Goal: Task Accomplishment & Management: Manage account settings

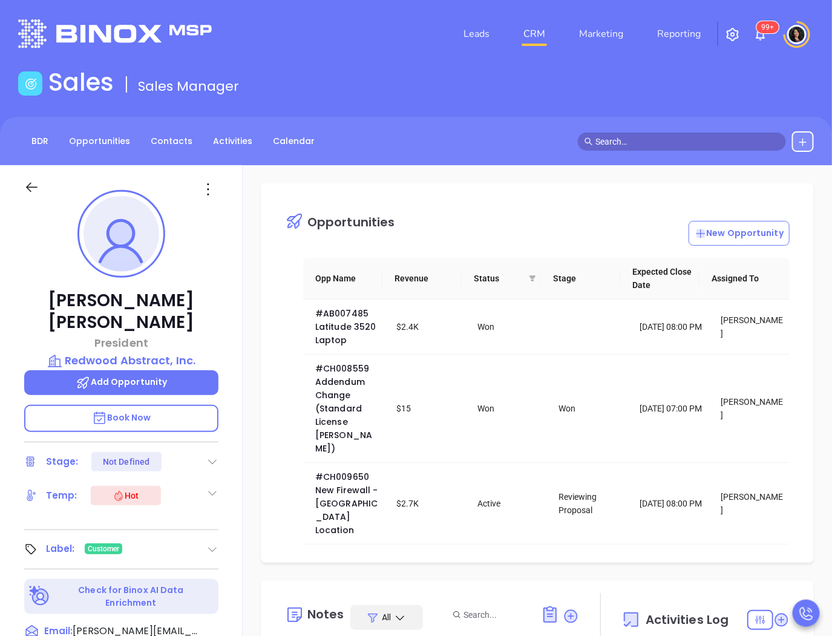
click at [620, 140] on input "text" at bounding box center [687, 141] width 184 height 13
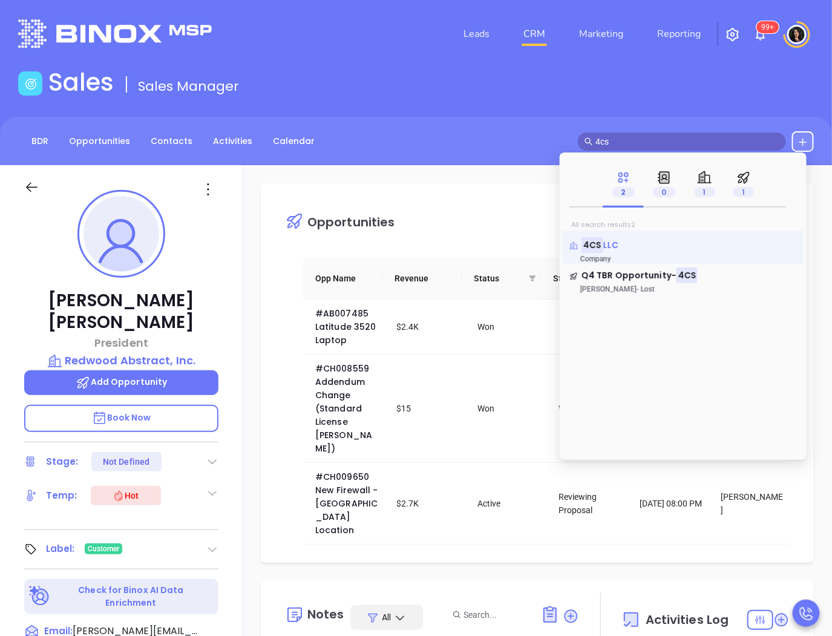
type input "4cs"
click at [640, 244] on p "4CS LLC" at bounding box center [683, 242] width 228 height 6
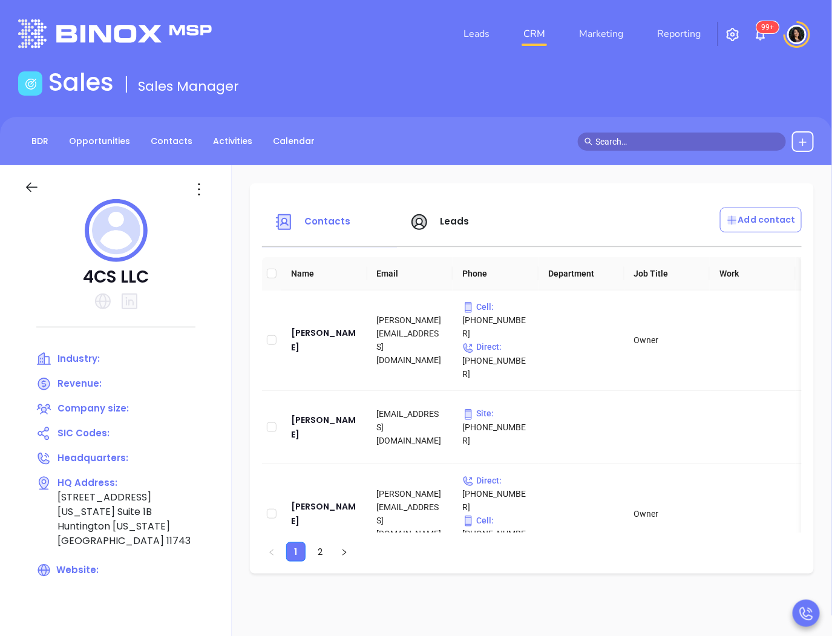
click at [724, 113] on main "Sales Sales Manager BDR Opportunities Contacts Activities Calendar Call Now Cal…" at bounding box center [416, 374] width 832 height 612
click at [315, 328] on div "[PERSON_NAME]" at bounding box center [324, 340] width 67 height 29
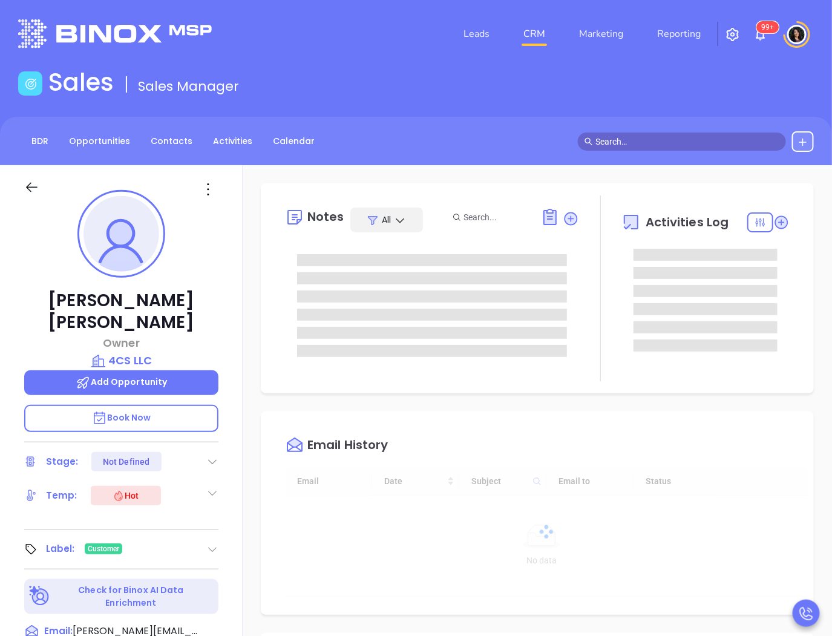
type input "10:00 am"
type input "[DATE]"
type input "[PERSON_NAME]"
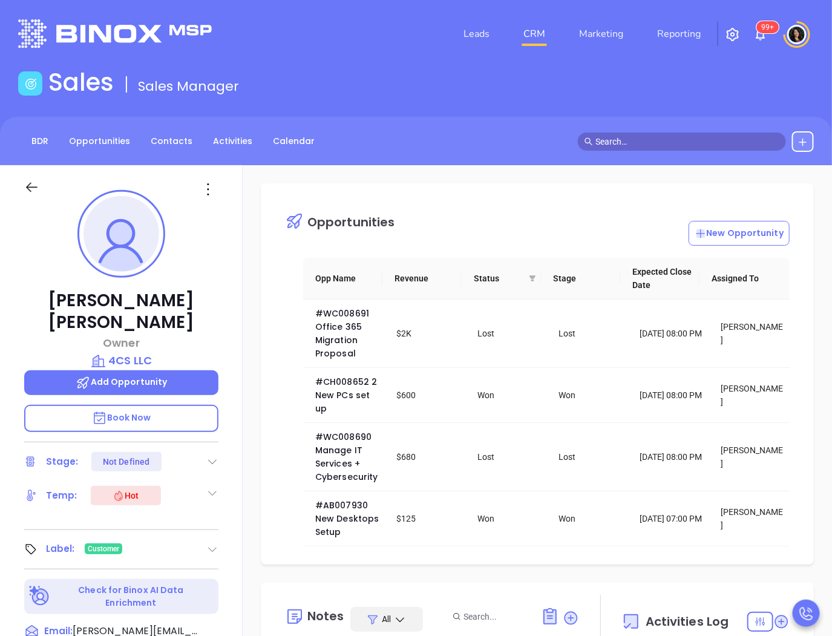
click at [608, 142] on input "text" at bounding box center [687, 141] width 184 height 13
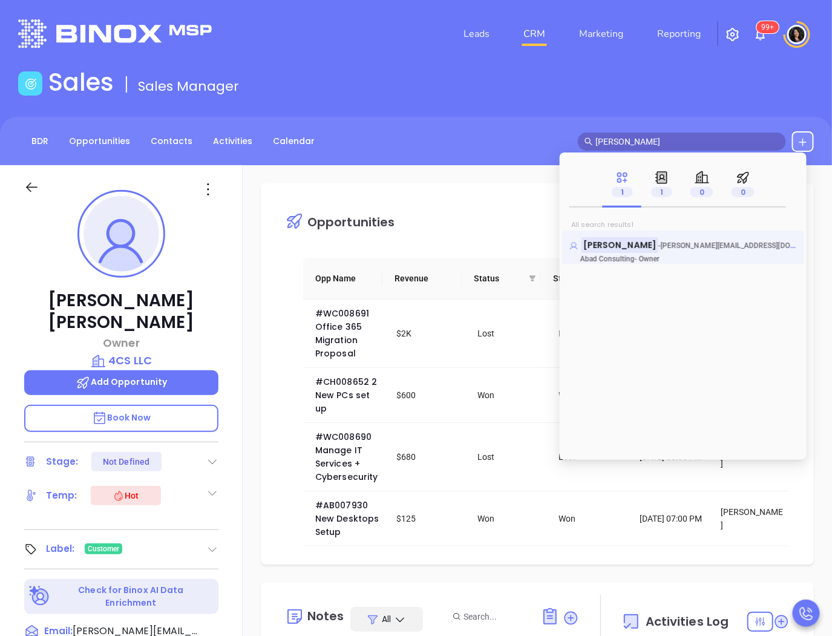
click at [635, 245] on mark "[PERSON_NAME]" at bounding box center [620, 244] width 77 height 15
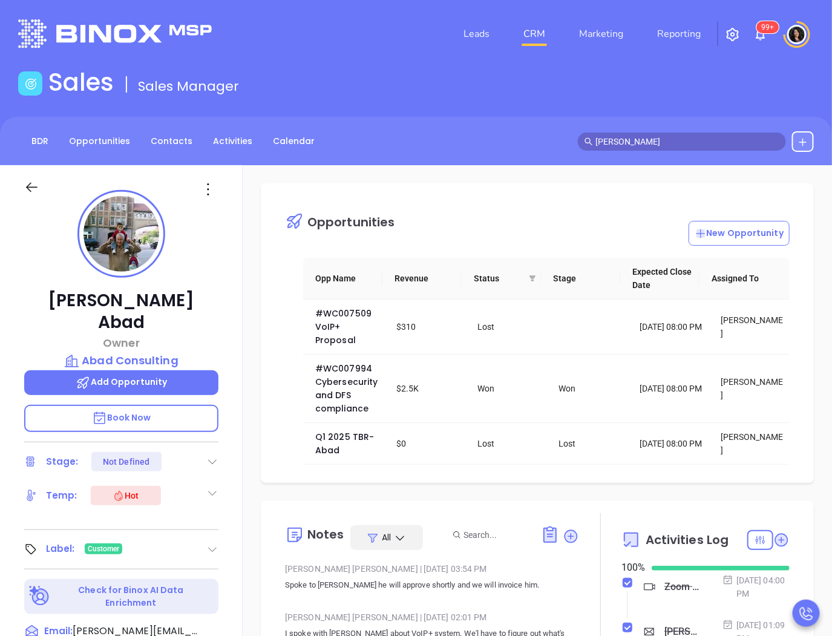
click at [376, 177] on div "Opportunities New Opportunity Opp Name Revenue Status Stage Expected Close Date…" at bounding box center [537, 588] width 589 height 847
click at [669, 142] on input "[PERSON_NAME]" at bounding box center [687, 141] width 184 height 13
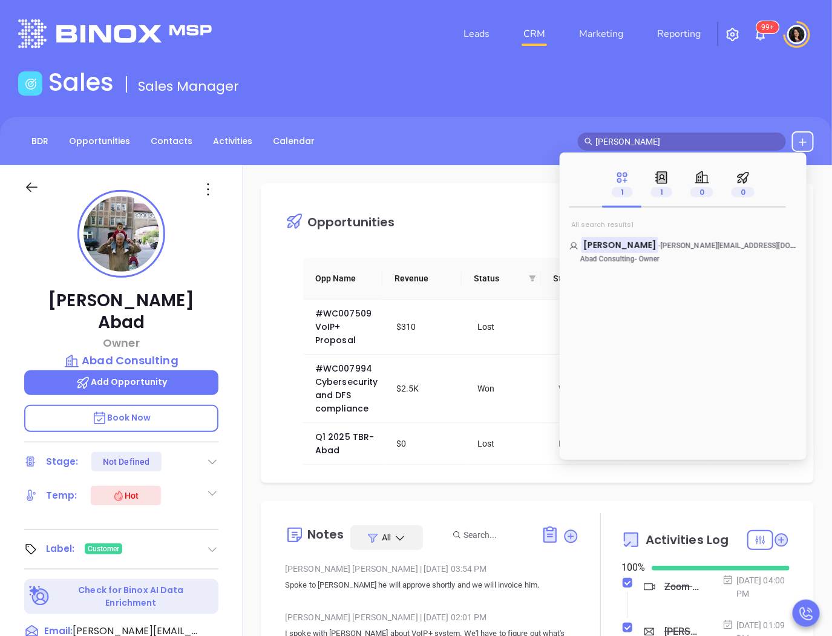
drag, startPoint x: 669, startPoint y: 142, endPoint x: 588, endPoint y: 152, distance: 81.7
click at [588, 152] on body "Leads CRM Marketing Reporting 99+ Financial Leads Leads Sales Sales Manager BDR…" at bounding box center [416, 318] width 832 height 636
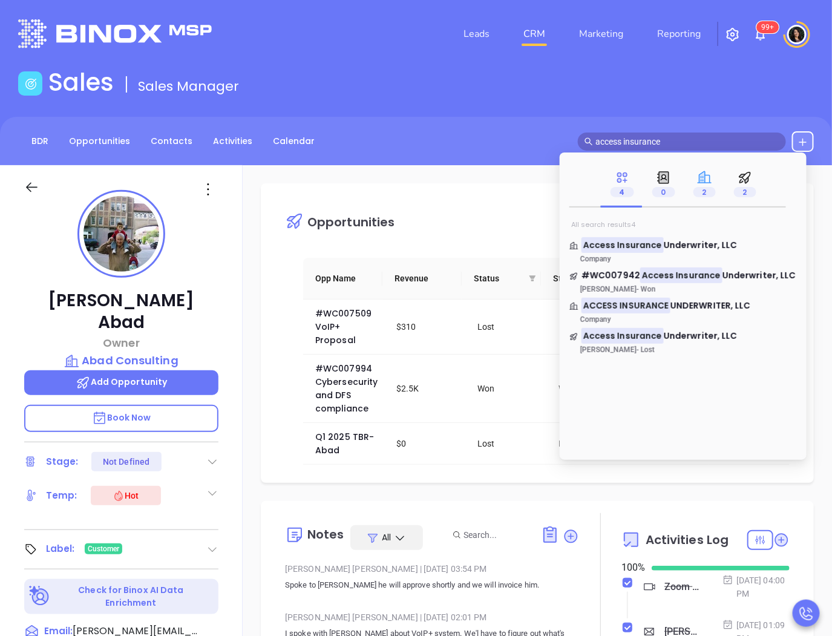
type input "access insurance"
click at [716, 184] on div "2" at bounding box center [704, 184] width 41 height 47
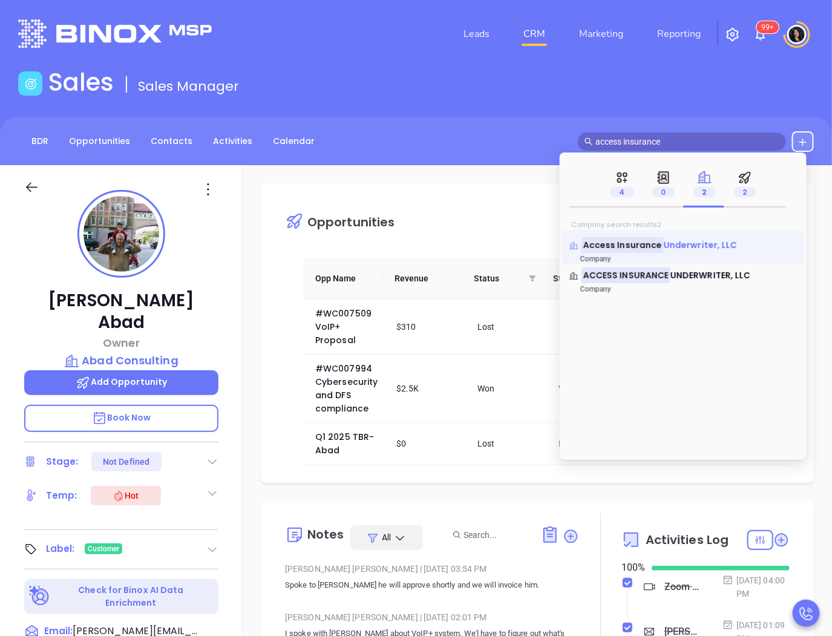
click at [688, 245] on span "Underwriter, LLC" at bounding box center [701, 245] width 74 height 12
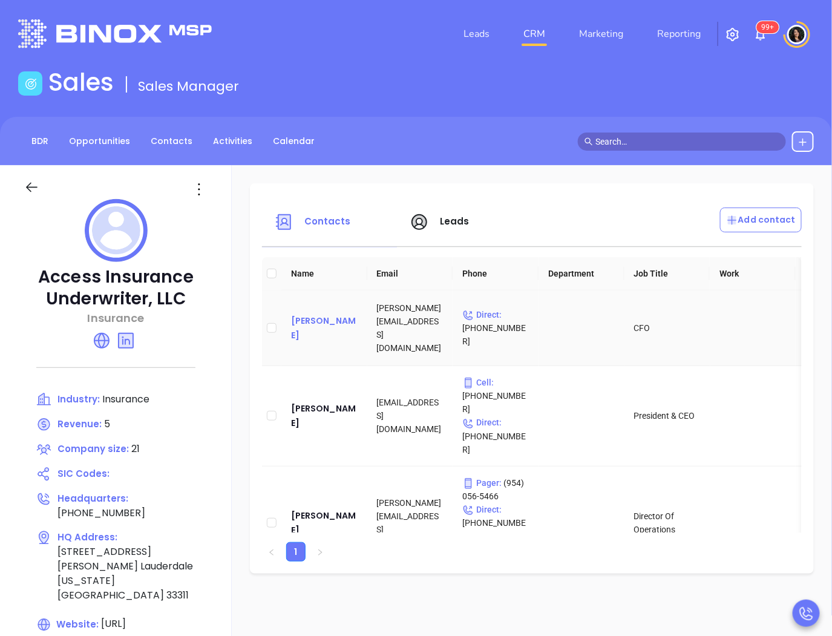
click at [344, 329] on div "[PERSON_NAME]" at bounding box center [324, 327] width 67 height 29
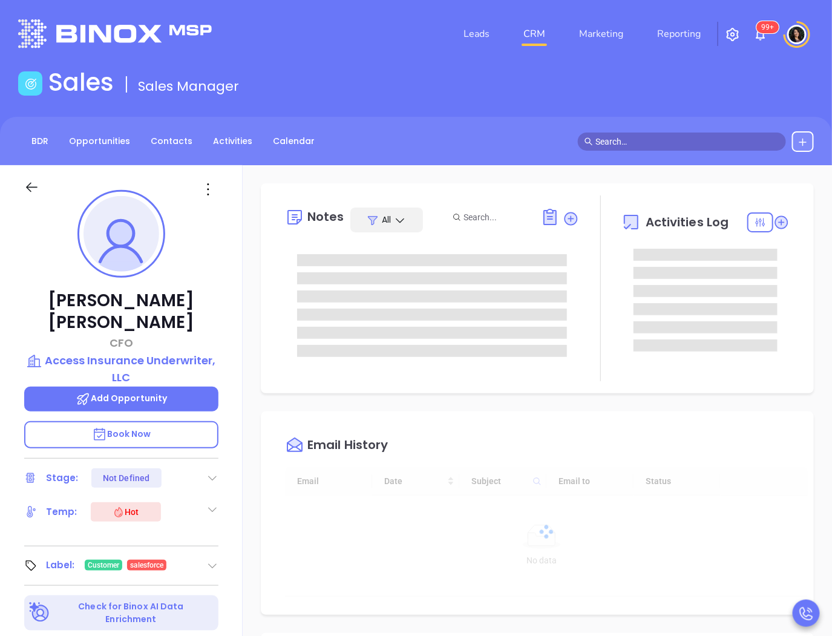
type input "[DATE]"
type input "[PERSON_NAME]"
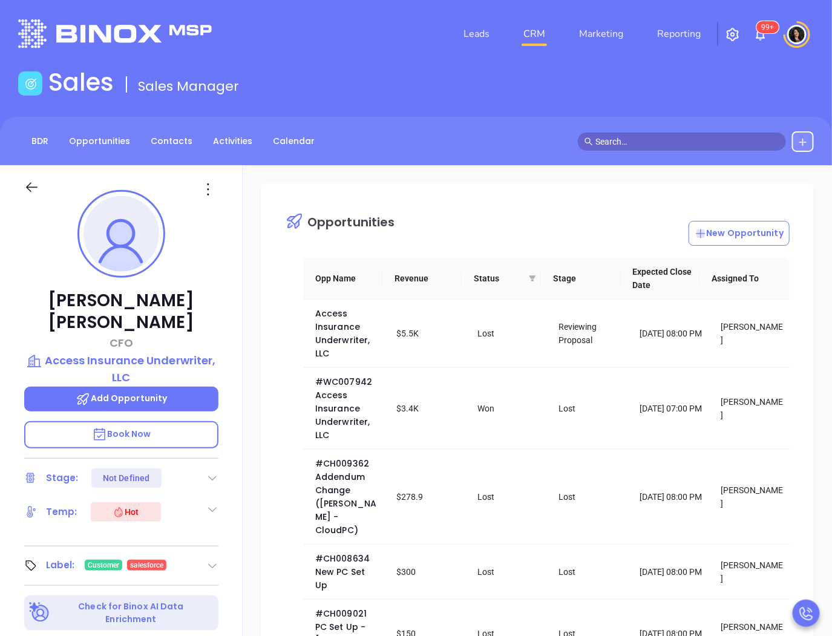
click at [654, 137] on input "text" at bounding box center [687, 141] width 184 height 13
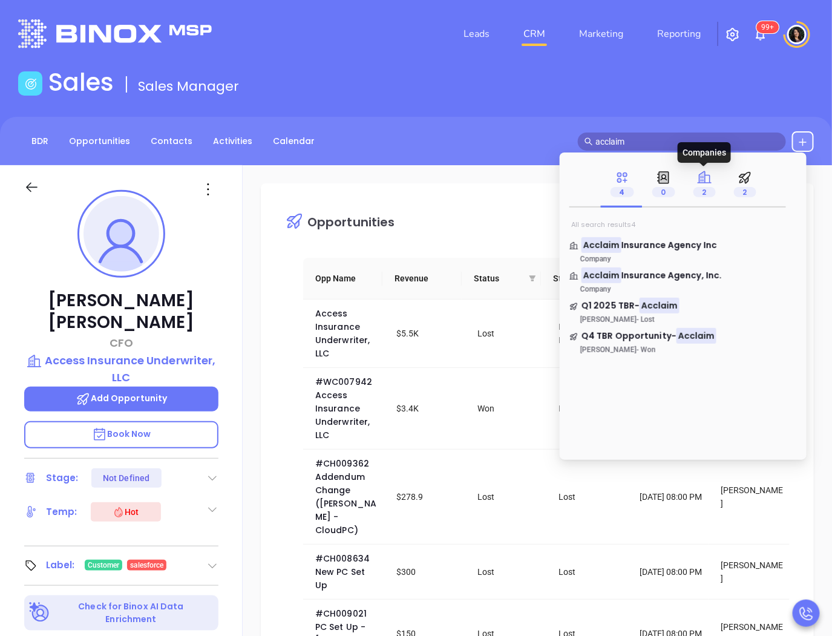
type input "acclaim"
click at [693, 188] on p "2" at bounding box center [704, 191] width 22 height 13
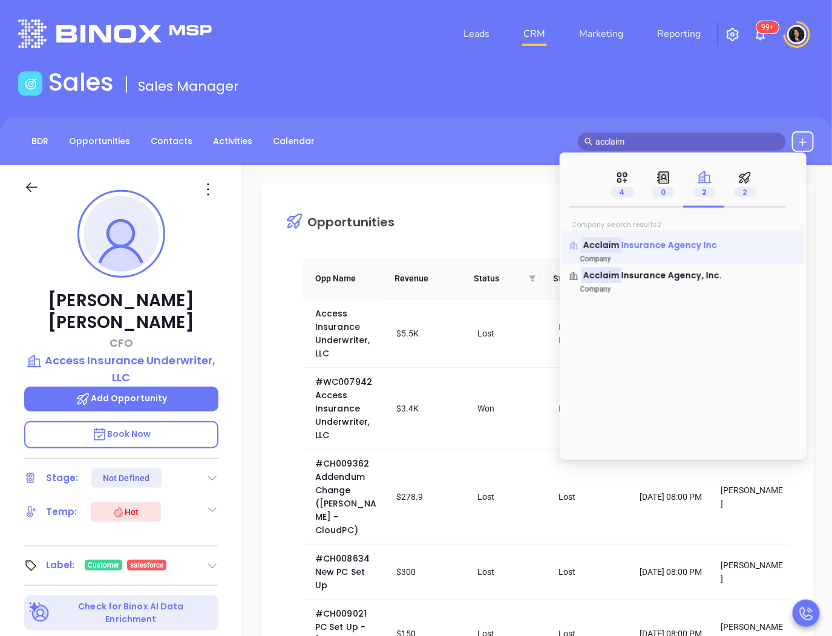
click at [660, 244] on span "Insurance Agency Inc" at bounding box center [669, 245] width 96 height 12
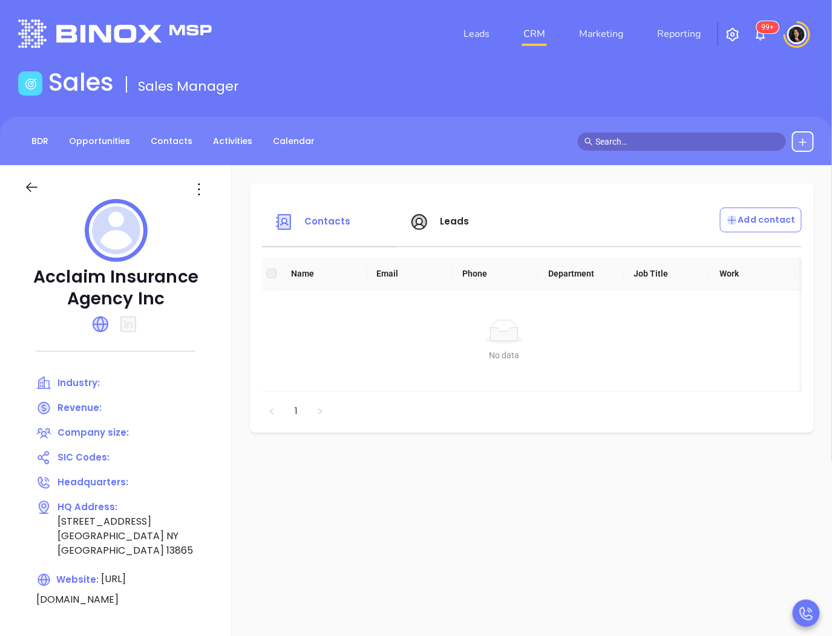
click at [687, 135] on input "text" at bounding box center [687, 141] width 184 height 13
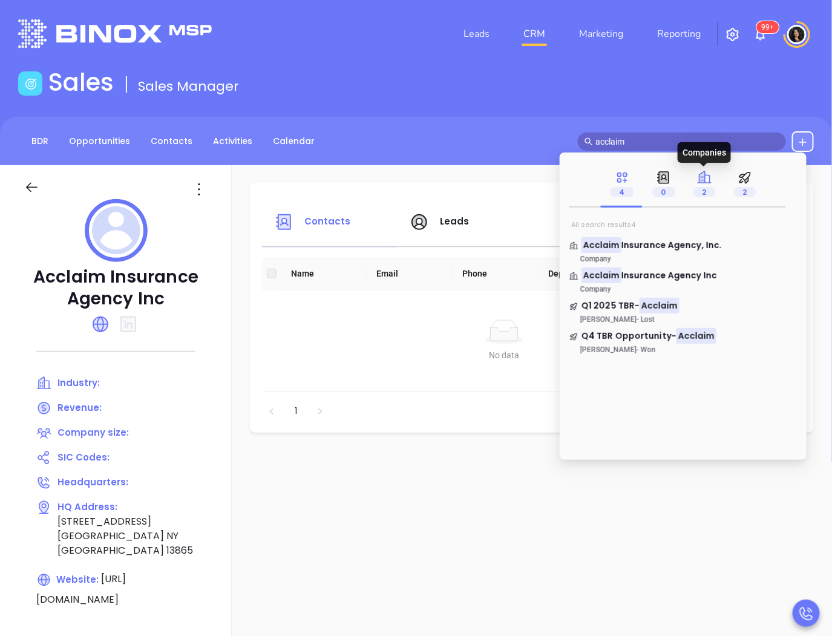
type input "acclaim"
click at [708, 179] on icon at bounding box center [704, 177] width 15 height 15
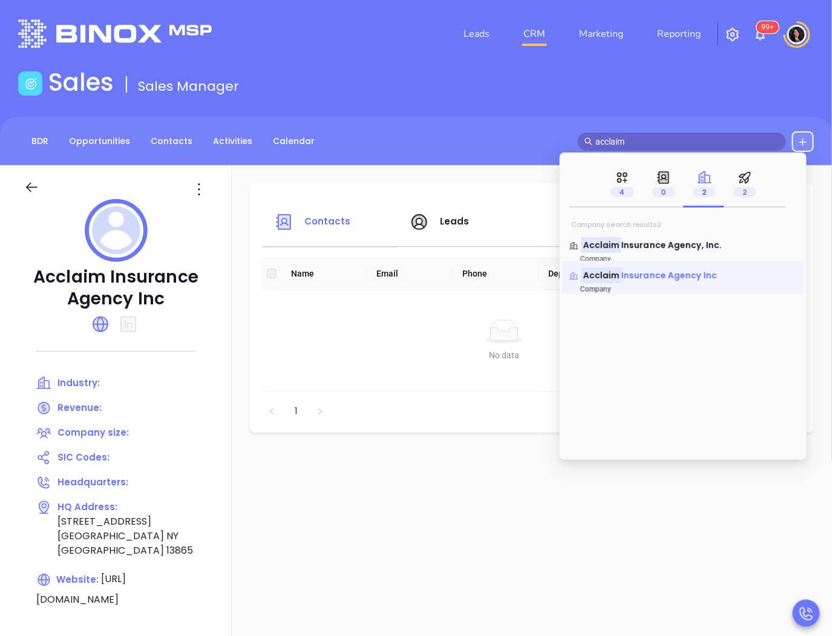
click at [643, 275] on span "Insurance Agency Inc" at bounding box center [669, 275] width 96 height 12
click at [608, 275] on mark "Acclaim" at bounding box center [602, 274] width 40 height 15
click at [590, 269] on mark "Acclaim" at bounding box center [602, 274] width 40 height 15
click at [597, 280] on mark "Acclaim" at bounding box center [602, 274] width 40 height 15
click at [753, 182] on div "2" at bounding box center [745, 184] width 22 height 28
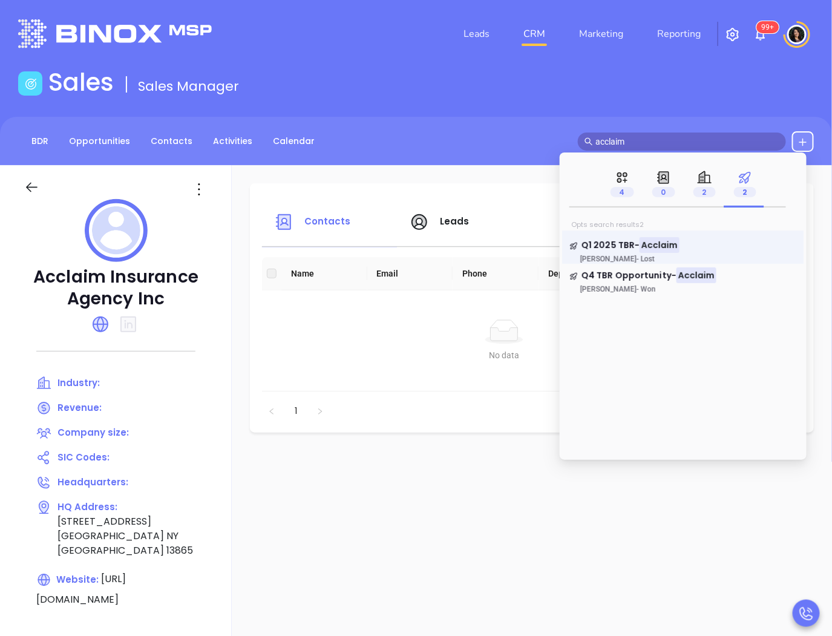
click at [603, 252] on link "Q1 2025 TBR- Acclaim [PERSON_NAME] - Lost" at bounding box center [683, 251] width 228 height 24
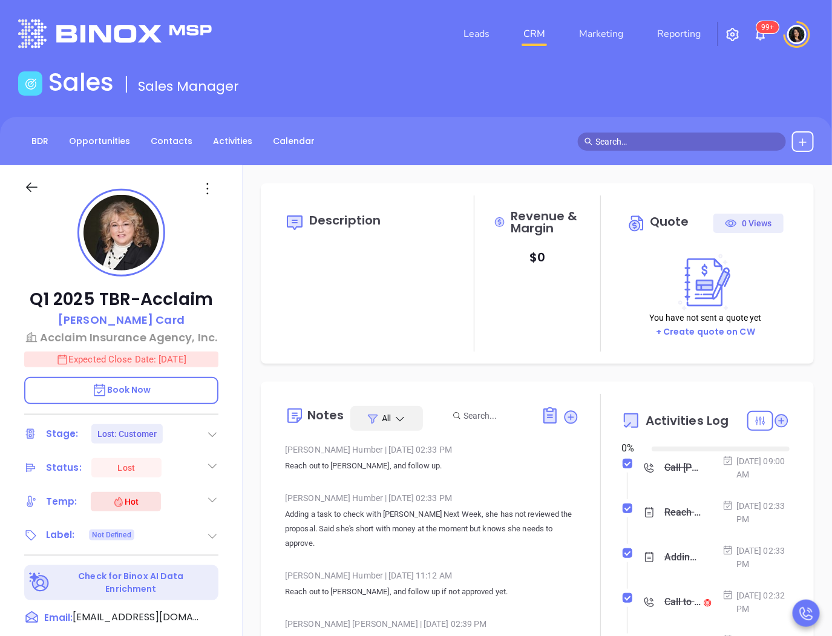
type input "[DATE]"
click at [137, 313] on p "[PERSON_NAME]" at bounding box center [121, 320] width 126 height 16
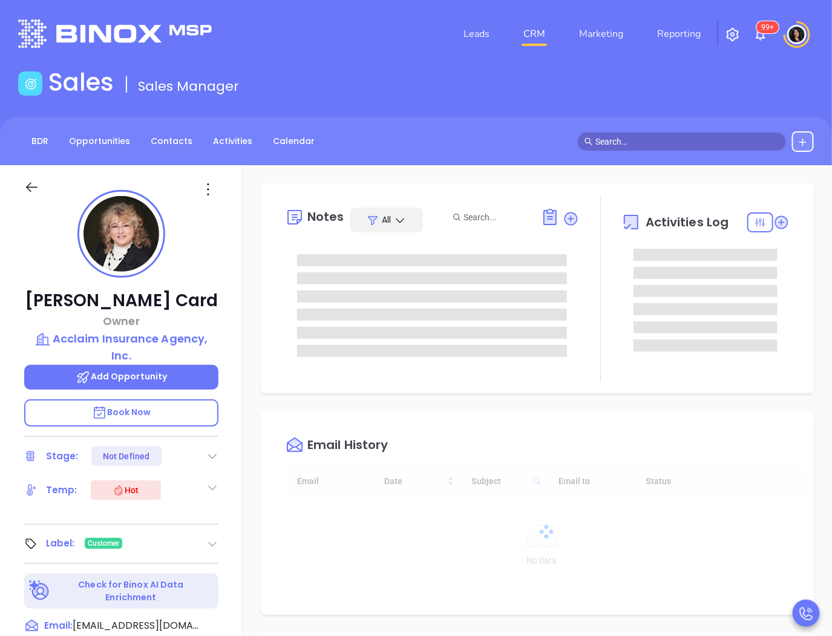
type input "[DATE]"
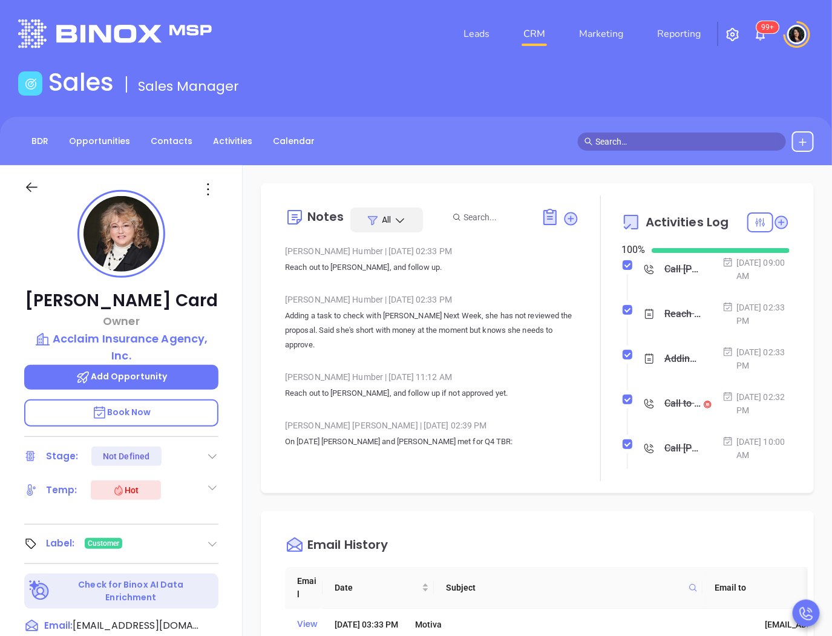
type input "[PERSON_NAME]"
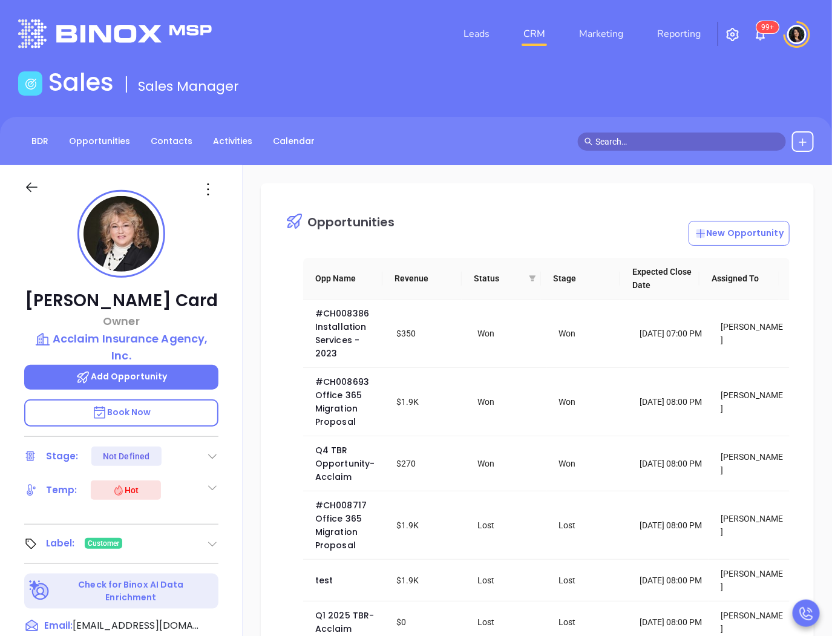
click at [647, 131] on div at bounding box center [696, 141] width 236 height 21
click at [643, 141] on input "text" at bounding box center [687, 141] width 184 height 13
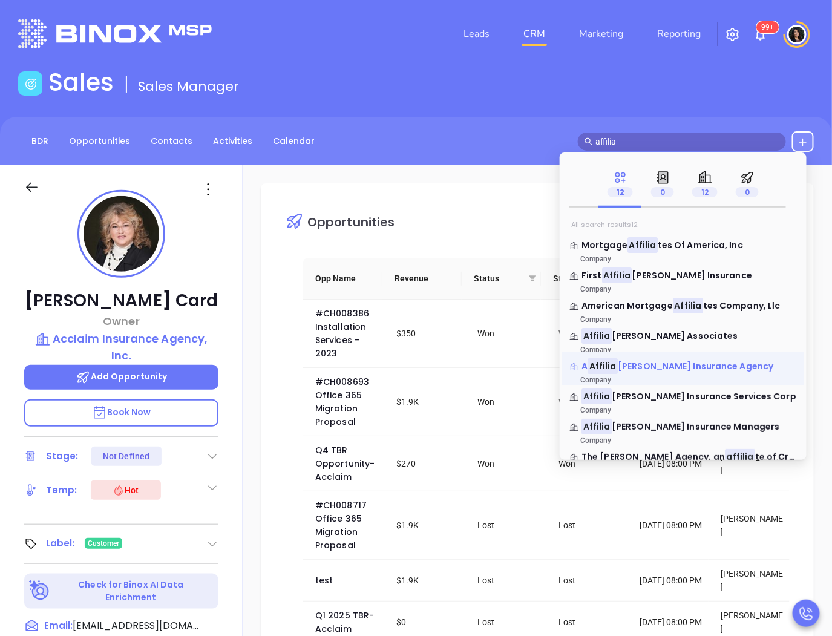
type input "affilia"
click at [684, 361] on span "[PERSON_NAME] Insurance Agency" at bounding box center [696, 366] width 156 height 12
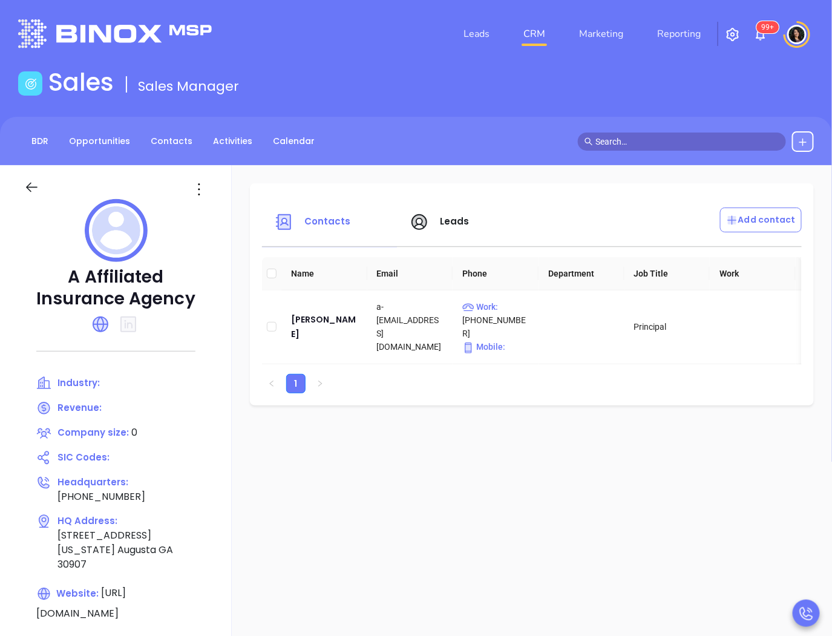
click at [660, 144] on input "text" at bounding box center [687, 141] width 184 height 13
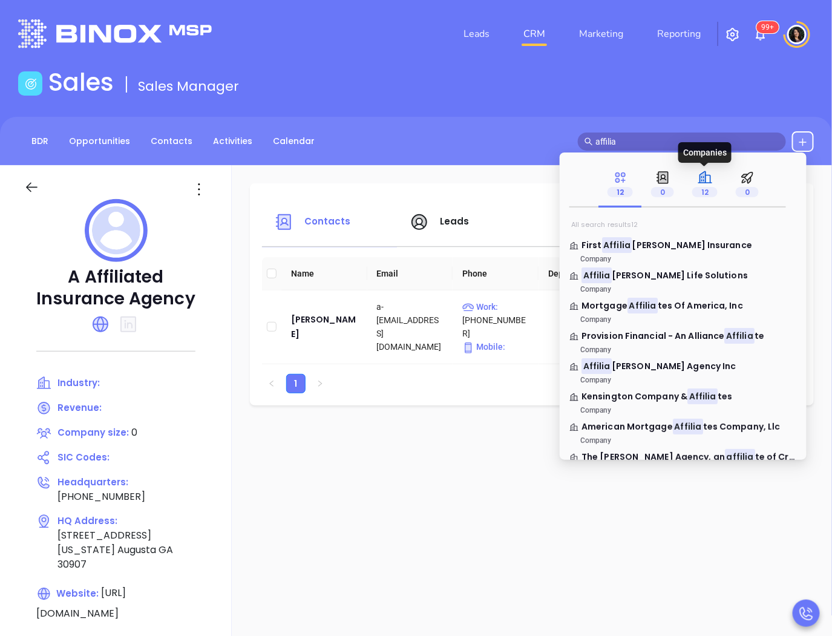
click at [704, 197] on span "12" at bounding box center [704, 192] width 25 height 10
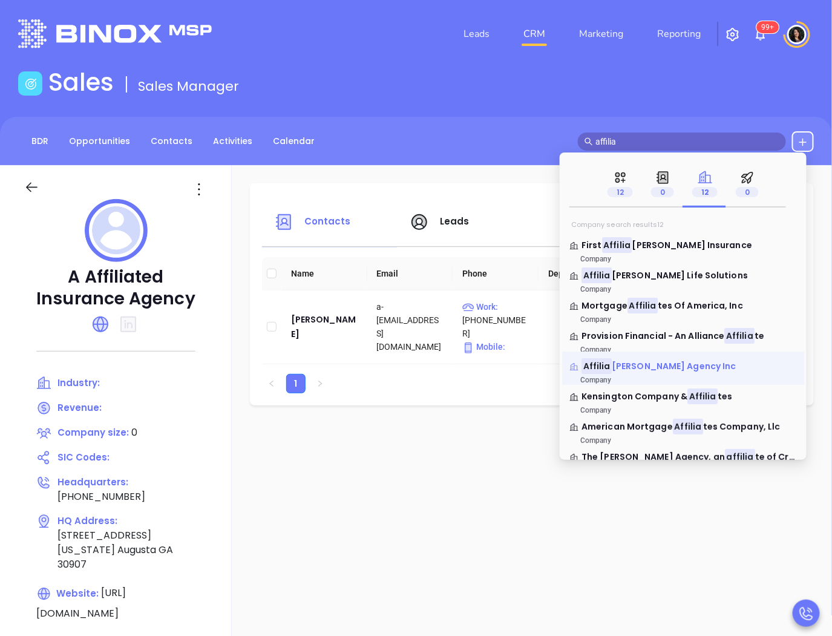
click at [645, 369] on span "[PERSON_NAME] Agency Inc" at bounding box center [674, 366] width 124 height 12
click at [584, 359] on div "Affilia [PERSON_NAME] Agency Inc Company" at bounding box center [683, 368] width 242 height 33
click at [594, 364] on mark "Affilia" at bounding box center [597, 365] width 30 height 15
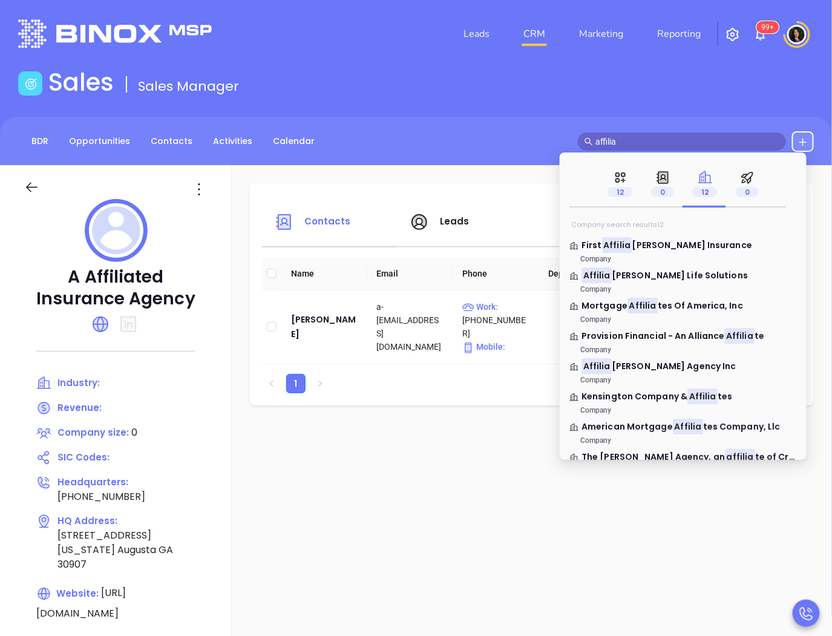
click at [594, 364] on mark "Affilia" at bounding box center [597, 365] width 30 height 15
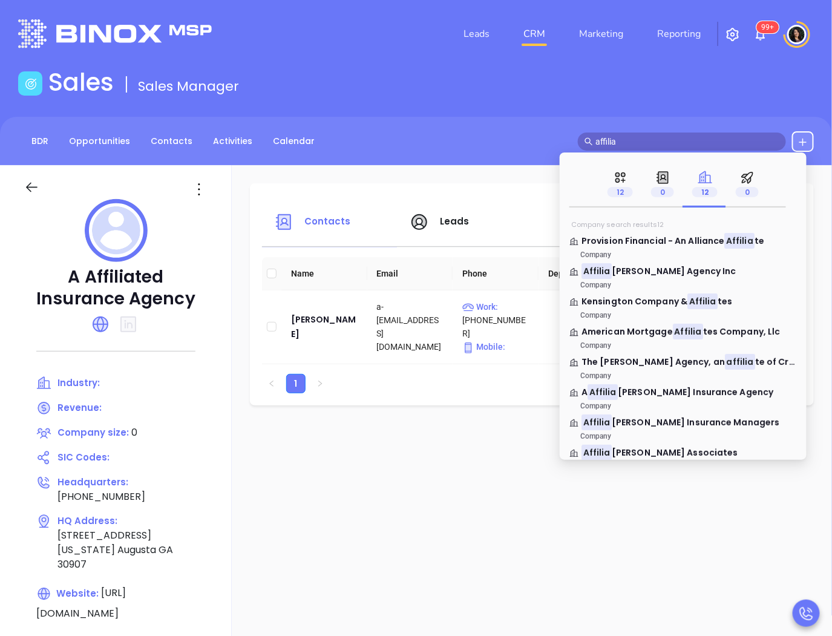
scroll to position [73, 0]
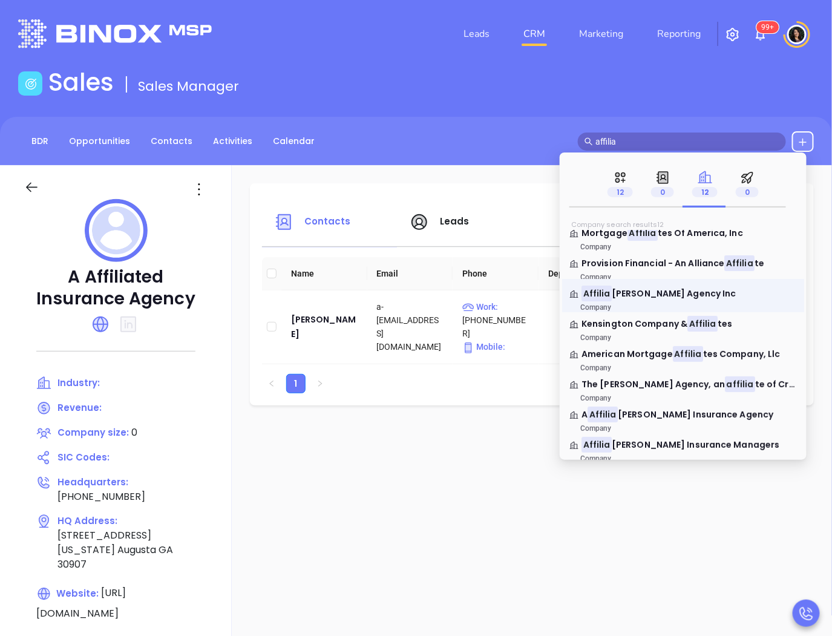
click at [621, 301] on link "Affilia [PERSON_NAME] Agency Inc Company" at bounding box center [683, 299] width 228 height 24
click at [645, 297] on span "[PERSON_NAME] Agency Inc" at bounding box center [674, 293] width 124 height 12
click at [560, 145] on div "BDR Opportunities Contacts Activities Calendar affilia" at bounding box center [416, 141] width 832 height 21
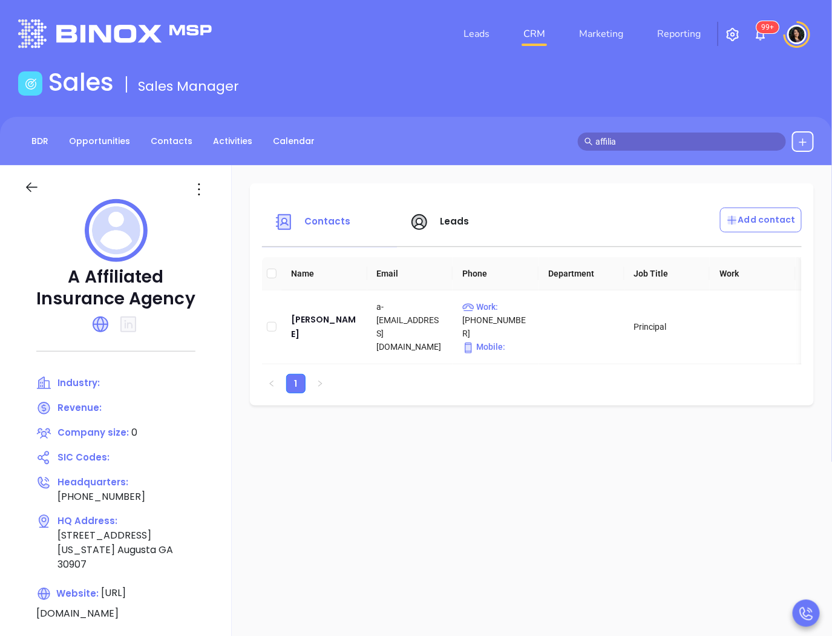
drag, startPoint x: 624, startPoint y: 142, endPoint x: 546, endPoint y: 144, distance: 78.7
click at [546, 144] on div "BDR Opportunities Contacts Activities Calendar affilia" at bounding box center [416, 141] width 832 height 21
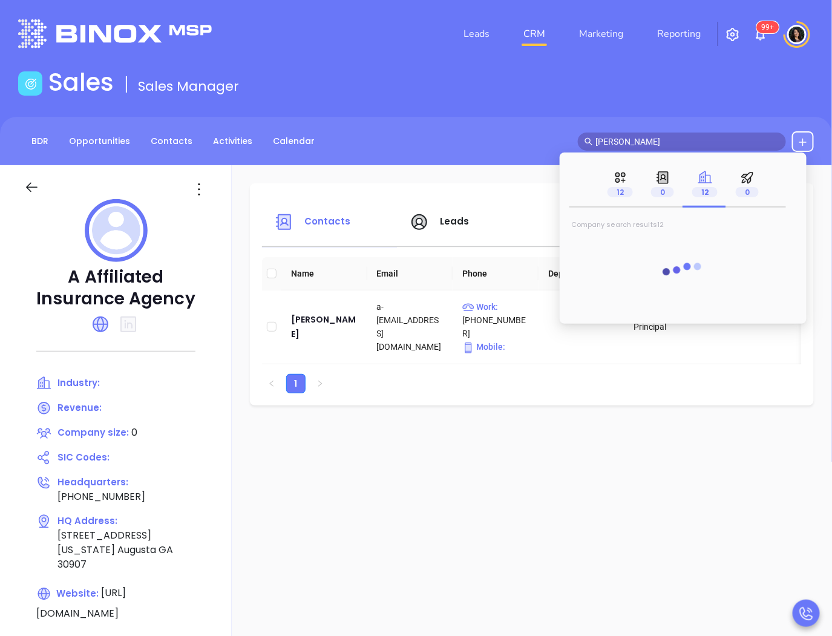
type input "[PERSON_NAME]"
click at [445, 113] on main "Sales Sales Manager BDR Opportunities Contacts Activities Calendar [PERSON_NAME…" at bounding box center [416, 374] width 832 height 612
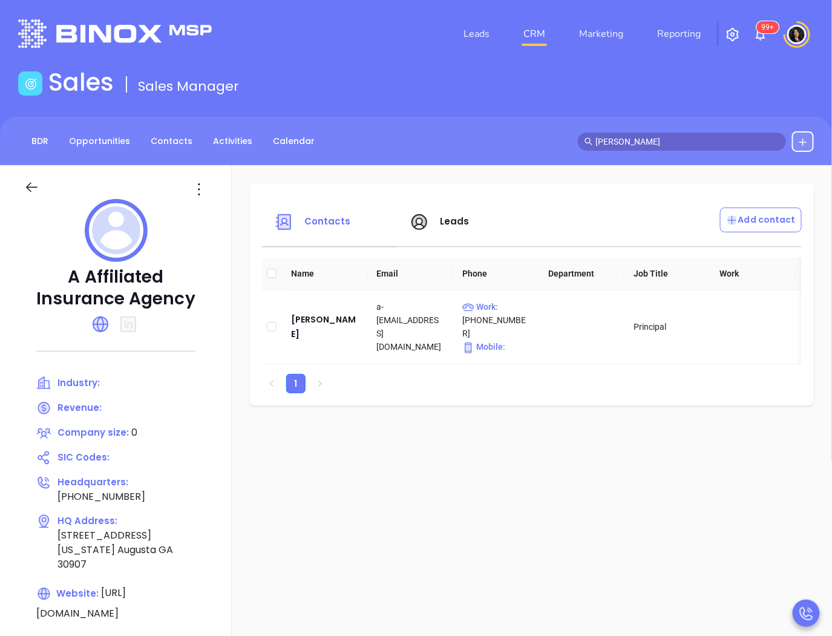
click at [669, 146] on input "[PERSON_NAME]" at bounding box center [687, 141] width 184 height 13
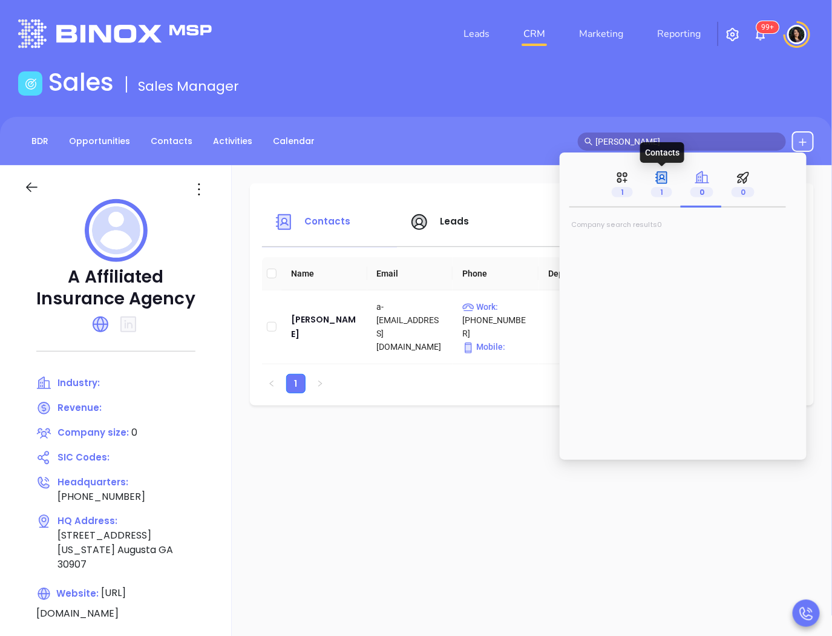
click at [660, 198] on p "1" at bounding box center [661, 191] width 21 height 13
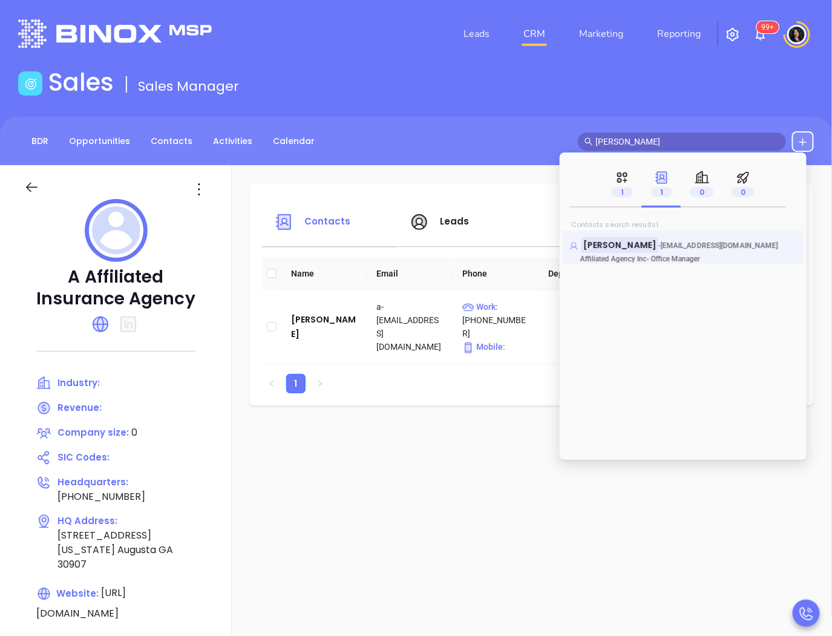
click at [622, 244] on mark "[PERSON_NAME]" at bounding box center [620, 244] width 77 height 15
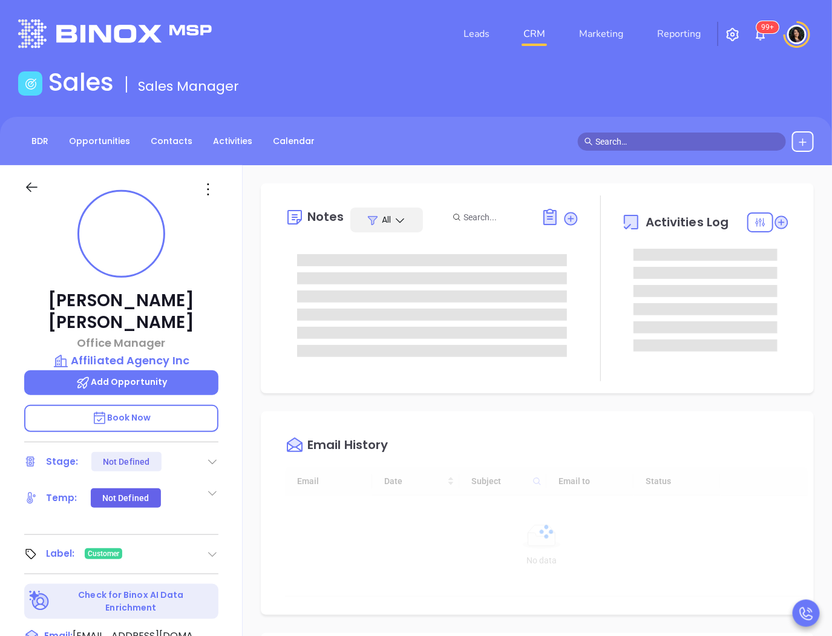
type input "[DATE]"
type input "[PERSON_NAME]"
click at [152, 352] on p "Affiliated Agency Inc" at bounding box center [121, 360] width 194 height 17
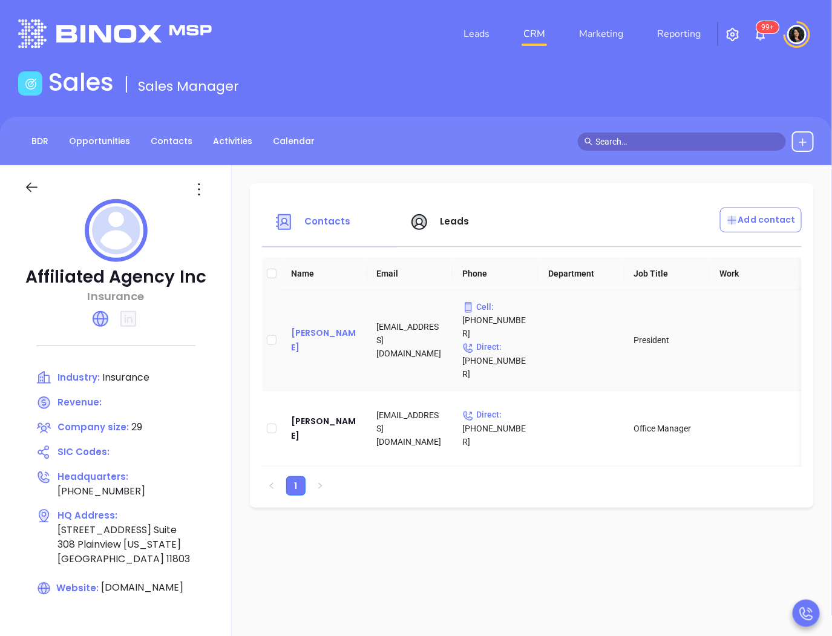
click at [321, 335] on div "[PERSON_NAME]" at bounding box center [324, 340] width 67 height 29
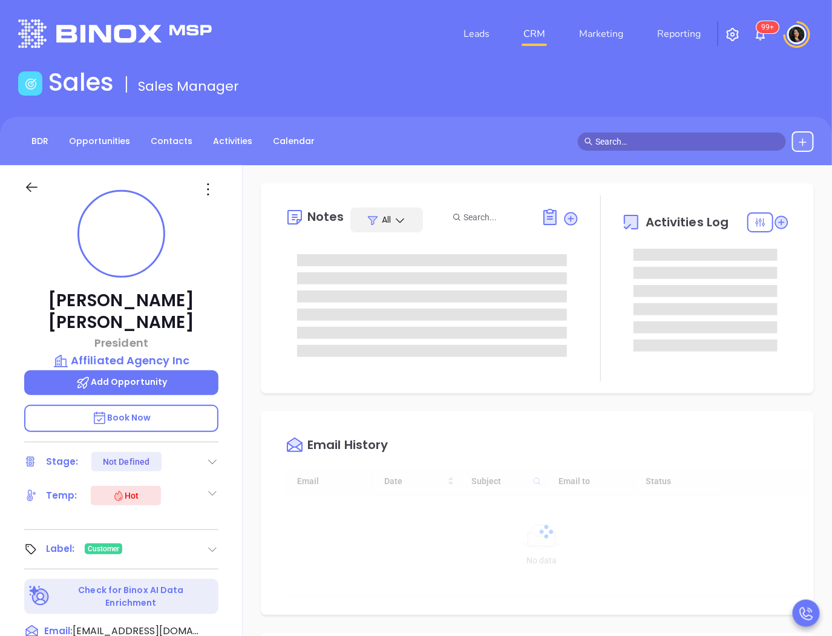
type input "[DATE]"
type input "[PERSON_NAME]"
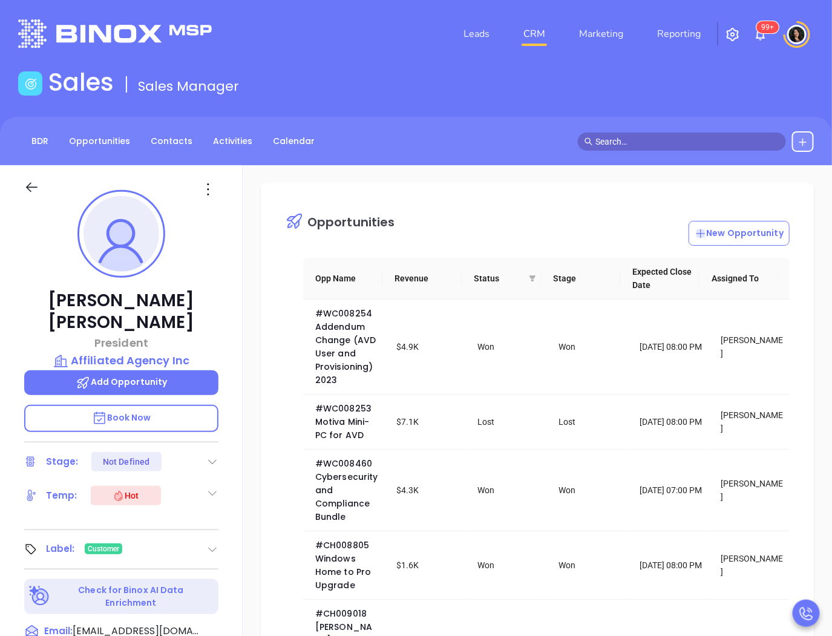
click at [684, 139] on input "text" at bounding box center [687, 141] width 184 height 13
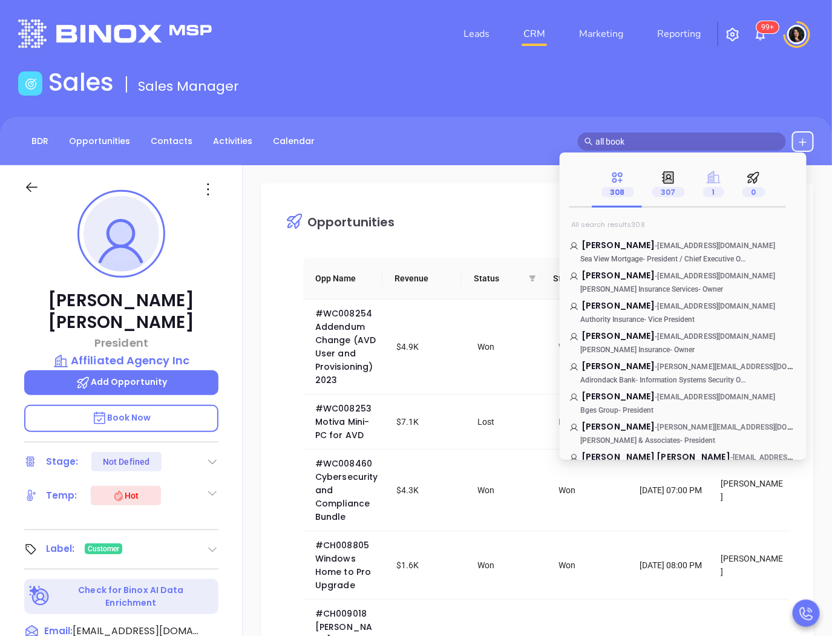
type input "all book"
click at [710, 180] on icon at bounding box center [713, 177] width 14 height 12
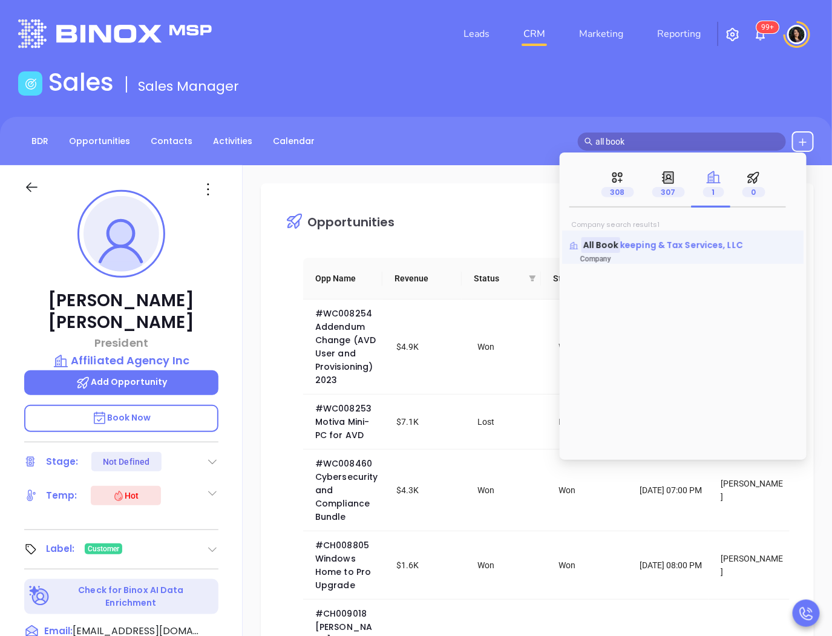
click at [668, 246] on span "keeping & Tax Services, LLC" at bounding box center [681, 245] width 123 height 12
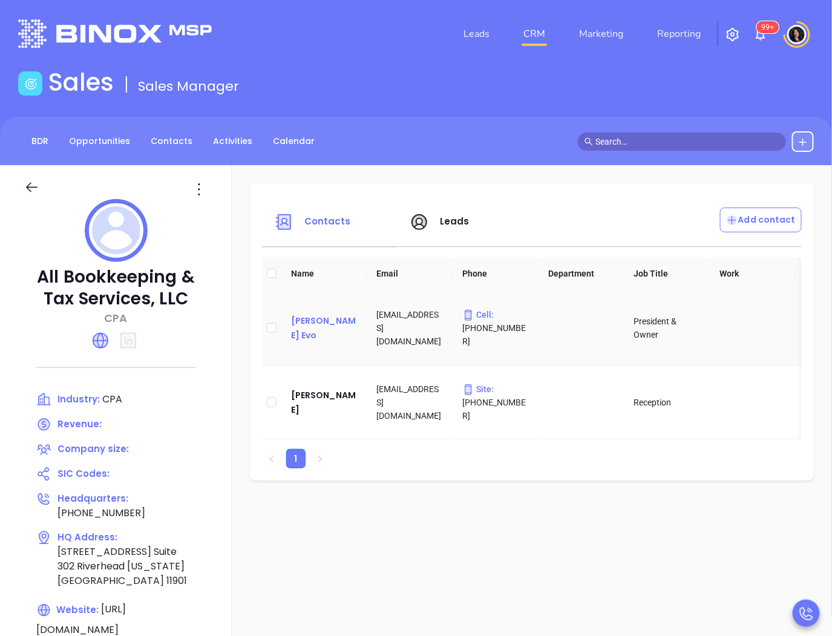
click at [323, 324] on div "[PERSON_NAME] Evo" at bounding box center [324, 327] width 67 height 29
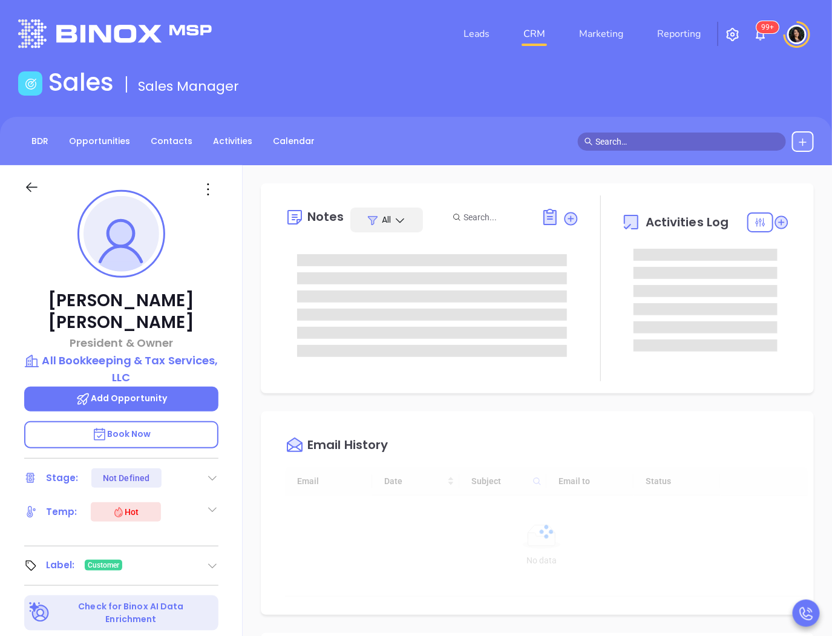
type input "[DATE]"
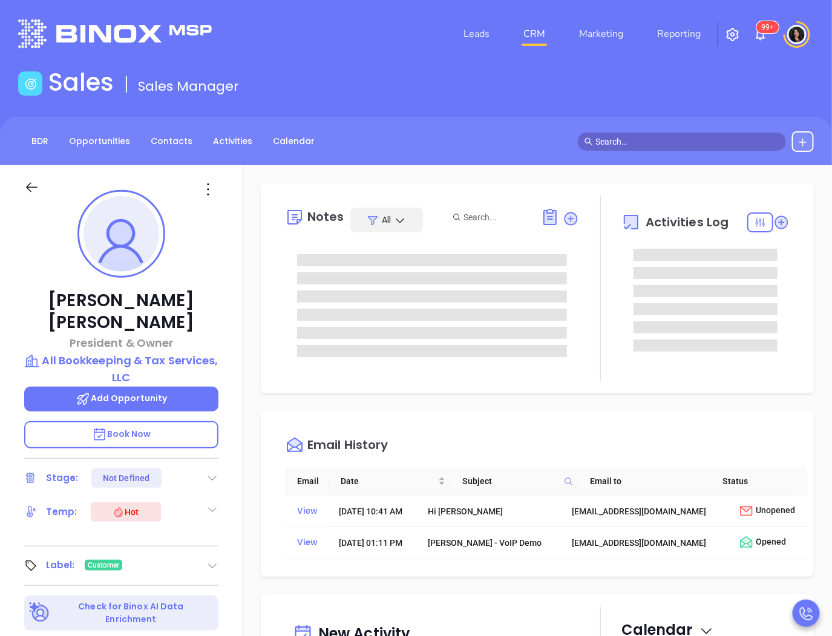
type input "[PERSON_NAME]"
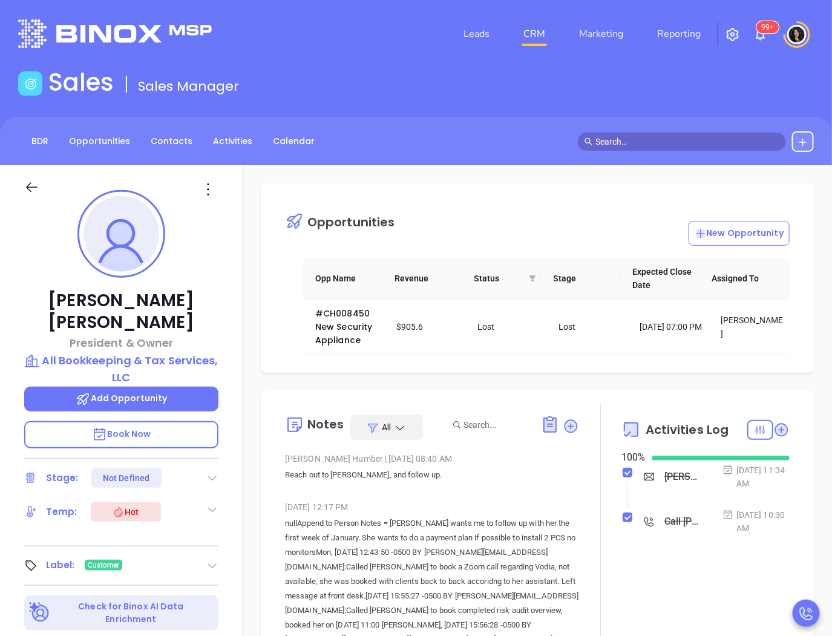
click at [669, 143] on input "text" at bounding box center [687, 141] width 184 height 13
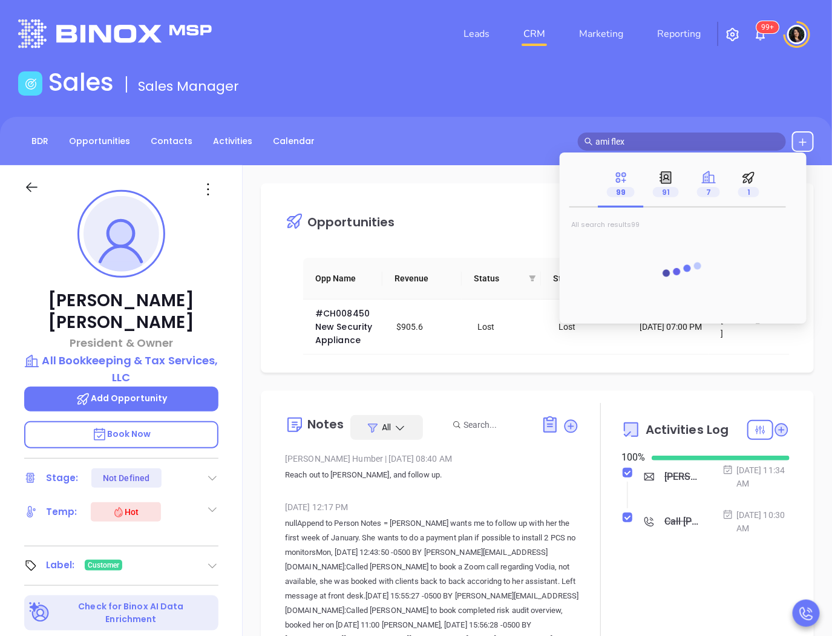
type input "ami flex"
click at [715, 186] on p "7" at bounding box center [708, 191] width 23 height 13
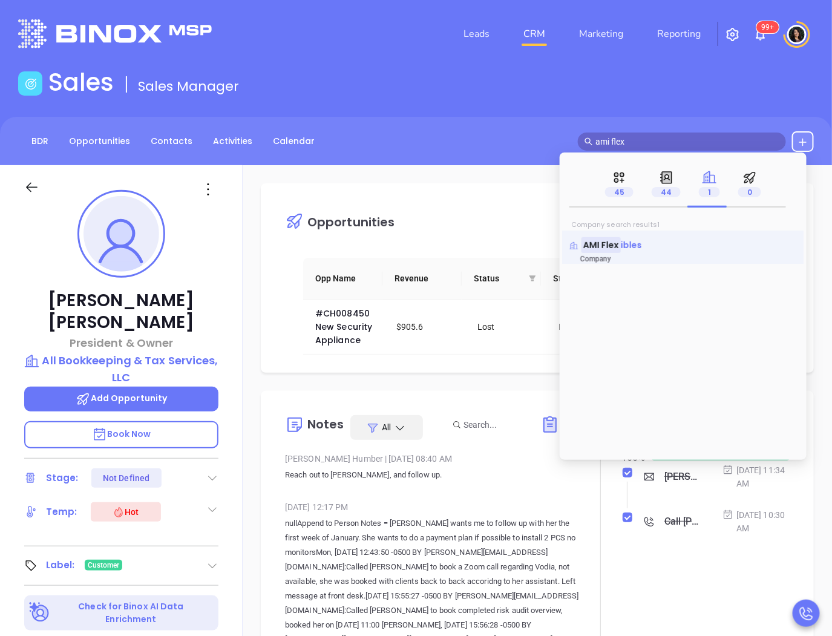
click at [638, 244] on span "ibles" at bounding box center [632, 245] width 22 height 12
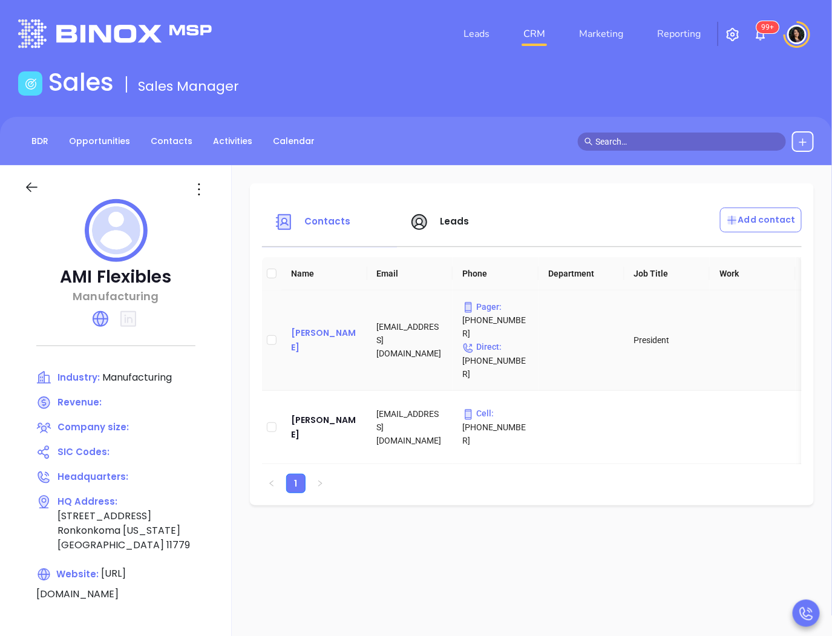
click at [322, 330] on div "[PERSON_NAME]" at bounding box center [324, 340] width 67 height 29
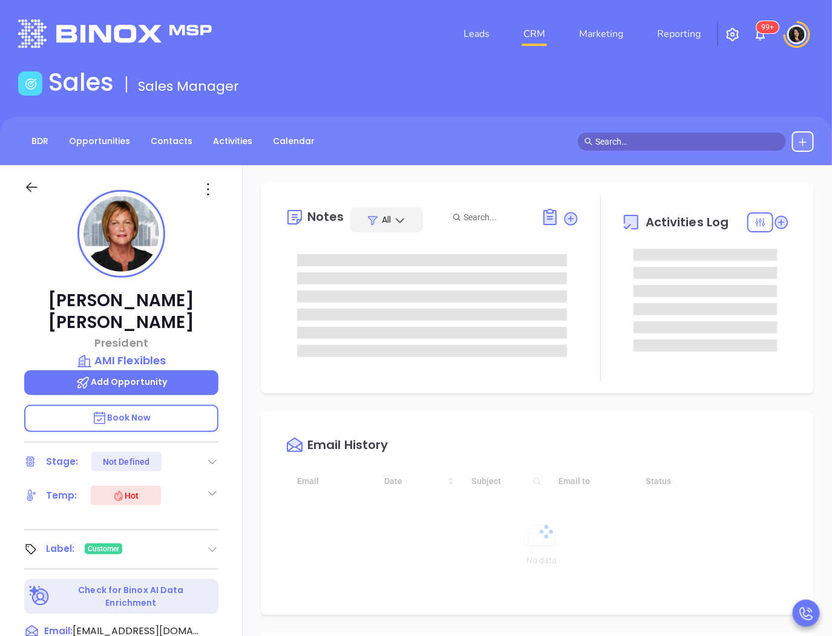
type input "[DATE]"
type input "[PERSON_NAME]"
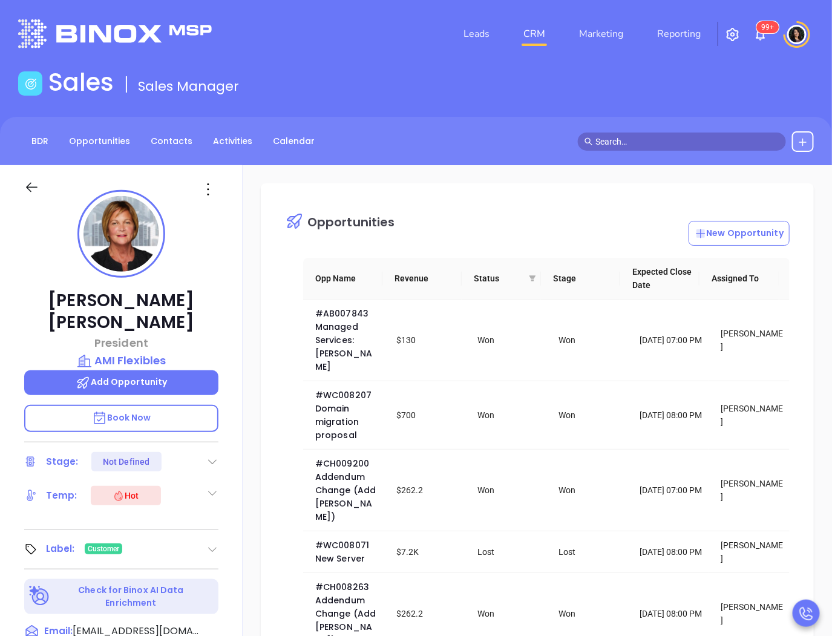
click at [640, 140] on input "text" at bounding box center [687, 141] width 184 height 13
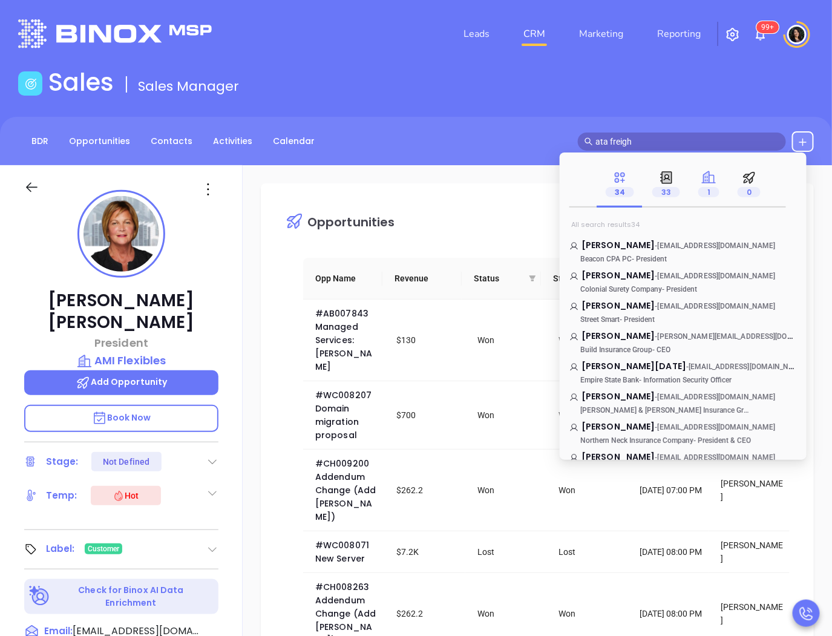
type input "ata freigh"
click at [698, 192] on span "1" at bounding box center [708, 192] width 21 height 10
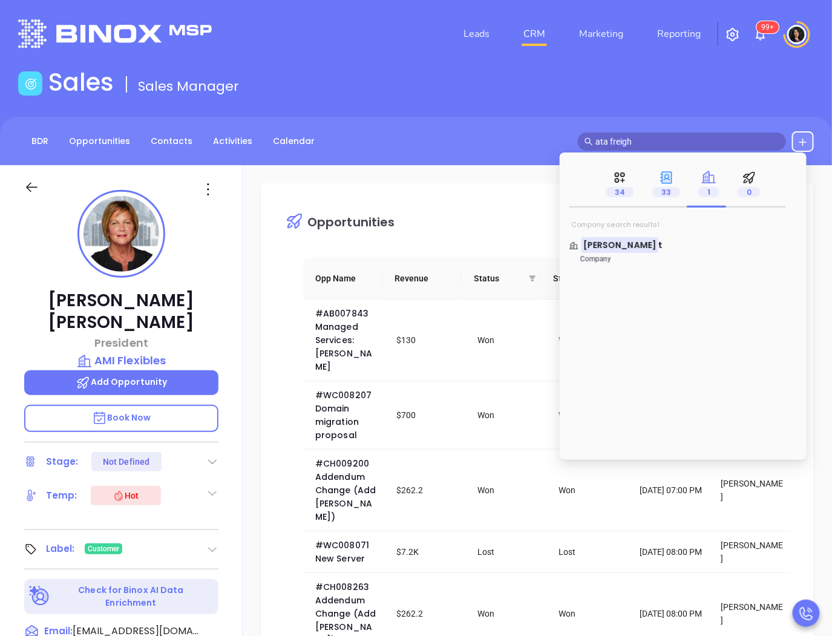
click at [651, 191] on div "33" at bounding box center [666, 184] width 46 height 47
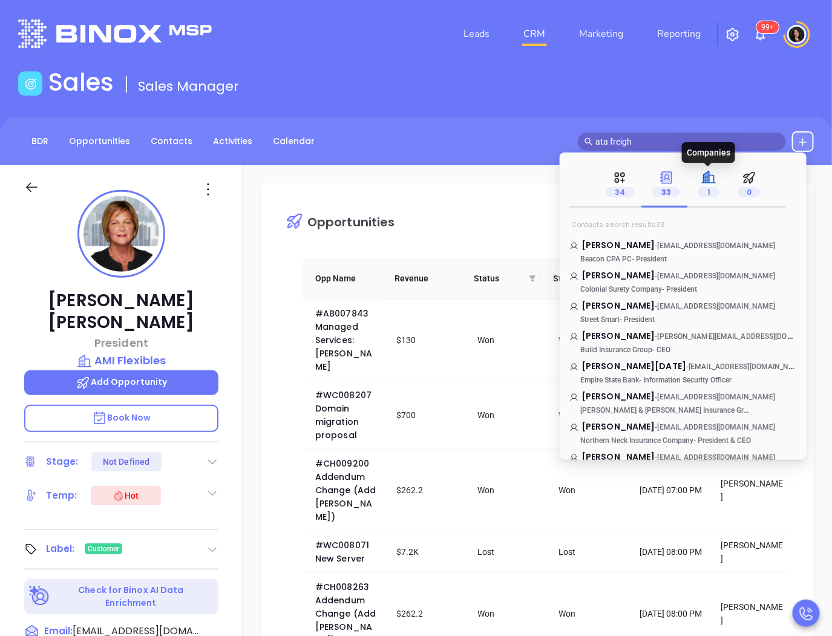
click at [706, 179] on icon at bounding box center [706, 176] width 5 height 11
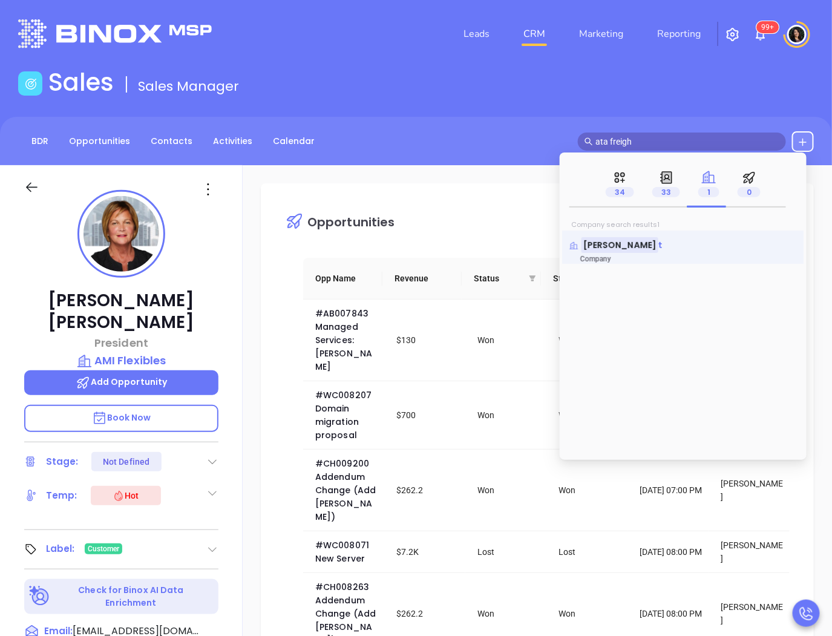
click at [635, 243] on p "ATA Freigh t" at bounding box center [683, 242] width 228 height 6
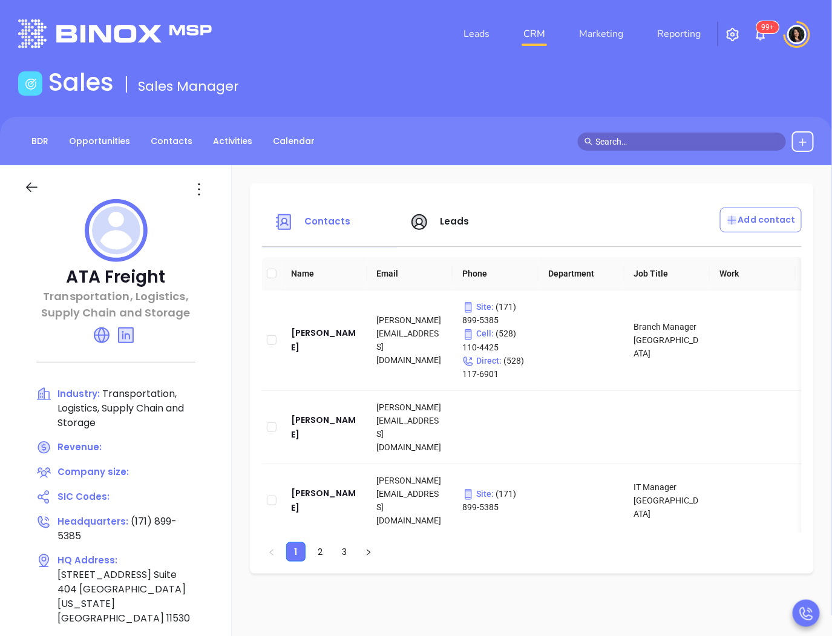
click at [644, 143] on input "text" at bounding box center [687, 141] width 184 height 13
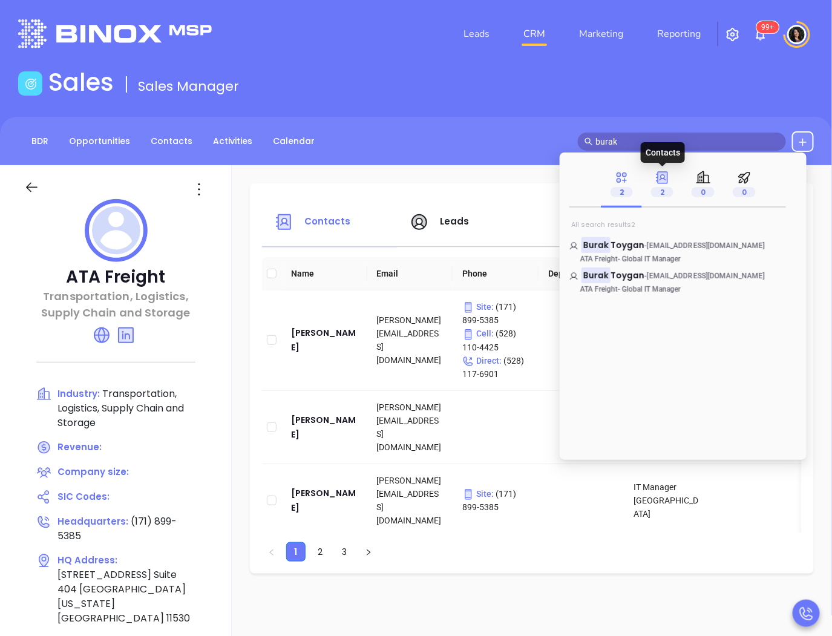
type input "burak"
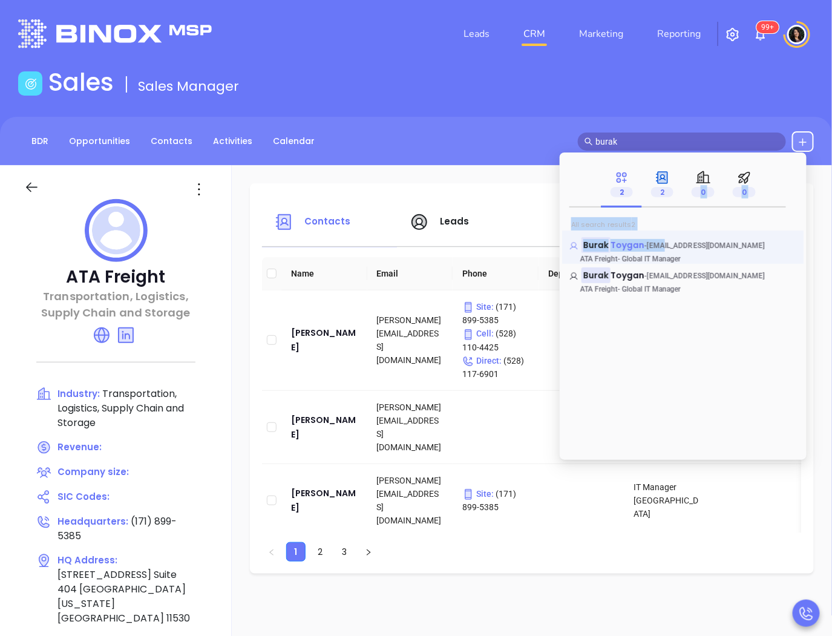
drag, startPoint x: 667, startPoint y: 186, endPoint x: 660, endPoint y: 244, distance: 58.5
click at [660, 244] on div "2 2 0 0 All search results 2 Burak Toygan - [EMAIL_ADDRESS][DOMAIN_NAME] ATA Fr…" at bounding box center [683, 308] width 242 height 306
drag, startPoint x: 660, startPoint y: 244, endPoint x: 651, endPoint y: 244, distance: 9.1
click at [651, 244] on span "[EMAIL_ADDRESS][DOMAIN_NAME]" at bounding box center [706, 245] width 118 height 8
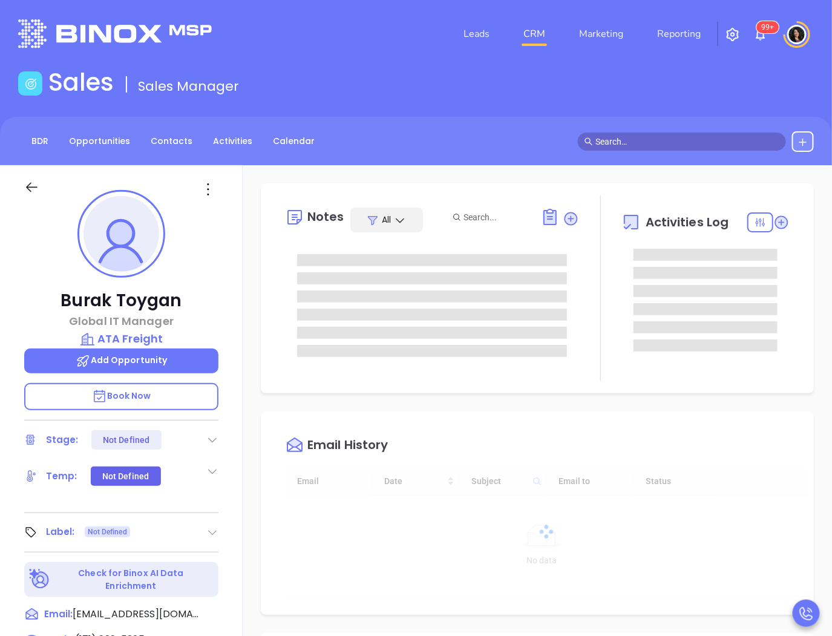
type input "[DATE]"
type input "[PERSON_NAME]"
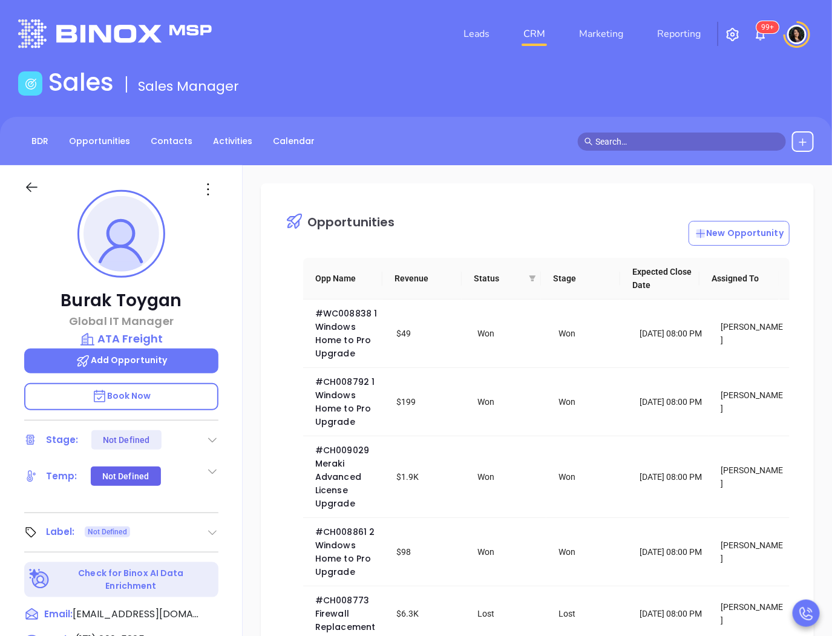
click at [610, 144] on input "text" at bounding box center [687, 141] width 184 height 13
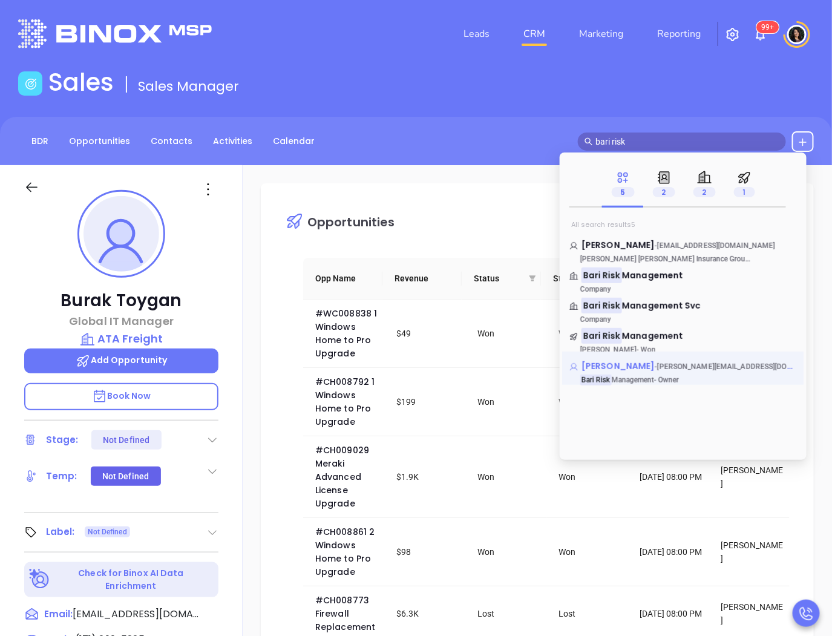
click at [657, 366] on span "[PERSON_NAME][EMAIL_ADDRESS][DOMAIN_NAME]" at bounding box center [744, 366] width 175 height 12
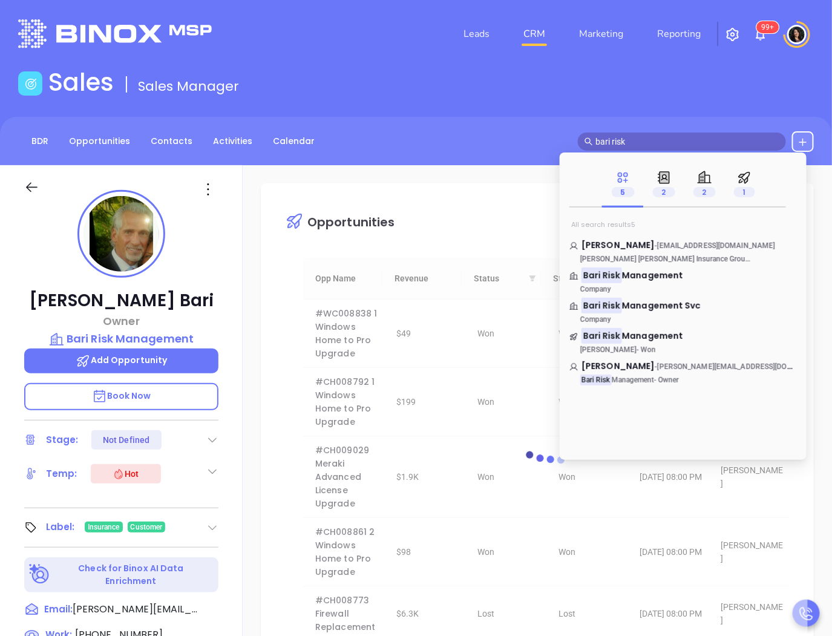
click at [463, 138] on div "BDR Opportunities Contacts Activities Calendar bari risk" at bounding box center [416, 141] width 832 height 21
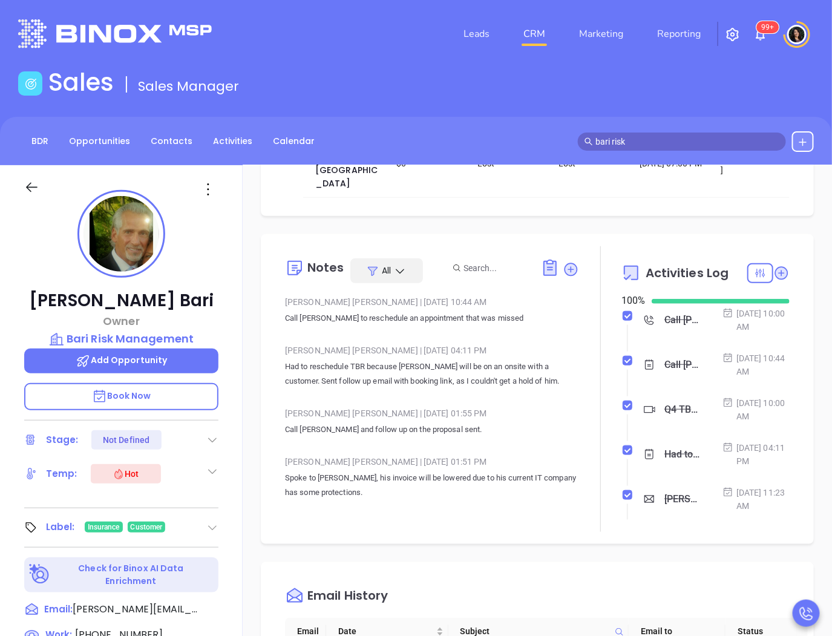
scroll to position [134, 0]
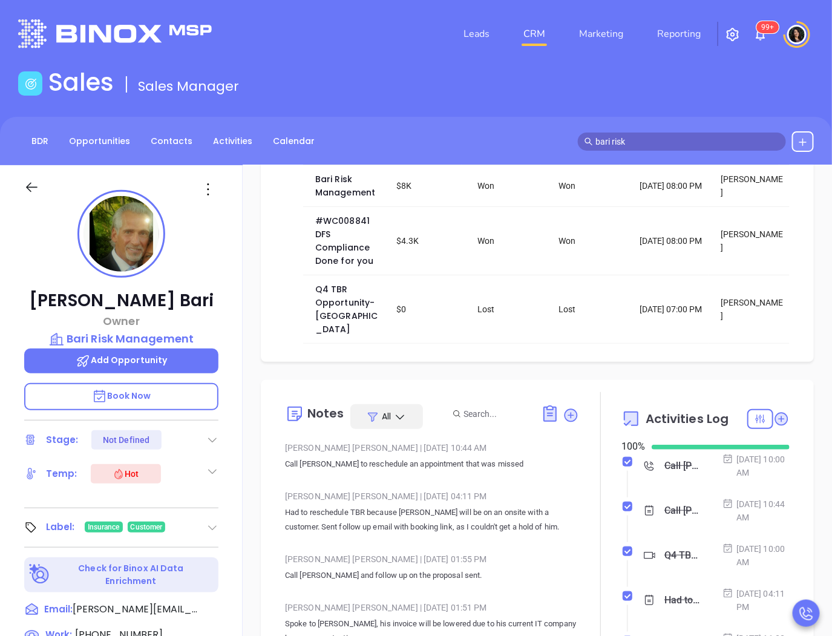
drag, startPoint x: 656, startPoint y: 136, endPoint x: 516, endPoint y: 152, distance: 140.8
click at [521, 150] on div "BDR Opportunities Contacts Activities Calendar bari risk" at bounding box center [416, 141] width 832 height 21
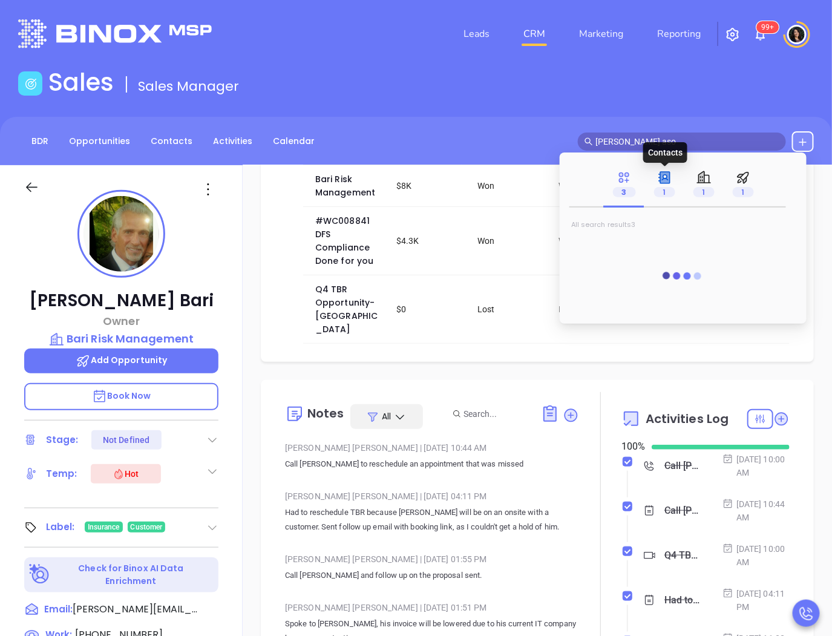
click at [662, 183] on icon at bounding box center [665, 177] width 10 height 11
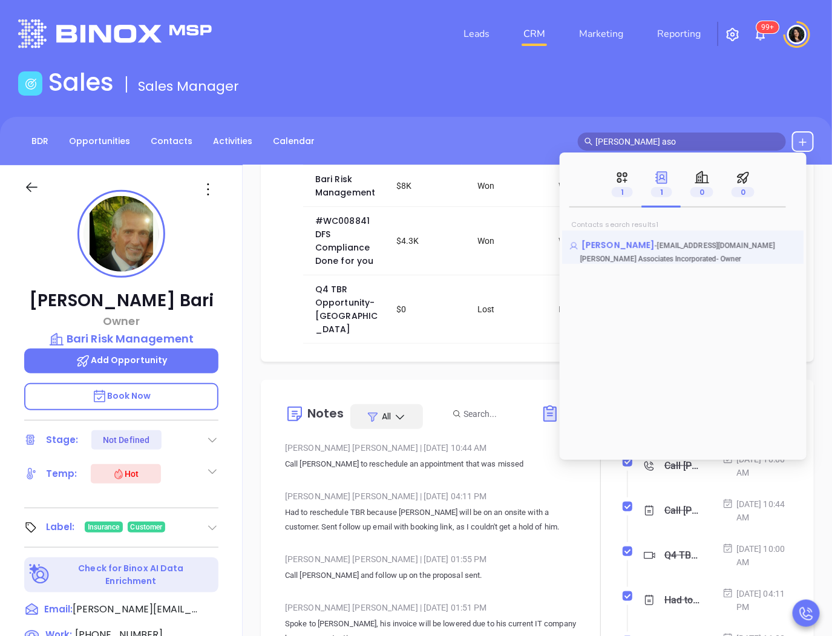
click at [625, 242] on span "[PERSON_NAME]" at bounding box center [618, 245] width 73 height 12
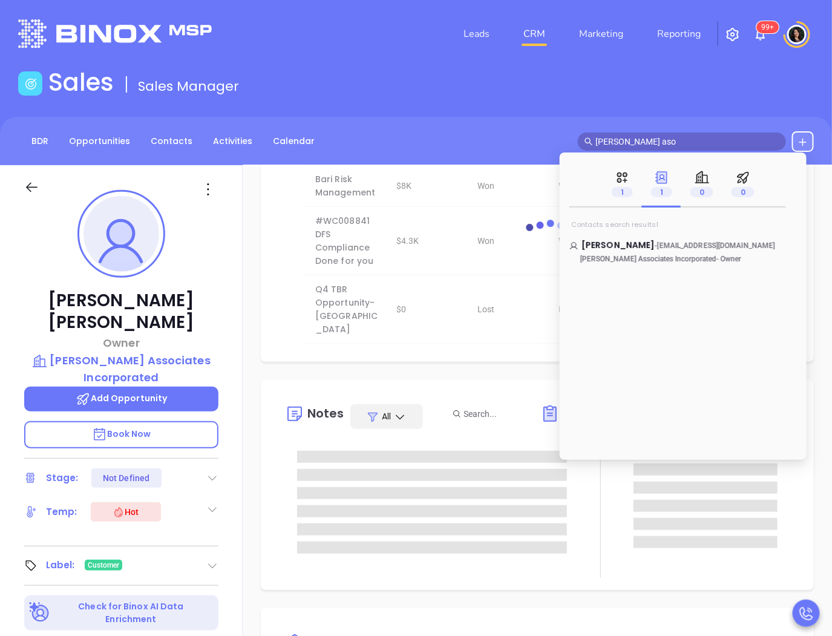
click at [432, 368] on div "Opportunities New Opportunity loading Opp Name Revenue Status Stage Expected Cl…" at bounding box center [537, 588] width 589 height 847
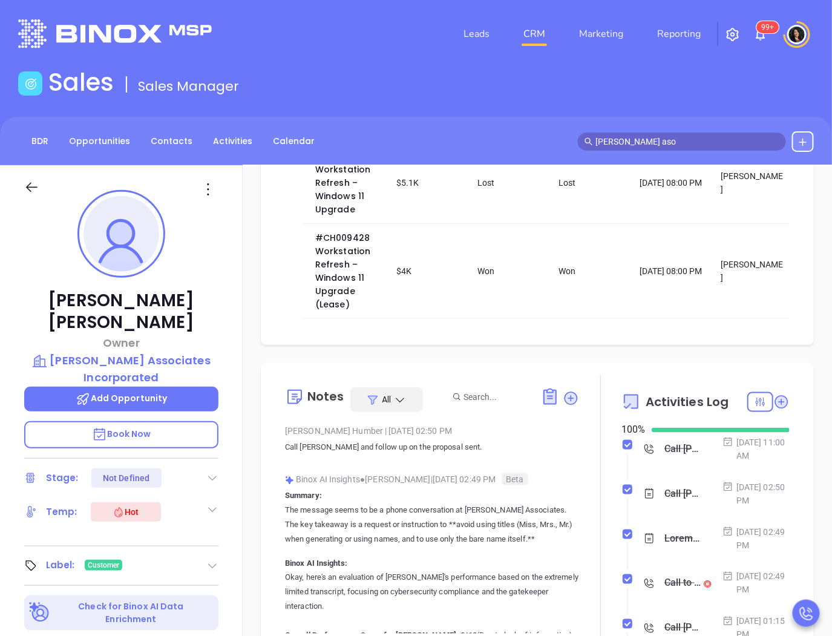
scroll to position [527, 0]
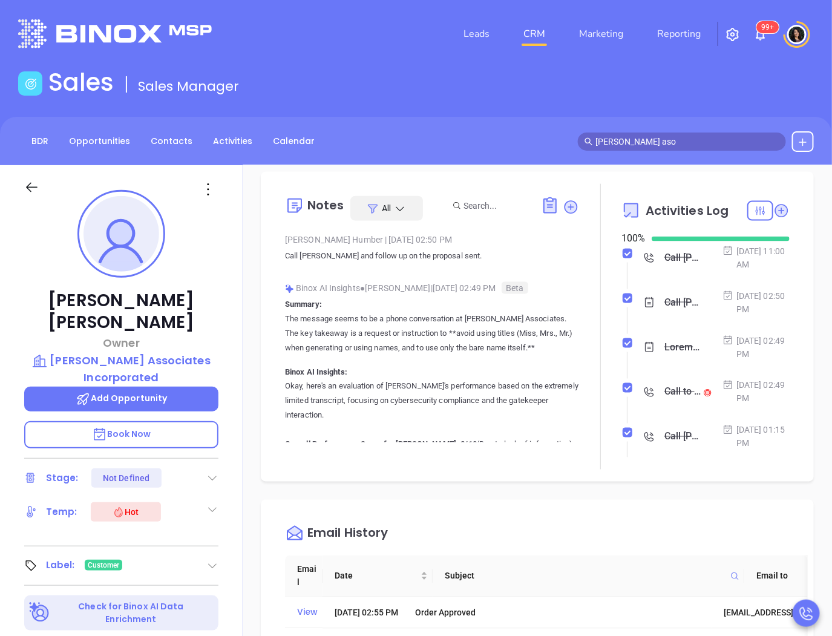
drag, startPoint x: 646, startPoint y: 141, endPoint x: 540, endPoint y: 149, distance: 106.8
click at [540, 149] on div "BDR Opportunities Contacts Activities Calendar [PERSON_NAME] aso" at bounding box center [416, 141] width 832 height 21
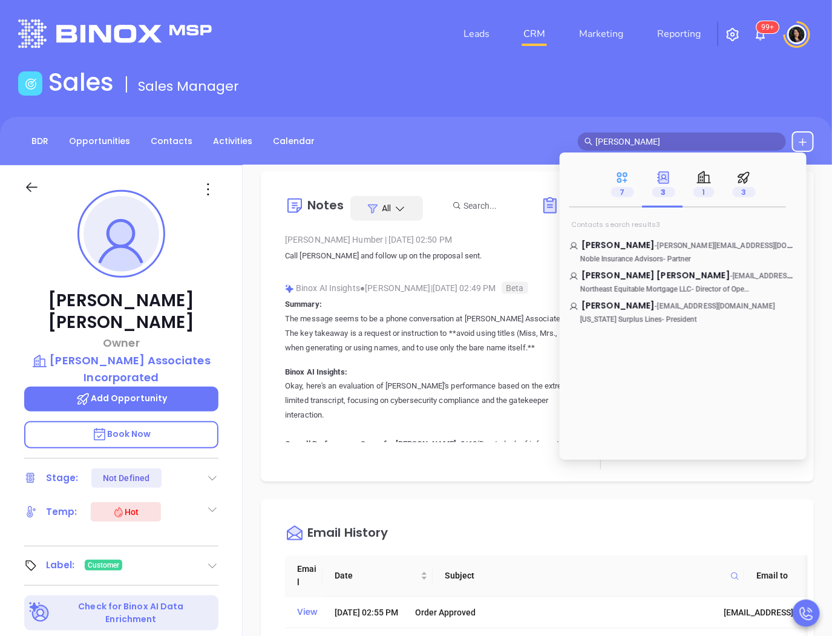
type input "[PERSON_NAME]"
click at [637, 178] on div "7" at bounding box center [622, 184] width 41 height 47
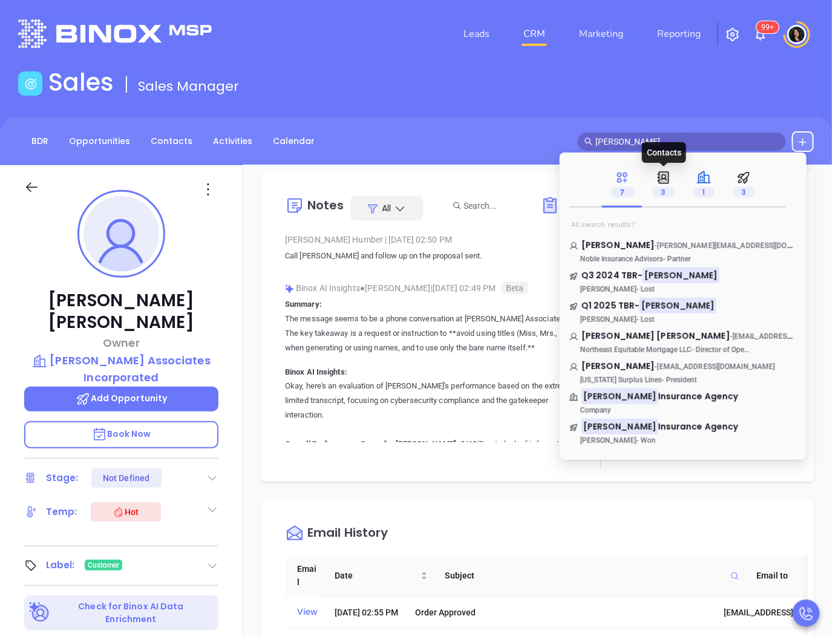
click at [694, 185] on p "1" at bounding box center [703, 191] width 21 height 13
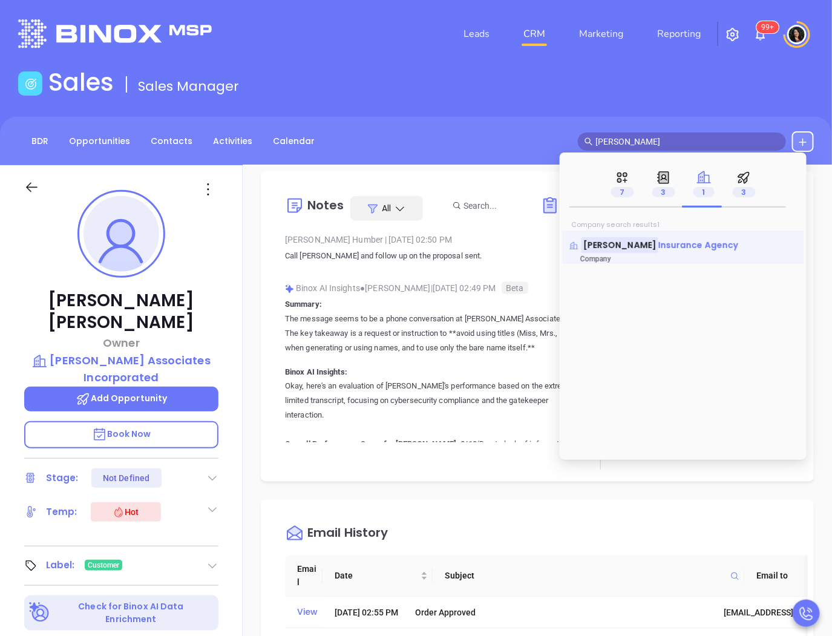
click at [666, 241] on span "Insurance Agency" at bounding box center [698, 245] width 80 height 12
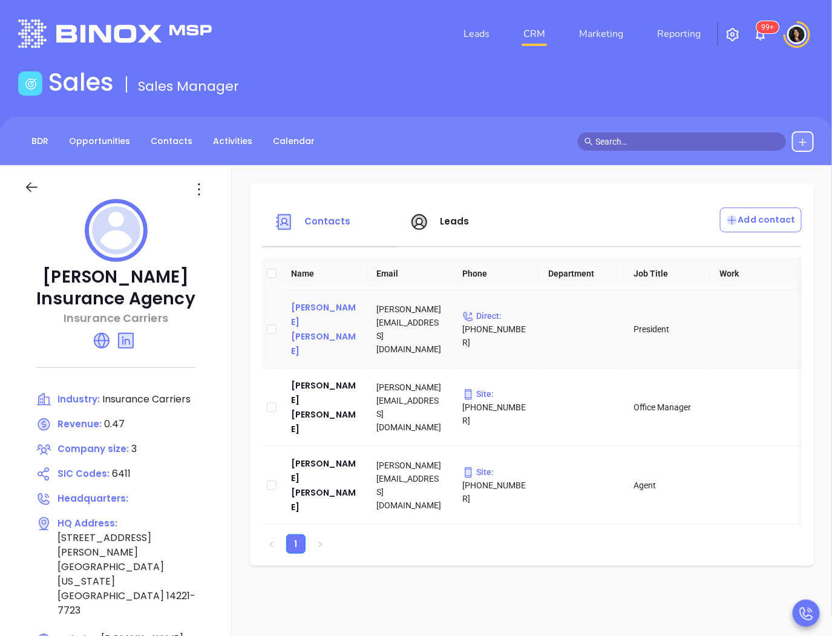
click at [307, 319] on div "[PERSON_NAME] [PERSON_NAME]" at bounding box center [324, 329] width 67 height 58
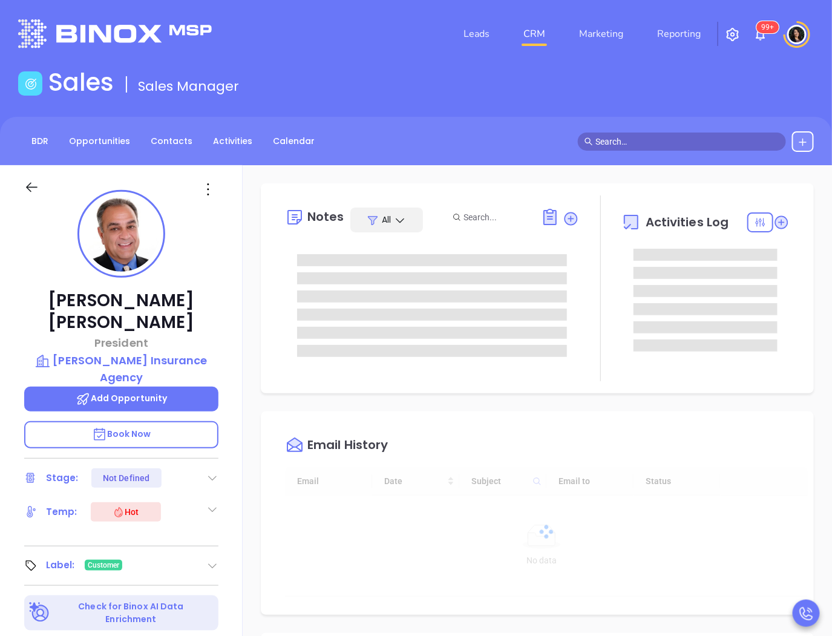
type input "[DATE]"
type input "[PERSON_NAME]"
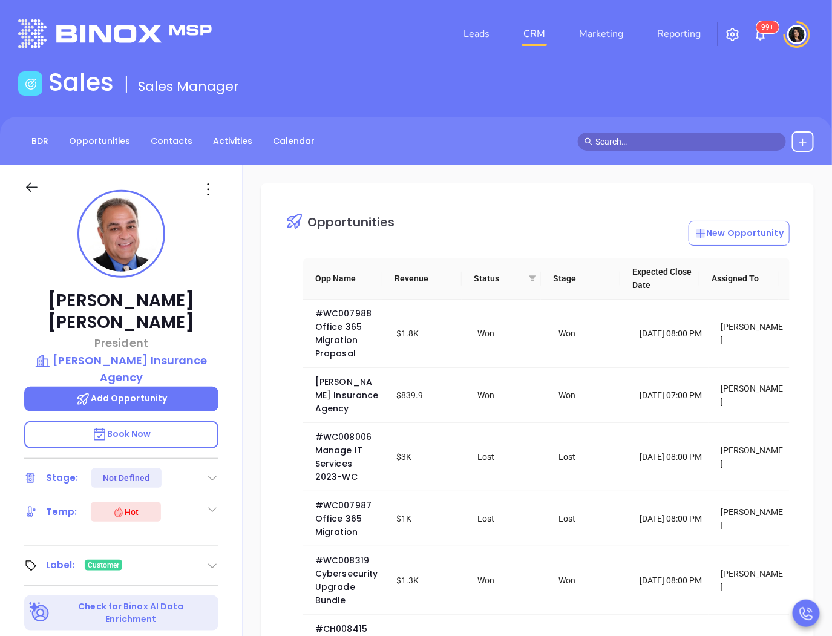
click at [643, 137] on input "text" at bounding box center [687, 141] width 184 height 13
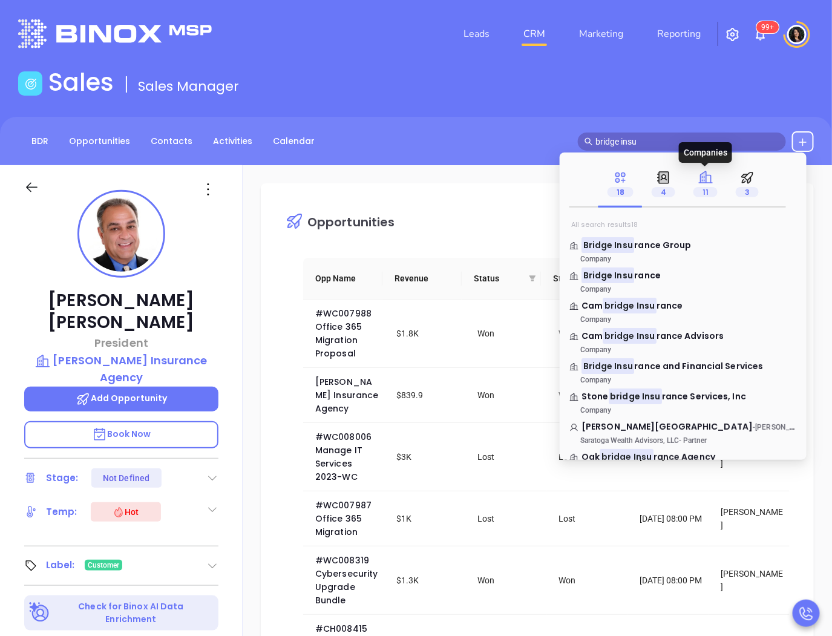
type input "bridge insu"
click at [708, 195] on span "11" at bounding box center [705, 192] width 24 height 10
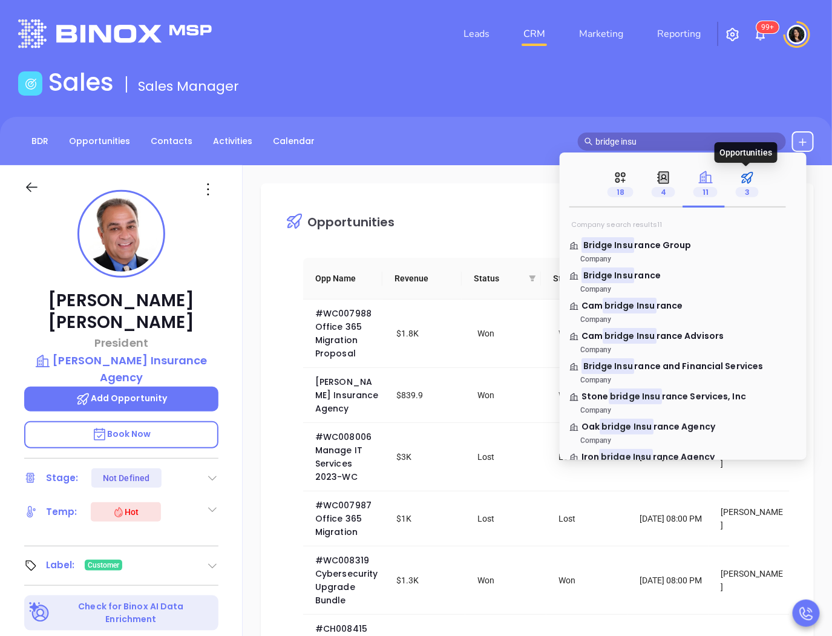
click at [740, 173] on icon at bounding box center [747, 177] width 15 height 15
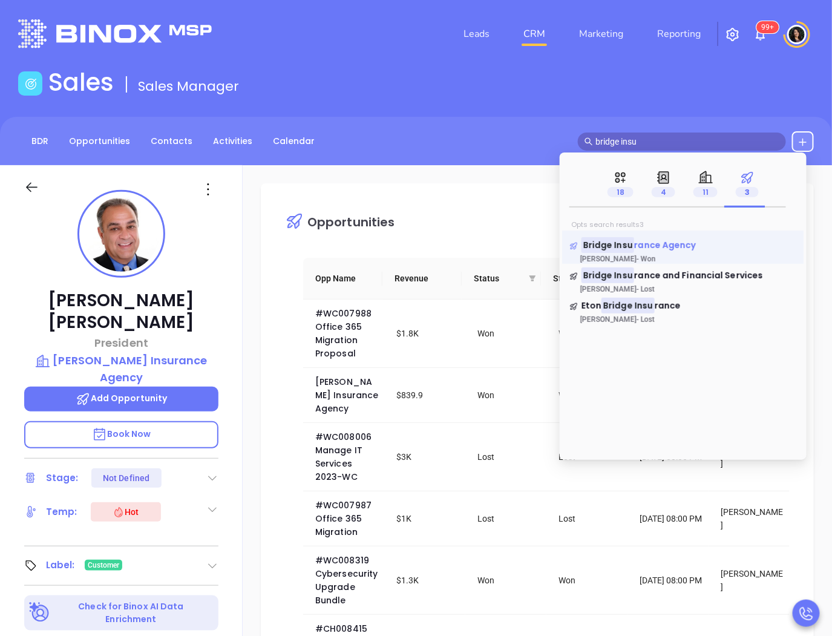
click at [673, 247] on span "rance Agency" at bounding box center [665, 245] width 62 height 12
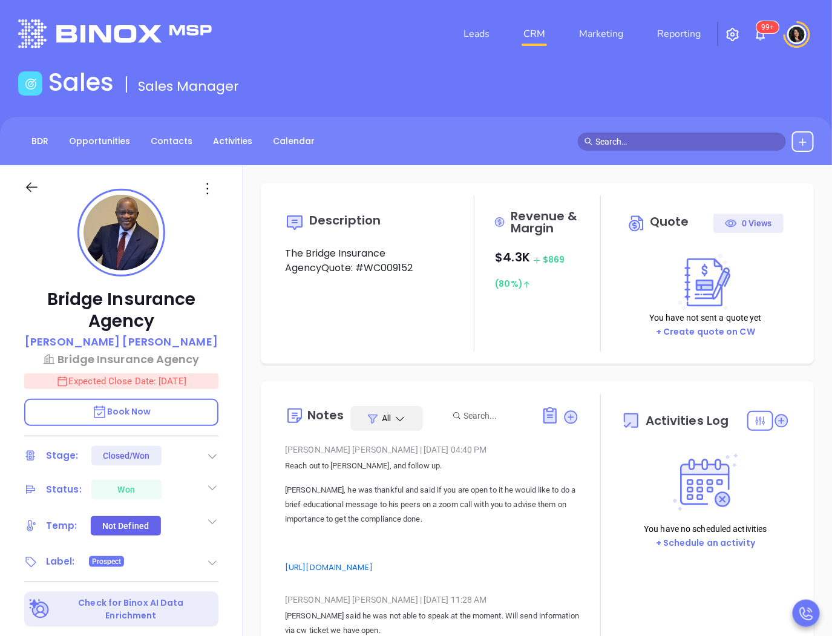
type input "[DATE]"
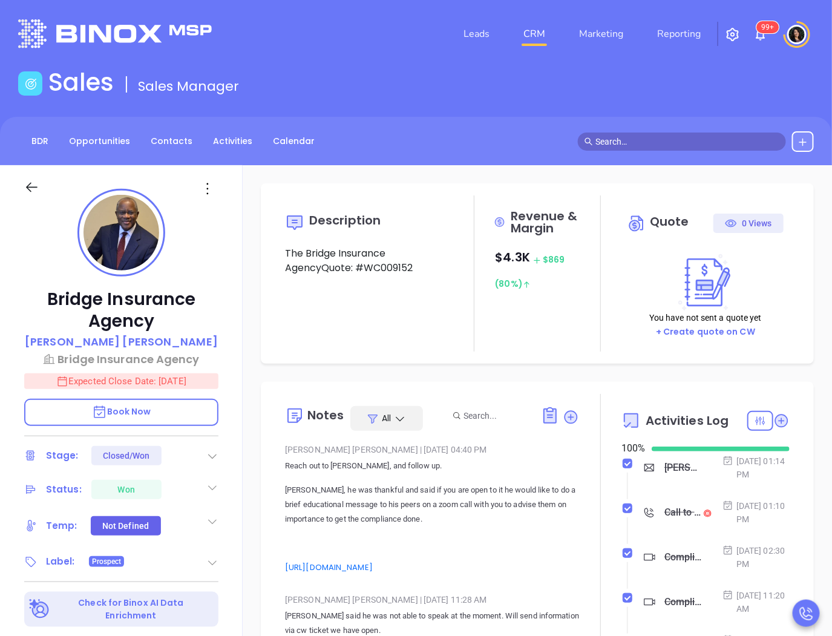
scroll to position [352, 0]
click at [104, 341] on p "[PERSON_NAME]" at bounding box center [121, 341] width 193 height 16
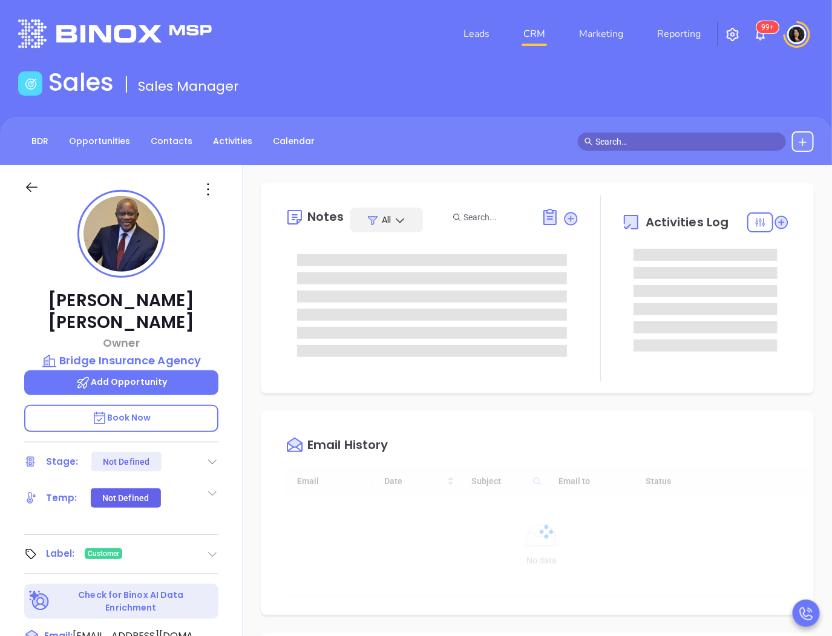
type input "[DATE]"
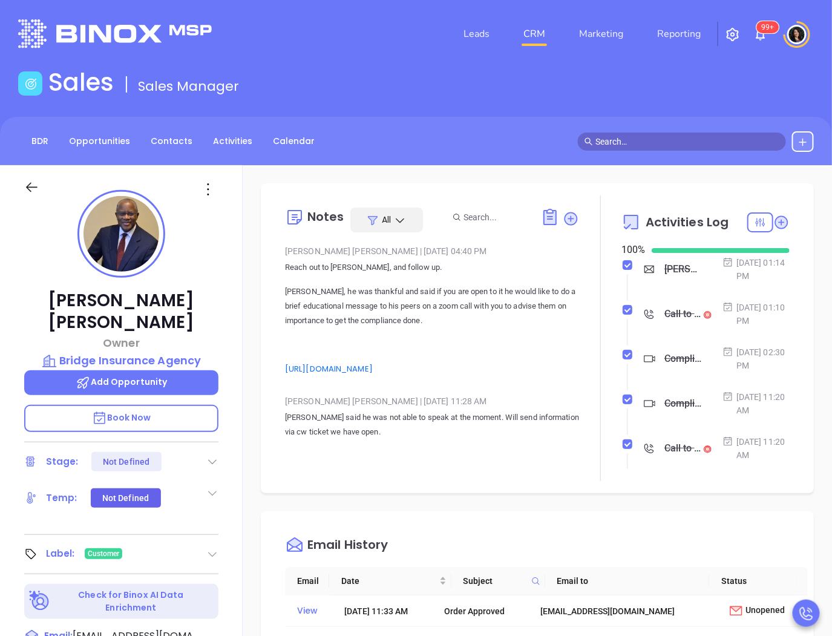
type input "[PERSON_NAME]"
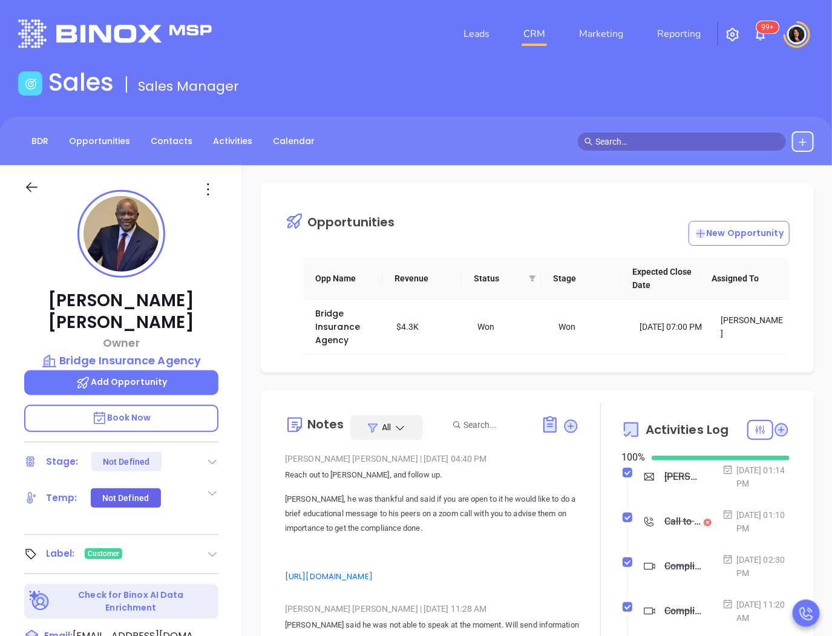
click at [634, 139] on input "text" at bounding box center [687, 141] width 184 height 13
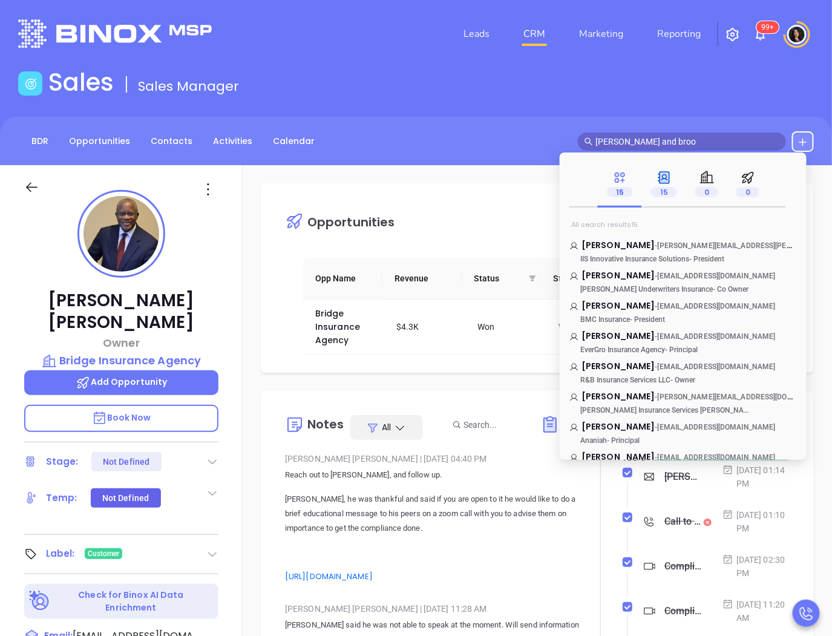
click at [663, 188] on p "15" at bounding box center [664, 191] width 26 height 13
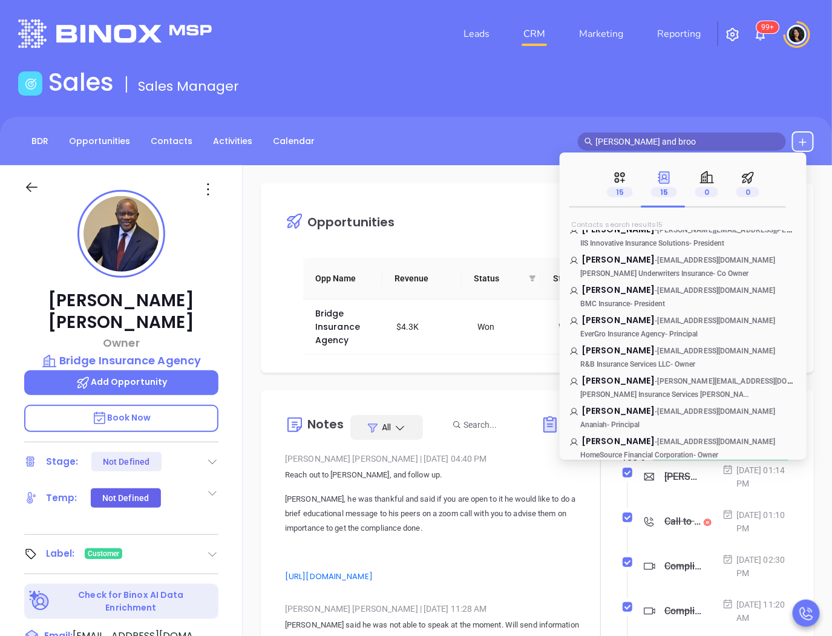
scroll to position [0, 0]
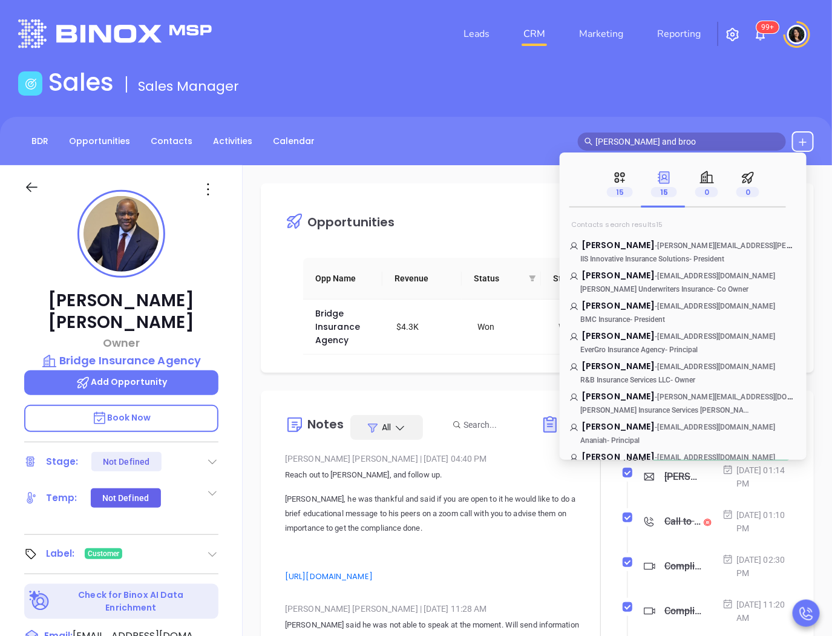
click at [628, 140] on input "[PERSON_NAME] and broo" at bounding box center [687, 141] width 184 height 13
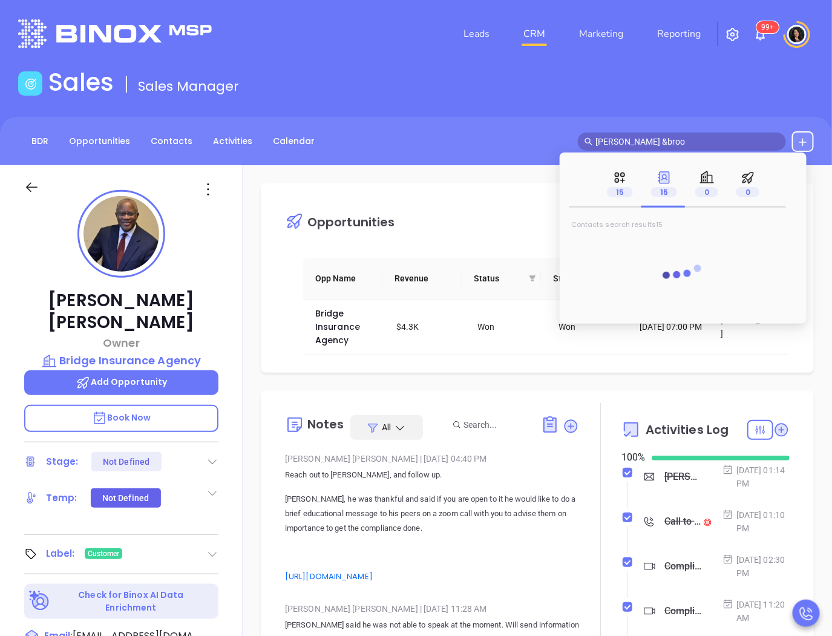
drag, startPoint x: 619, startPoint y: 140, endPoint x: 704, endPoint y: 147, distance: 85.6
click at [704, 147] on input "[PERSON_NAME] &broo" at bounding box center [687, 141] width 184 height 13
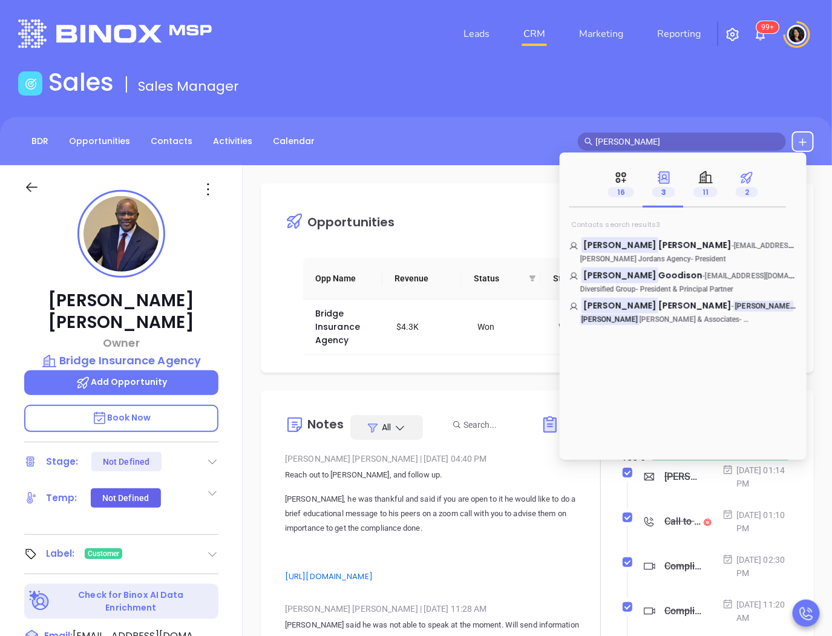
type input "[PERSON_NAME]"
click at [742, 173] on icon at bounding box center [746, 177] width 15 height 15
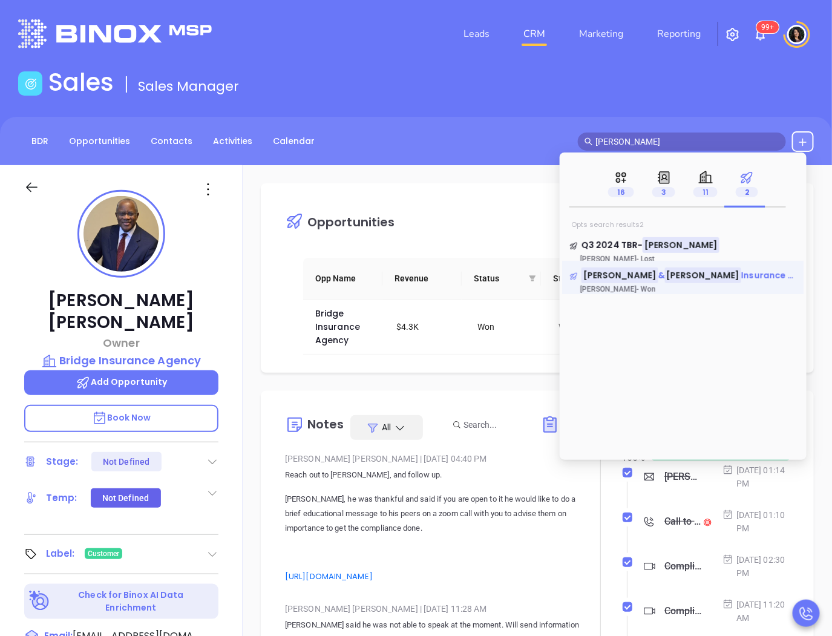
click at [741, 281] on span "Insurance Agency, inc." at bounding box center [791, 275] width 100 height 12
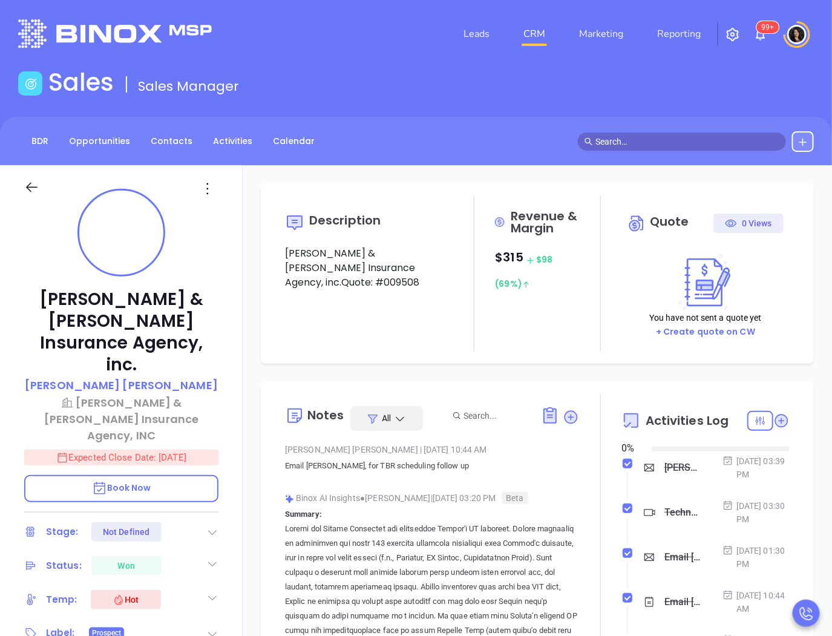
type input "[DATE]"
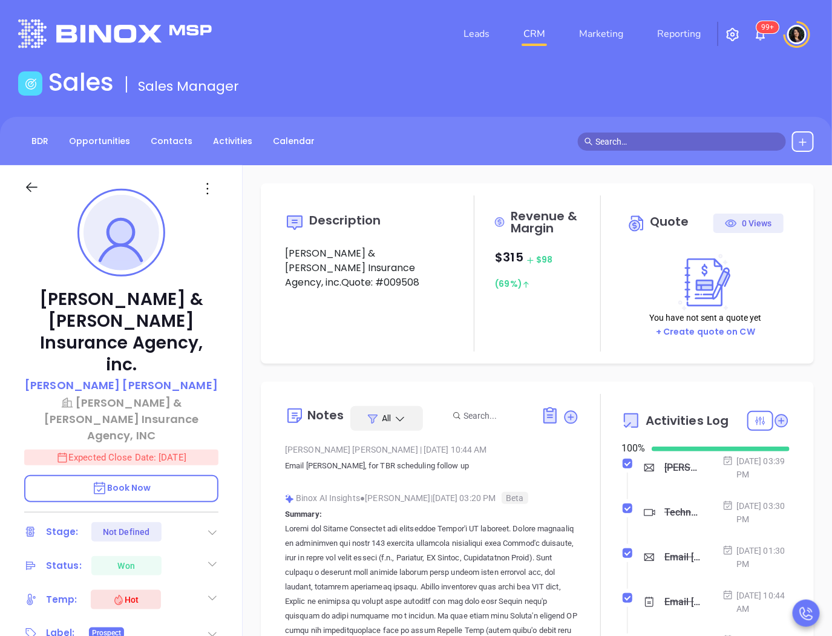
scroll to position [352, 0]
click at [118, 377] on p "[PERSON_NAME]" at bounding box center [121, 385] width 193 height 16
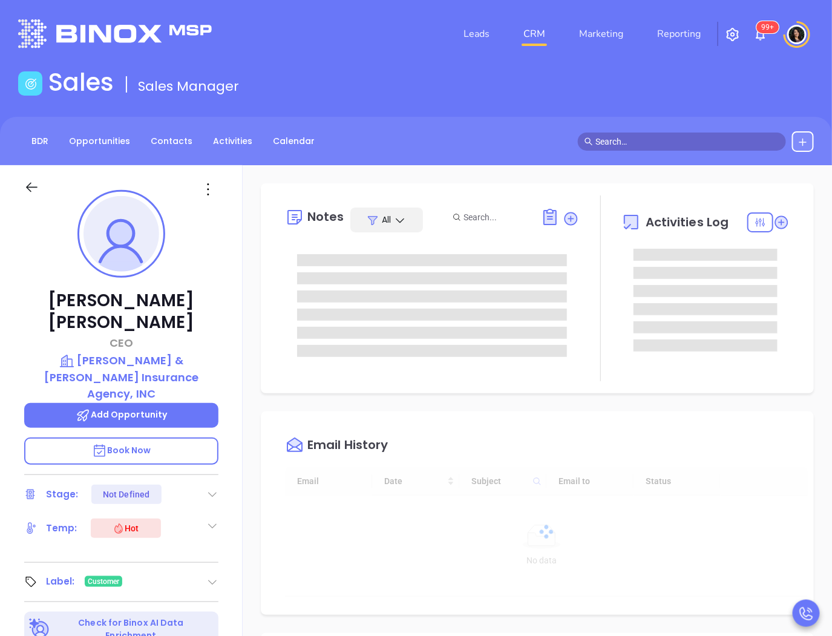
type input "[DATE]"
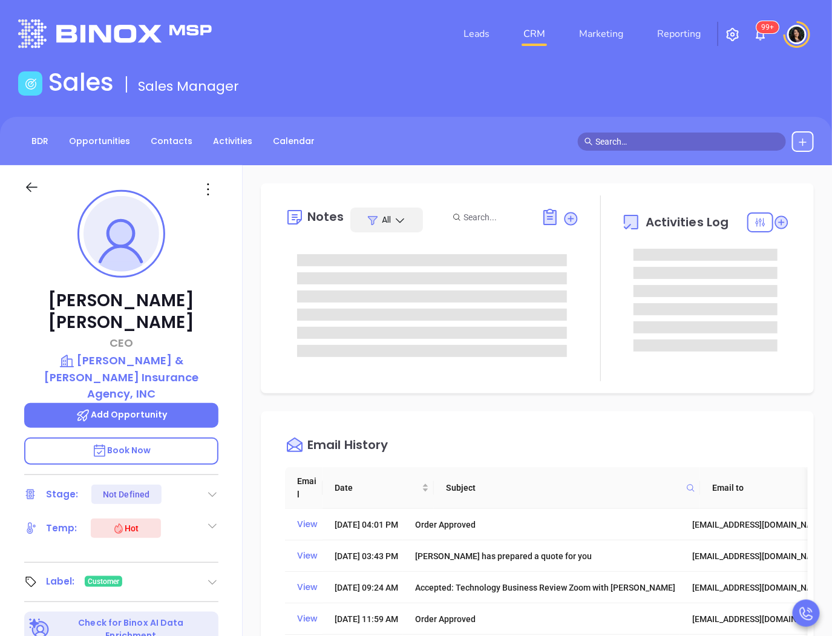
type input "[PERSON_NAME]"
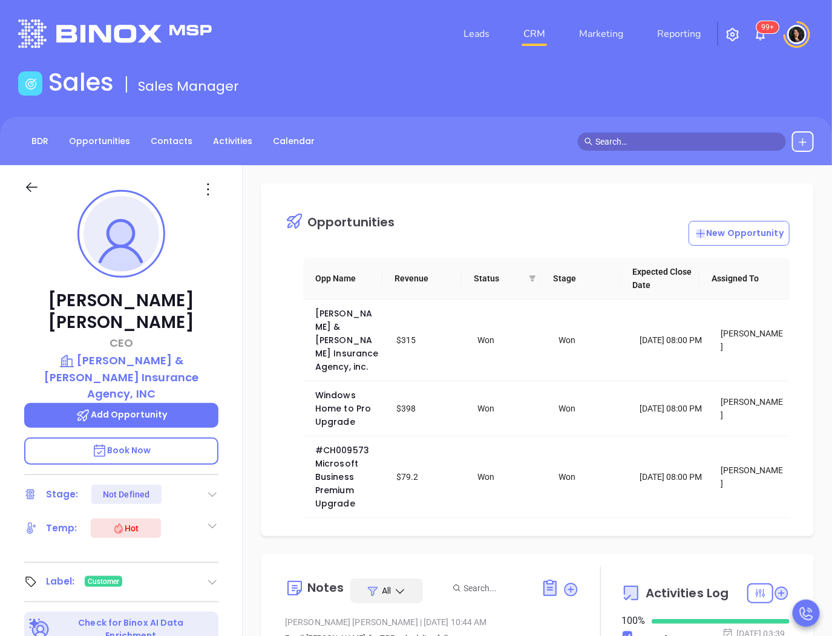
click at [657, 141] on input "text" at bounding box center [687, 141] width 184 height 13
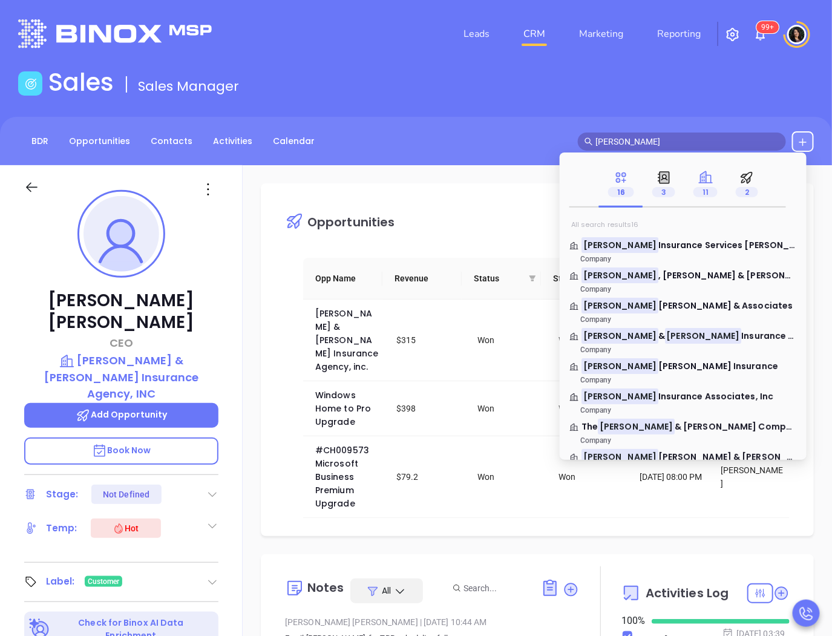
type input "[PERSON_NAME]"
click at [704, 190] on span "11" at bounding box center [705, 192] width 24 height 10
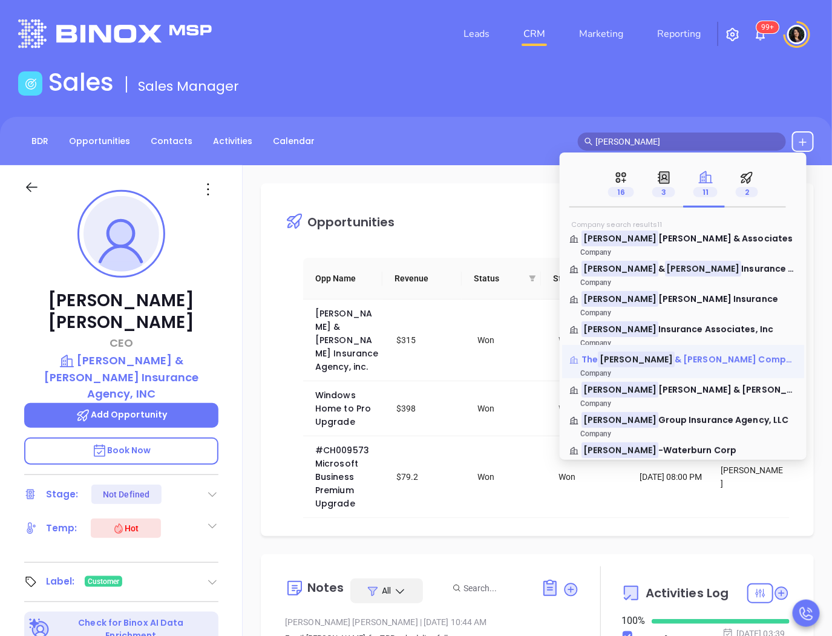
scroll to position [110, 0]
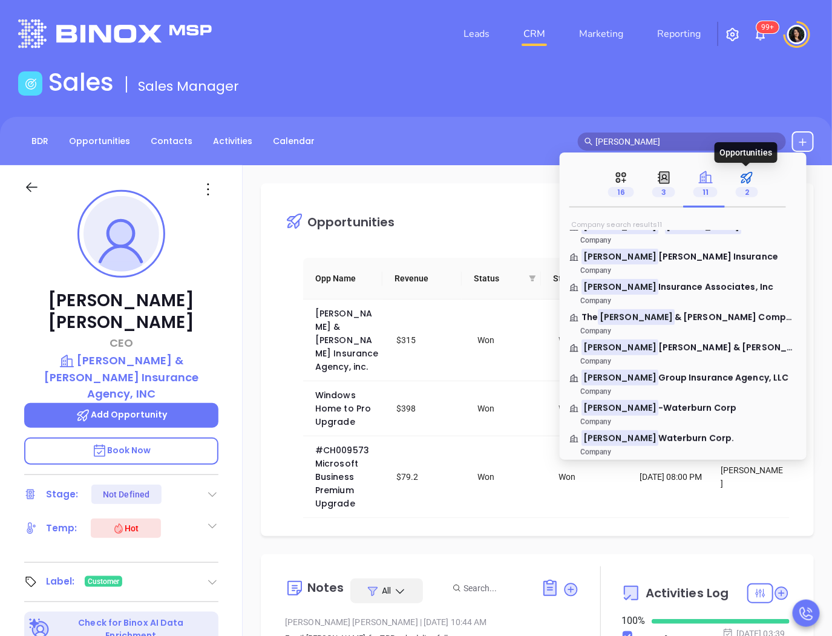
click at [754, 190] on span "2" at bounding box center [747, 192] width 22 height 10
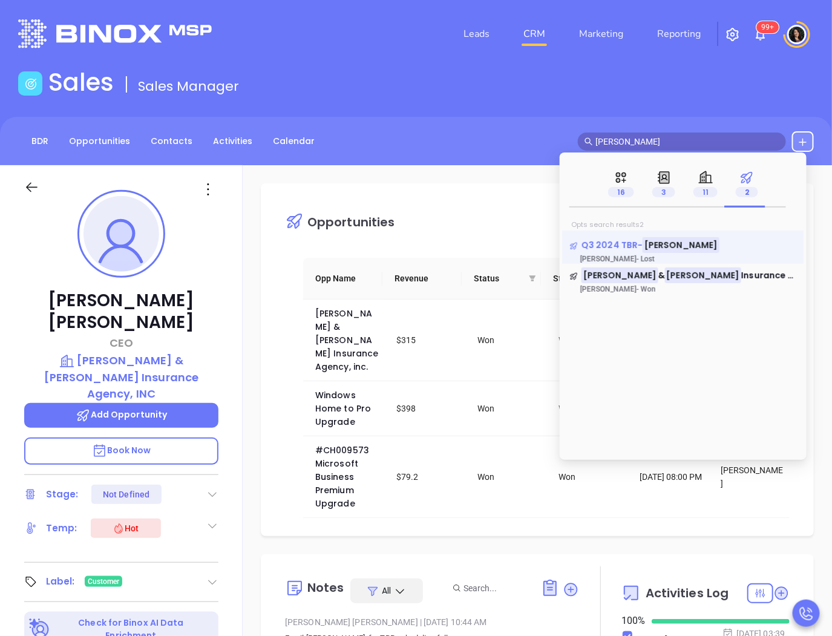
click at [658, 245] on mark "[PERSON_NAME]" at bounding box center [681, 244] width 77 height 15
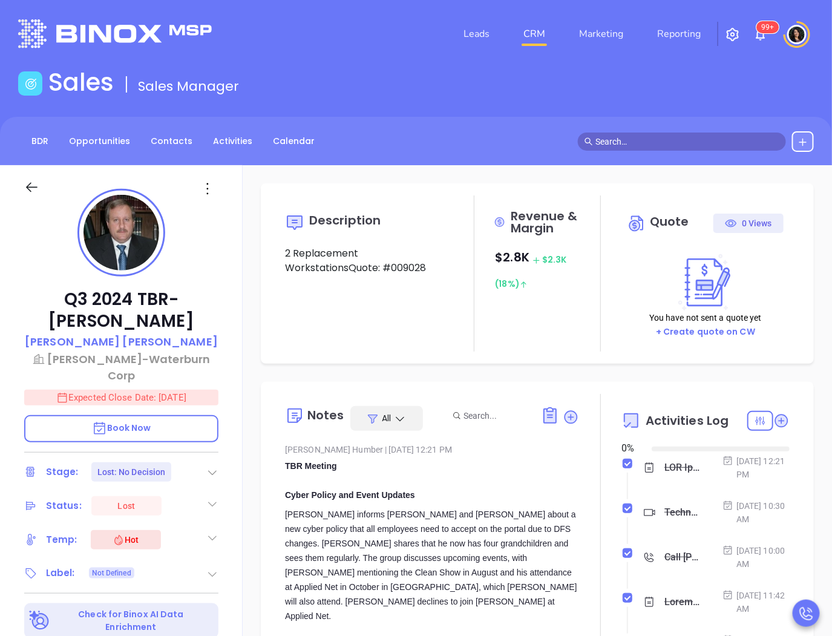
type input "[DATE]"
click at [124, 333] on p "[PERSON_NAME]" at bounding box center [121, 341] width 193 height 16
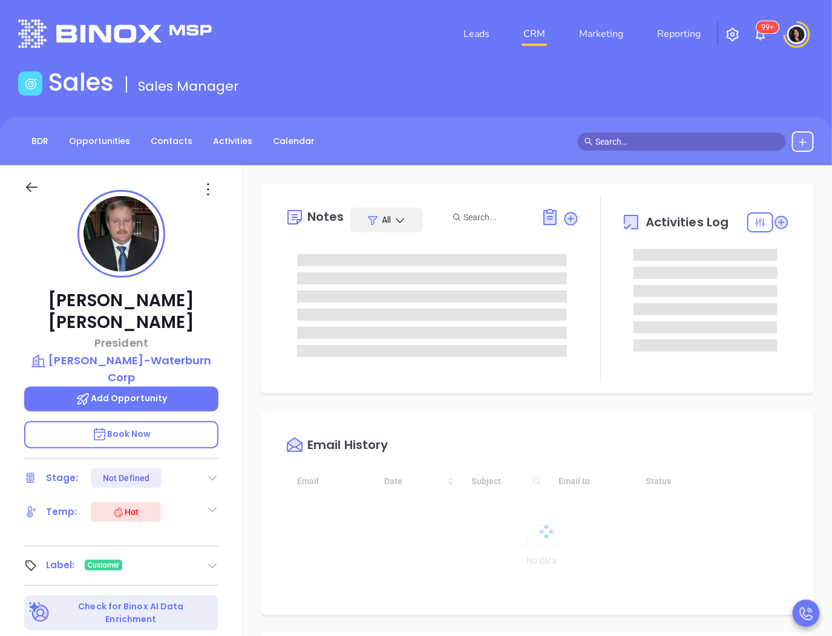
type input "[DATE]"
type input "[PERSON_NAME]"
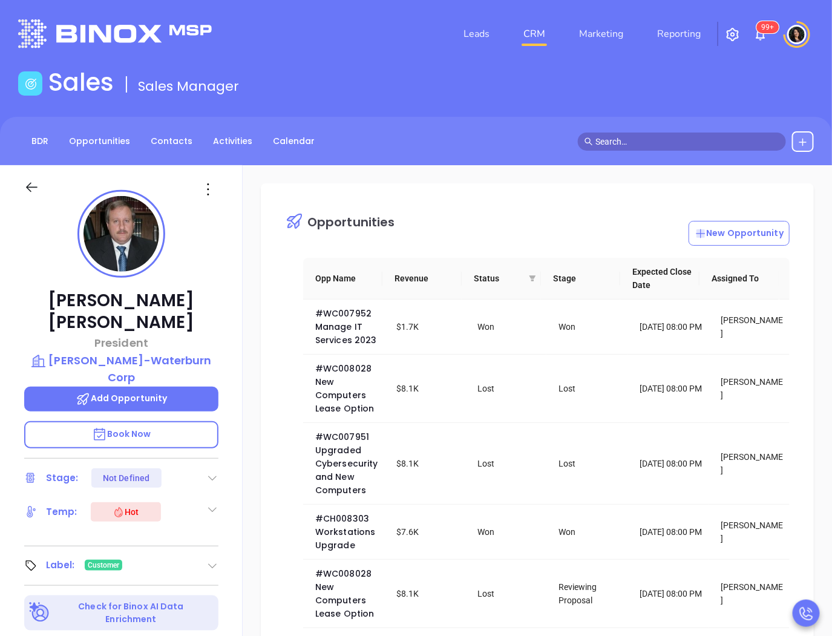
click at [680, 136] on input "text" at bounding box center [687, 141] width 184 height 13
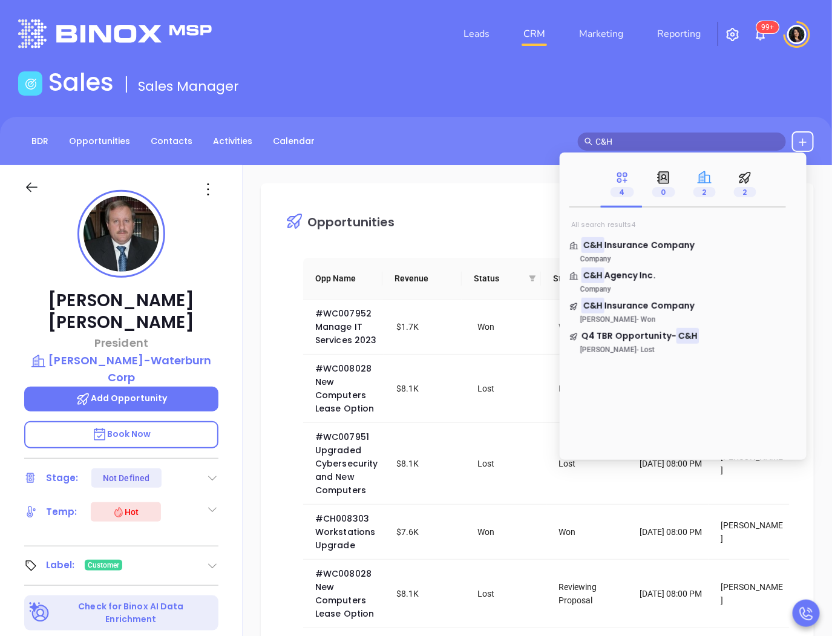
type input "C&H"
click at [700, 167] on div "2" at bounding box center [704, 184] width 41 height 47
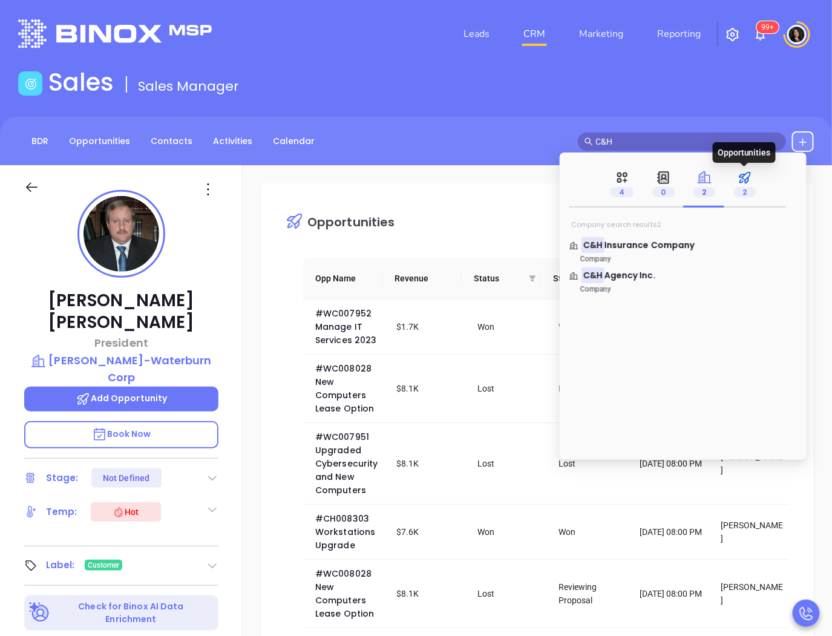
click at [748, 176] on icon at bounding box center [745, 177] width 15 height 15
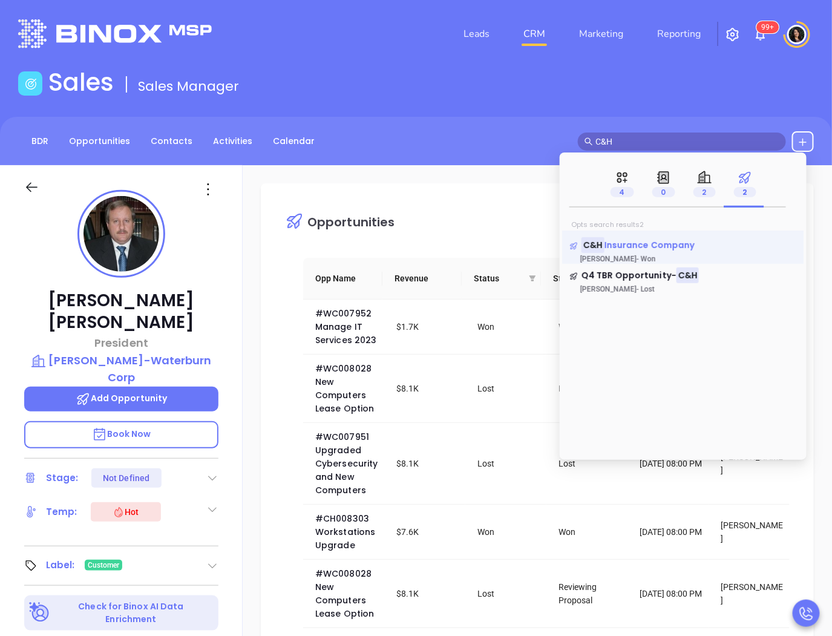
click at [664, 246] on span "Insurance Company" at bounding box center [650, 245] width 91 height 12
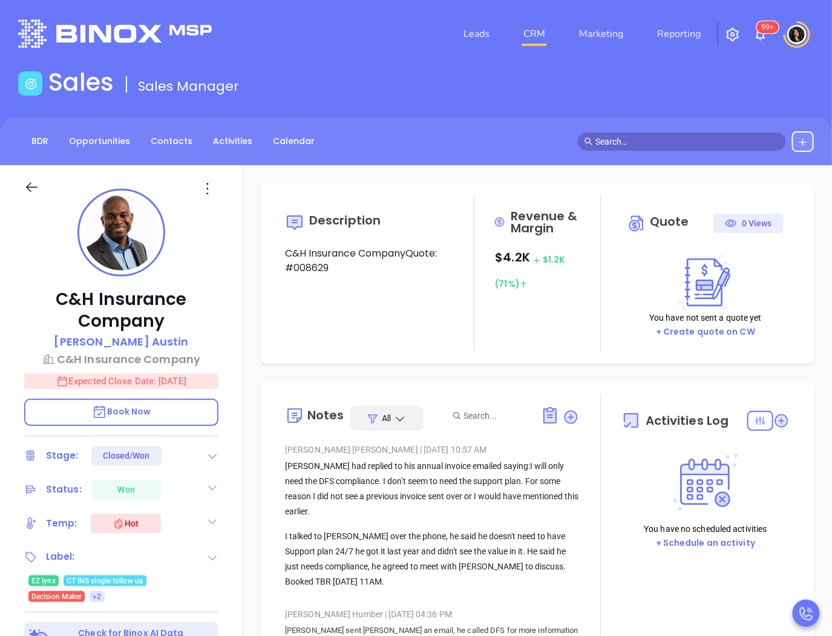
type input "[DATE]"
click at [137, 343] on p "[PERSON_NAME]" at bounding box center [121, 341] width 134 height 16
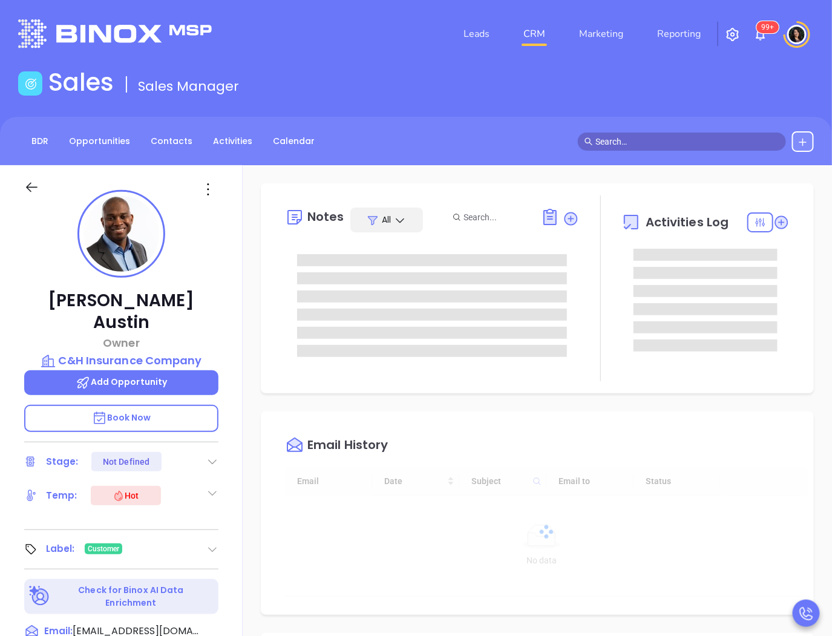
type input "[DATE]"
type input "[PERSON_NAME]"
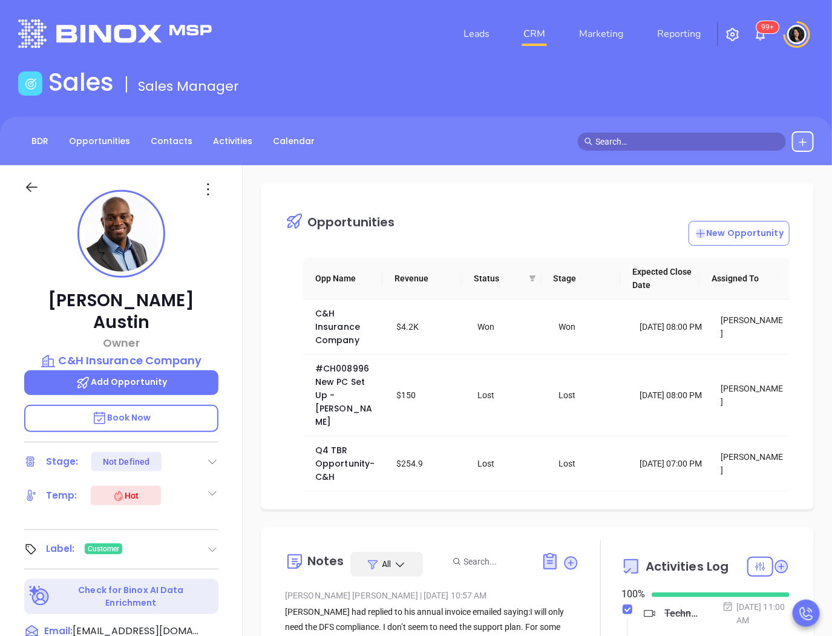
click at [684, 138] on input "text" at bounding box center [687, 141] width 184 height 13
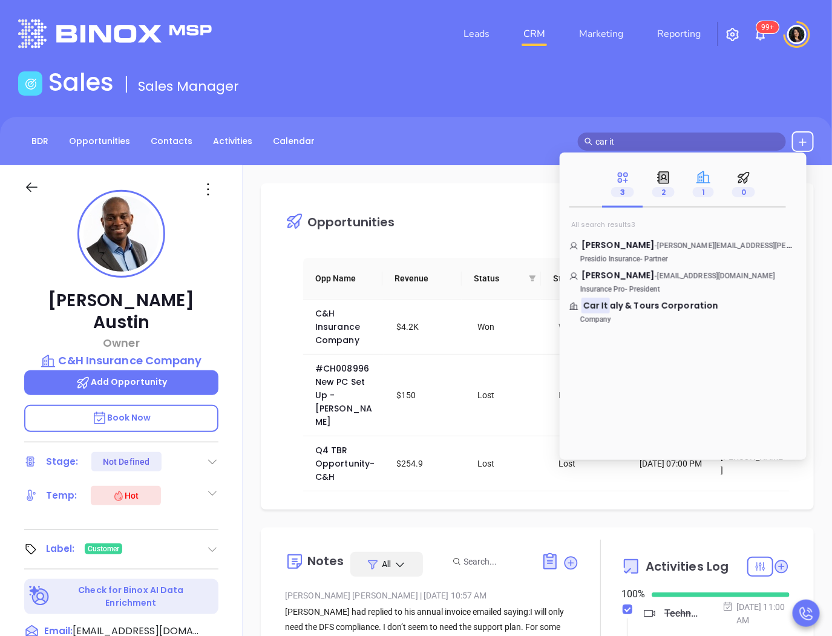
type input "car it"
click at [692, 192] on div "1" at bounding box center [703, 184] width 39 height 47
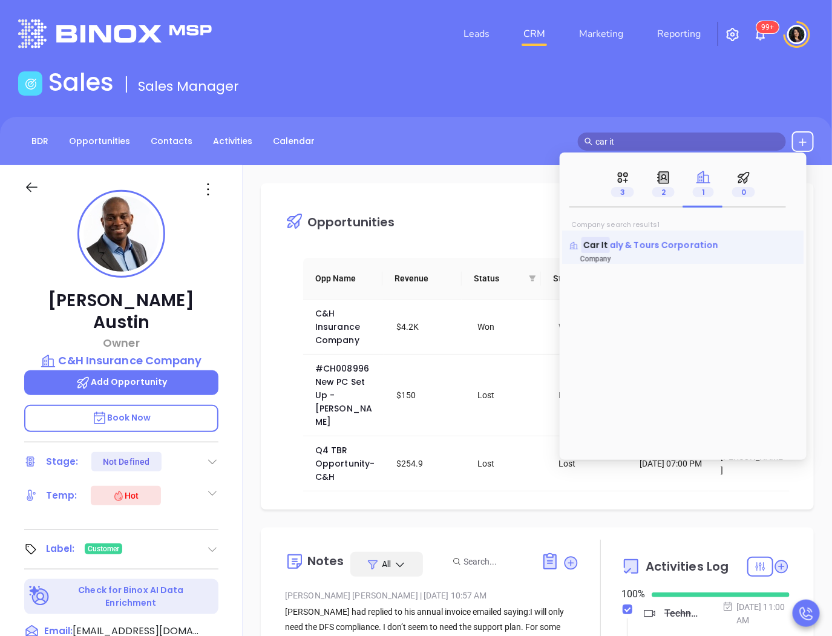
click at [651, 251] on span "aly & Tours Corporation" at bounding box center [664, 245] width 108 height 12
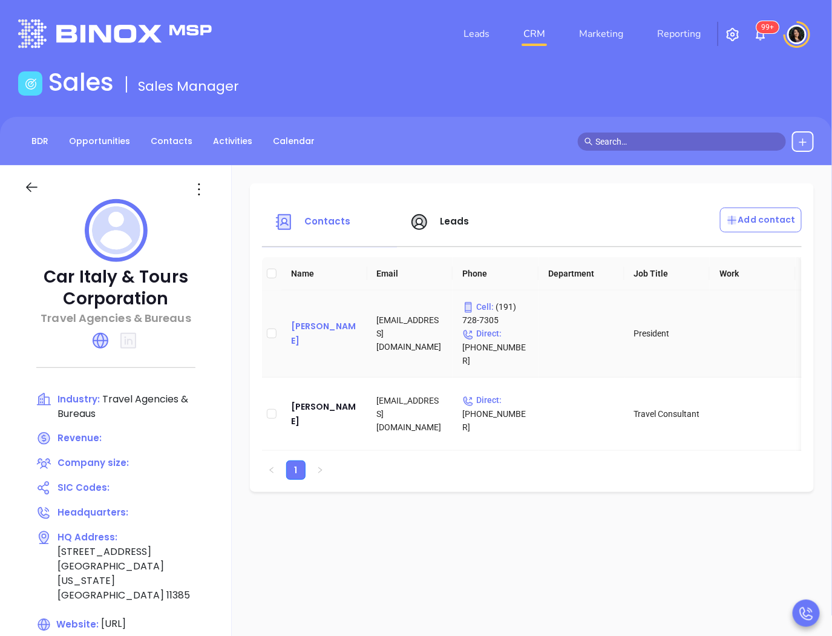
click at [322, 319] on div "[PERSON_NAME]" at bounding box center [324, 333] width 67 height 29
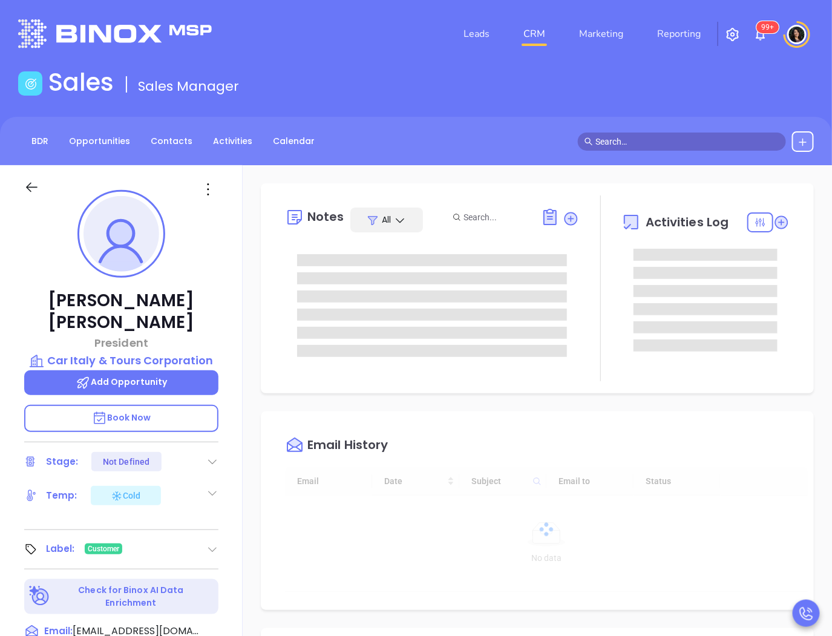
type input "10:00 am"
type input "[DATE]"
type input "[PERSON_NAME]"
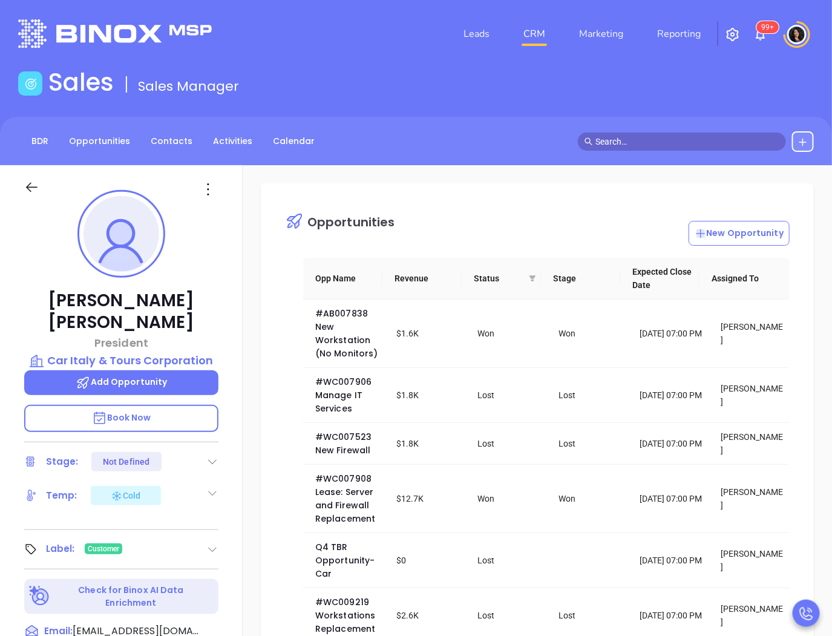
click at [679, 143] on input "text" at bounding box center [687, 141] width 184 height 13
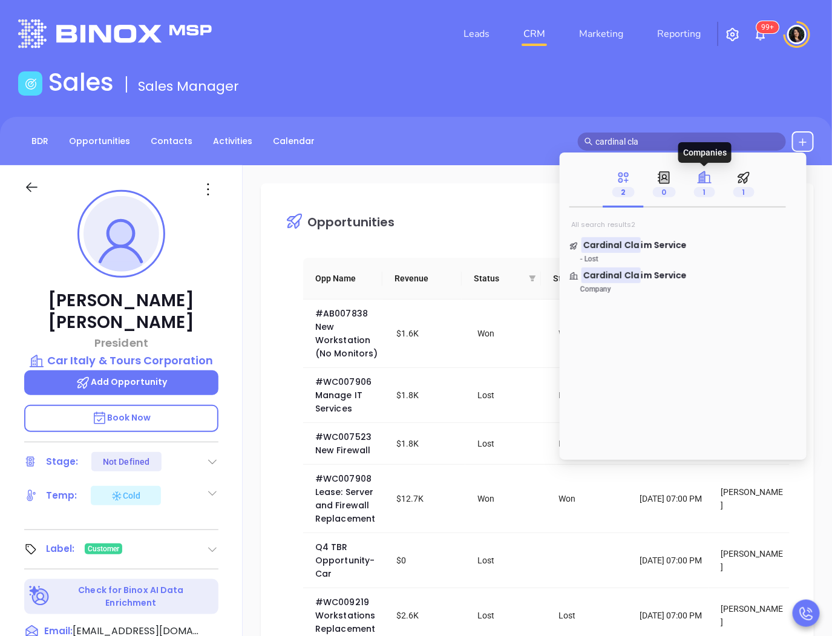
type input "cardinal cla"
click at [703, 182] on icon at bounding box center [701, 176] width 5 height 11
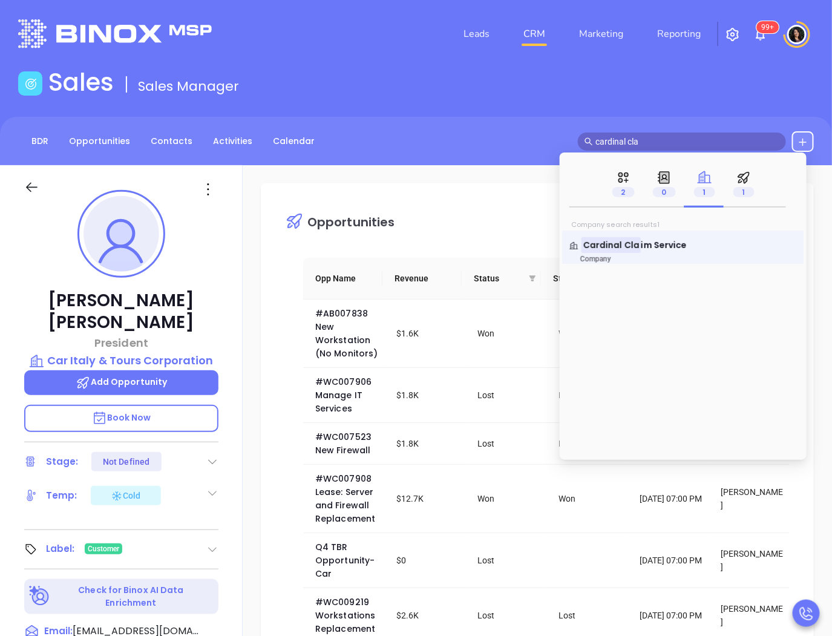
click at [664, 257] on p "Company" at bounding box center [660, 259] width 182 height 8
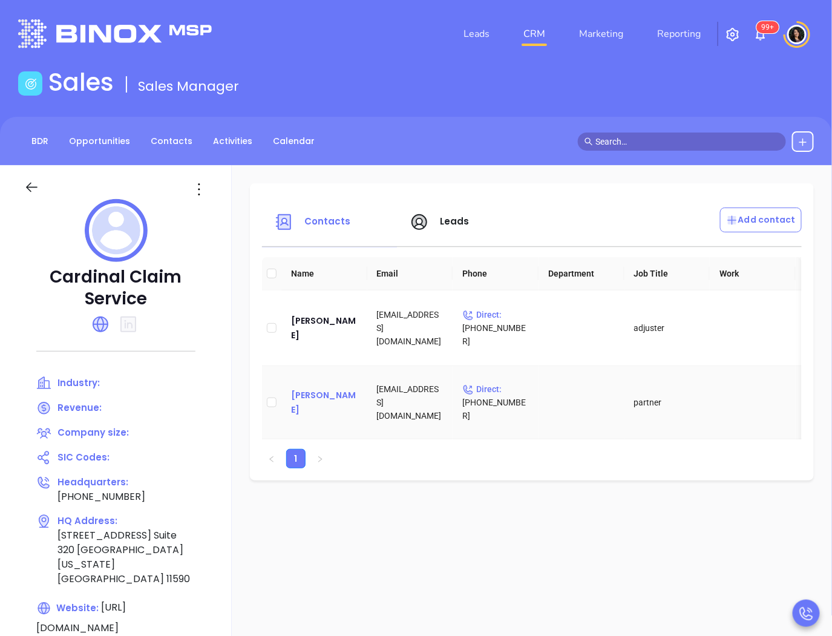
click at [301, 408] on div "[PERSON_NAME]" at bounding box center [324, 402] width 67 height 29
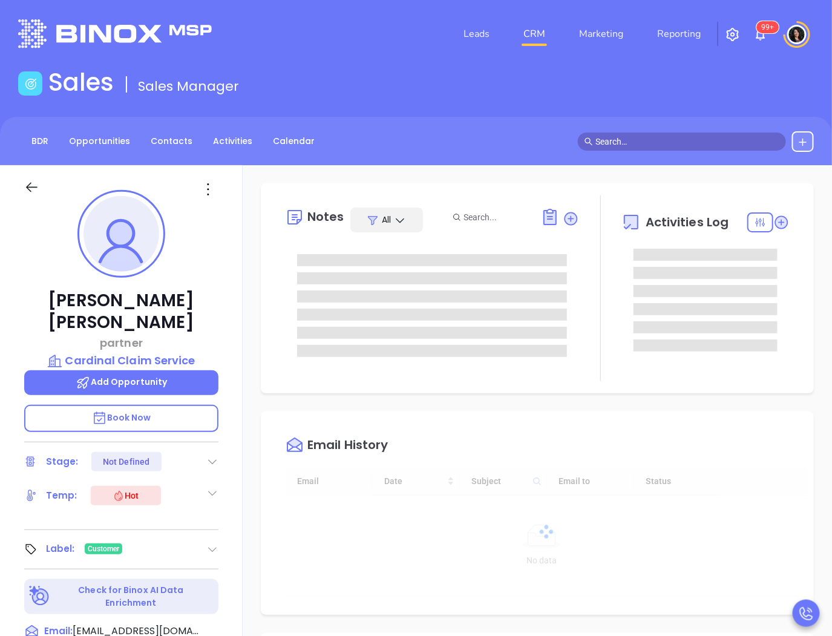
type input "[DATE]"
type input "[PERSON_NAME]"
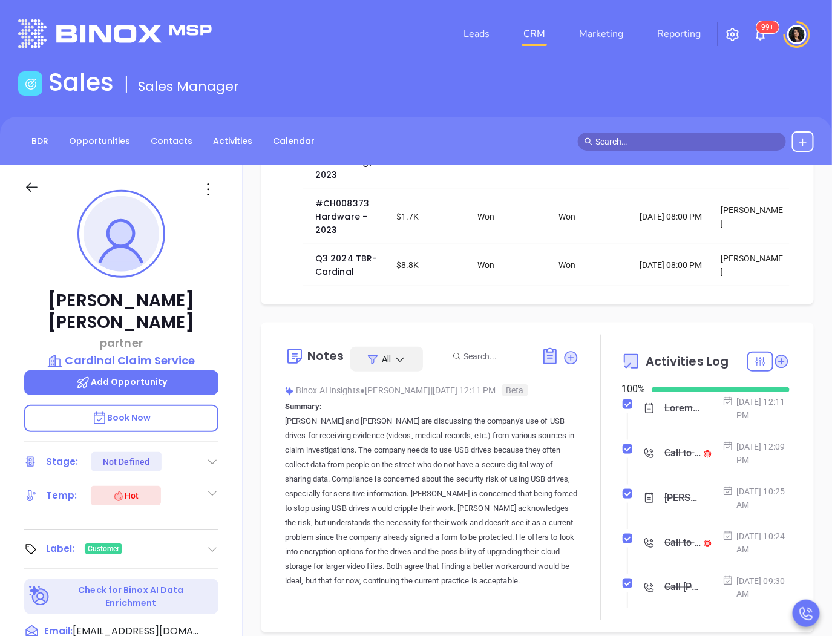
scroll to position [336, 0]
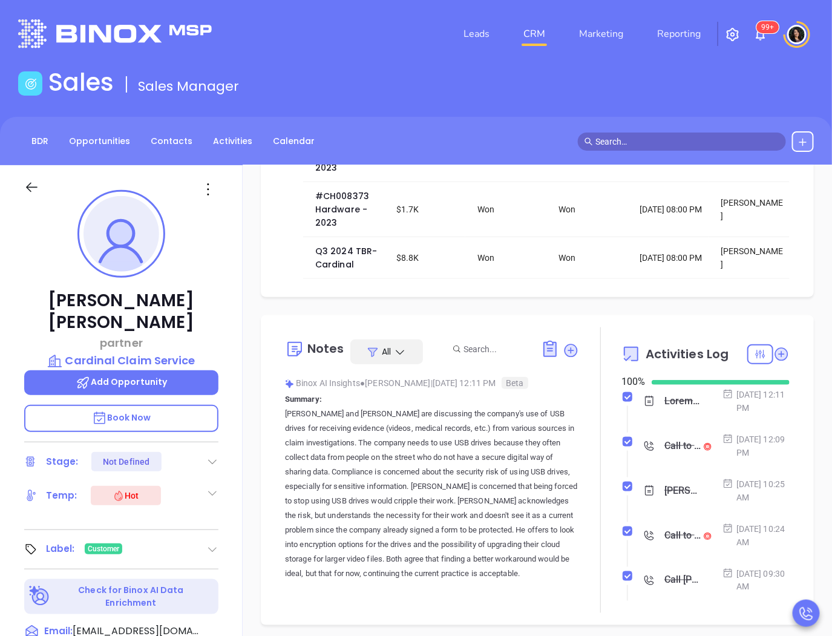
click at [660, 142] on input "text" at bounding box center [687, 141] width 184 height 13
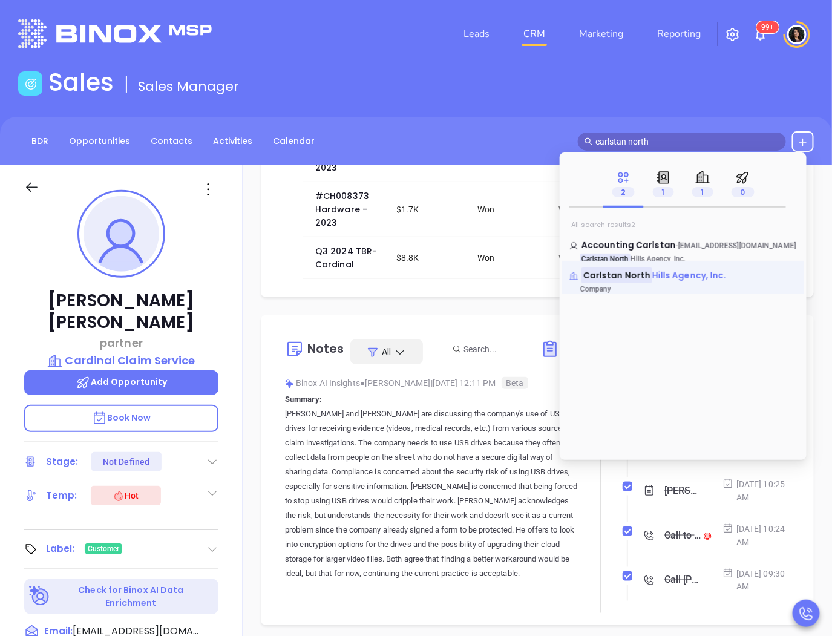
type input "carlstan north"
click at [654, 271] on span "Hills Agency, Inc." at bounding box center [689, 275] width 74 height 12
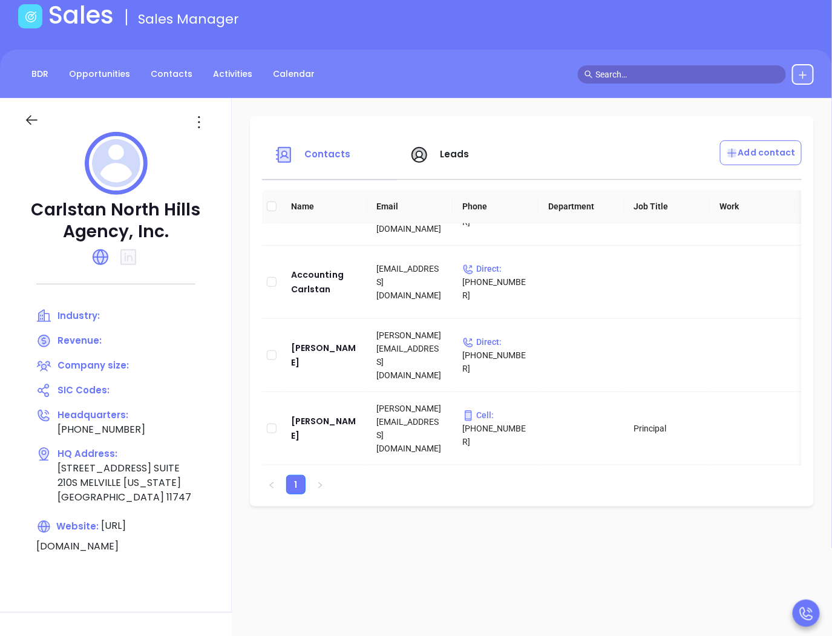
scroll to position [134, 0]
click at [307, 416] on div "[PERSON_NAME]" at bounding box center [324, 428] width 67 height 29
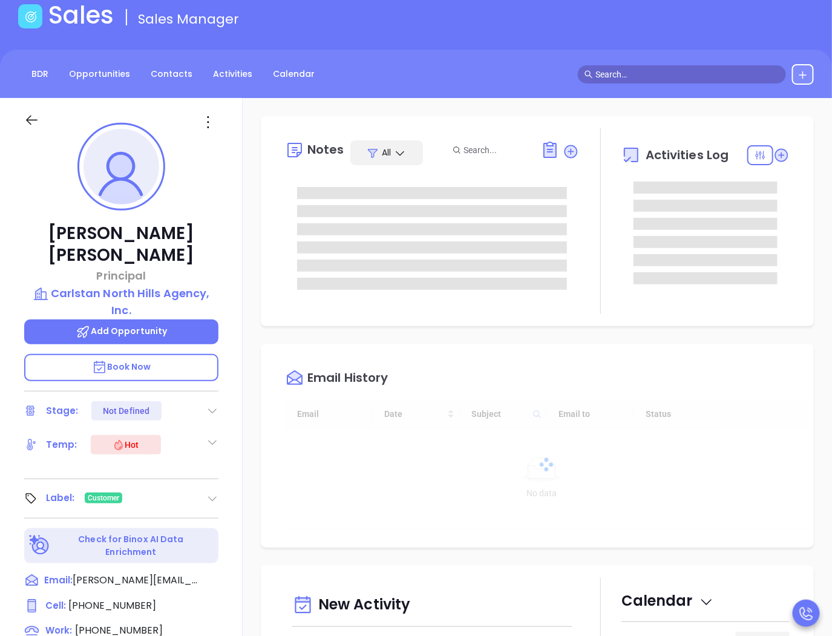
type input "[DATE]"
type input "[PERSON_NAME]"
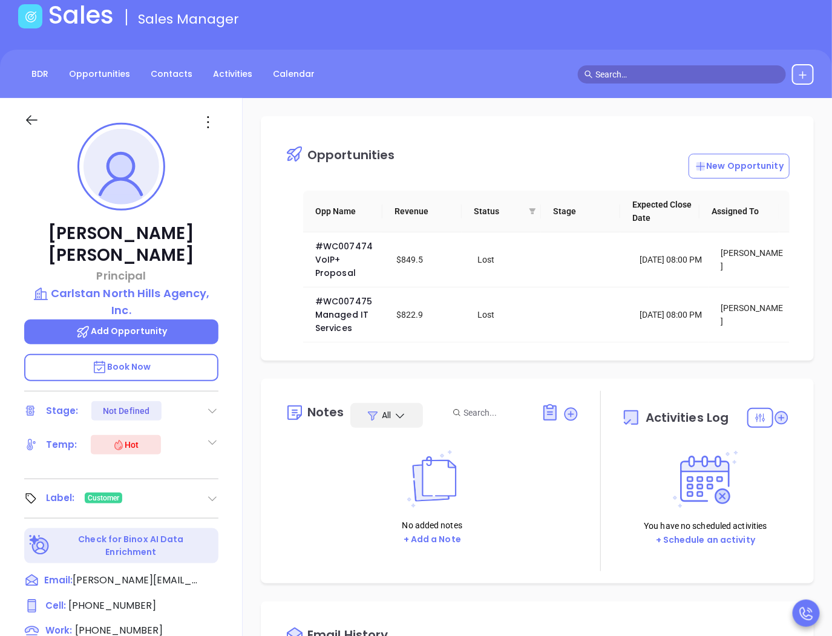
click at [433, 121] on div "Opportunities New Opportunity Opp Name Revenue Status Stage Expected Close Date…" at bounding box center [537, 238] width 553 height 244
click at [638, 76] on input "text" at bounding box center [687, 74] width 184 height 13
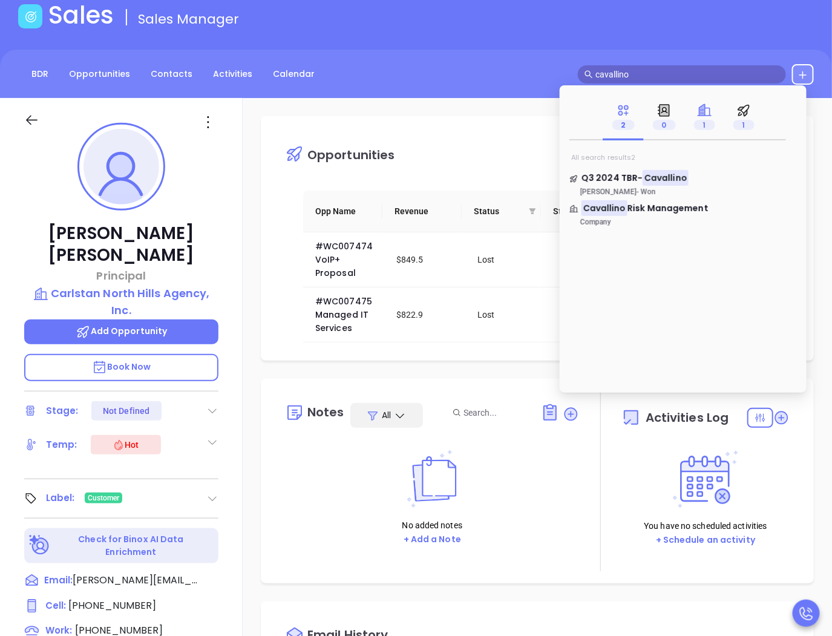
type input "cavallino"
click at [703, 115] on icon at bounding box center [701, 109] width 5 height 11
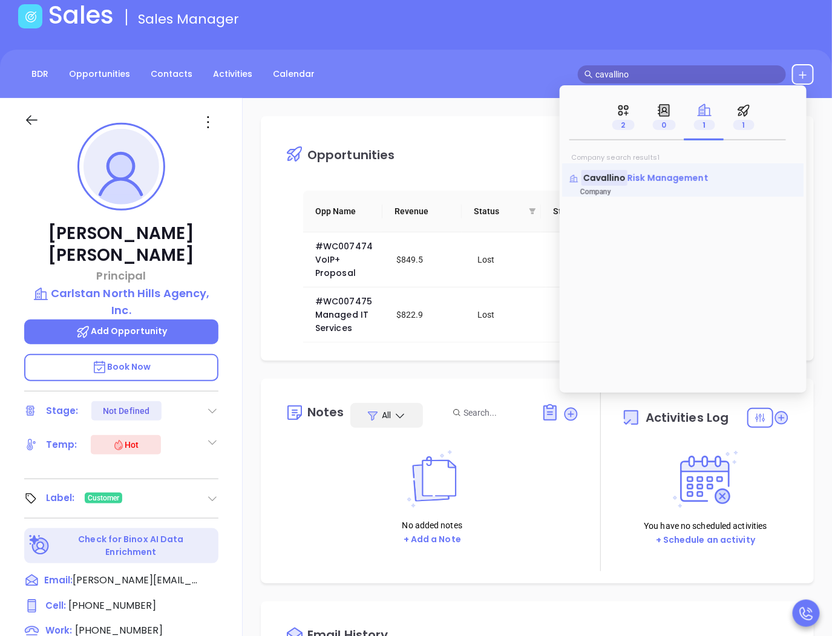
click at [666, 182] on span "Risk Management" at bounding box center [668, 178] width 81 height 12
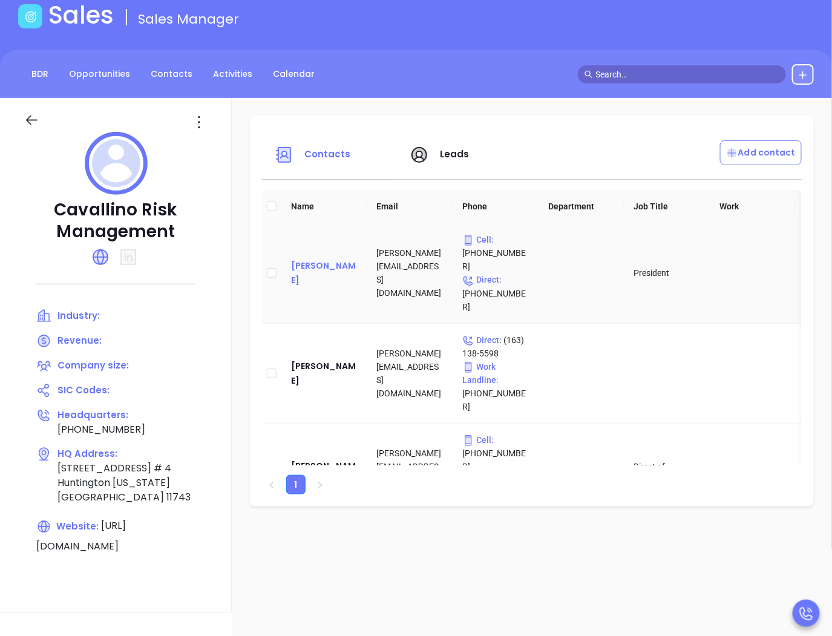
click at [322, 258] on div "[PERSON_NAME]" at bounding box center [324, 272] width 67 height 29
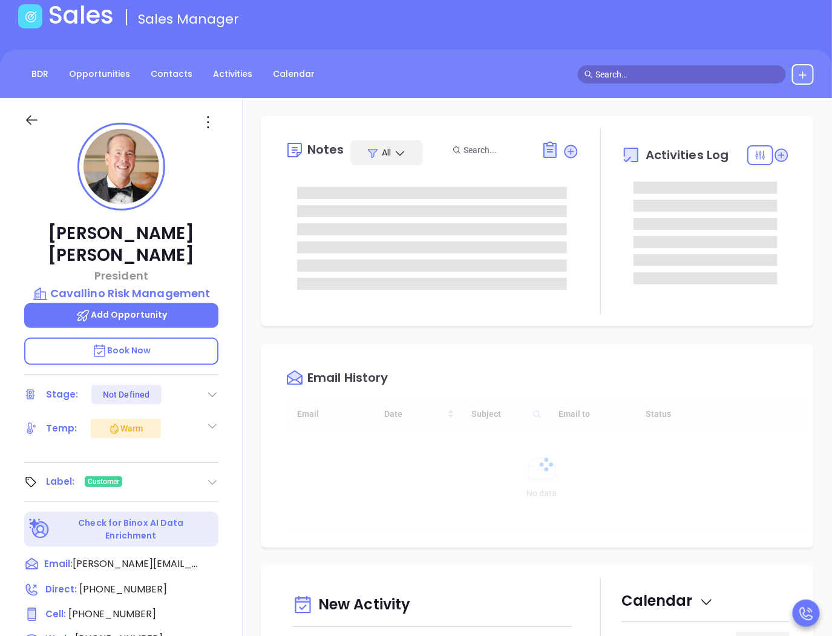
type input "[DATE]"
type input "[PERSON_NAME]"
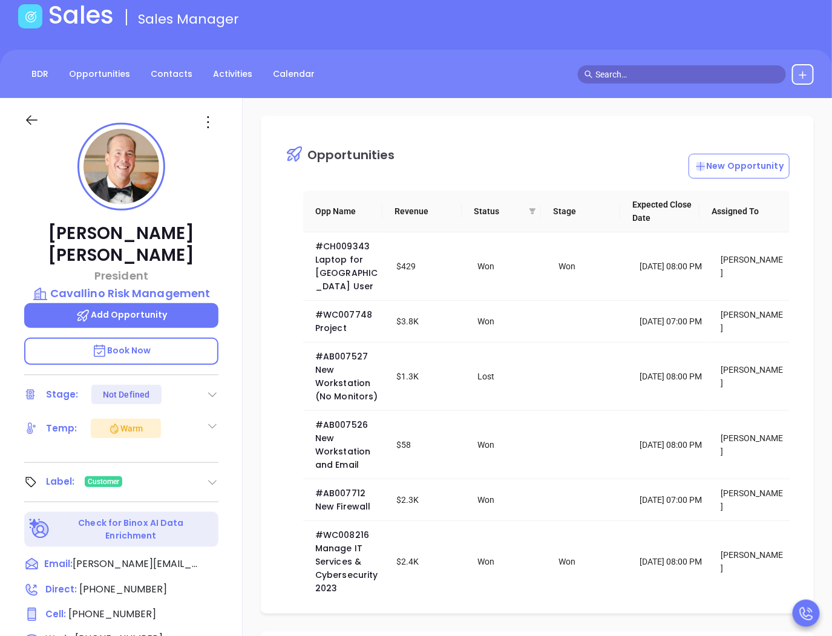
click at [613, 70] on input "text" at bounding box center [687, 74] width 184 height 13
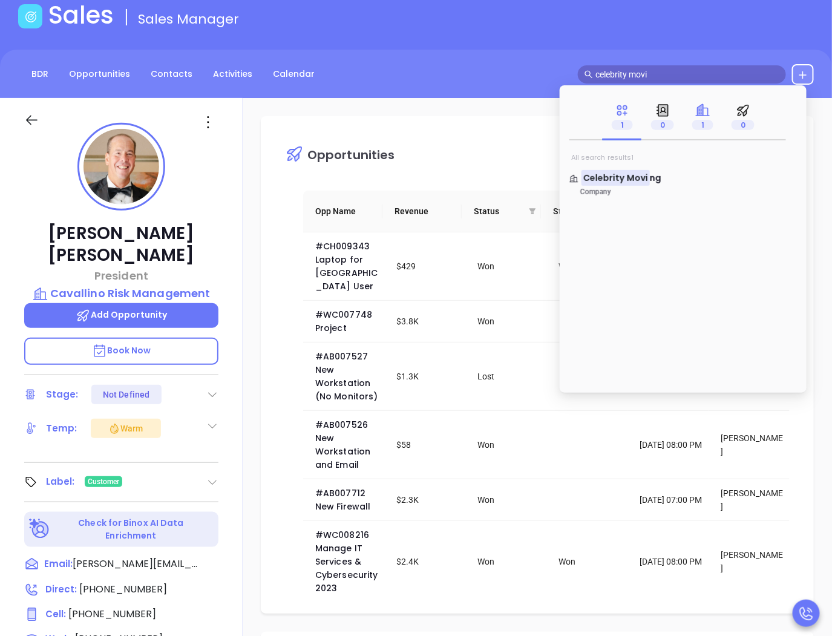
type input "celebrity movi"
click at [701, 111] on icon at bounding box center [700, 109] width 5 height 11
click at [632, 176] on mark "Celebrity Movi" at bounding box center [616, 177] width 68 height 15
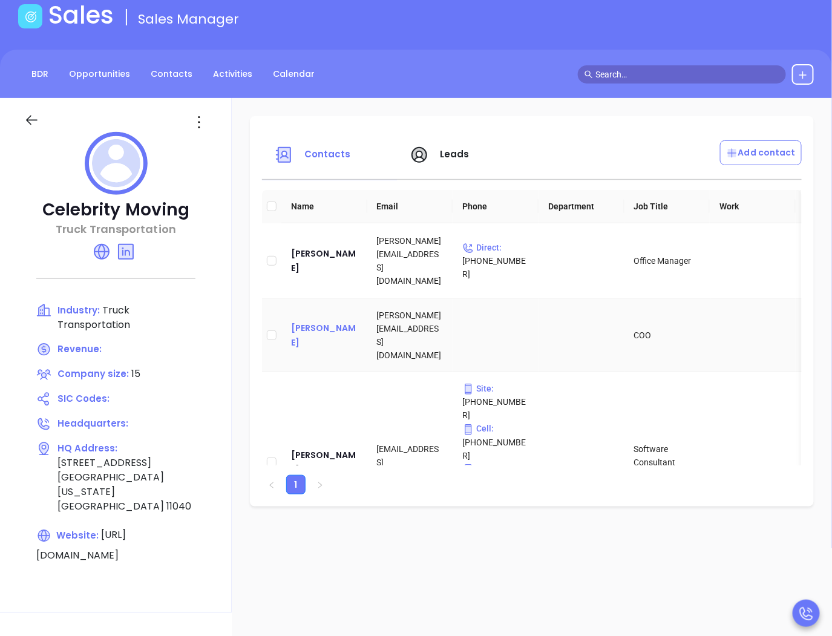
click at [335, 340] on div "[PERSON_NAME]" at bounding box center [324, 335] width 67 height 29
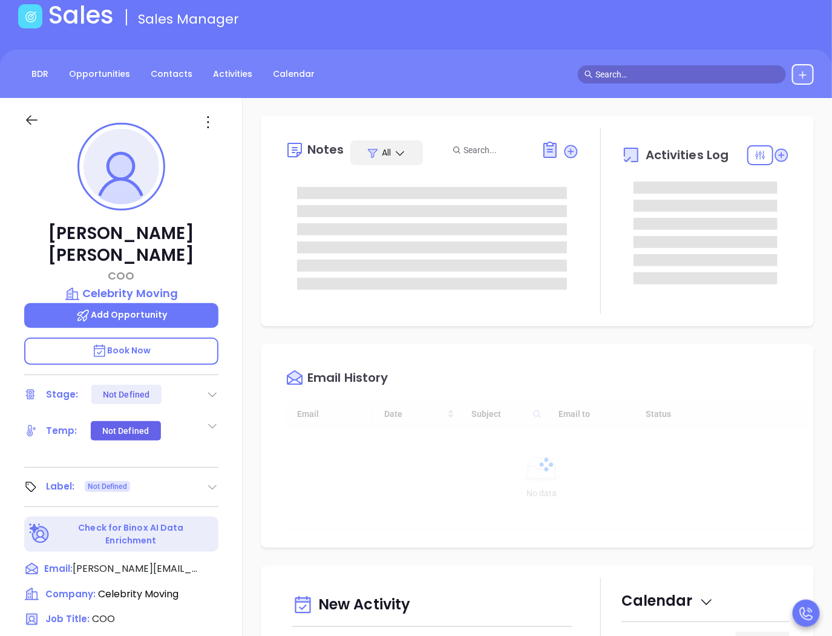
type input "[DATE]"
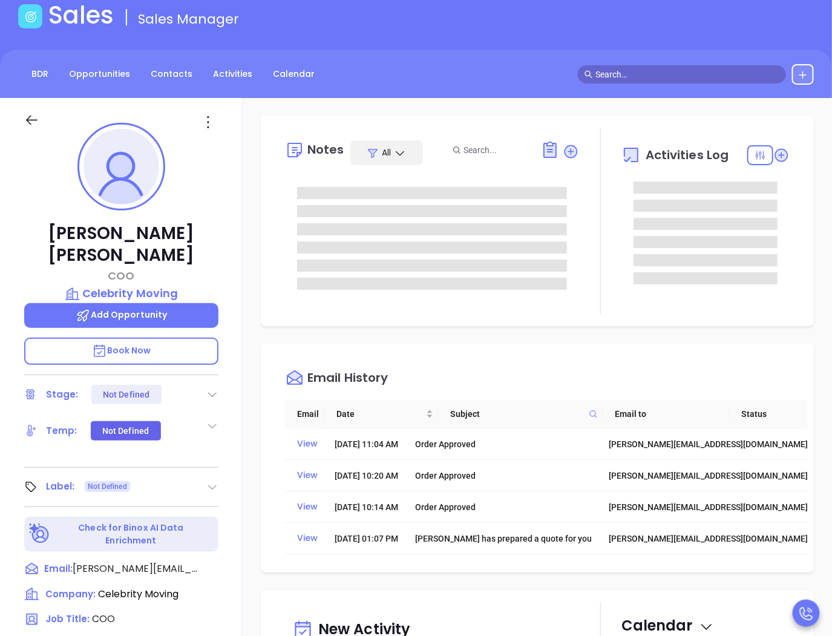
type input "[PERSON_NAME]"
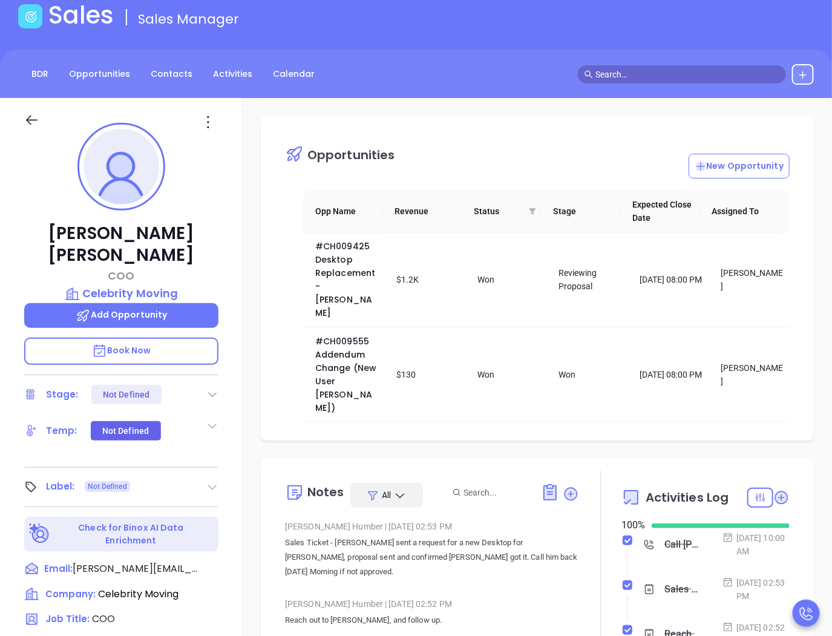
click at [255, 427] on div "Opportunities New Opportunity Opp Name Revenue Status Stage Expected Close Date…" at bounding box center [537, 521] width 589 height 847
click at [247, 400] on div "Opportunities New Opportunity Opp Name Revenue Status Stage Expected Close Date…" at bounding box center [537, 521] width 589 height 847
click at [323, 38] on main "Sales Sales Manager BDR Opportunities Contacts Activities Calendar Call Now Cal…" at bounding box center [416, 447] width 832 height 893
click at [335, 21] on div "Sales Sales Manager" at bounding box center [416, 18] width 810 height 34
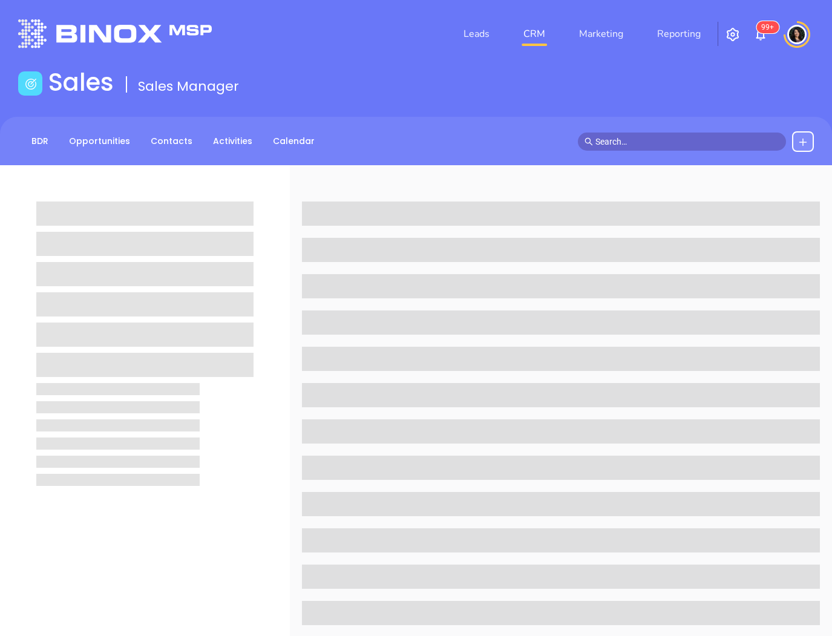
scroll to position [67, 0]
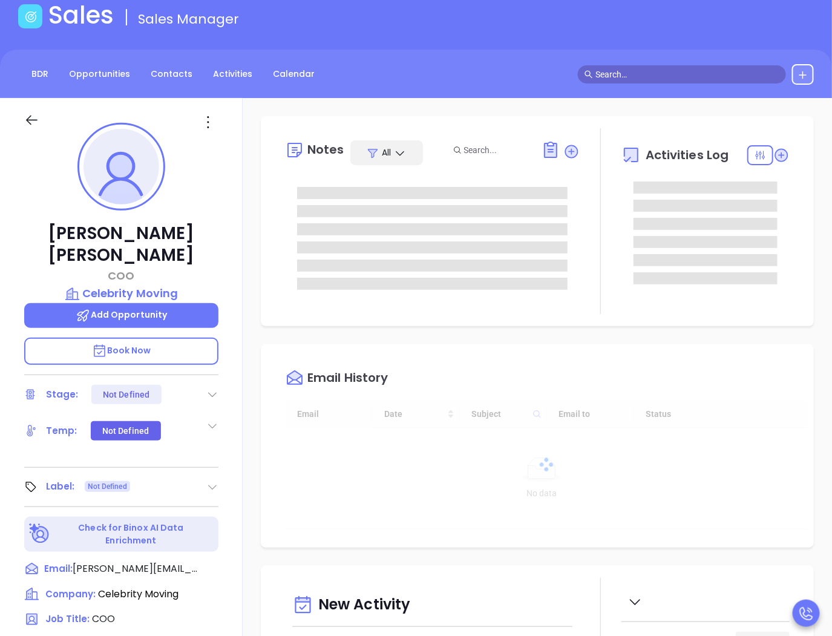
type input "[DATE]"
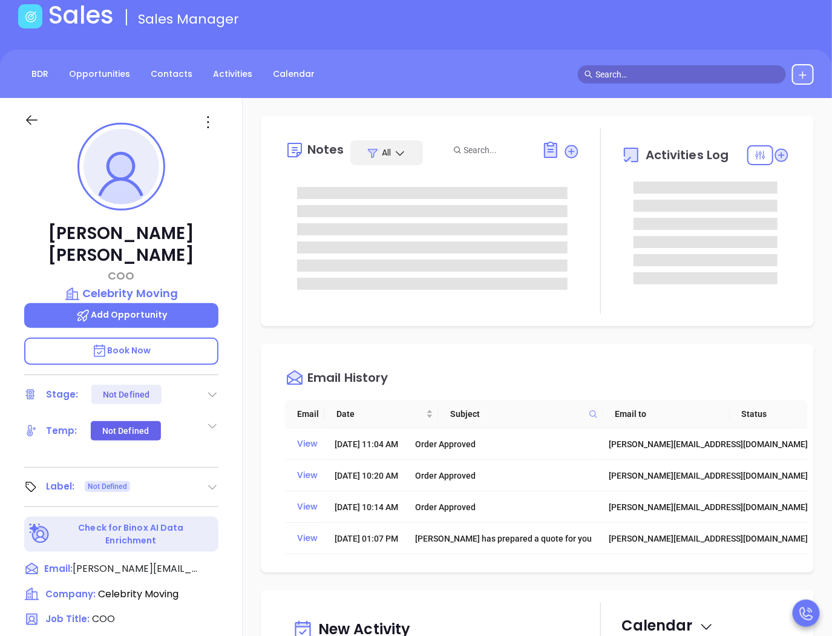
type input "[PERSON_NAME]"
click at [331, 41] on main "Sales Sales Manager BDR Opportunities Contacts Activities Calendar Call Now Cal…" at bounding box center [416, 447] width 832 height 893
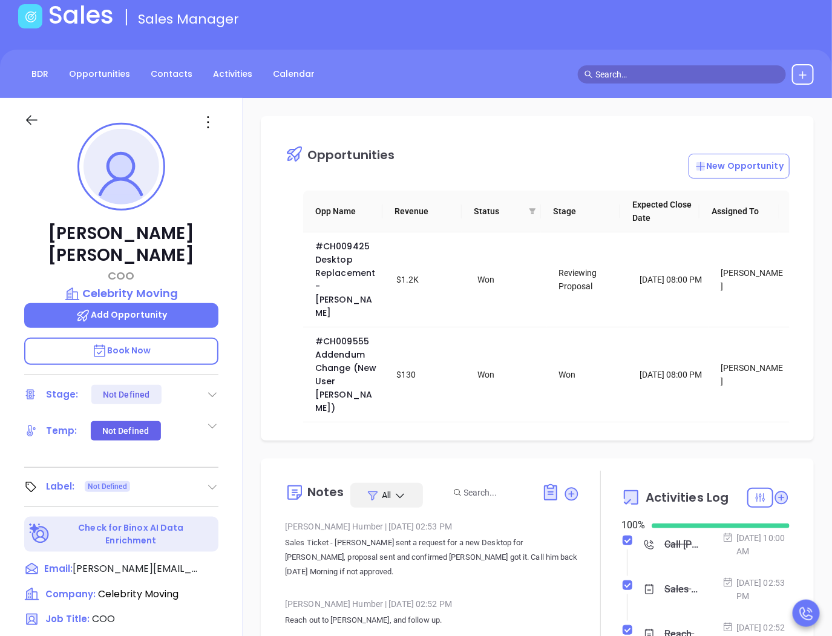
click at [636, 75] on input "text" at bounding box center [687, 74] width 184 height 13
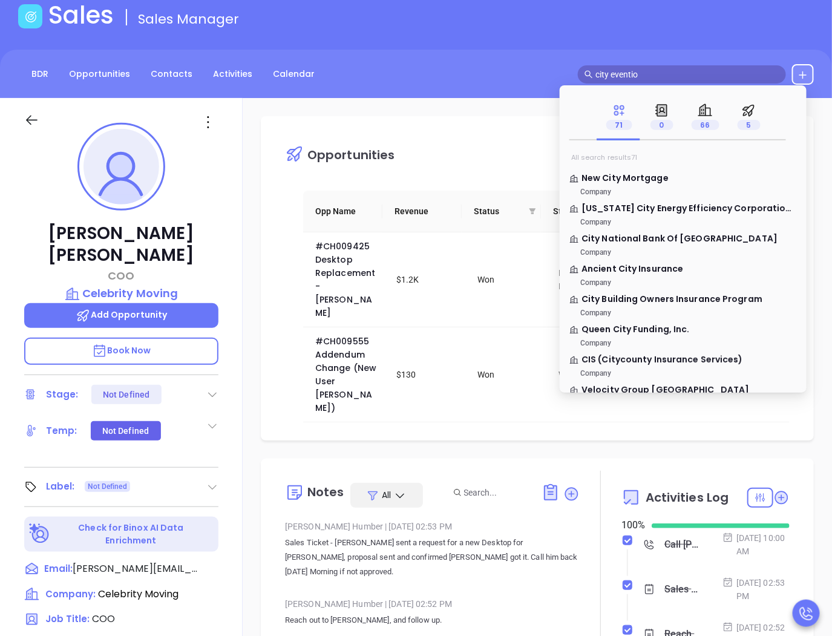
type input "city eventio"
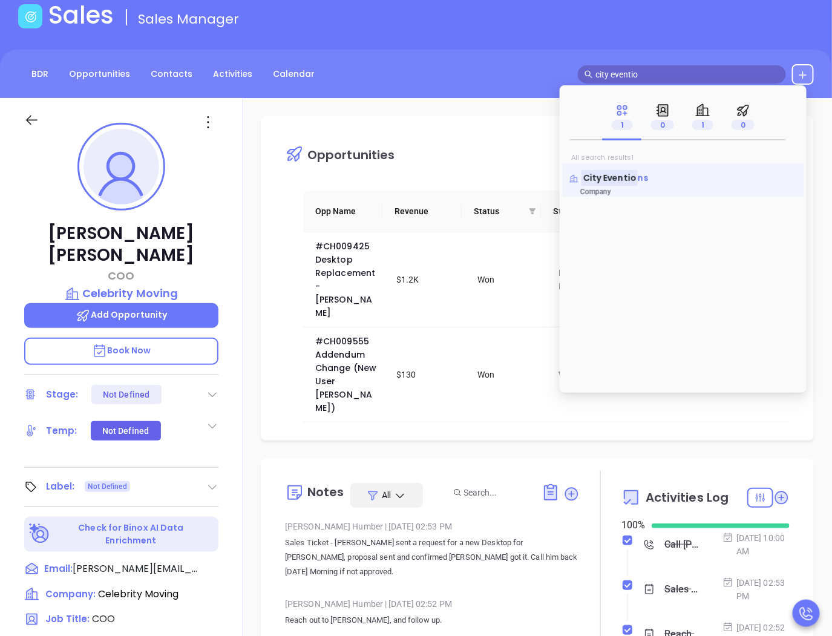
click at [622, 176] on mark "City Eventio" at bounding box center [610, 177] width 56 height 15
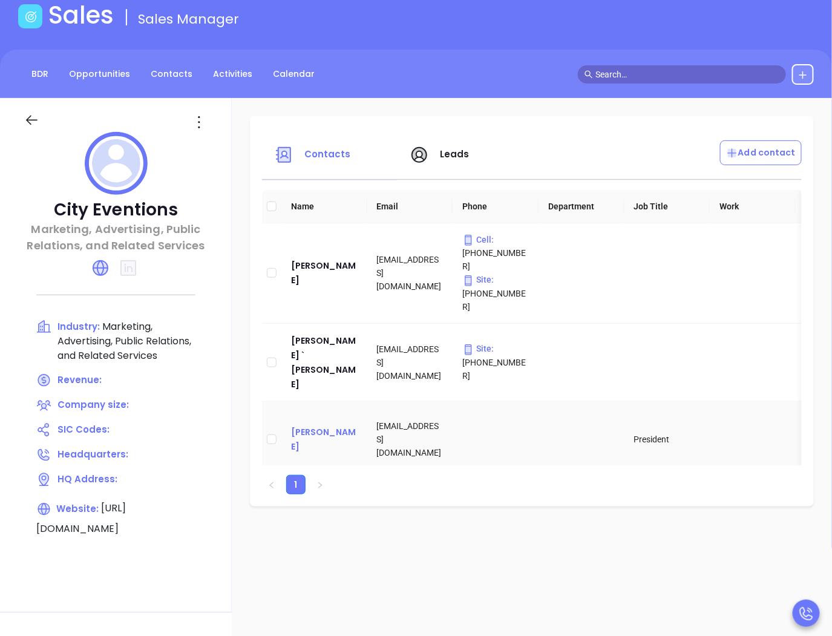
click at [316, 425] on div "Pat Incorvaia" at bounding box center [324, 439] width 67 height 29
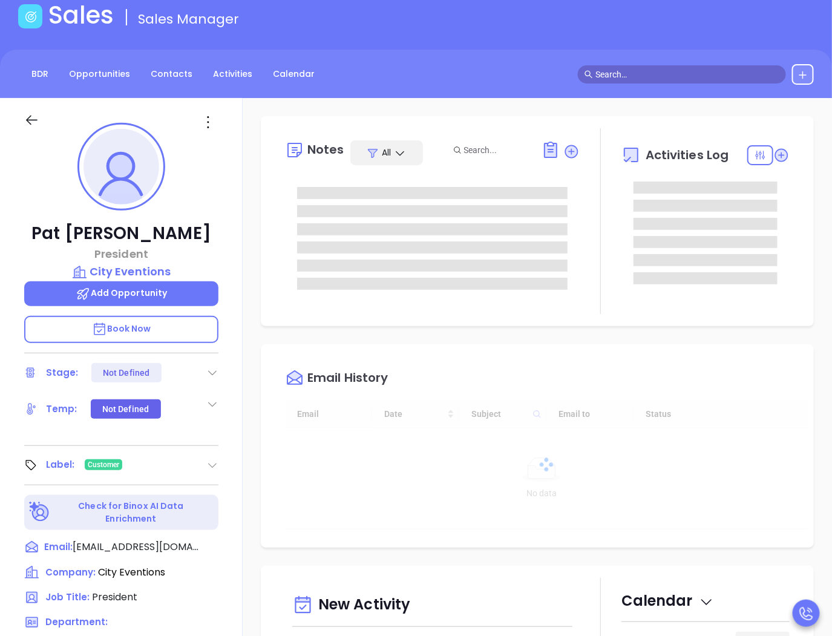
type input "[DATE]"
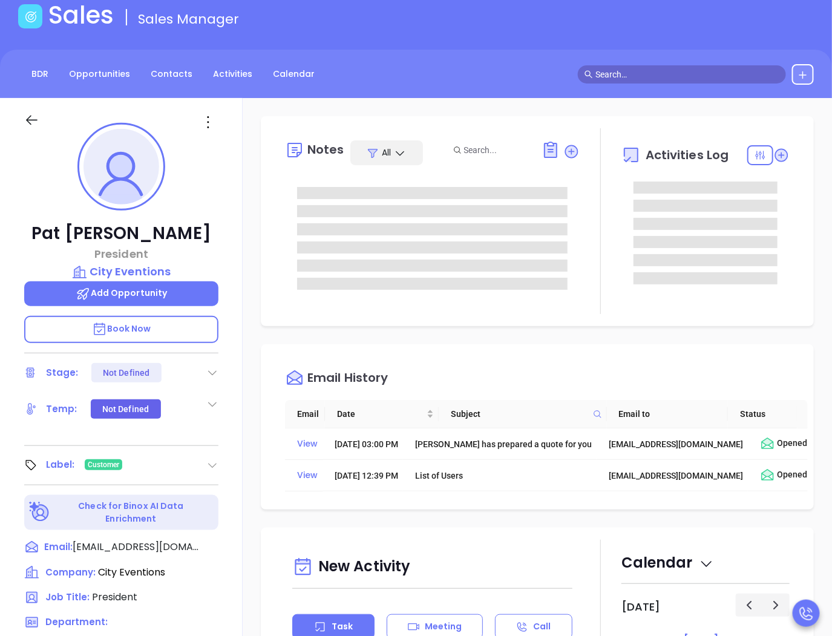
type input "[PERSON_NAME]"
click at [691, 36] on main "Sales Sales Manager BDR Opportunities Contacts Activities Calendar Call Now Cal…" at bounding box center [416, 447] width 832 height 893
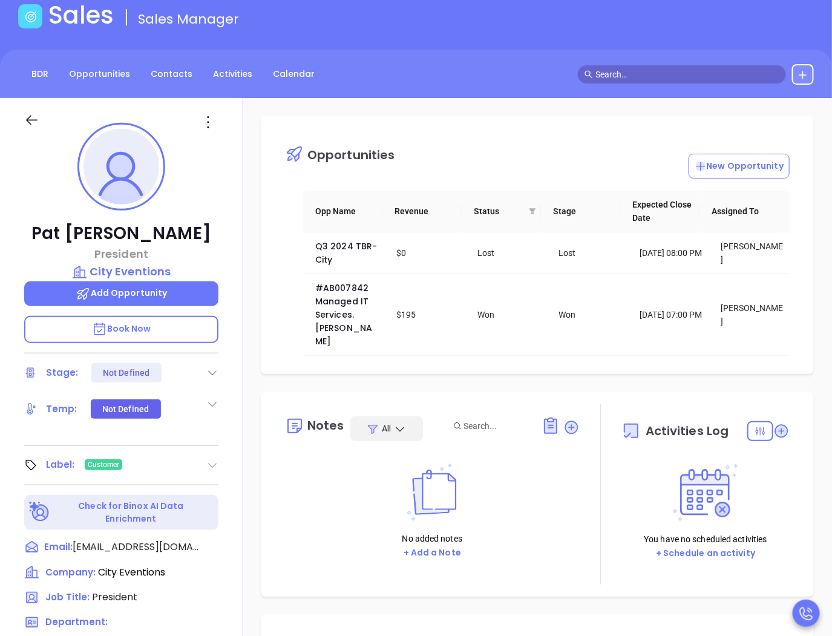
click at [606, 76] on input "text" at bounding box center [687, 74] width 184 height 13
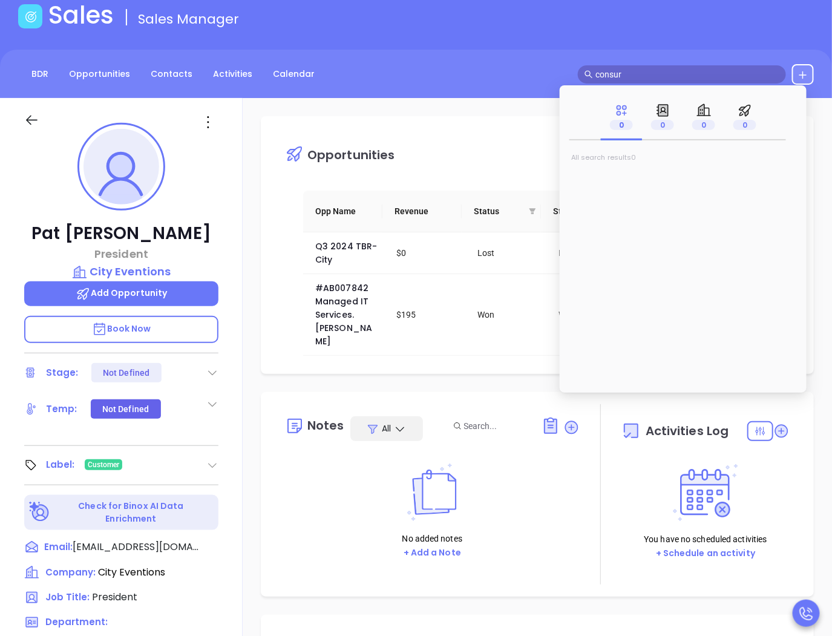
type input "consur"
click at [710, 115] on icon at bounding box center [704, 110] width 15 height 15
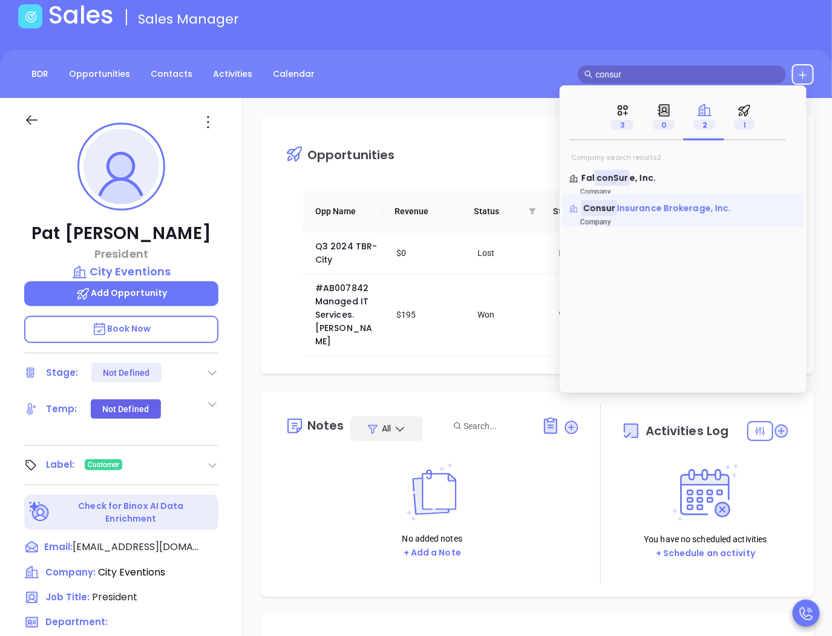
click at [674, 214] on span "Insurance Brokerage, Inc." at bounding box center [674, 208] width 114 height 12
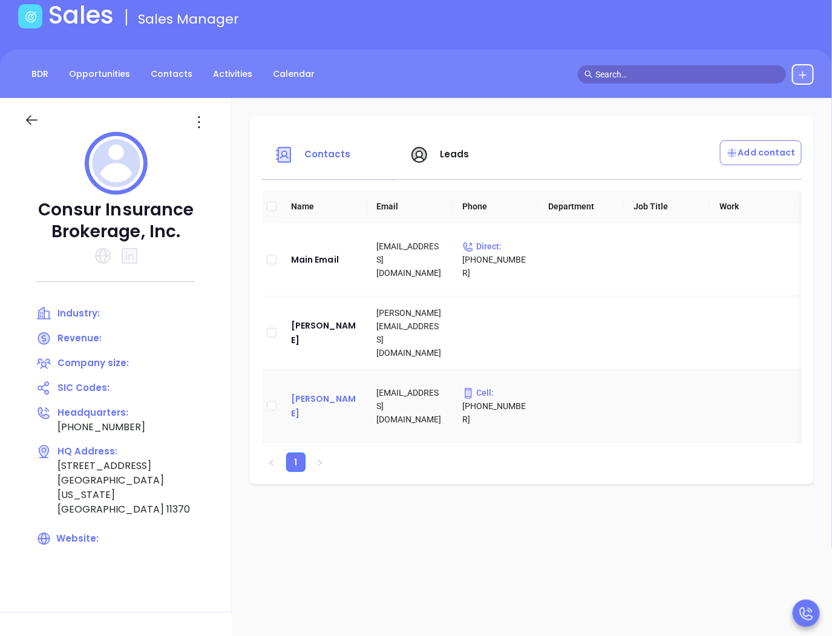
click at [323, 408] on div "Andrea Santa" at bounding box center [324, 406] width 67 height 29
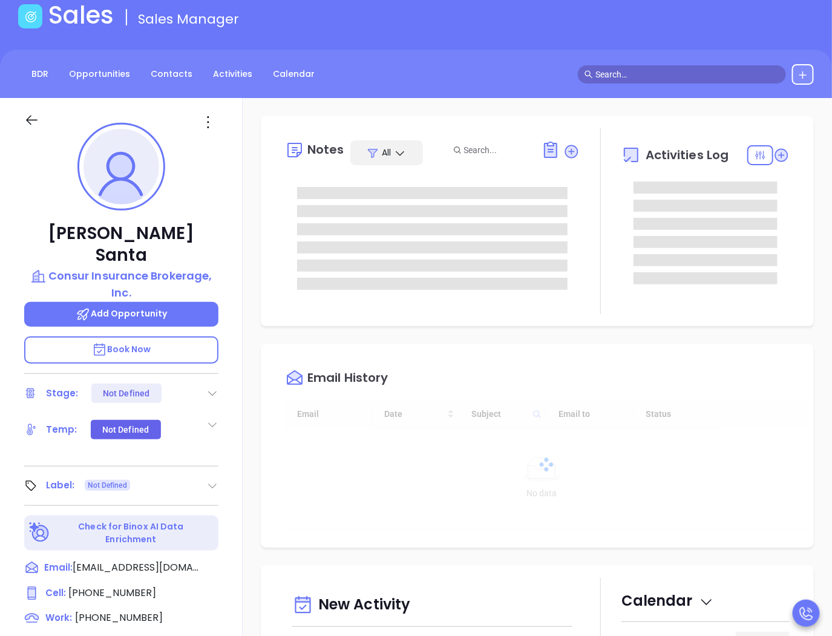
type input "[DATE]"
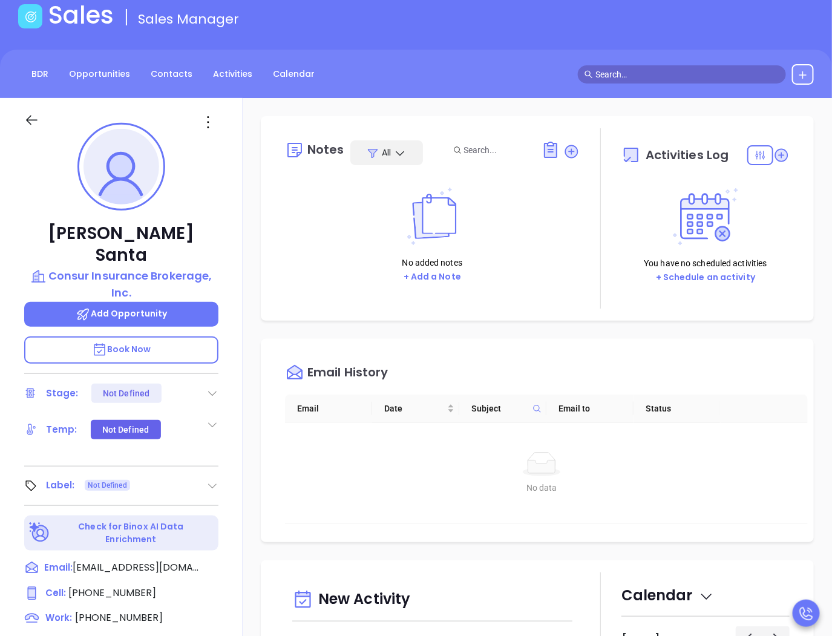
type input "[PERSON_NAME]"
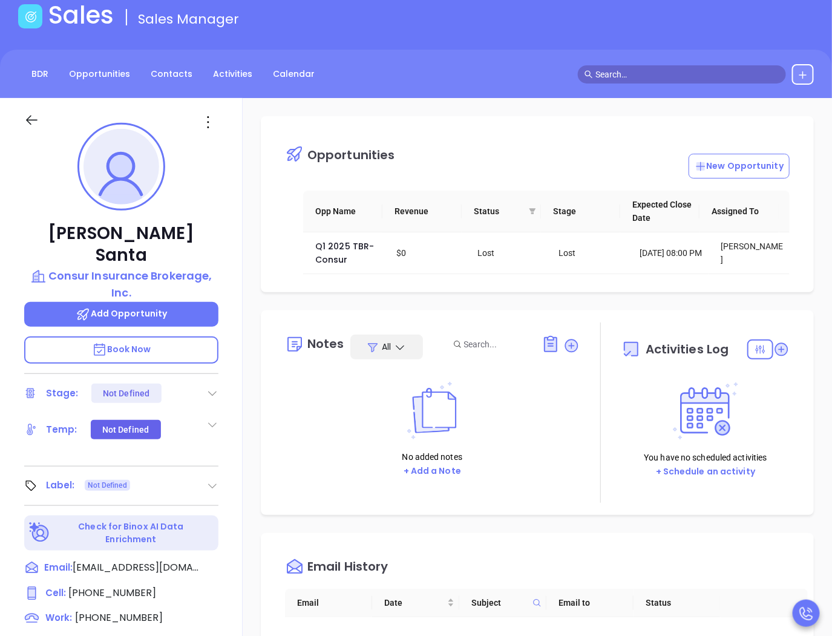
click at [638, 79] on input "text" at bounding box center [687, 74] width 184 height 13
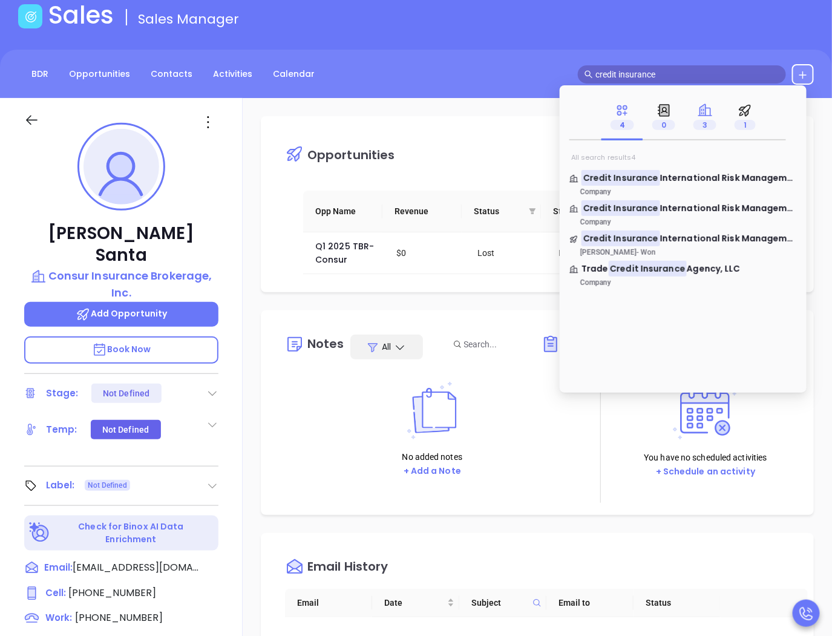
type input "credit insurance"
click at [704, 125] on span "3" at bounding box center [704, 125] width 23 height 10
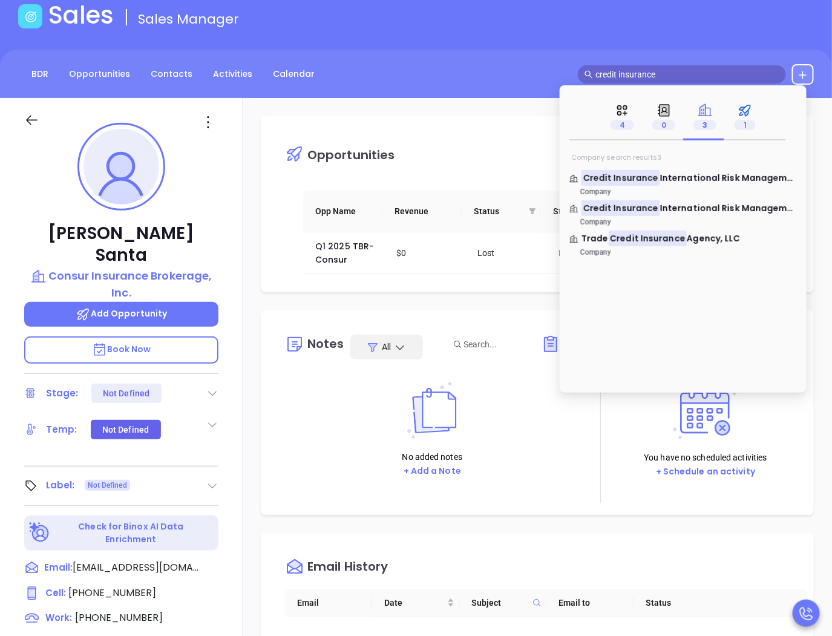
click at [739, 121] on span "1" at bounding box center [745, 125] width 21 height 10
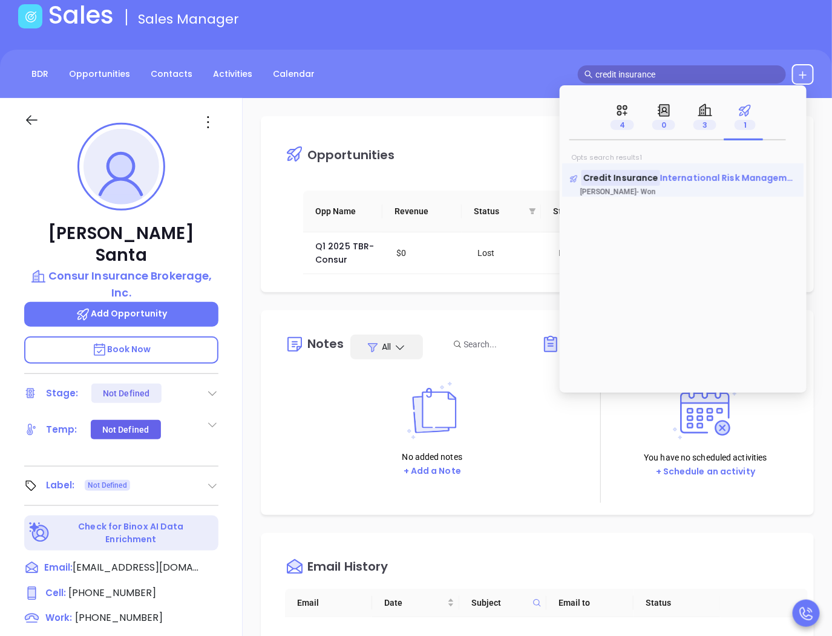
click at [641, 178] on mark "Credit Insurance" at bounding box center [621, 177] width 79 height 15
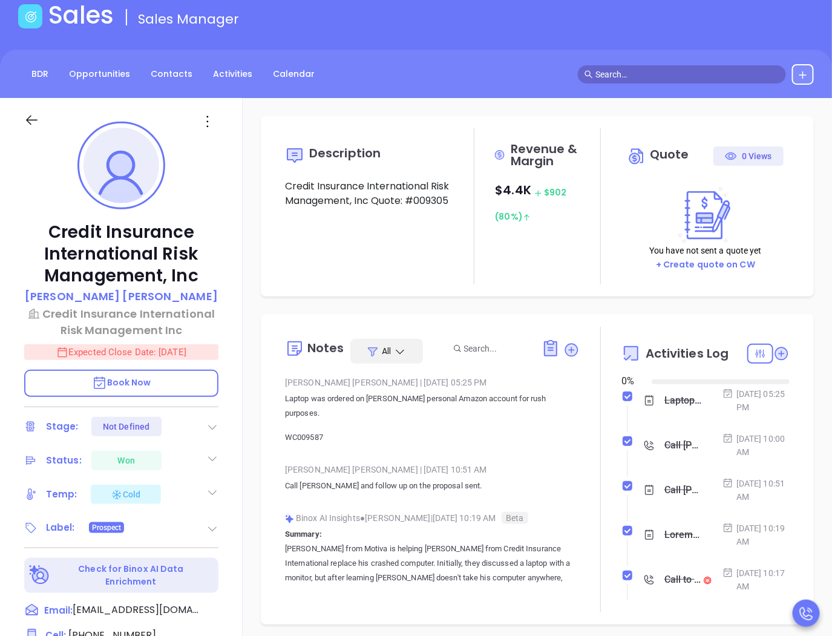
type input "[DATE]"
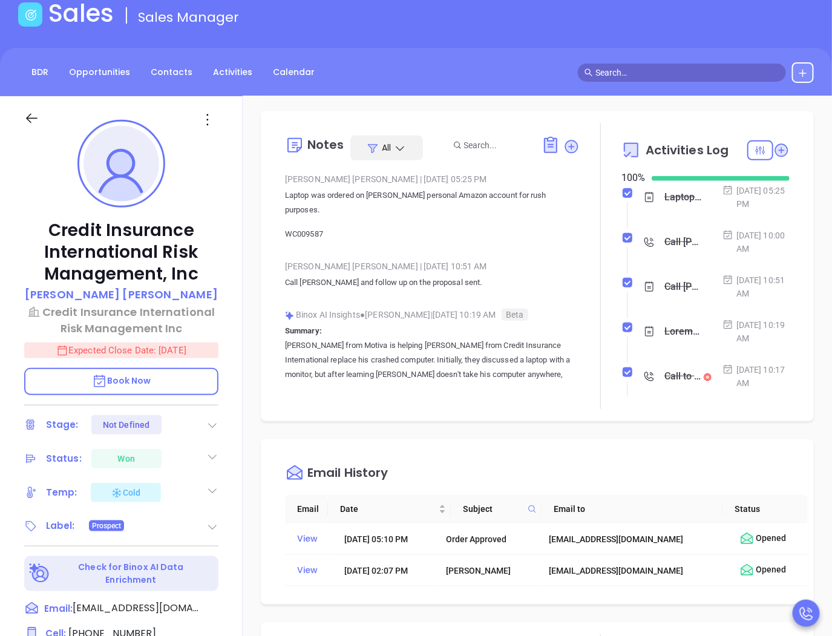
scroll to position [134, 0]
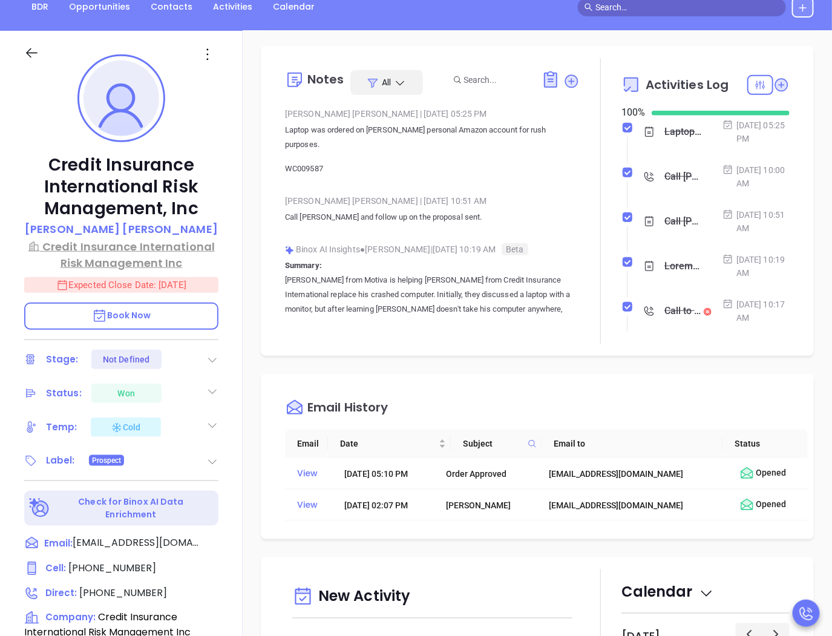
click at [126, 249] on p "Credit Insurance International Risk Management Inc" at bounding box center [121, 254] width 194 height 33
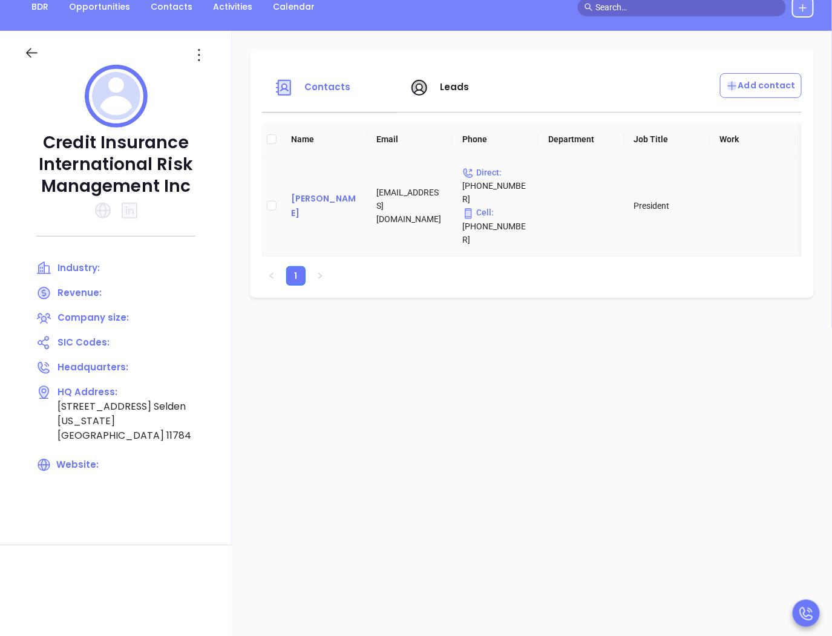
click at [307, 192] on div "Joel Berman" at bounding box center [324, 205] width 67 height 29
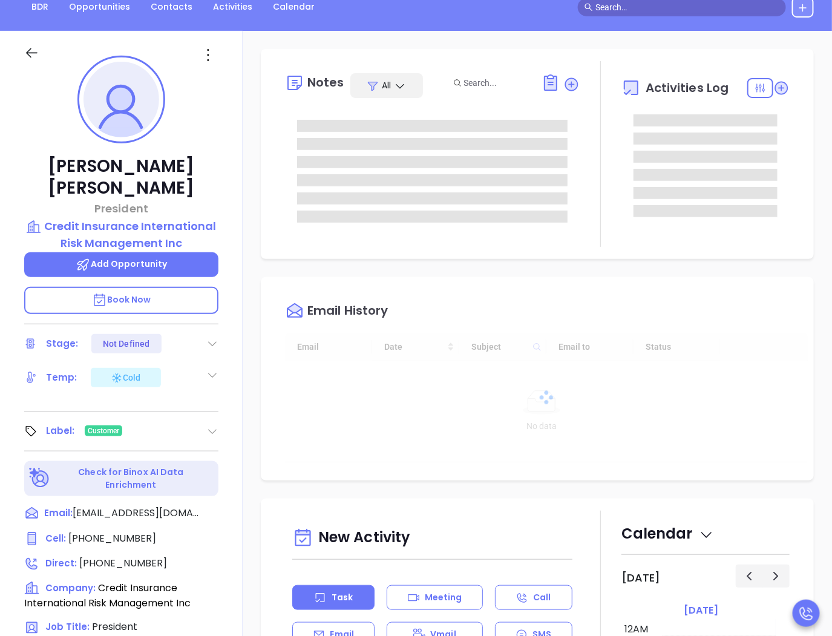
type input "[DATE]"
type input "[PERSON_NAME]"
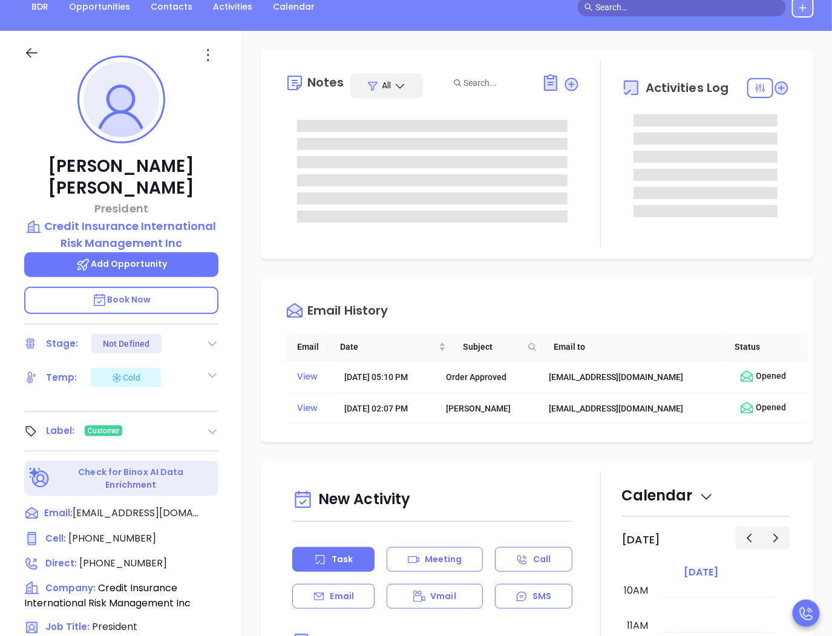
click at [549, 26] on div "BDR Opportunities Contacts Activities Calendar" at bounding box center [416, 6] width 832 height 48
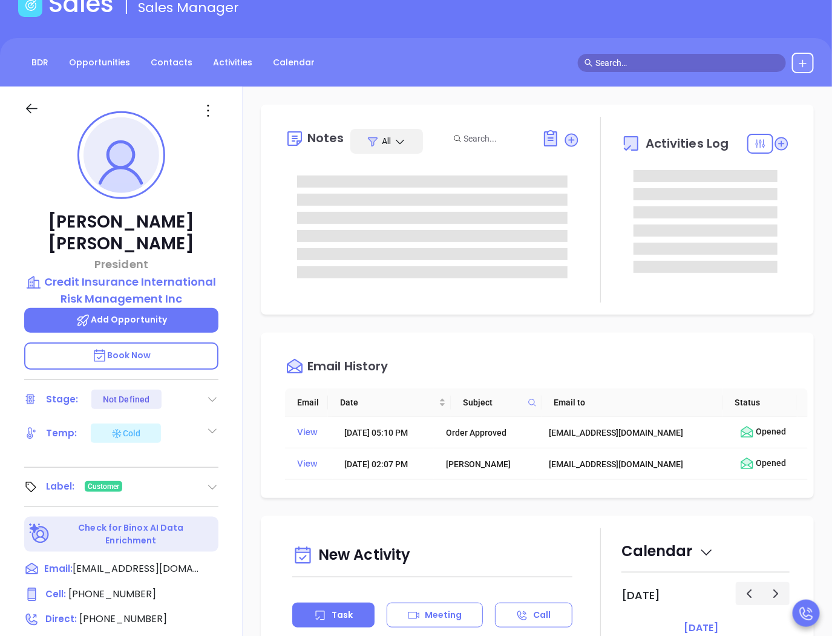
scroll to position [0, 0]
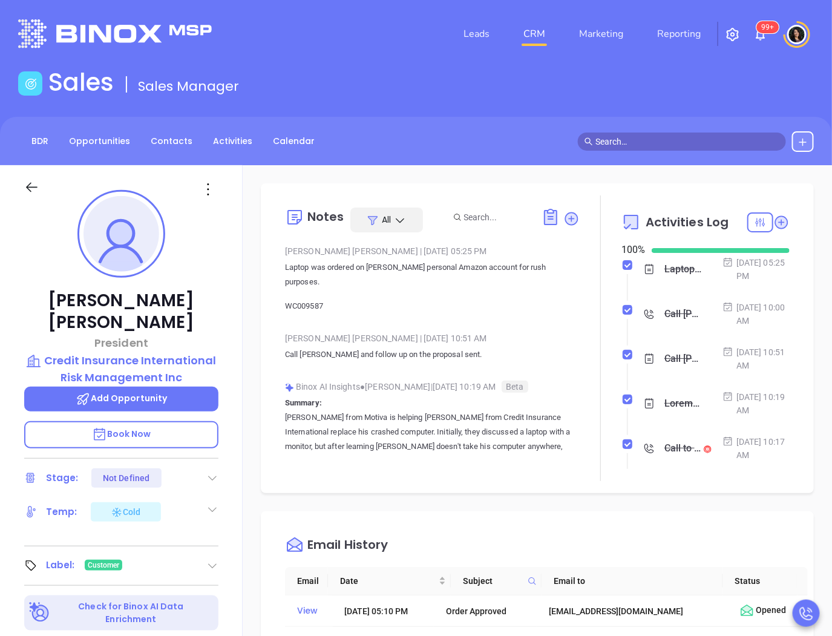
click at [244, 367] on div "Notes All Wendy Hernandez | Aug 14, 2025 05:25 PM Laptop was ordered on Walter'…" at bounding box center [537, 588] width 589 height 847
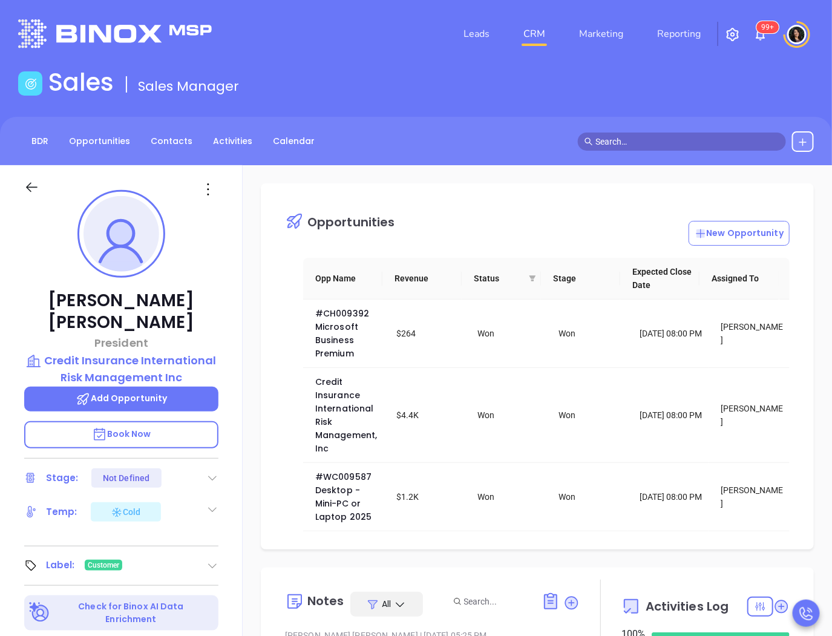
click at [644, 136] on input "text" at bounding box center [687, 141] width 184 height 13
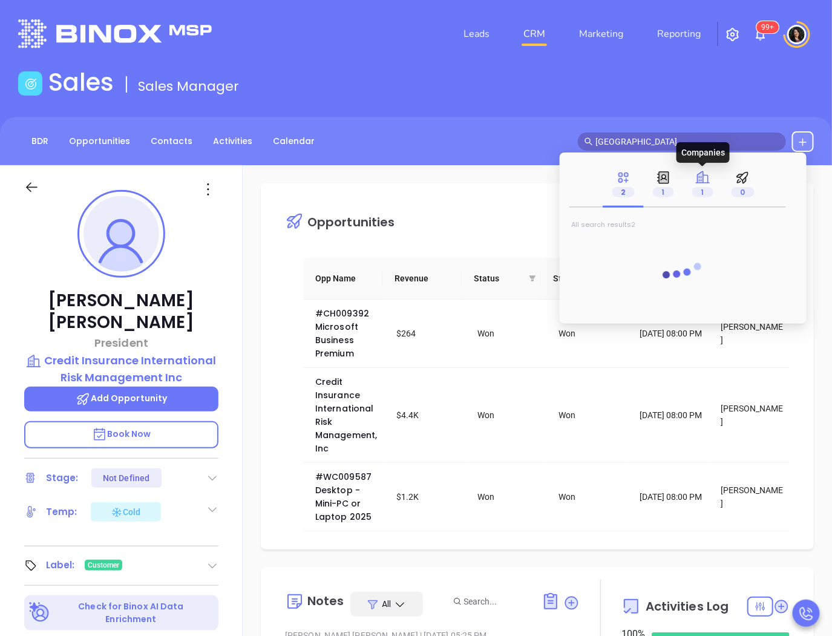
type input "deer park"
click at [699, 191] on span "1" at bounding box center [702, 192] width 21 height 10
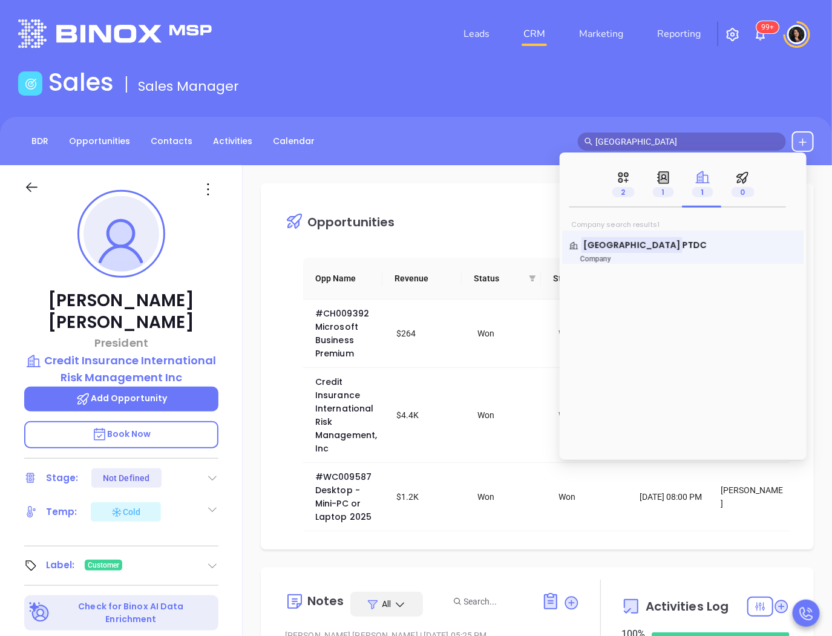
click at [654, 249] on link "Deer Park PTDC Company" at bounding box center [683, 251] width 228 height 24
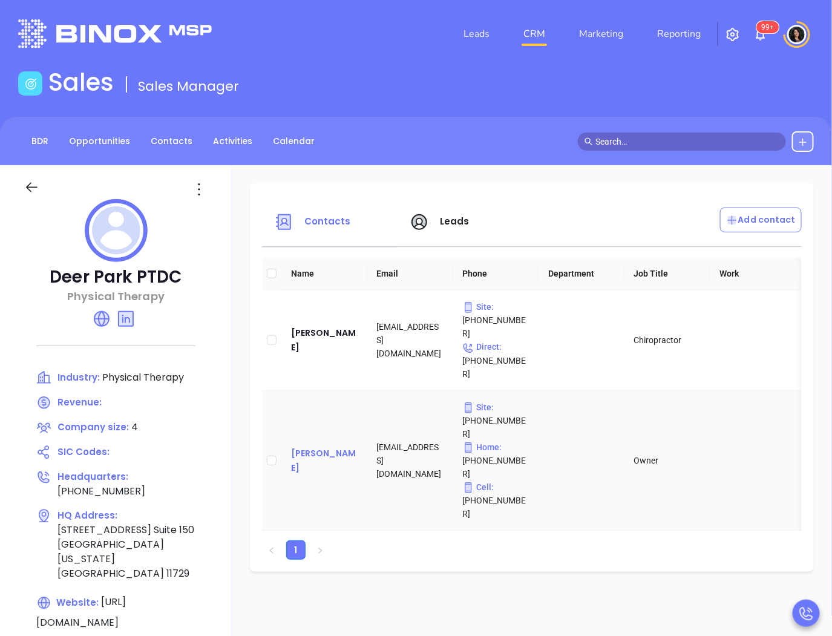
click at [321, 446] on div "Jack Tesoriero" at bounding box center [324, 460] width 67 height 29
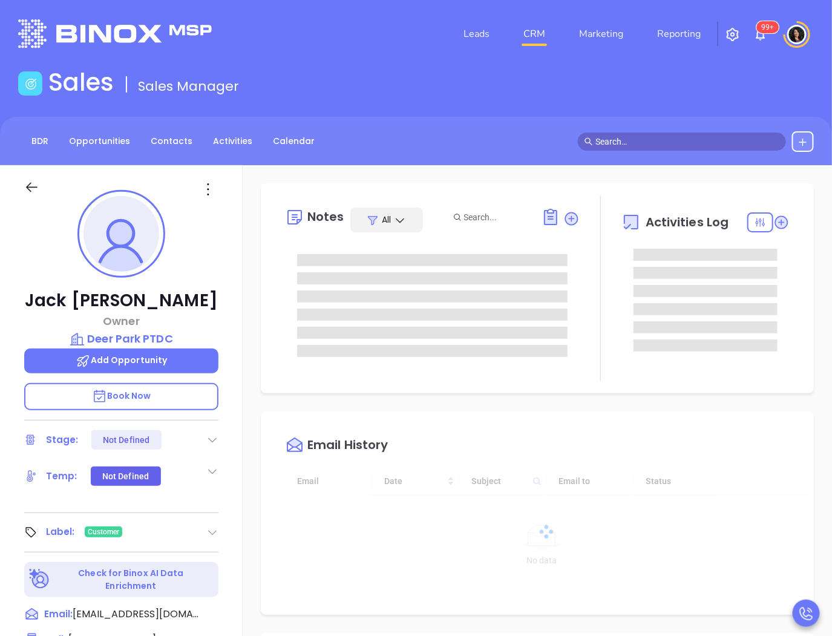
scroll to position [352, 0]
type input "[PERSON_NAME]"
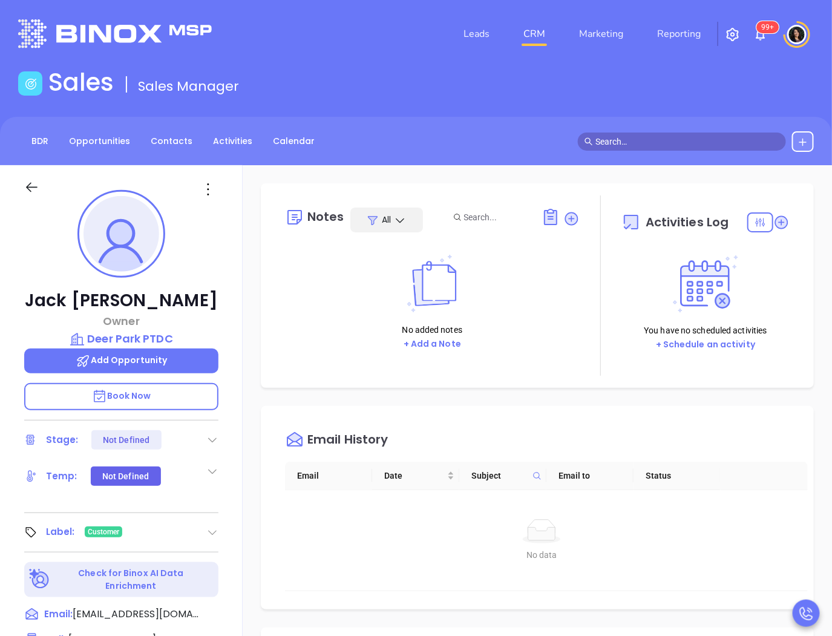
click at [259, 384] on div "Notes All No added notes + Add a Note Activities Log You have no scheduled acti…" at bounding box center [537, 588] width 589 height 847
click at [622, 146] on input "text" at bounding box center [687, 141] width 184 height 13
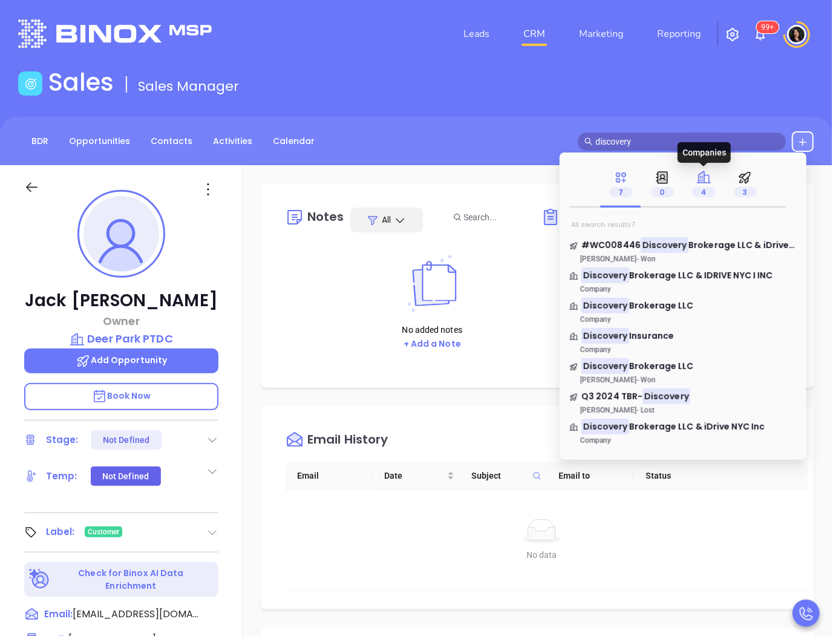
type input "discovery"
click at [700, 194] on span "4" at bounding box center [704, 192] width 24 height 10
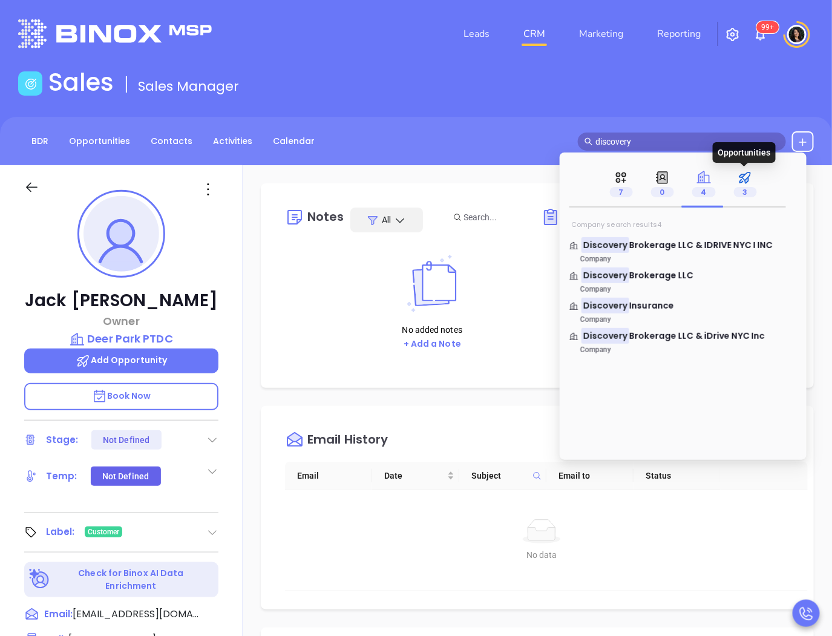
click at [744, 188] on span "3" at bounding box center [745, 192] width 23 height 10
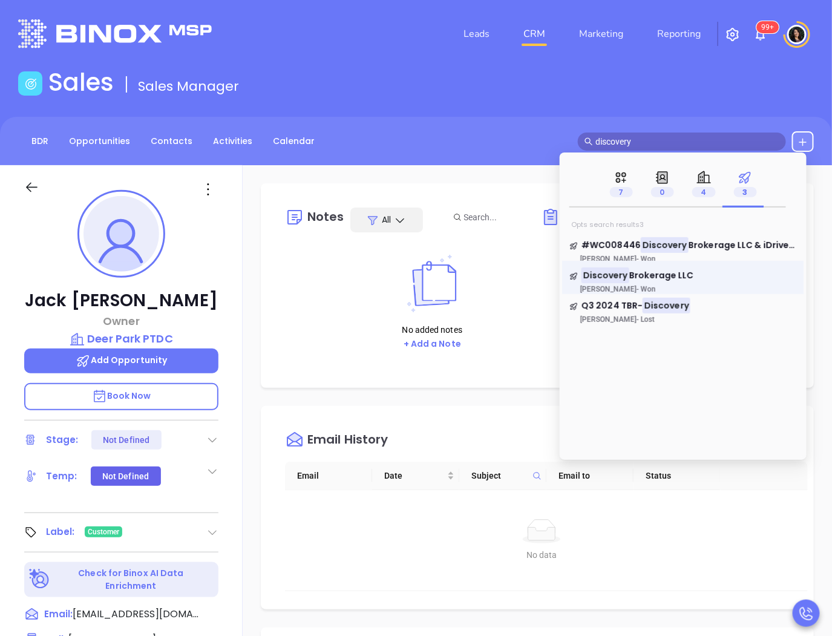
click at [667, 283] on link "Discovery Brokerage LLC Walter Contreras - Won" at bounding box center [683, 281] width 228 height 24
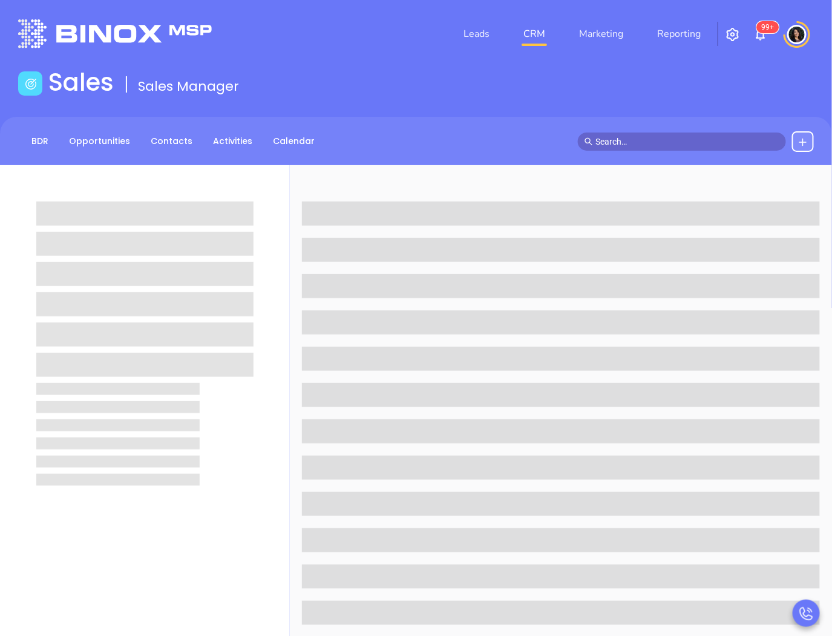
click at [471, 88] on div "Sales Sales Manager" at bounding box center [416, 85] width 810 height 34
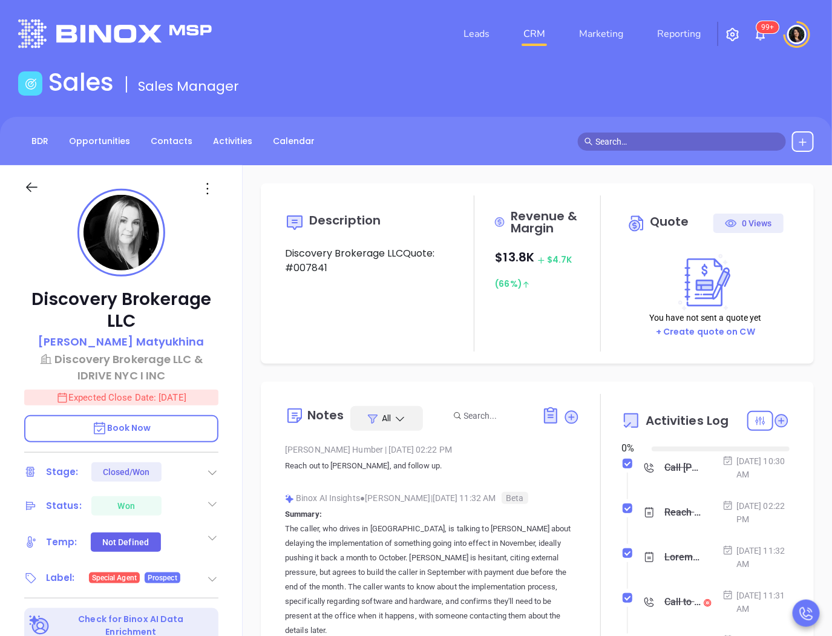
type input "[DATE]"
click at [130, 366] on p "Discovery Brokerage LLC & IDRIVE NYC I INC" at bounding box center [121, 367] width 194 height 33
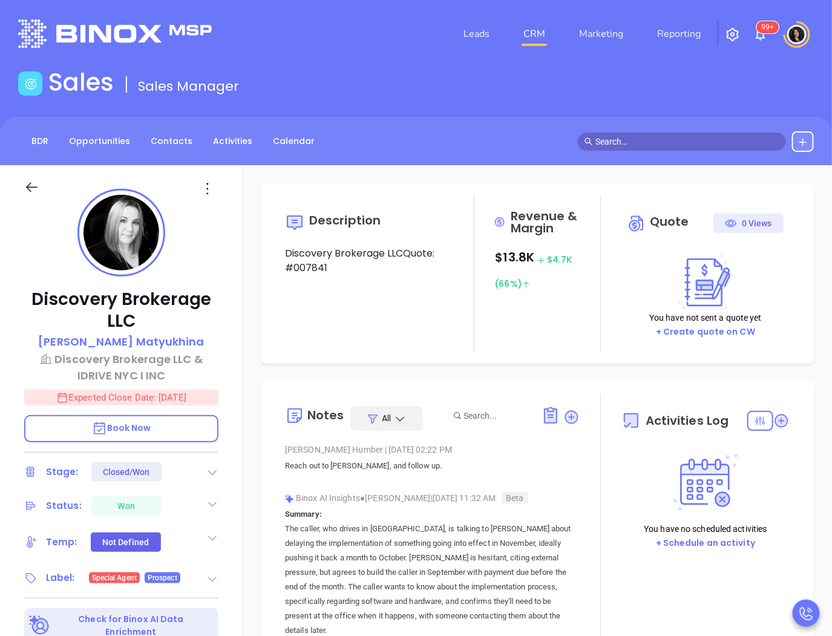
type input "[DATE]"
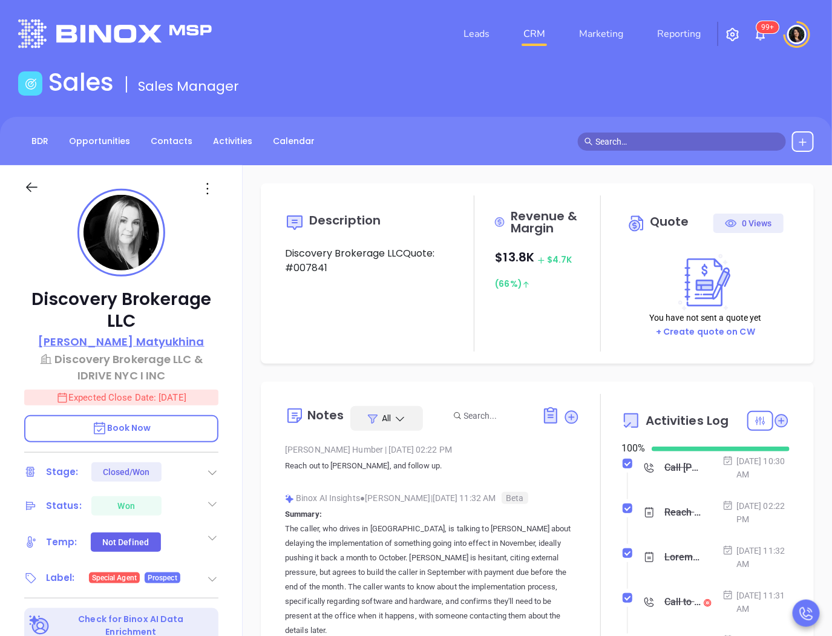
scroll to position [352, 0]
click at [143, 343] on p "Olga Matyukhina" at bounding box center [121, 341] width 166 height 16
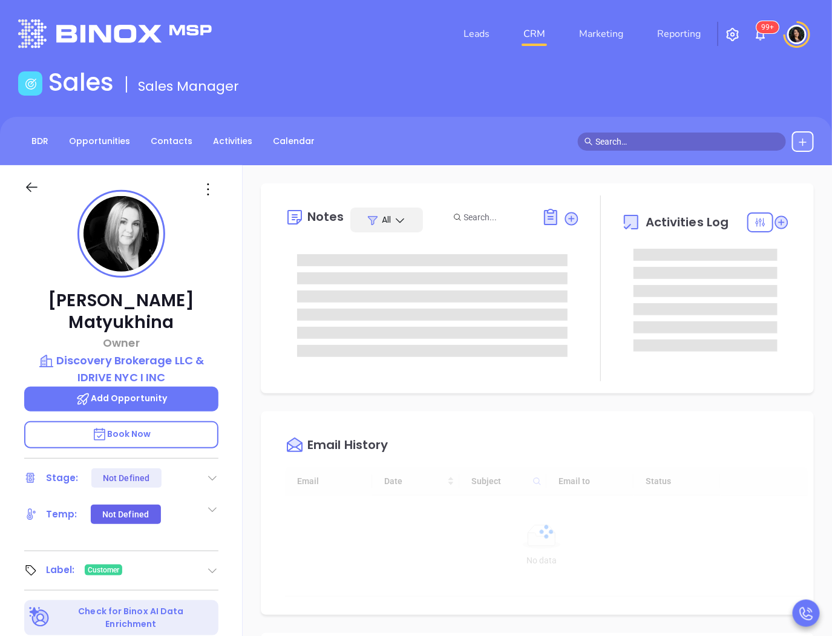
scroll to position [352, 0]
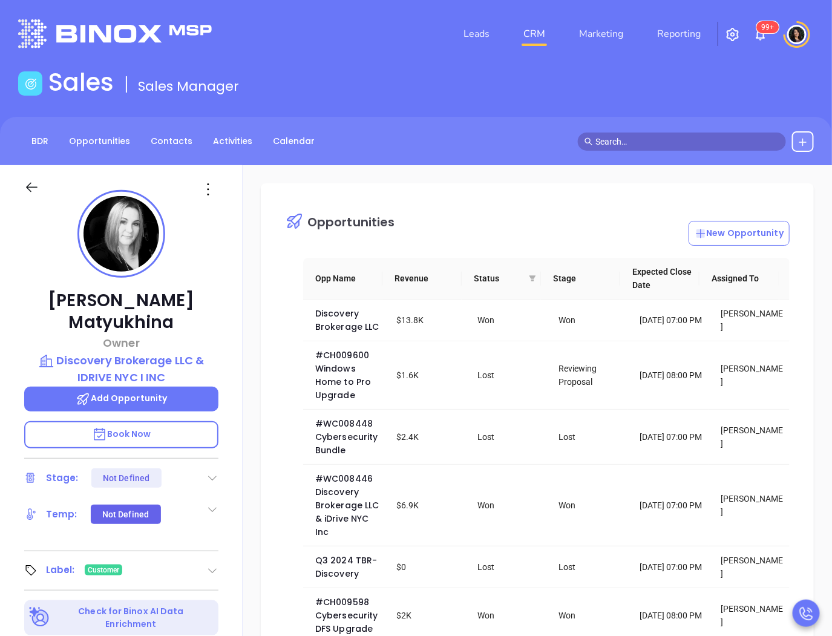
type input "[PERSON_NAME]"
click at [626, 143] on input "text" at bounding box center [687, 141] width 184 height 13
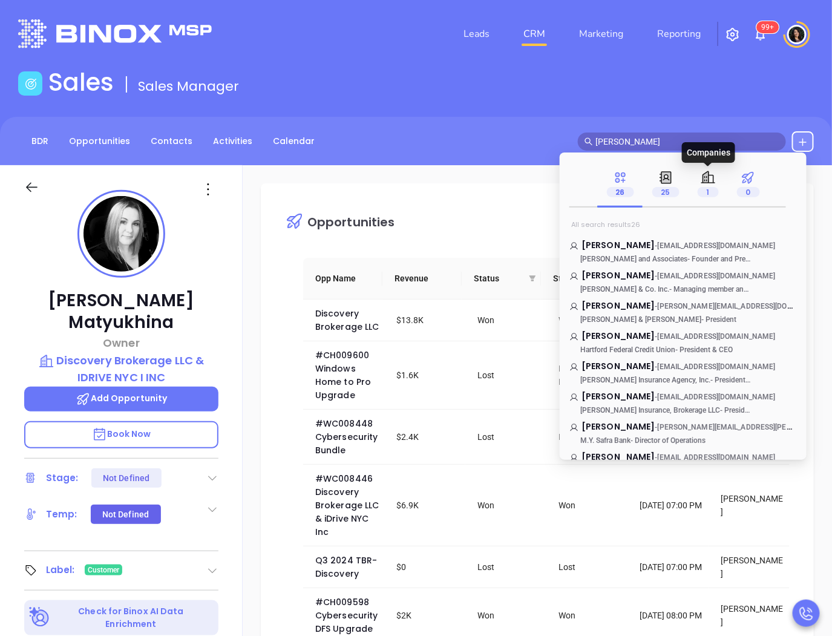
type input "edward e"
click at [755, 178] on div "0" at bounding box center [748, 184] width 23 height 28
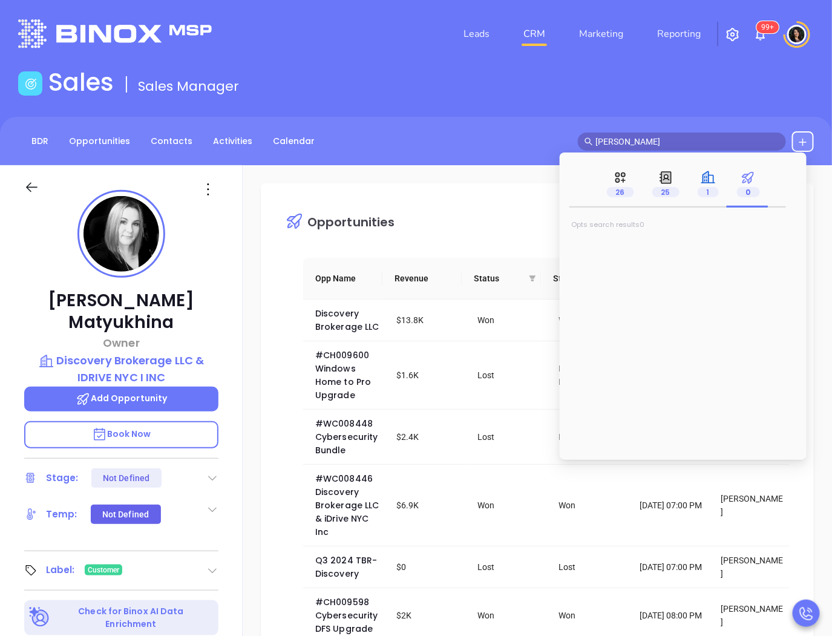
click at [701, 192] on span "1" at bounding box center [708, 192] width 21 height 10
click at [616, 240] on mark "Edward E" at bounding box center [620, 244] width 77 height 15
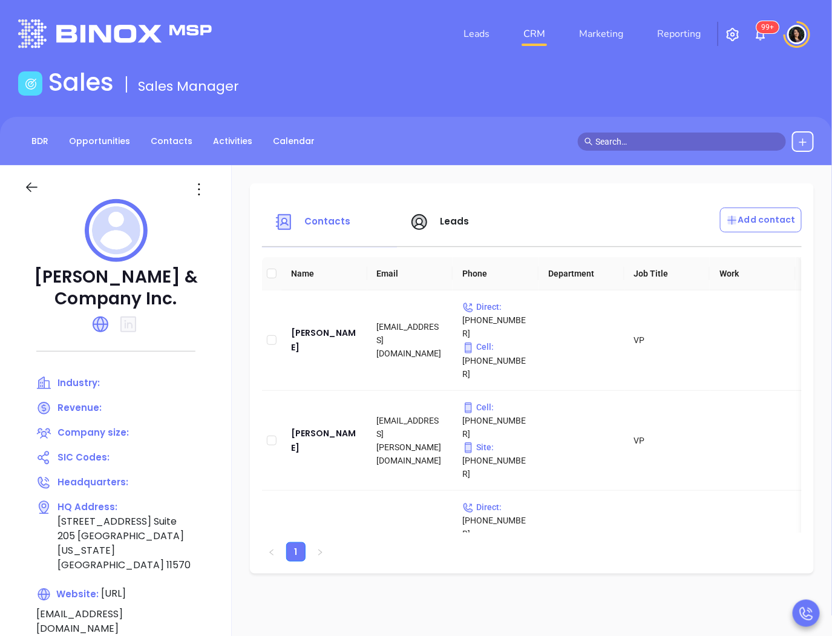
click at [254, 270] on div "Contacts Leads Add contact Name Email Phone Department Job Title Work Social Me…" at bounding box center [532, 588] width 600 height 847
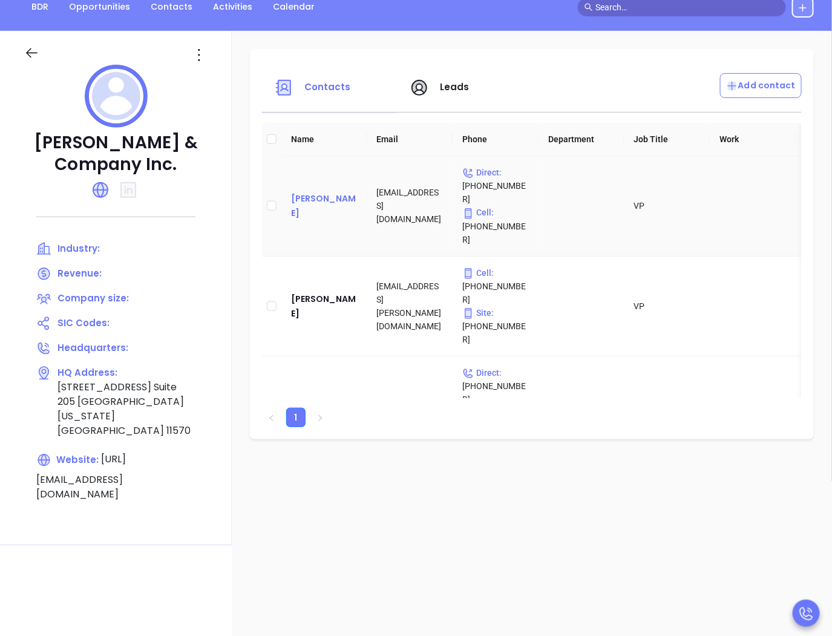
click at [321, 191] on div "Julie Finch" at bounding box center [324, 205] width 67 height 29
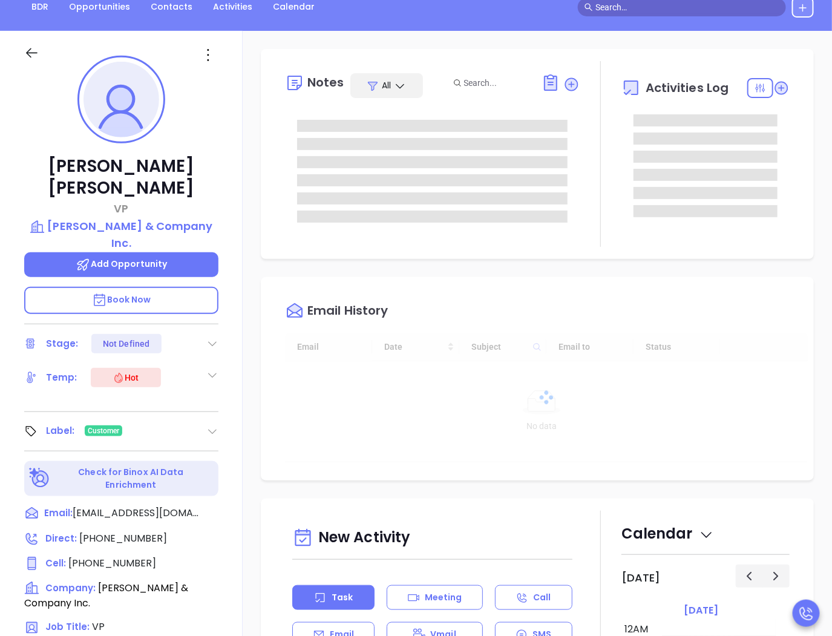
type input "[DATE]"
click at [443, 29] on div "BDR Opportunities Contacts Activities Calendar" at bounding box center [416, 6] width 832 height 48
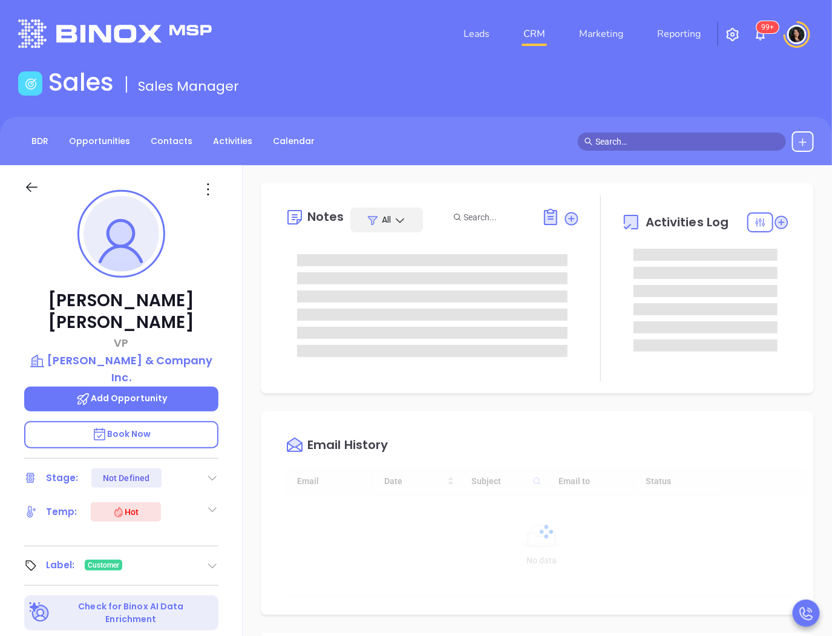
type input "[PERSON_NAME]"
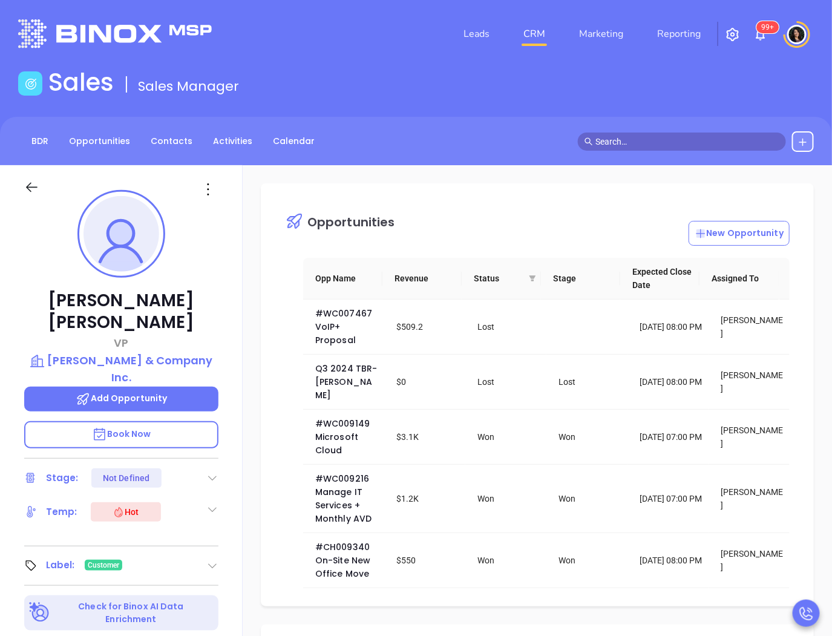
click at [614, 143] on input "text" at bounding box center [687, 141] width 184 height 13
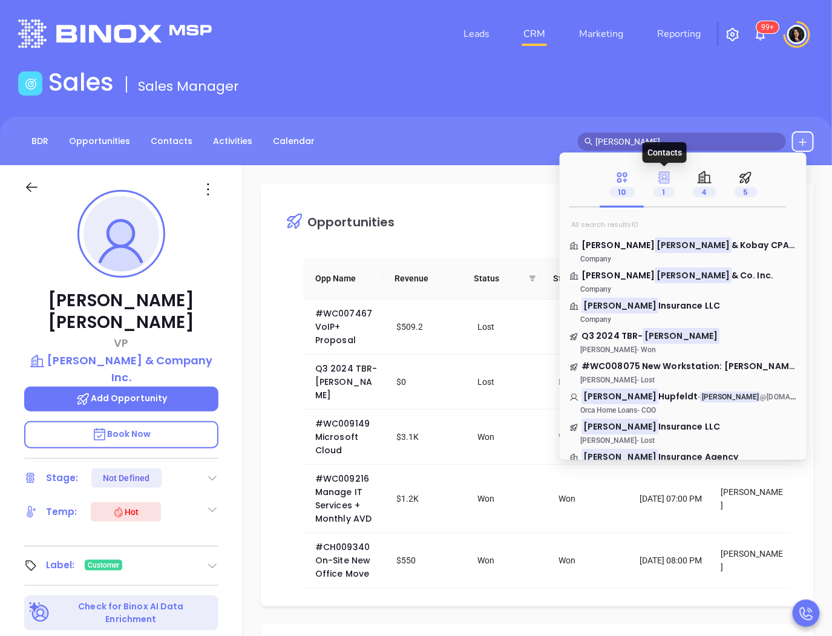
type input "reilly"
click at [658, 182] on icon at bounding box center [664, 177] width 12 height 12
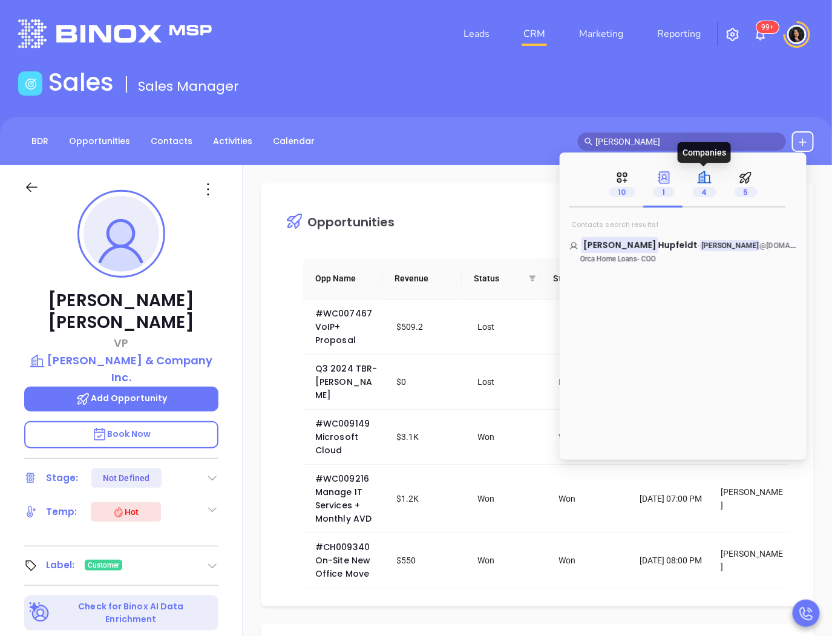
click at [703, 191] on span "4" at bounding box center [705, 192] width 24 height 10
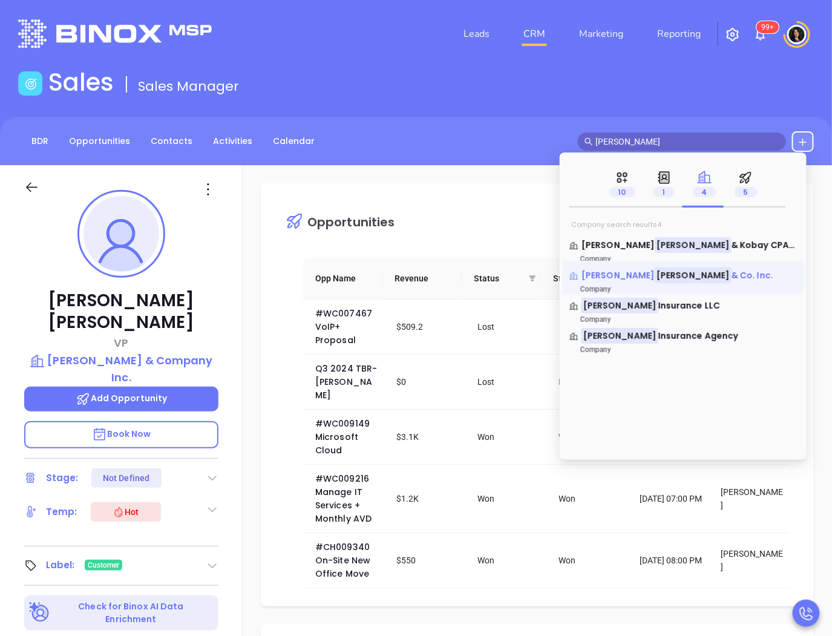
click at [655, 281] on mark "Reilly" at bounding box center [693, 274] width 77 height 15
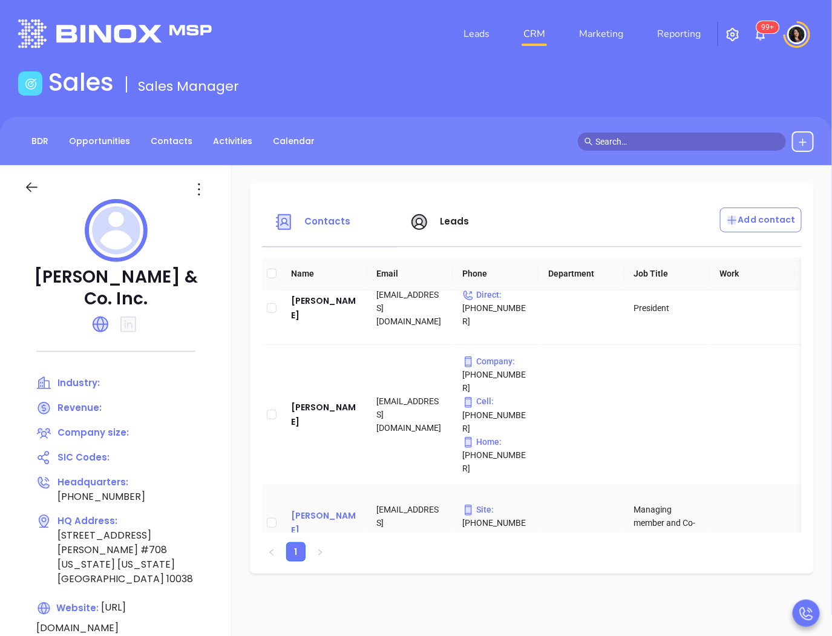
click at [324, 508] on div "Edward Reilly" at bounding box center [324, 522] width 67 height 29
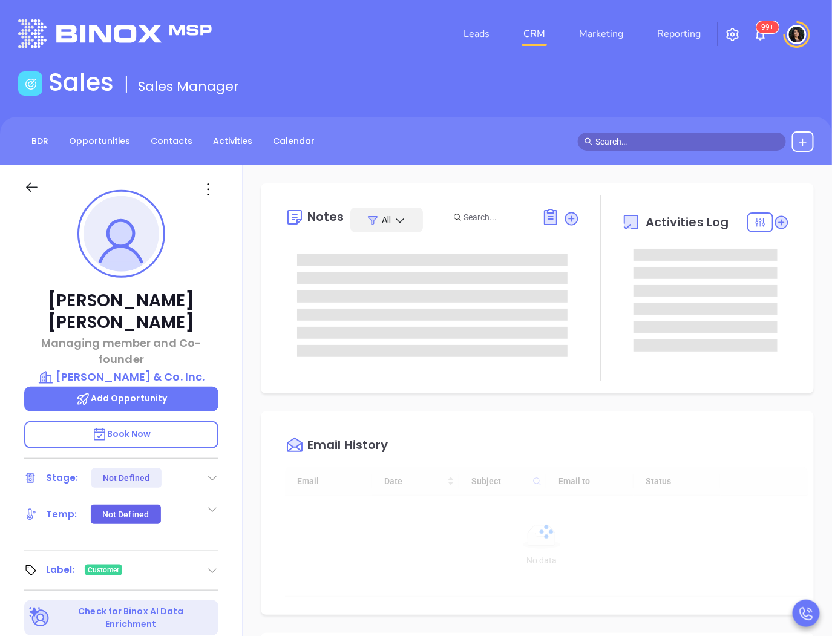
type input "[DATE]"
click at [255, 249] on div "Notes All Activities Log Email History Email Date Subject Email to Status No da…" at bounding box center [537, 588] width 589 height 847
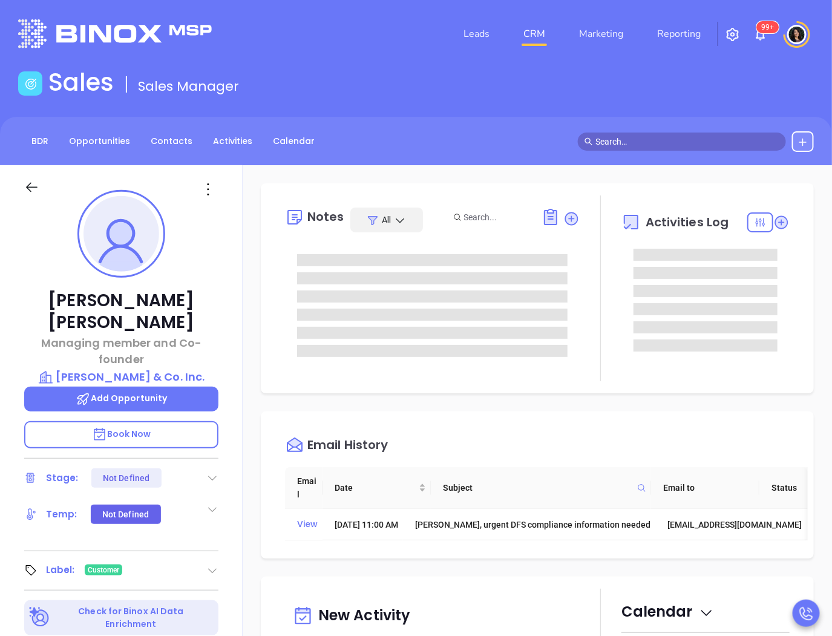
type input "[PERSON_NAME]"
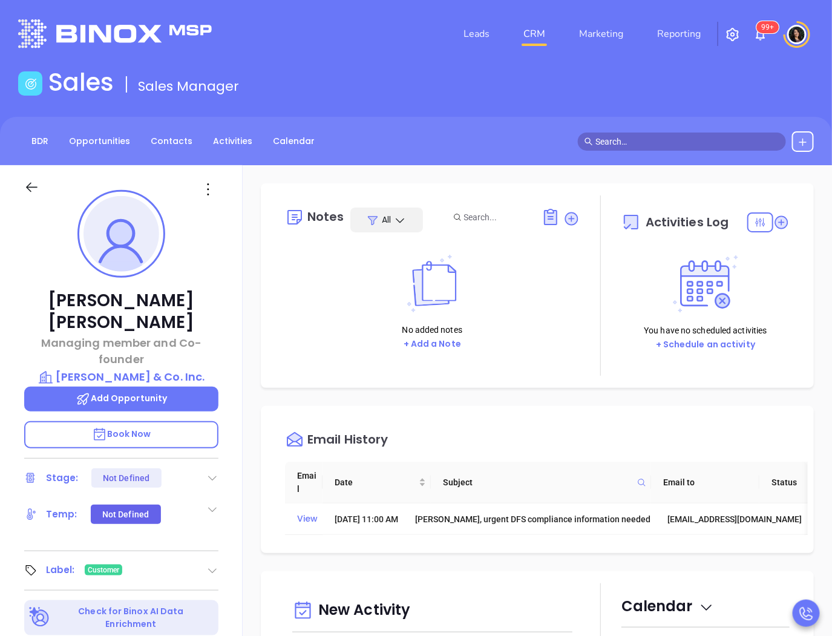
click at [689, 136] on input "text" at bounding box center [687, 141] width 184 height 13
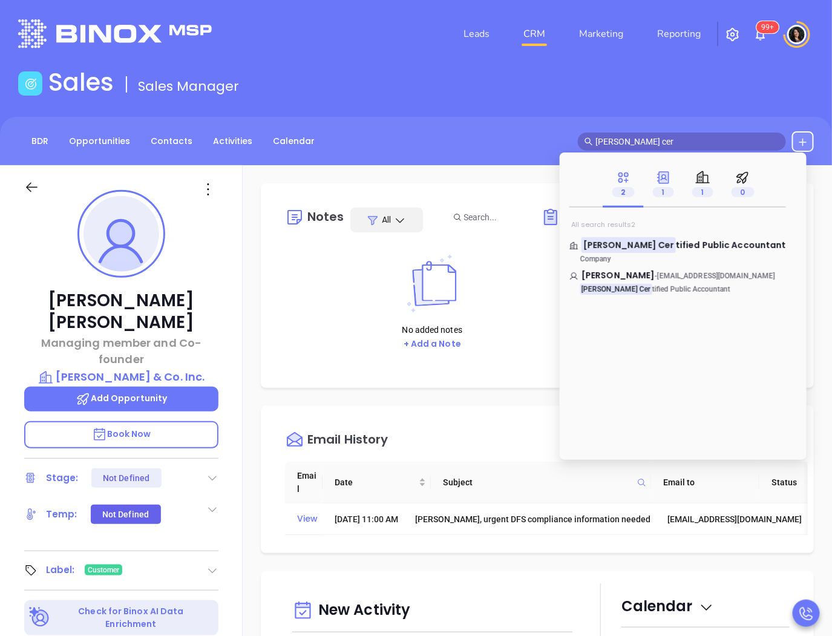
type input "eisner cer"
click at [669, 188] on span "1" at bounding box center [663, 192] width 21 height 10
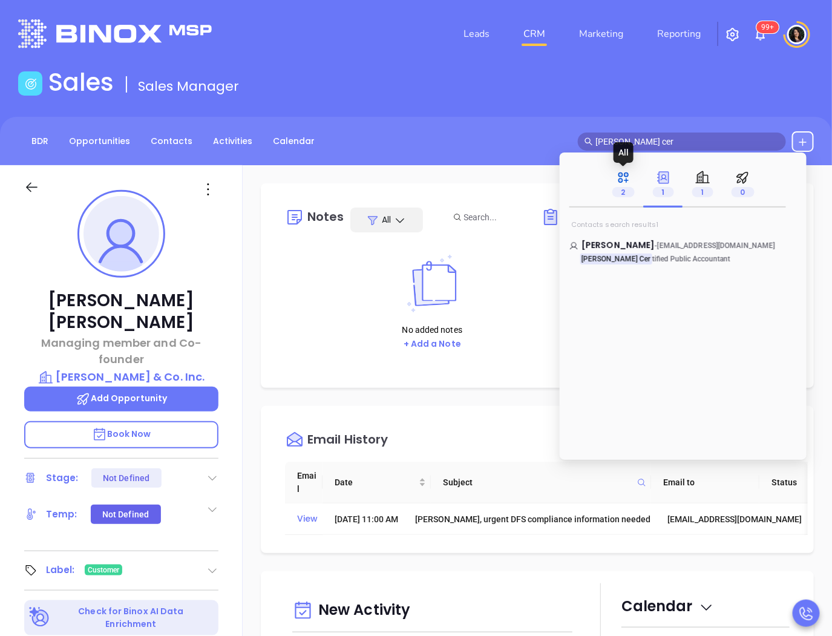
click at [624, 188] on p "2" at bounding box center [623, 191] width 22 height 13
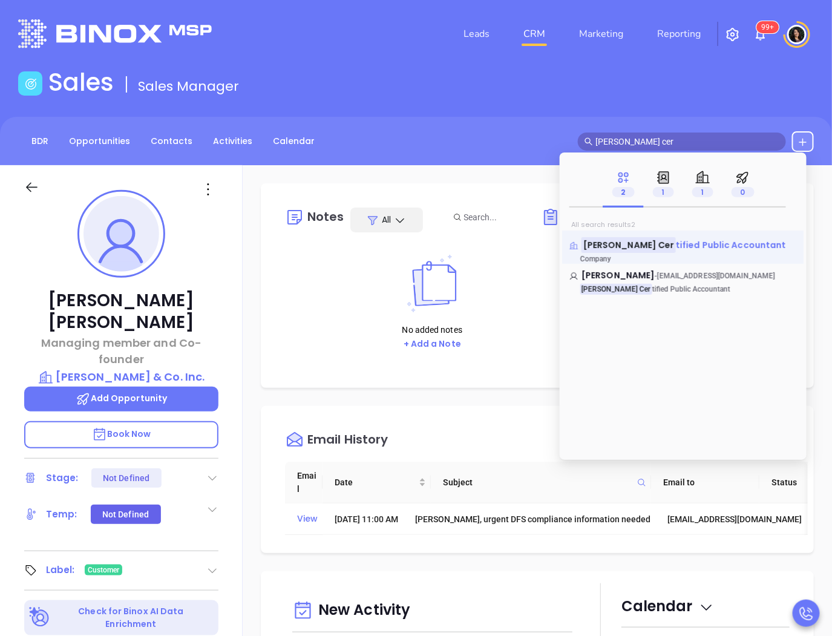
click at [676, 243] on span "tified Public Accountant" at bounding box center [731, 245] width 110 height 12
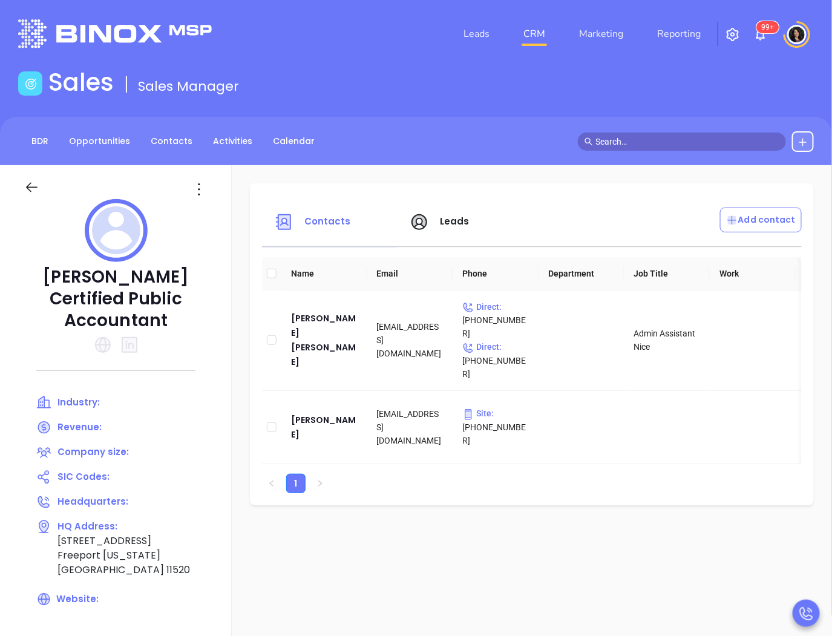
click at [708, 146] on input "text" at bounding box center [687, 141] width 184 height 13
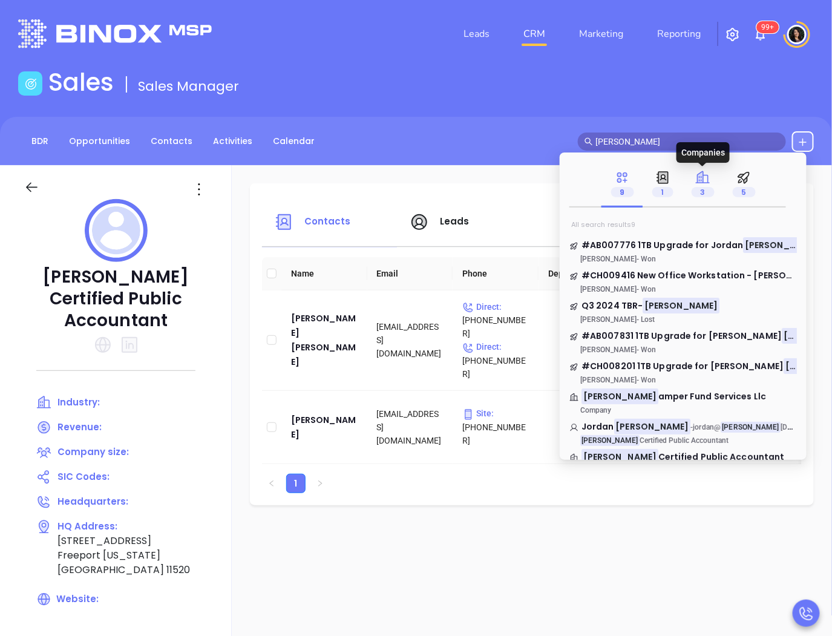
type input "Eisner"
click at [701, 196] on span "3" at bounding box center [703, 192] width 23 height 10
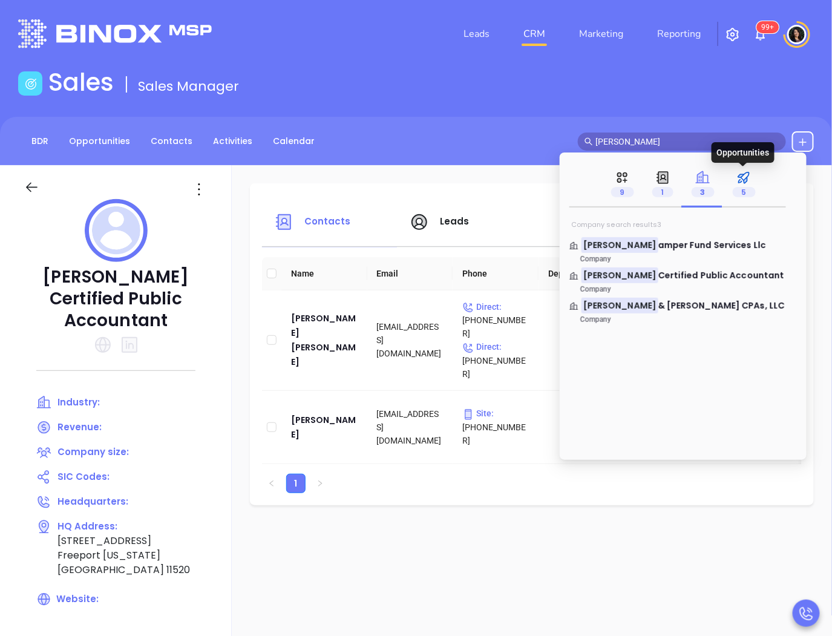
click at [737, 186] on p "5" at bounding box center [744, 191] width 23 height 13
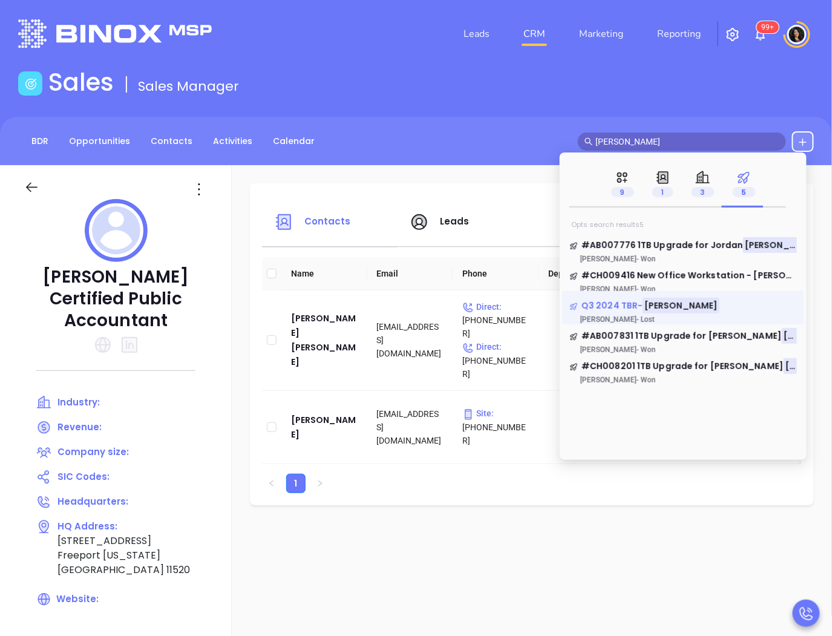
click at [605, 303] on span "Q3 2024 TBR-" at bounding box center [612, 306] width 61 height 12
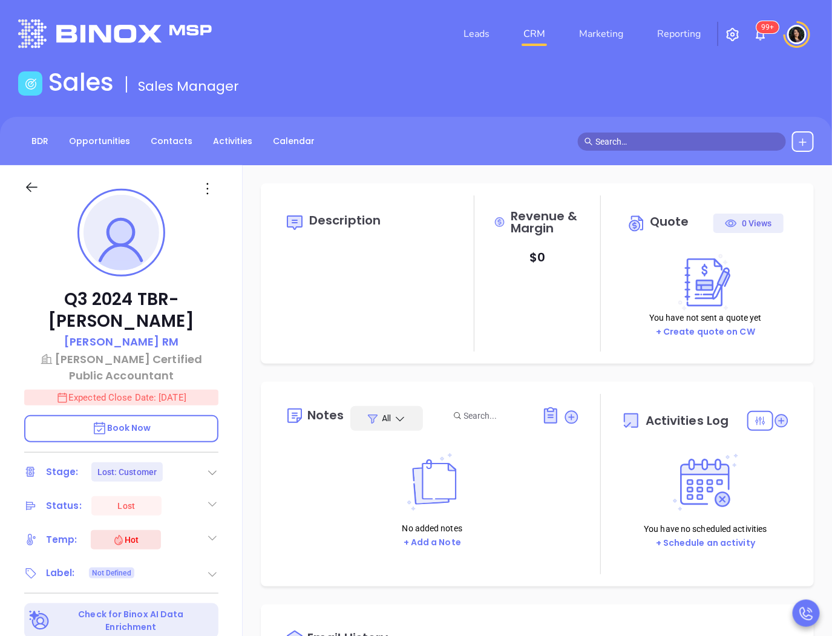
type input "[DATE]"
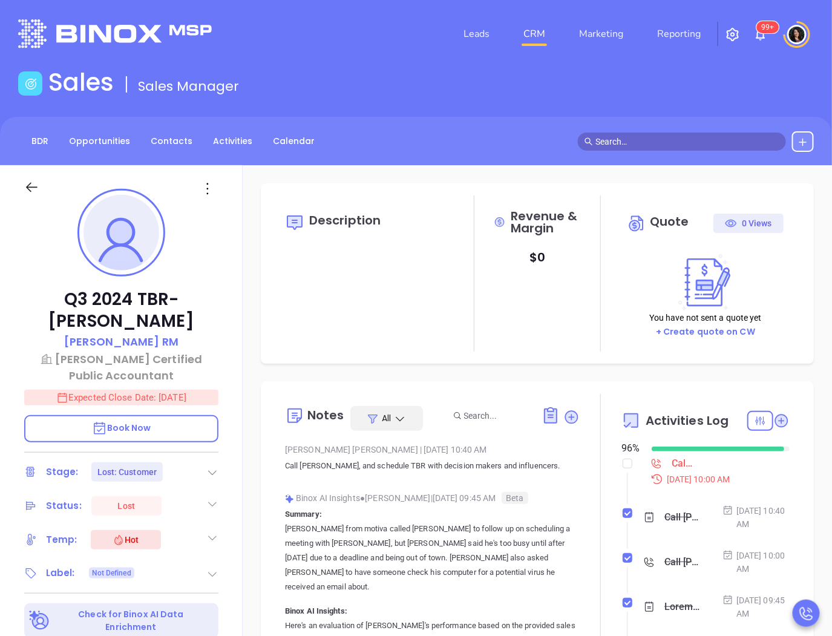
scroll to position [352, 0]
click at [136, 351] on p "Eisner Certified Public Accountant" at bounding box center [121, 367] width 194 height 33
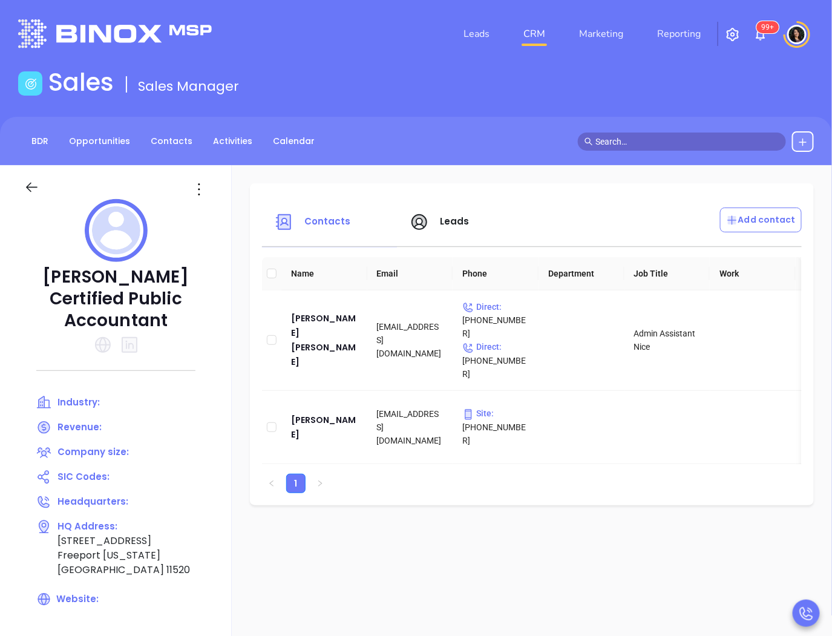
click at [31, 180] on icon at bounding box center [31, 187] width 15 height 15
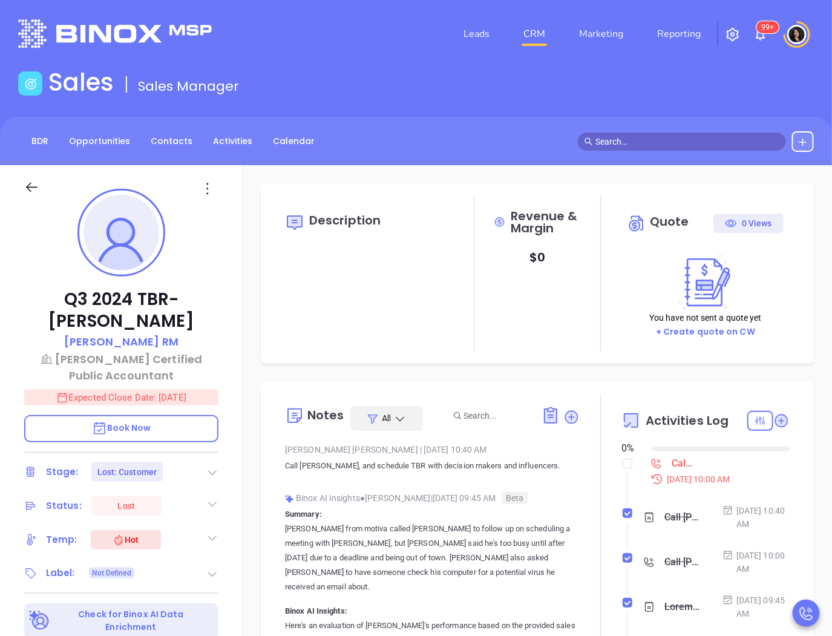
type input "[DATE]"
click at [623, 464] on input "checkbox" at bounding box center [628, 464] width 10 height 10
checkbox input "true"
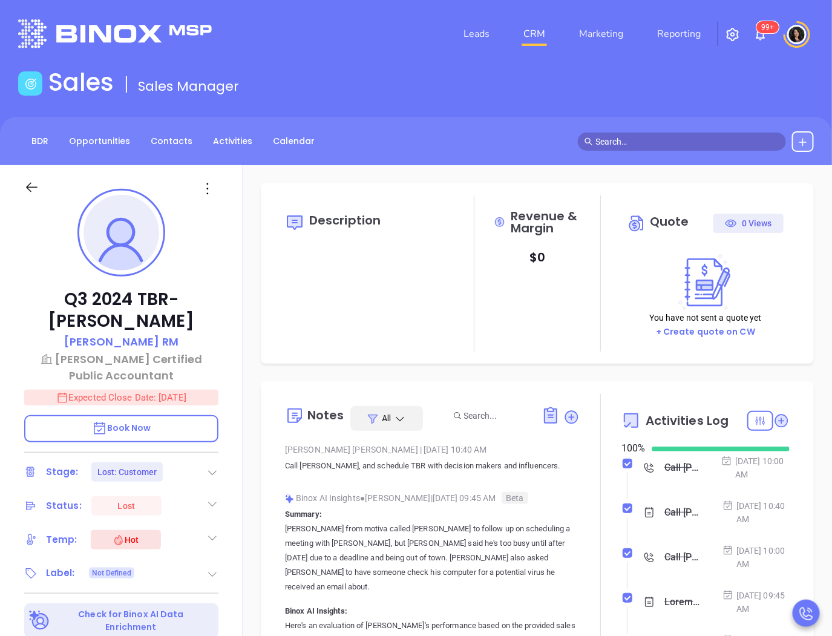
click at [585, 364] on div "Description Revenue & Margin $ 0 Quote 0 Views You have not sent a quote yet + …" at bounding box center [537, 588] width 589 height 847
type input "[PERSON_NAME]"
click at [624, 148] on span at bounding box center [682, 142] width 208 height 18
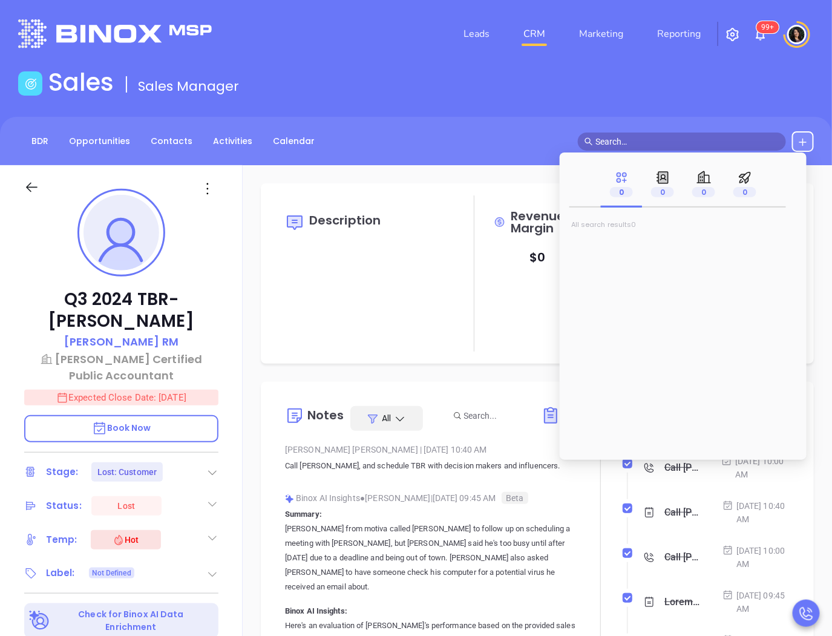
click at [608, 140] on input "text" at bounding box center [687, 141] width 184 height 13
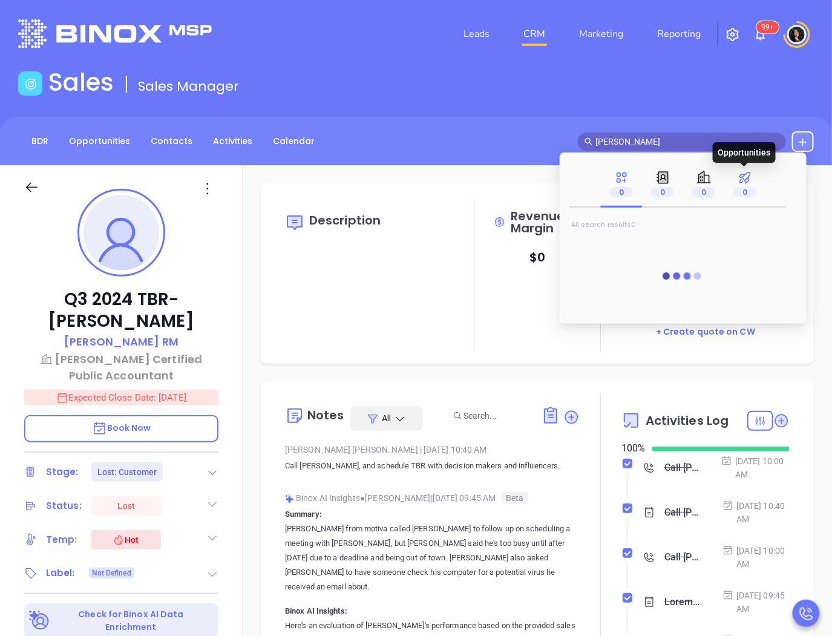
type input "Eisner"
click at [744, 182] on icon at bounding box center [745, 177] width 15 height 15
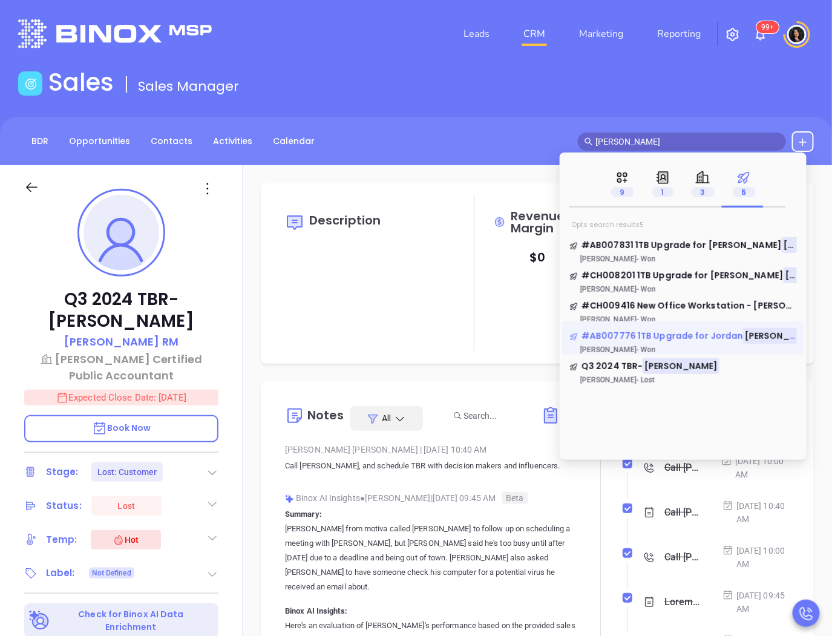
click at [682, 338] on span "#AB007776 1TB Upgrade for Jordan" at bounding box center [663, 336] width 162 height 12
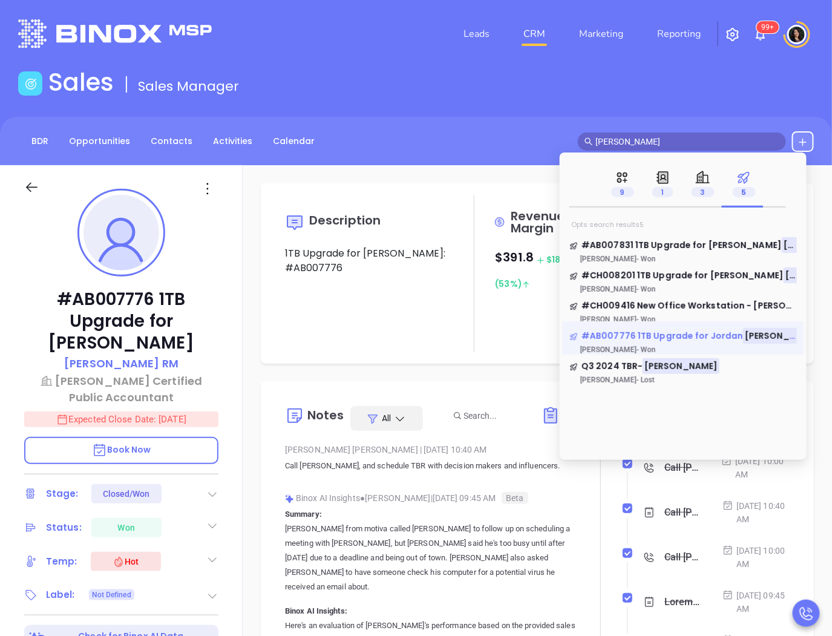
click at [672, 339] on span "#AB007776 1TB Upgrade for Jordan" at bounding box center [663, 336] width 162 height 12
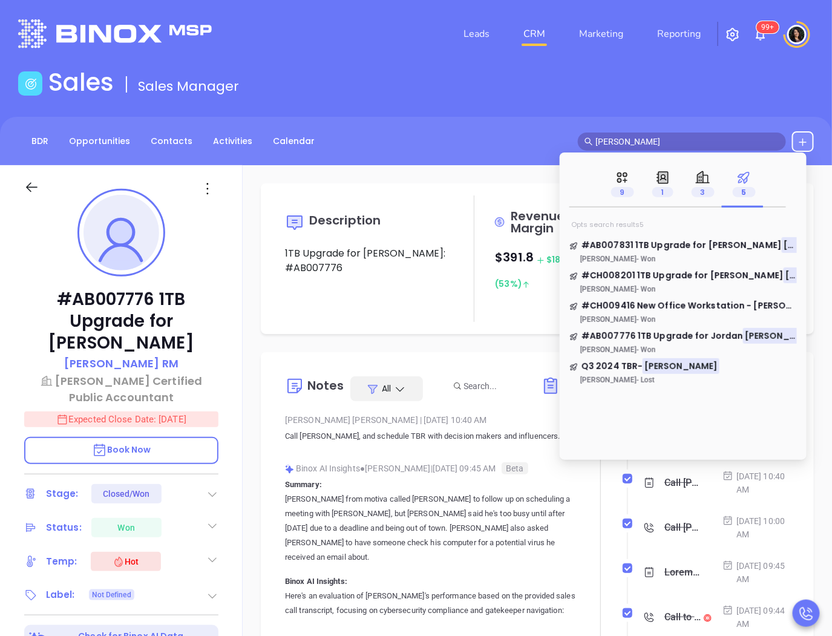
drag, startPoint x: 672, startPoint y: 339, endPoint x: 674, endPoint y: 260, distance: 79.3
click at [674, 241] on span "#AB007831 1TB Upgrade for Lenny" at bounding box center [682, 245] width 200 height 12
click at [633, 371] on span "Q3 2024 TBR-" at bounding box center [612, 366] width 61 height 12
click at [643, 340] on span "#AB007776 1TB Upgrade for Jordan" at bounding box center [663, 336] width 162 height 12
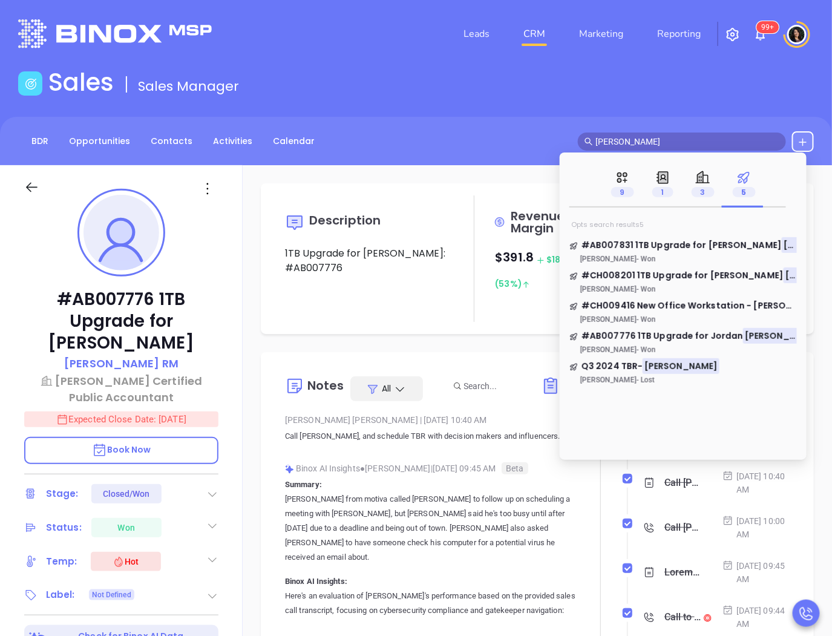
click at [643, 340] on span "#AB007776 1TB Upgrade for Jordan" at bounding box center [663, 336] width 162 height 12
click at [426, 318] on div "Description 1TB Upgrade for Jordan EisnerQuote: #AB007776" at bounding box center [369, 258] width 168 height 126
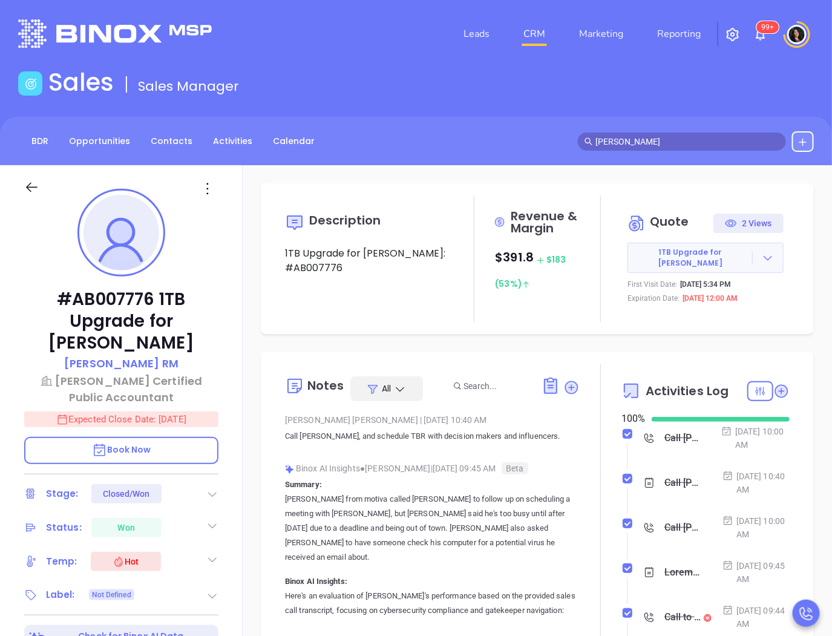
click at [680, 142] on input "Eisner" at bounding box center [687, 141] width 184 height 13
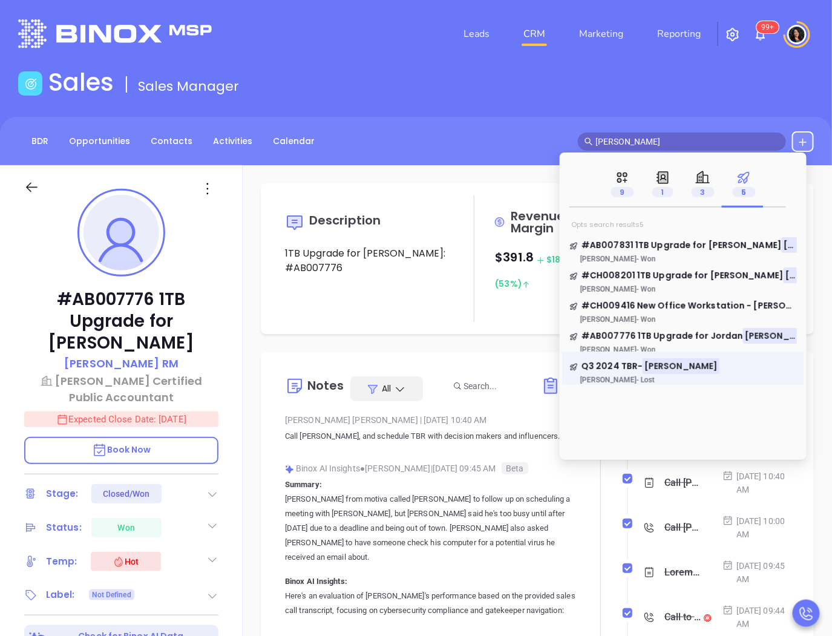
click at [651, 380] on p "Walter Contreras - Lost" at bounding box center [660, 380] width 182 height 8
click at [606, 367] on span "Q3 2024 TBR-" at bounding box center [612, 366] width 61 height 12
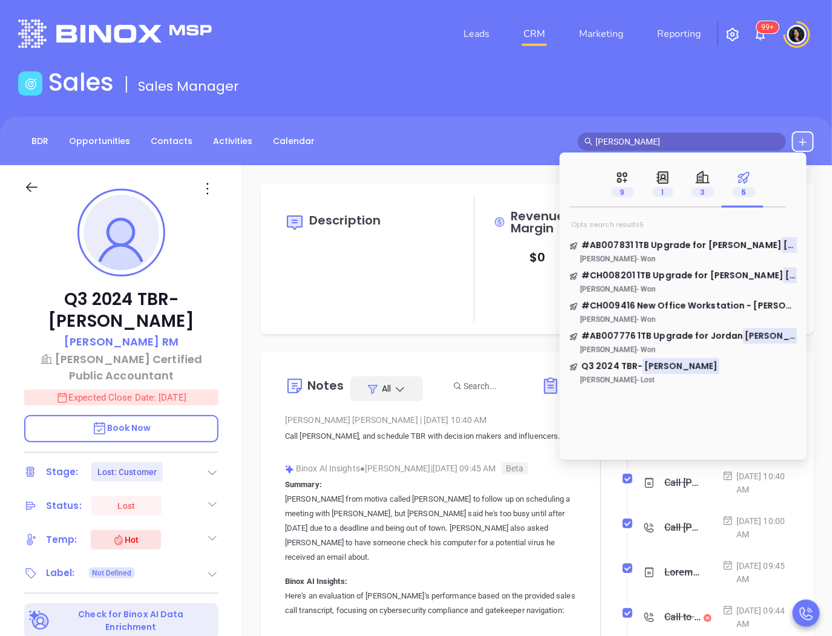
click at [606, 367] on span "Q3 2024 TBR-" at bounding box center [612, 366] width 61 height 12
click at [625, 235] on div "#AB007831 1TB Upgrade for Lenny Eisner Adriana Banos - Won" at bounding box center [683, 247] width 242 height 33
click at [625, 251] on span "#AB007831 1TB Upgrade for Lenny" at bounding box center [682, 245] width 200 height 12
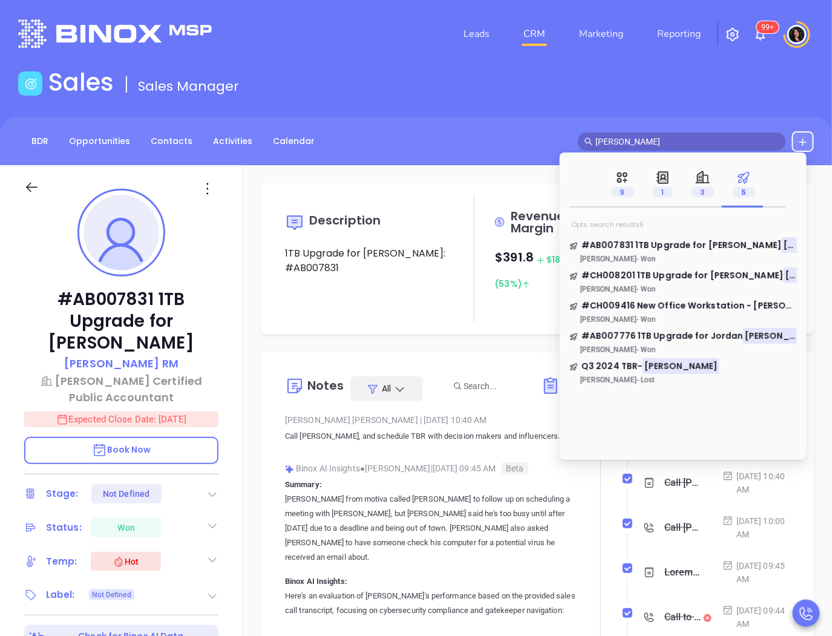
click at [629, 310] on span "#CH009416 New Office Workstation - Josh" at bounding box center [705, 306] width 246 height 12
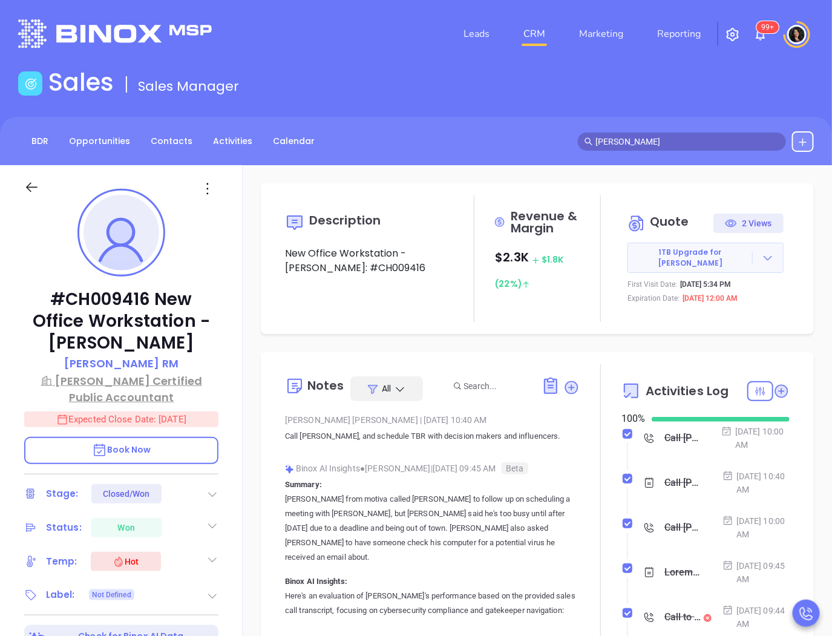
click at [108, 381] on p "Eisner Certified Public Accountant" at bounding box center [121, 389] width 194 height 33
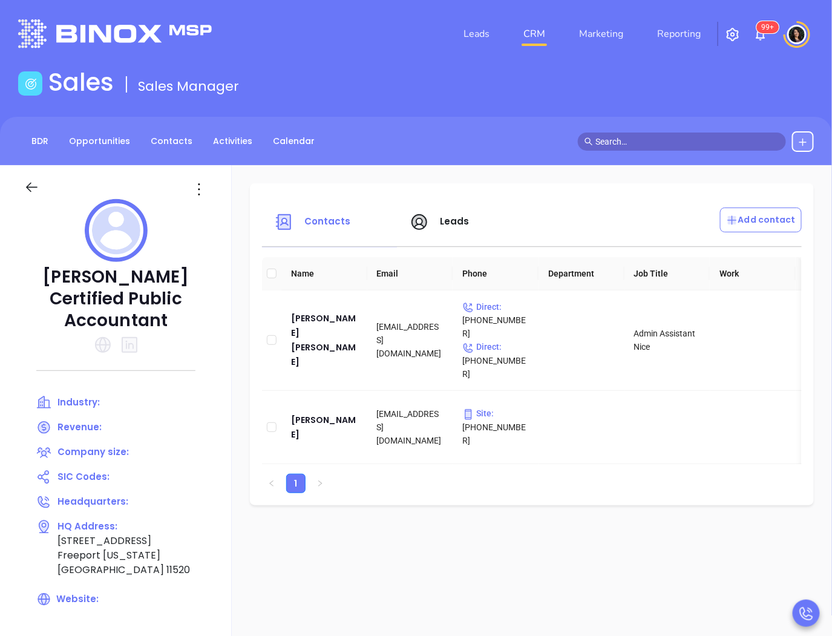
click at [652, 135] on input "text" at bounding box center [687, 141] width 184 height 13
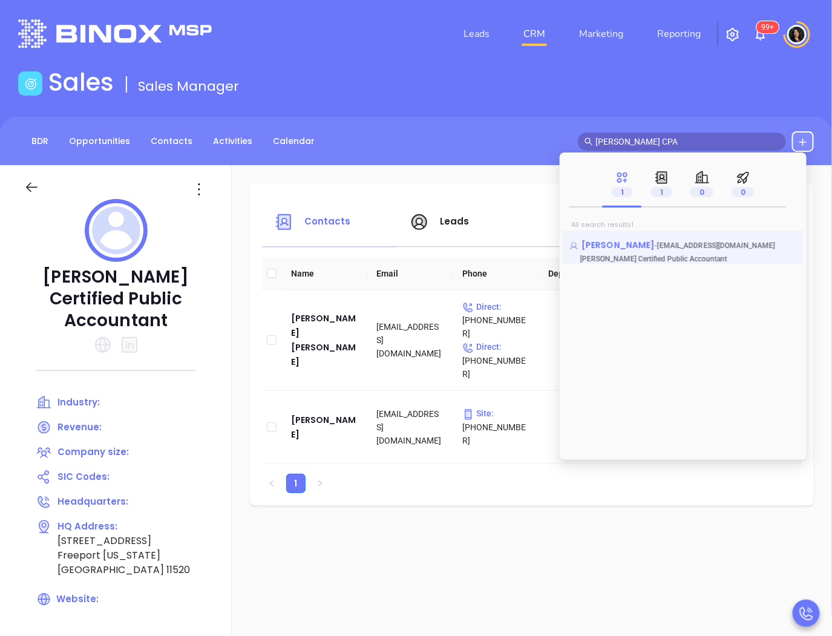
type input "eisner CPA"
click at [637, 242] on span "Jordan Eisner" at bounding box center [618, 245] width 73 height 12
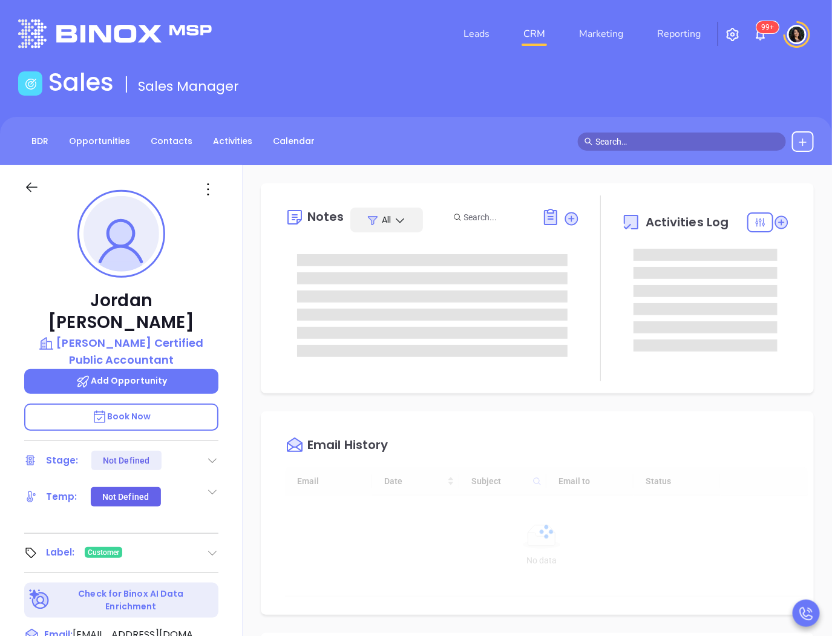
type input "[DATE]"
click at [141, 335] on p "Eisner Certified Public Accountant" at bounding box center [121, 351] width 194 height 33
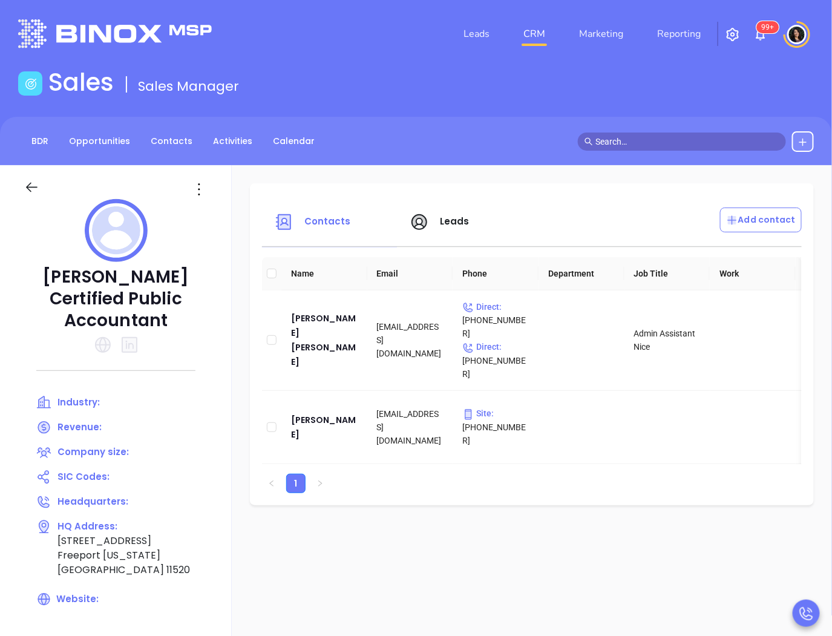
click at [39, 182] on icon at bounding box center [31, 187] width 15 height 15
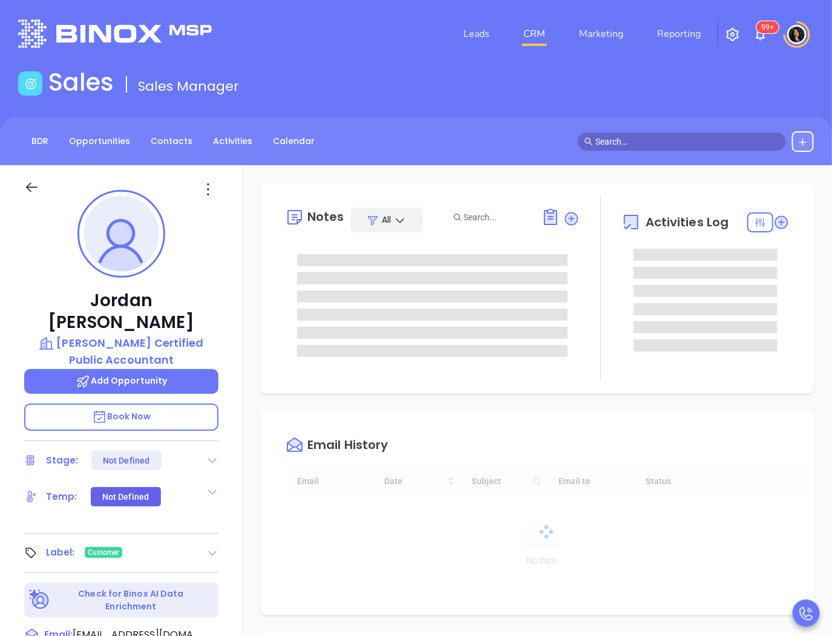
type input "[DATE]"
type input "[PERSON_NAME]"
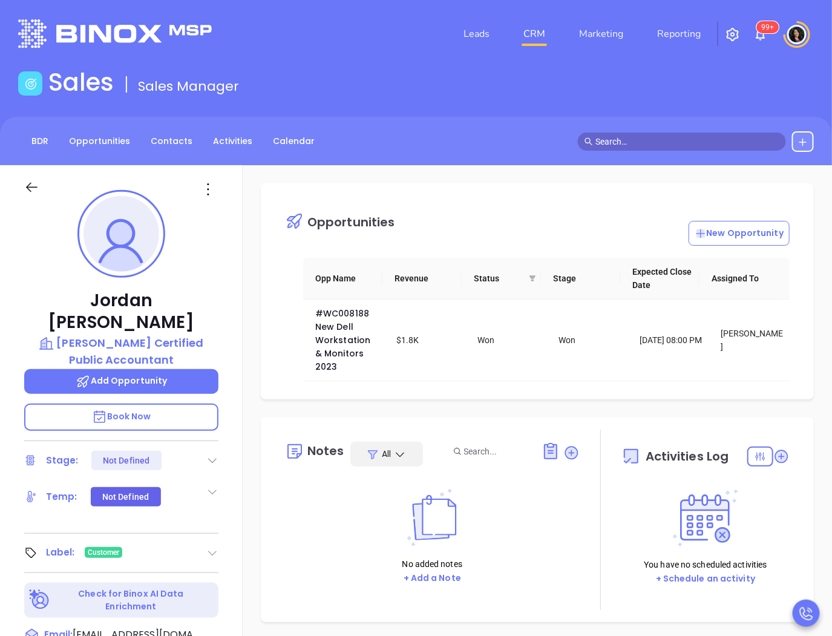
click at [633, 141] on input "text" at bounding box center [687, 141] width 184 height 13
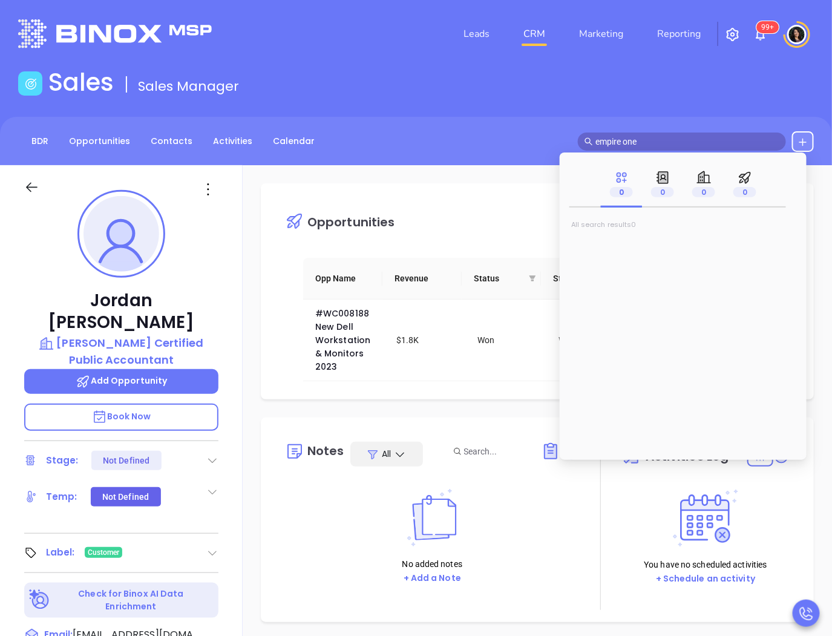
click at [628, 135] on input "empire one" at bounding box center [687, 141] width 184 height 13
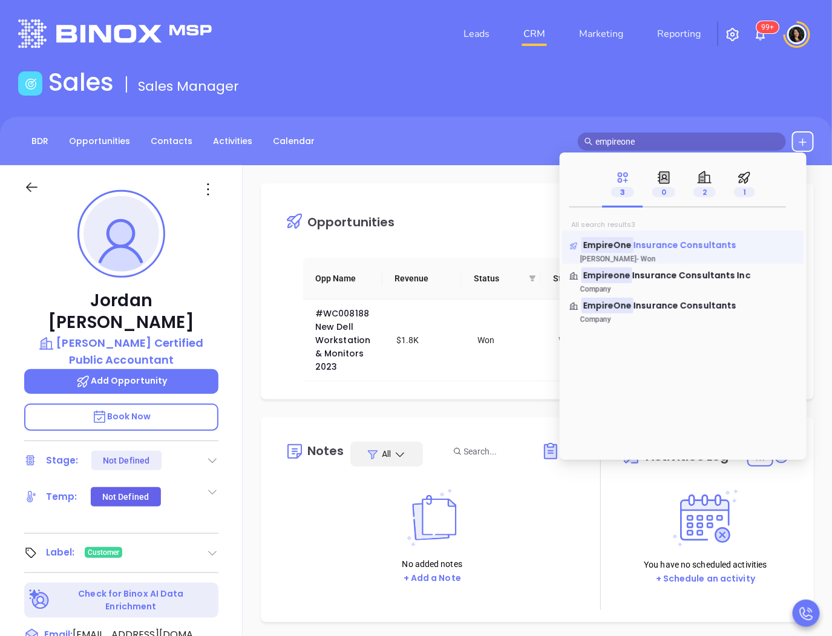
type input "empireone"
click at [667, 245] on span "Insurance Consultants" at bounding box center [685, 245] width 103 height 12
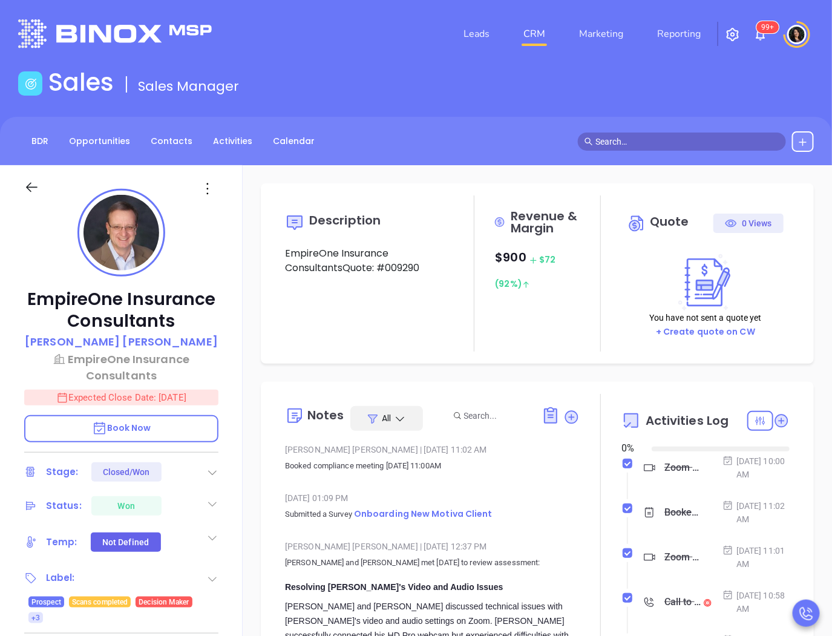
type input "[DATE]"
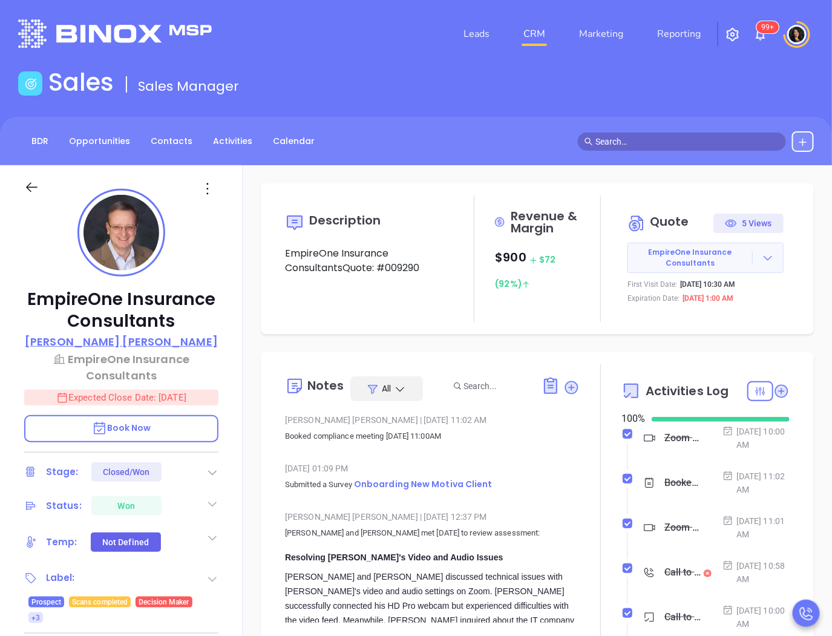
type input "[PERSON_NAME]"
click at [121, 344] on p "Alan J. Czaplicki" at bounding box center [121, 341] width 193 height 16
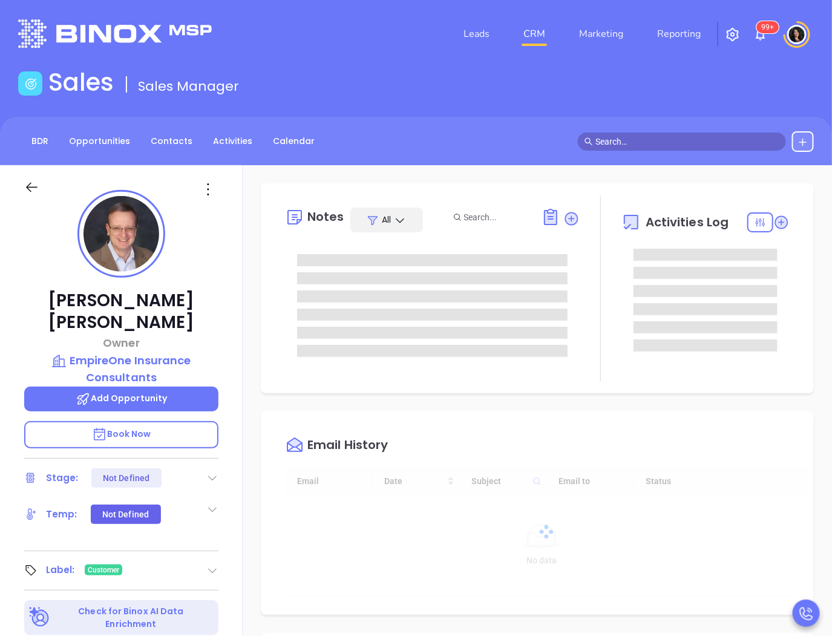
type input "[DATE]"
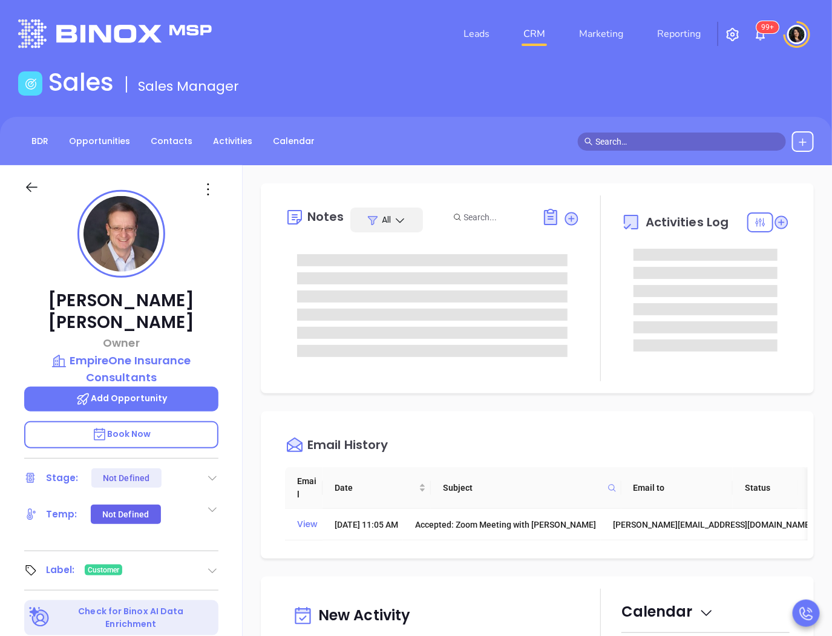
type input "[PERSON_NAME]"
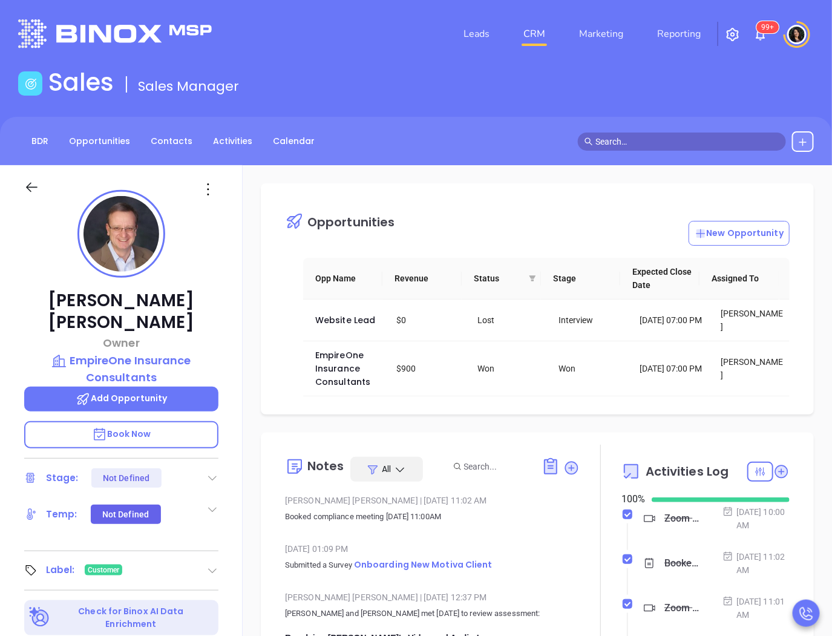
click at [415, 13] on div "Leads CRM Marketing Reporting 99+" at bounding box center [551, 34] width 540 height 44
click at [261, 292] on div "Opportunities New Opportunity Opp Name Revenue Status Stage Expected Close Date…" at bounding box center [537, 298] width 553 height 231
click at [247, 488] on div "Opportunities New Opportunity Opp Name Revenue Status Stage Expected Close Date…" at bounding box center [537, 588] width 589 height 847
click at [540, 23] on link "CRM" at bounding box center [534, 34] width 31 height 24
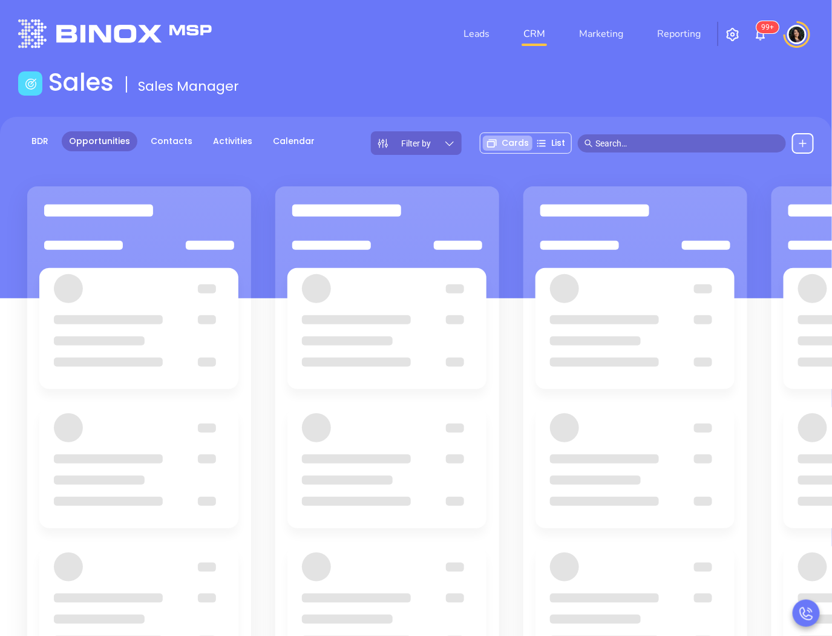
click at [428, 44] on div "Leads CRM Marketing Reporting 99+" at bounding box center [551, 34] width 540 height 44
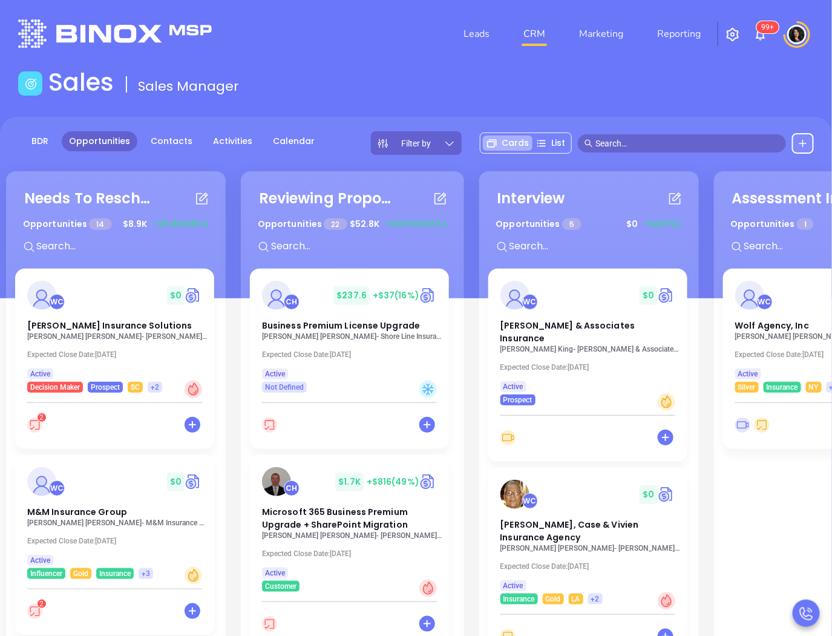
click at [231, 413] on div "Needs To Reschedule Opportunities 14 $ 8.9K +$5.8K (66%) + WC $ 0 Davenport Ins…" at bounding box center [709, 480] width 1412 height 624
click at [410, 61] on header "Leads CRM Marketing Reporting 99+ Financial Leads Leads" at bounding box center [416, 34] width 796 height 68
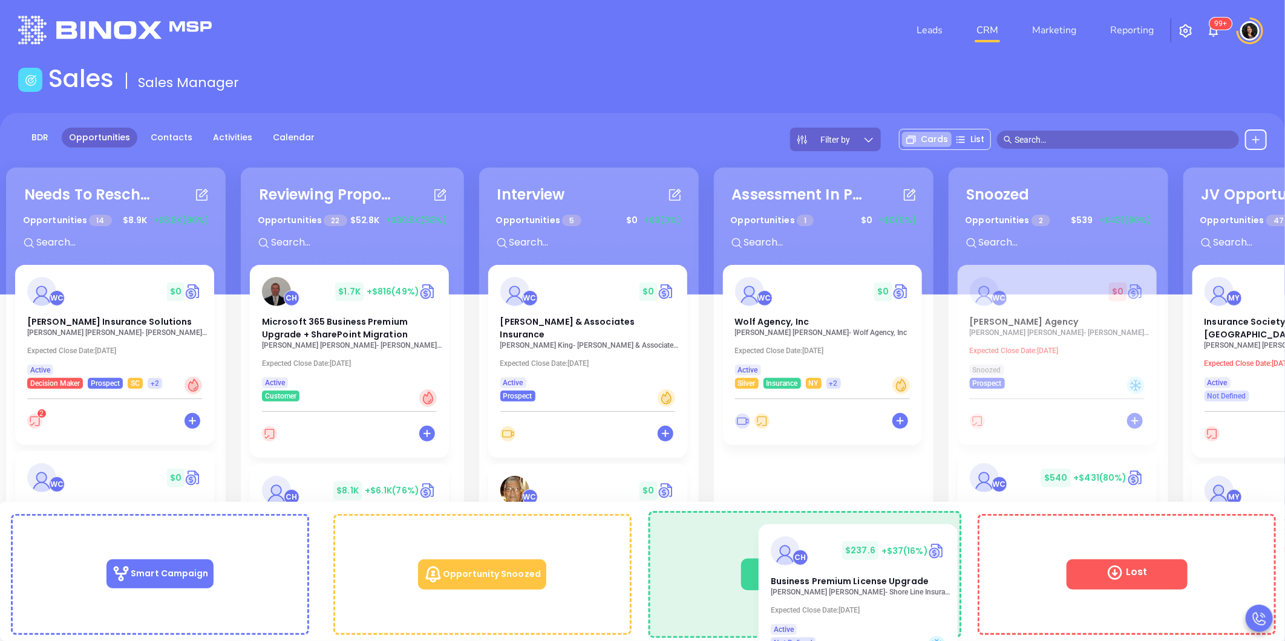
scroll to position [21, 0]
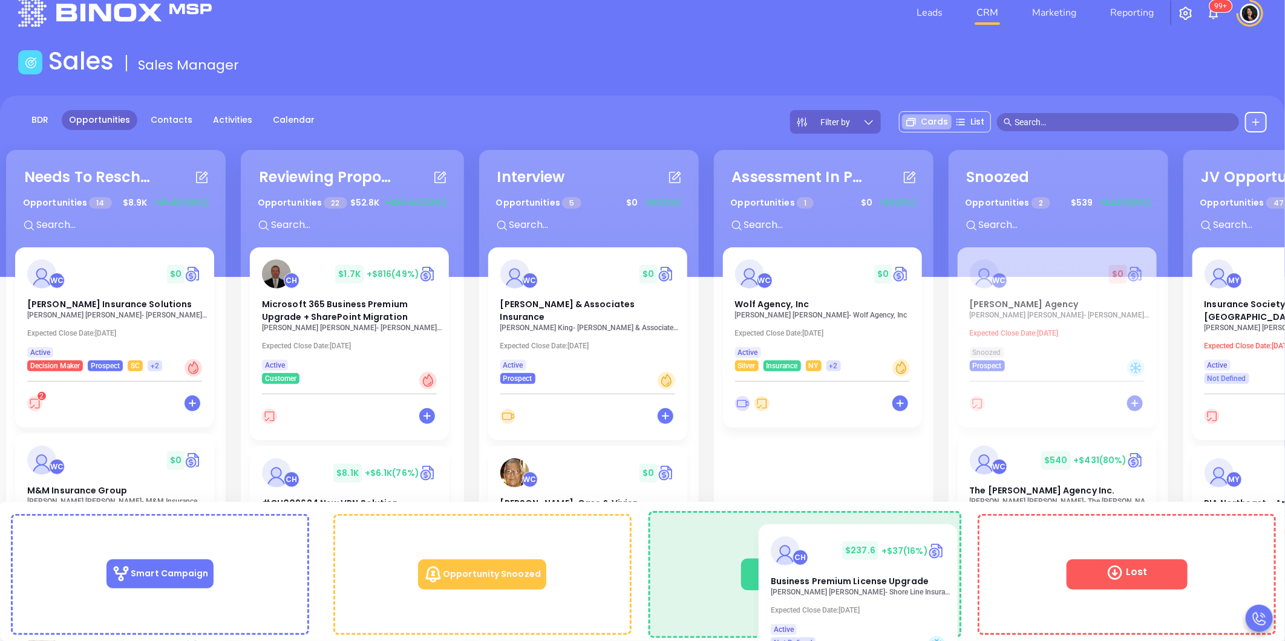
drag, startPoint x: 313, startPoint y: 301, endPoint x: 849, endPoint y: 560, distance: 594.6
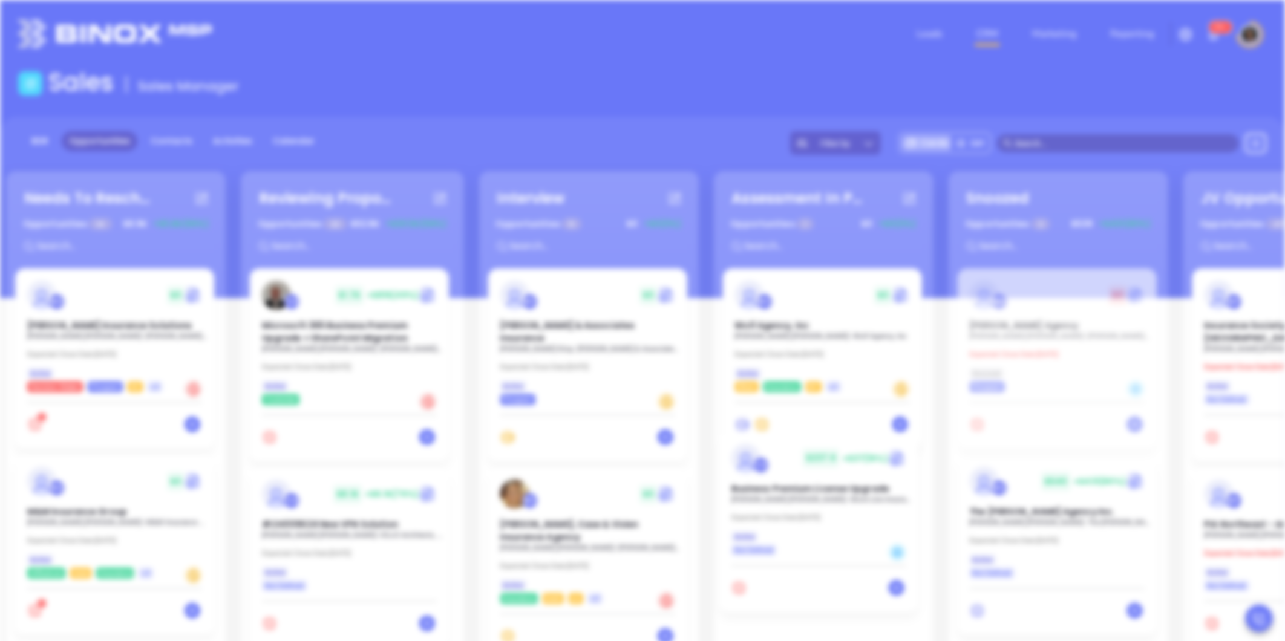
scroll to position [0, 0]
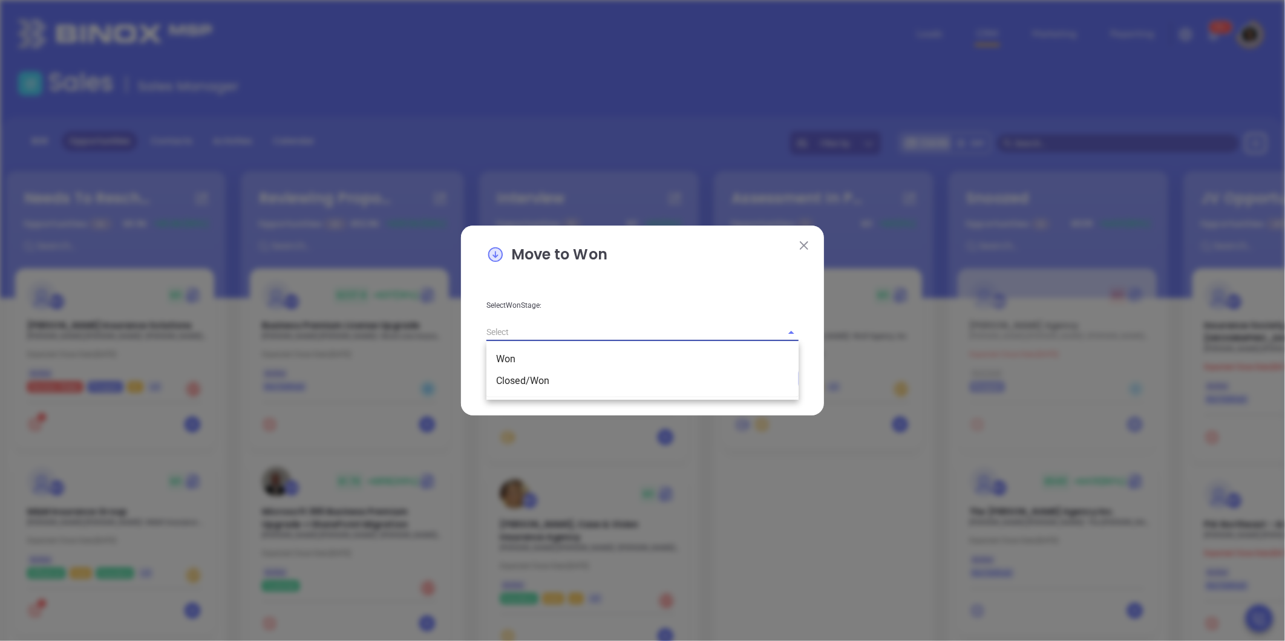
click at [749, 335] on input "text" at bounding box center [626, 333] width 278 height 18
click at [612, 379] on li "Closed/Won" at bounding box center [643, 381] width 312 height 22
type input "Closed/Won"
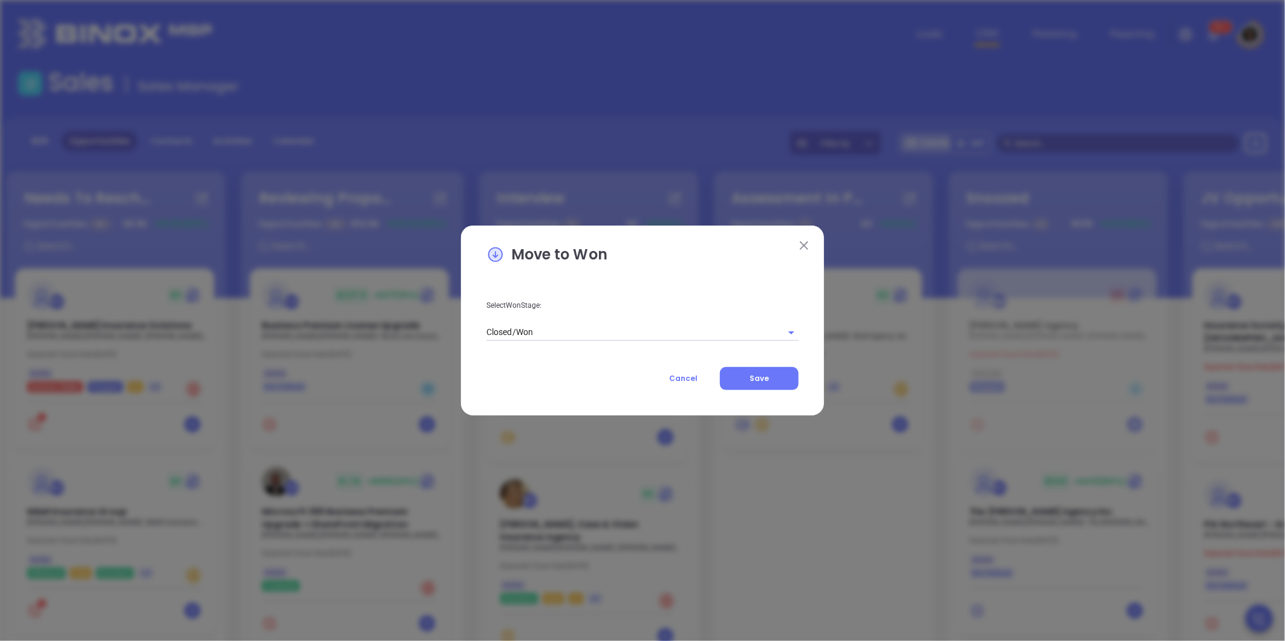
click at [749, 365] on div "Select Won Stage: Closed/Won Cancel Save" at bounding box center [643, 336] width 312 height 110
click at [749, 373] on button "Save" at bounding box center [759, 378] width 79 height 23
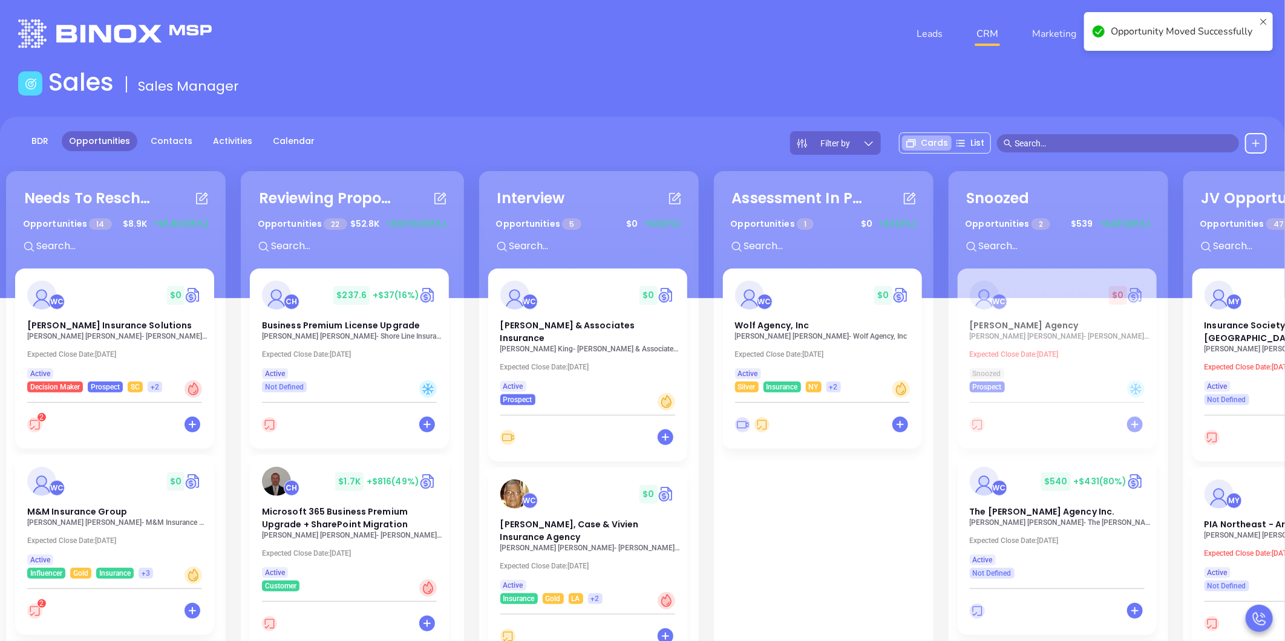
click at [527, 128] on div "BDR Opportunities Contacts Activities Calendar Filter by Cards List" at bounding box center [642, 208] width 1285 height 182
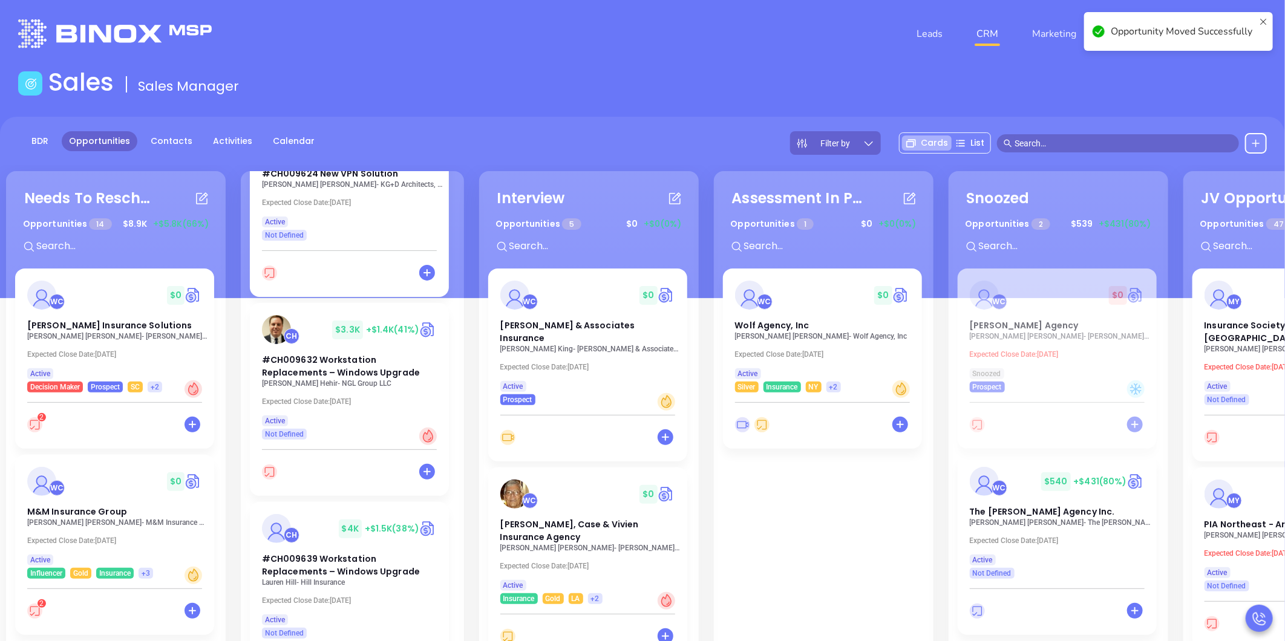
scroll to position [470, 0]
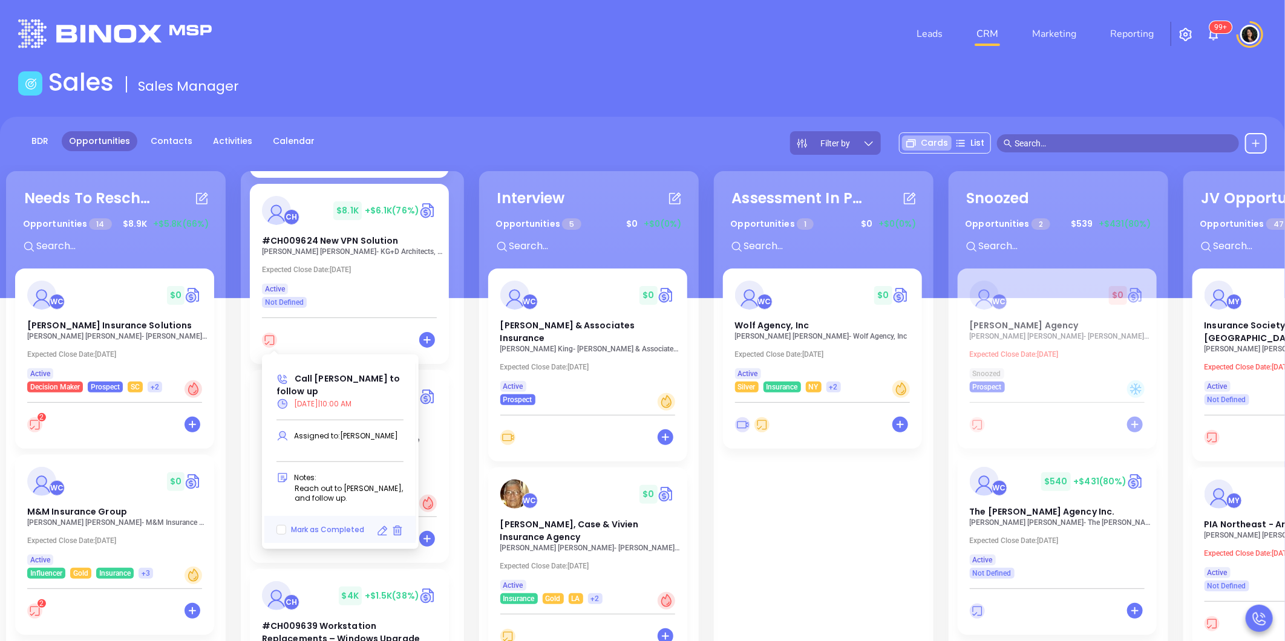
click at [380, 525] on icon at bounding box center [382, 531] width 12 height 12
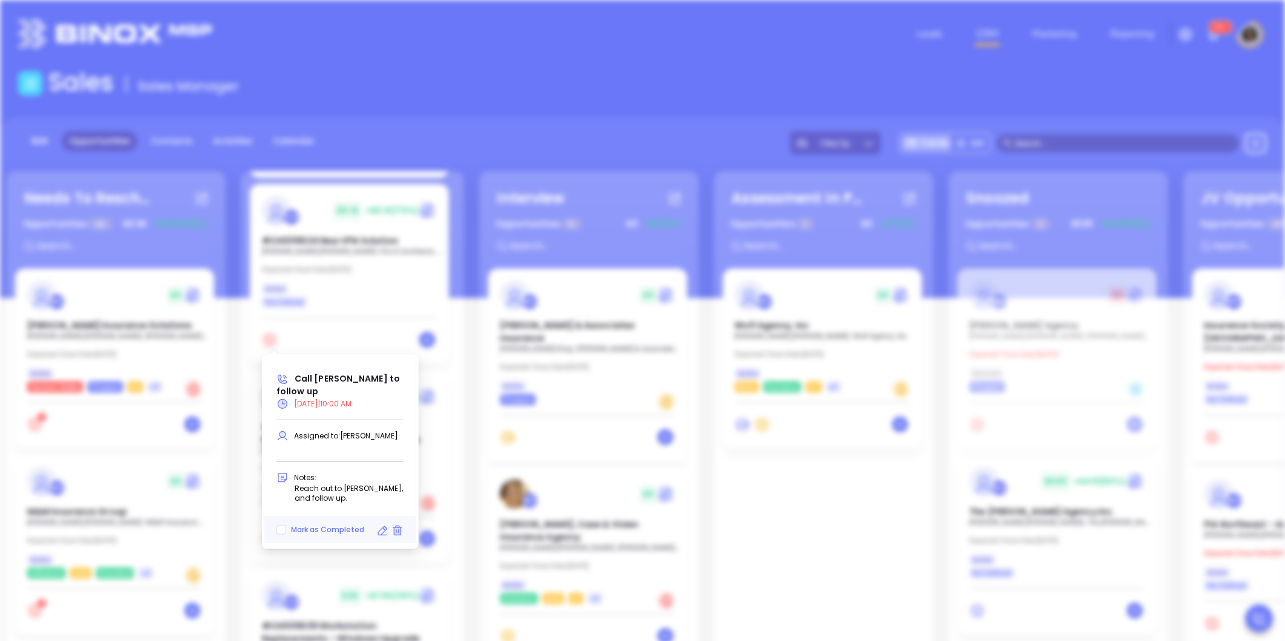
type input "09/16/2025"
type input "Call Lisa to follow up"
type input "Call"
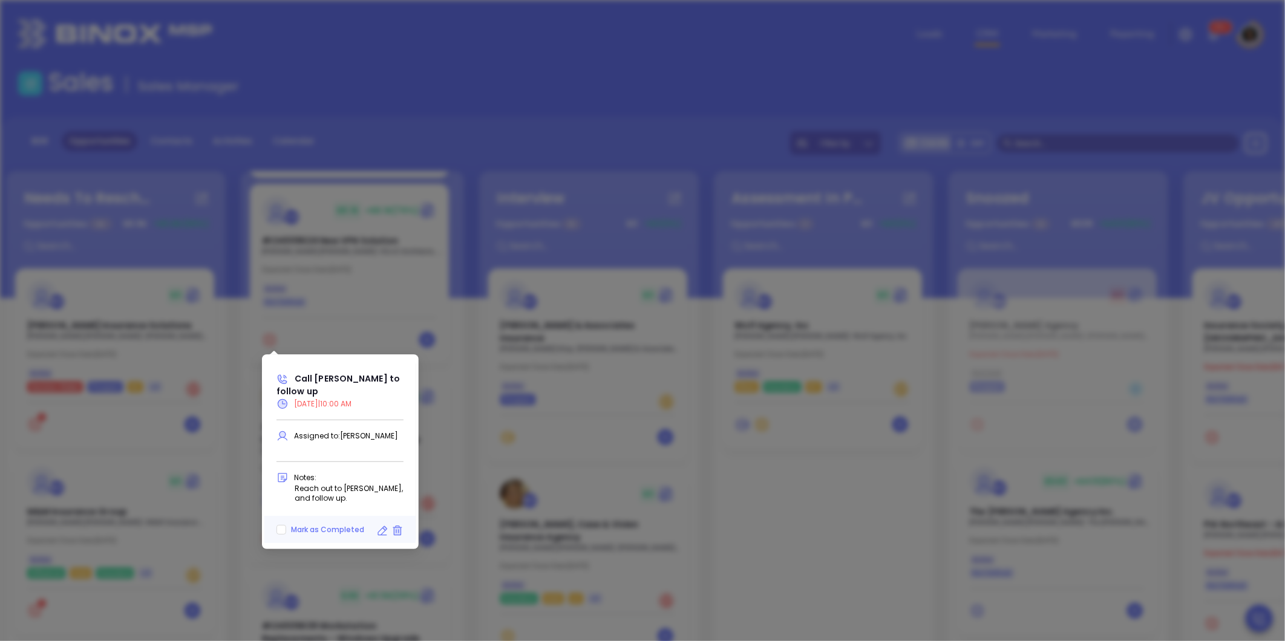
scroll to position [382, 0]
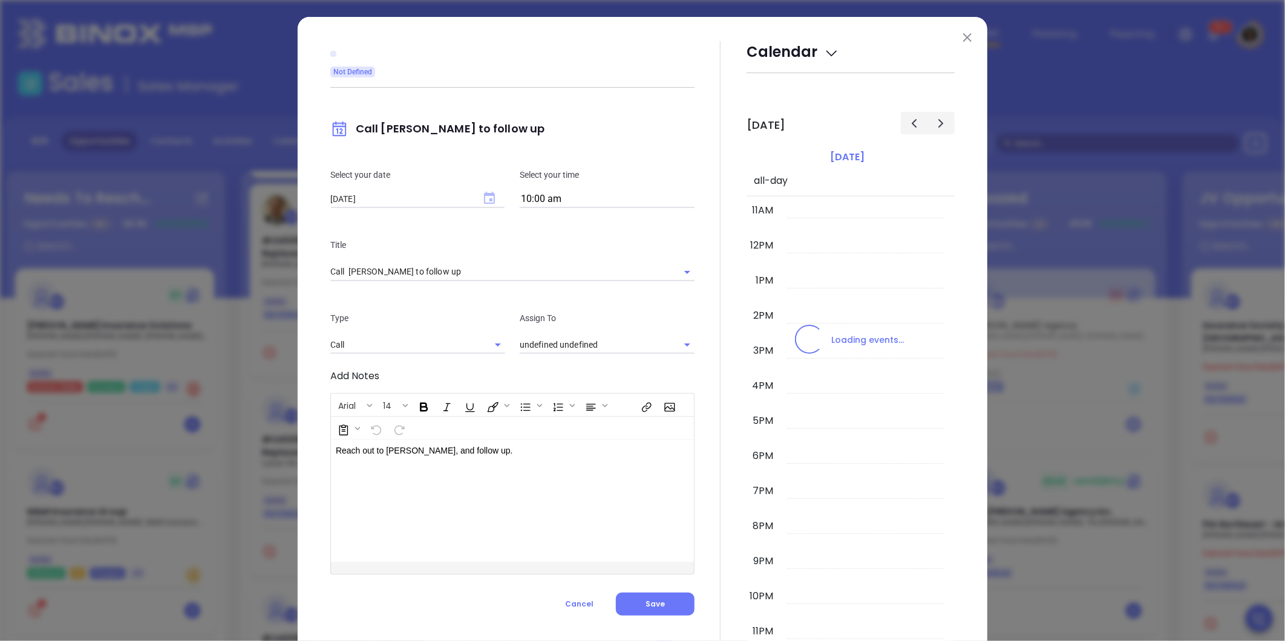
click at [484, 200] on icon "Choose date, selected date is Sep 16, 2025" at bounding box center [489, 198] width 11 height 12
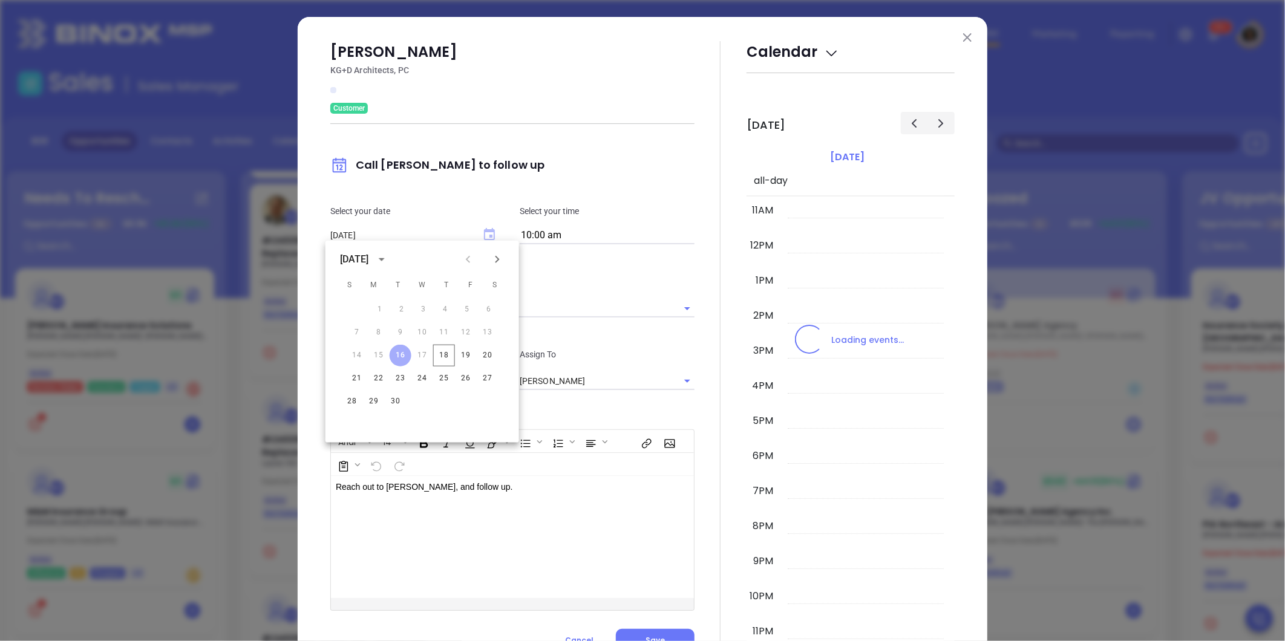
type input "[PERSON_NAME]"
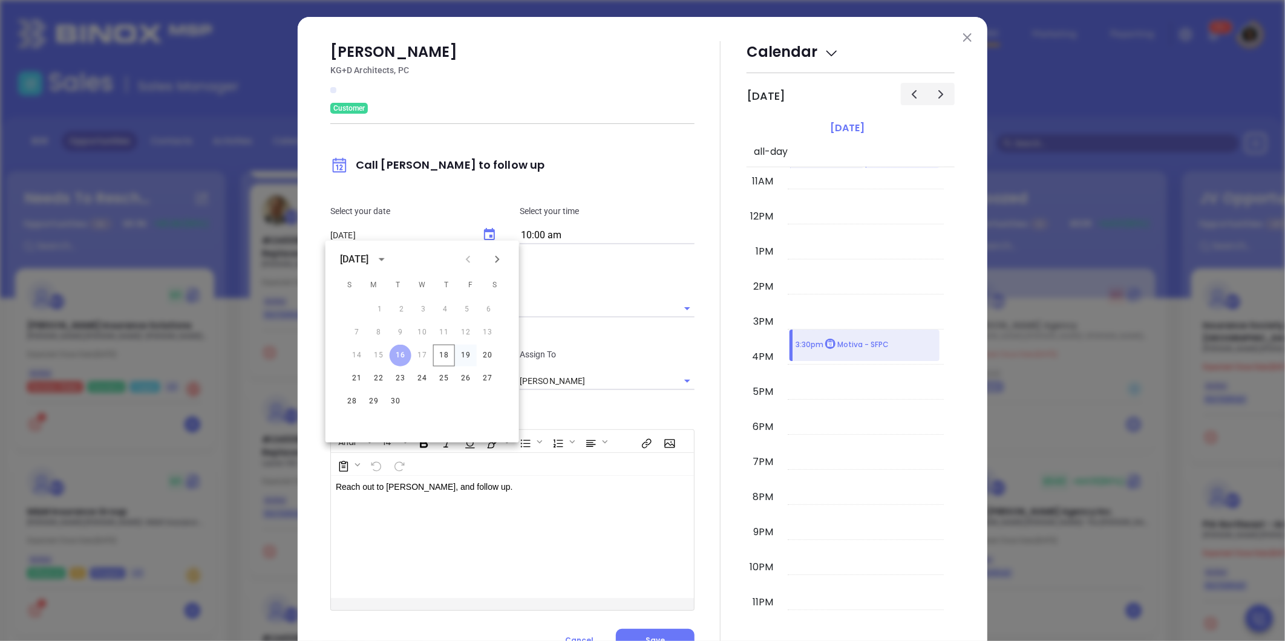
click at [463, 357] on button "19" at bounding box center [466, 356] width 22 height 22
type input "[DATE]"
click at [706, 354] on div at bounding box center [721, 346] width 52 height 611
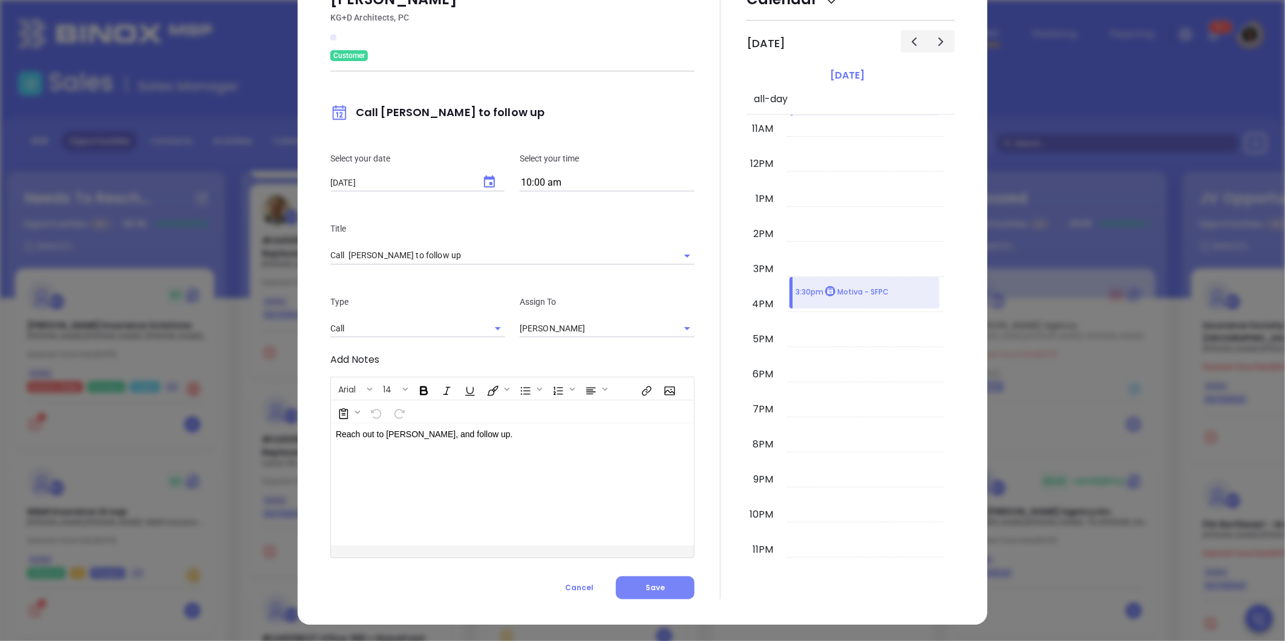
click at [649, 588] on span "Save" at bounding box center [655, 588] width 19 height 10
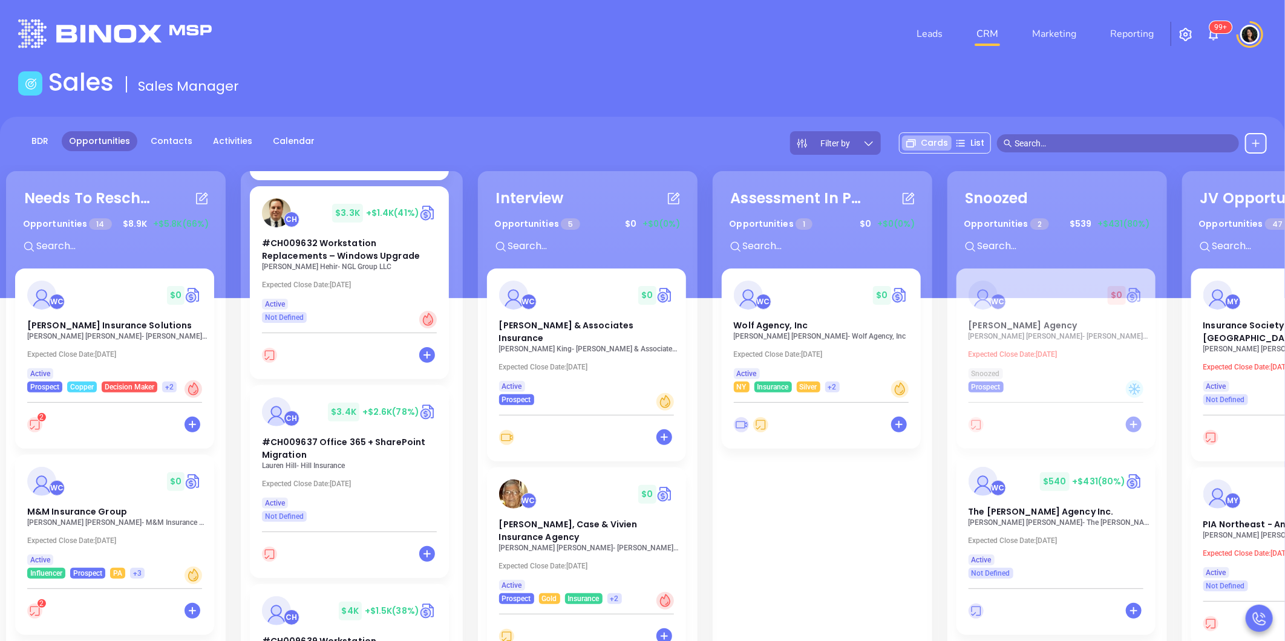
scroll to position [269, 0]
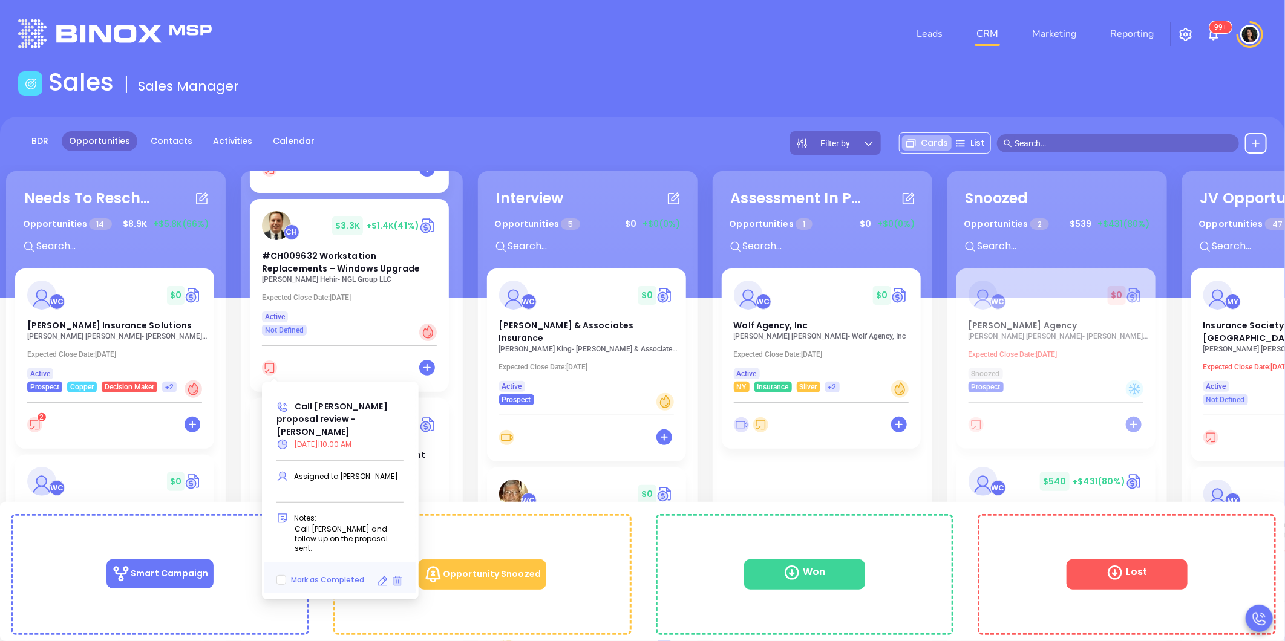
click at [378, 575] on icon at bounding box center [382, 581] width 12 height 12
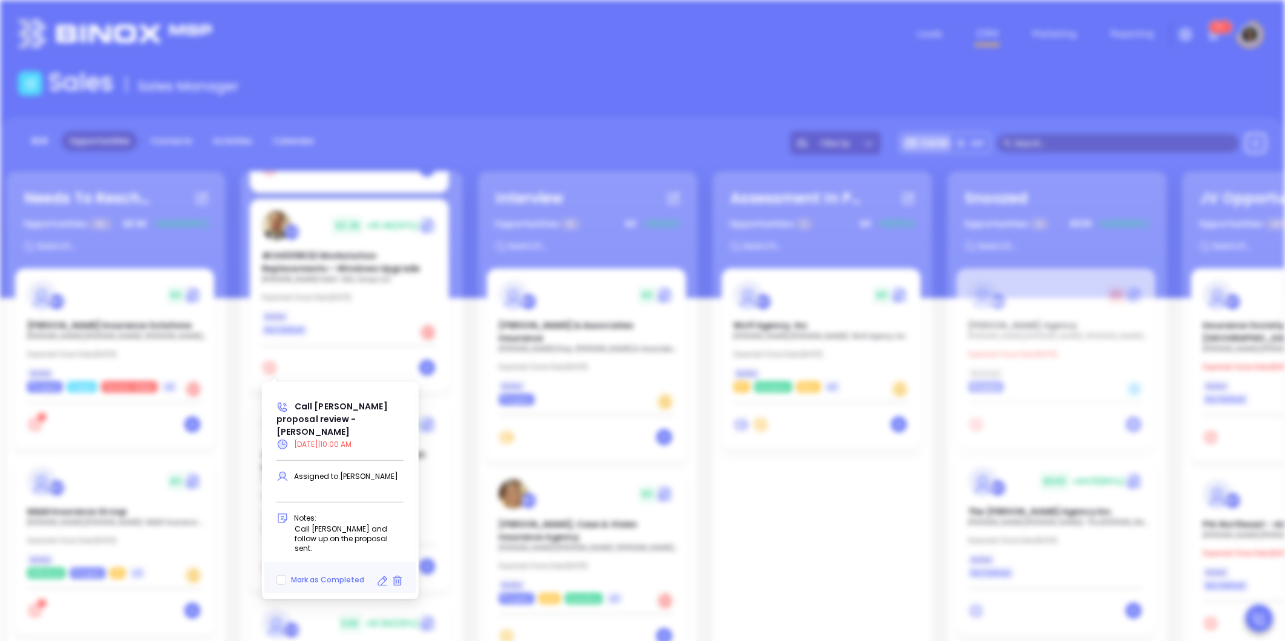
type input "09/17/2025"
type input "Call Kenneth proposal review - Kenneth Hehir"
type input "Call"
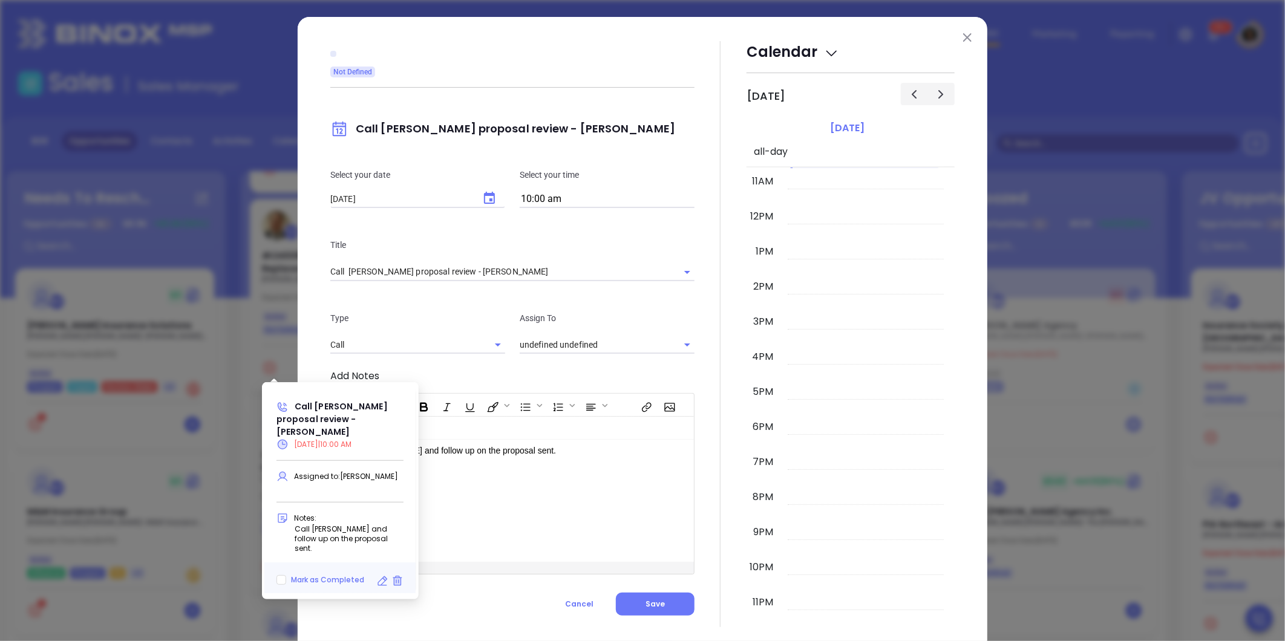
type input "[PERSON_NAME]"
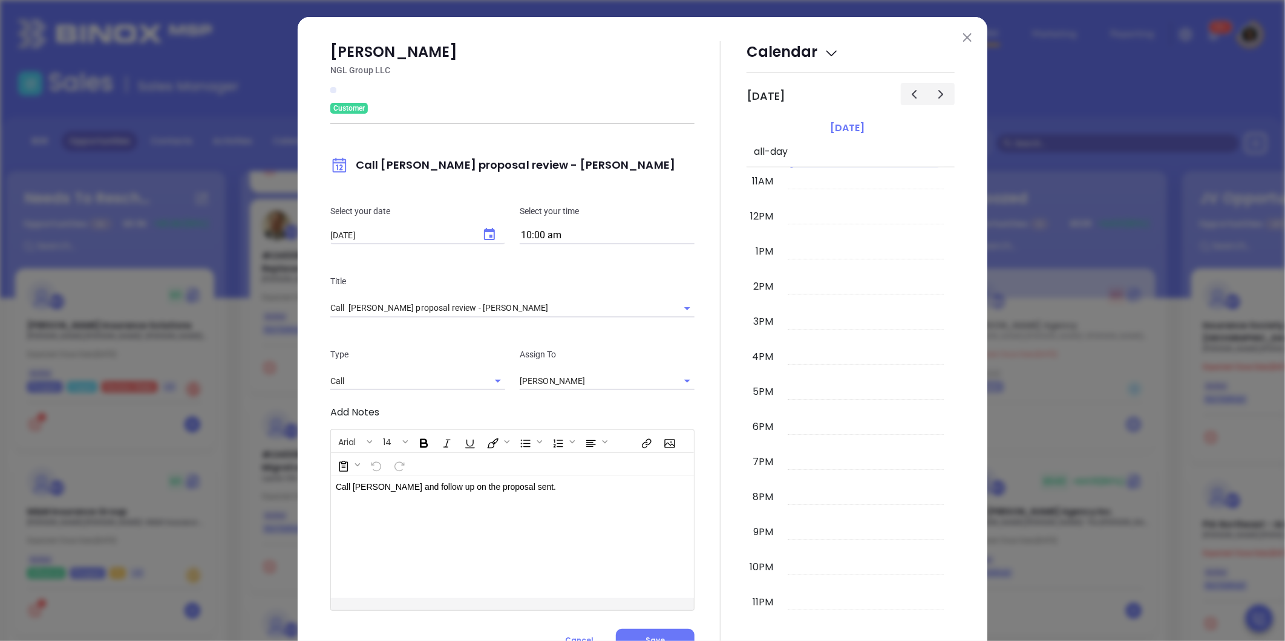
click at [554, 228] on input "10:00 am" at bounding box center [607, 236] width 175 height 17
click at [577, 349] on button "2:30 pm" at bounding box center [614, 343] width 188 height 26
type input "2:30 pm"
click at [494, 243] on button "Choose date, selected date is Sep 17, 2025" at bounding box center [489, 234] width 29 height 29
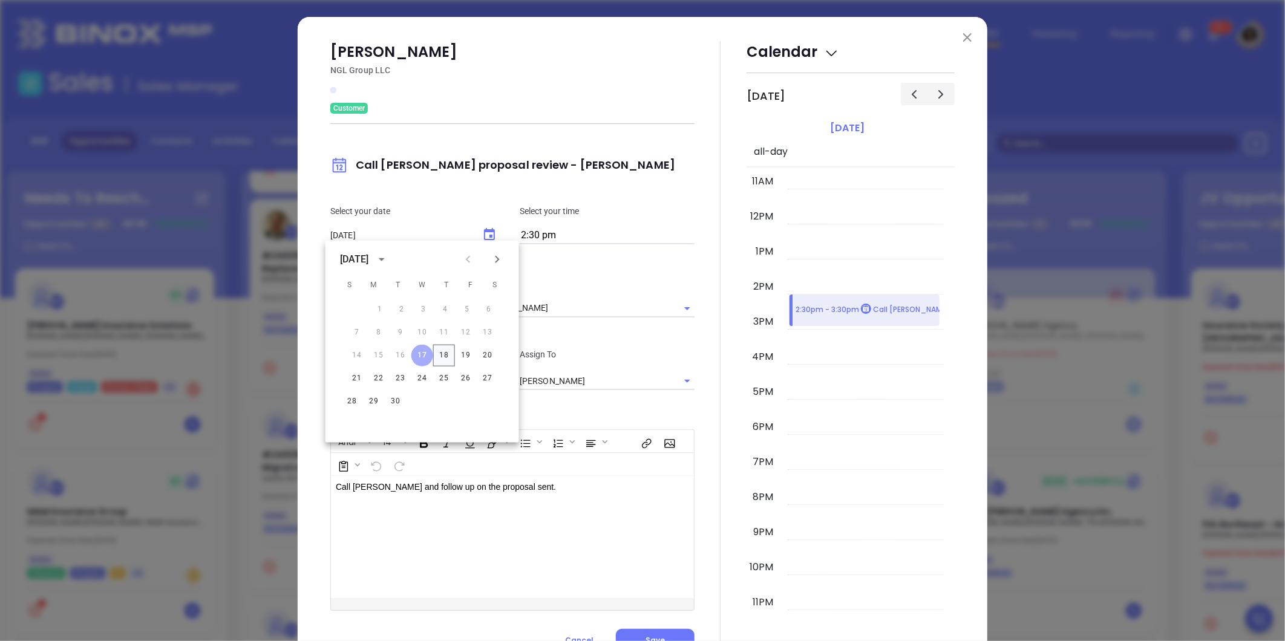
click at [442, 358] on button "18" at bounding box center [444, 356] width 22 height 22
type input "09/18/2025"
click at [695, 424] on div at bounding box center [721, 346] width 52 height 611
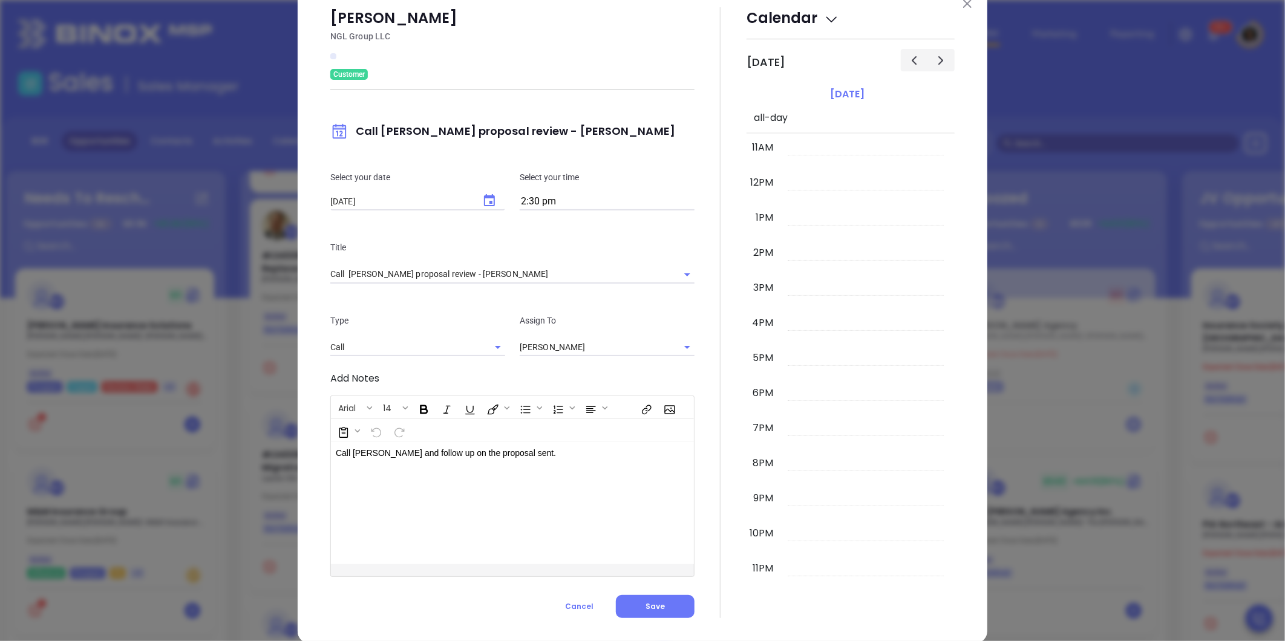
scroll to position [53, 0]
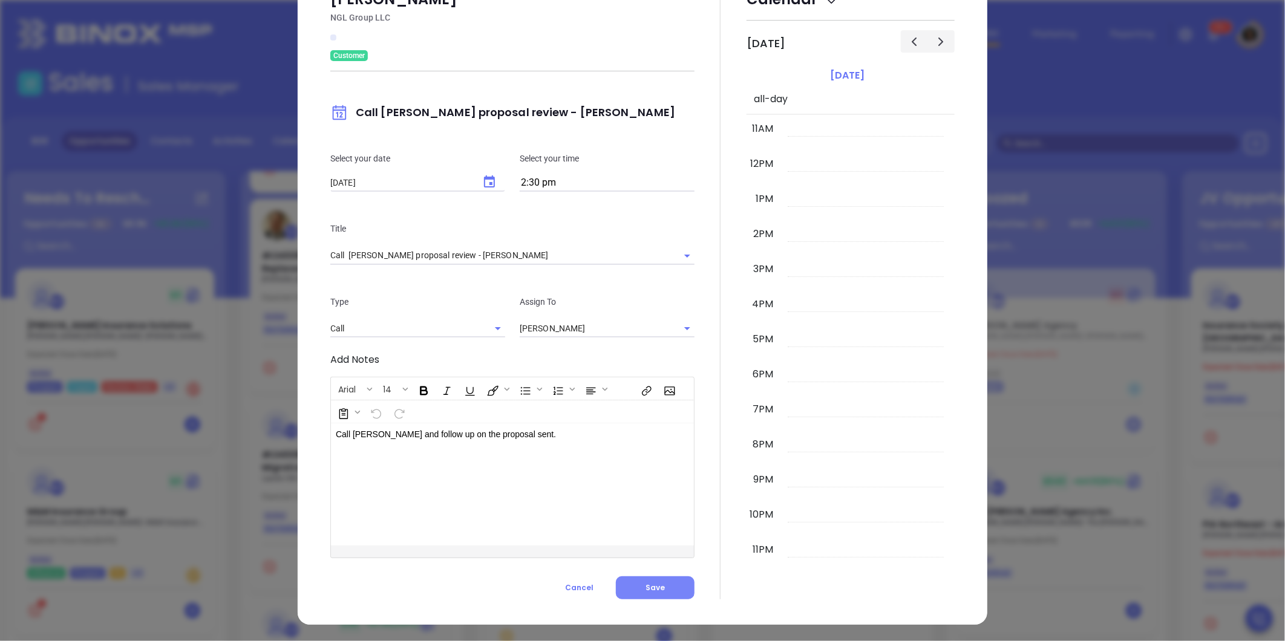
click at [646, 595] on button "Save" at bounding box center [655, 588] width 79 height 23
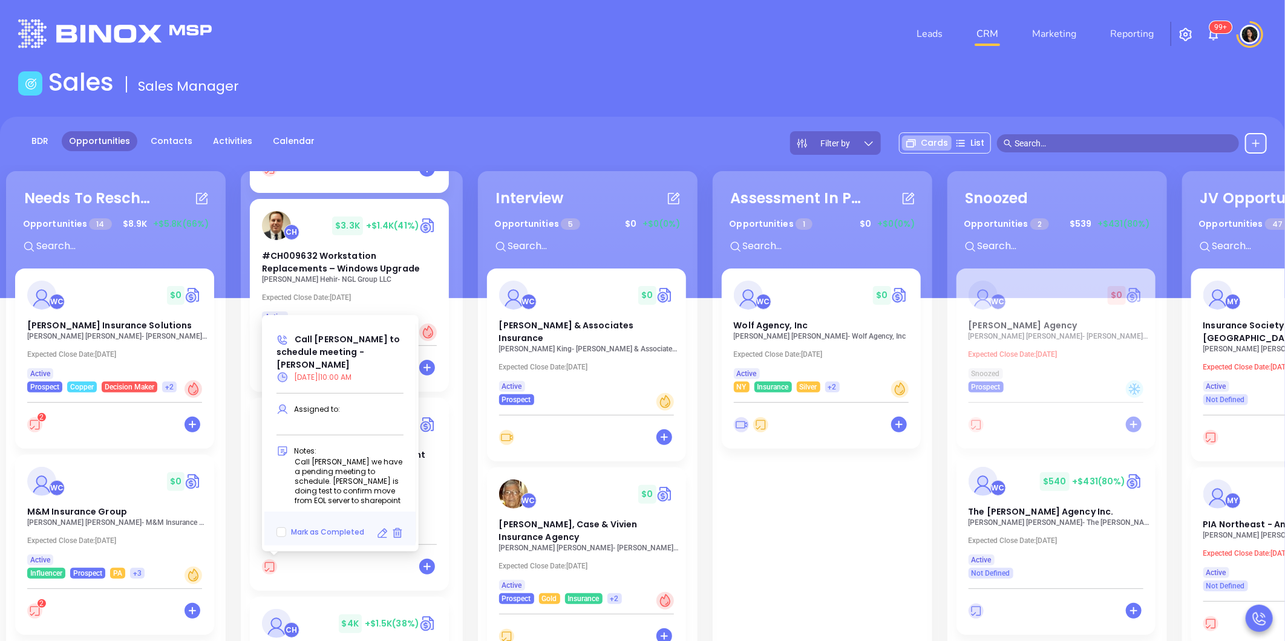
click at [380, 536] on icon at bounding box center [382, 534] width 12 height 12
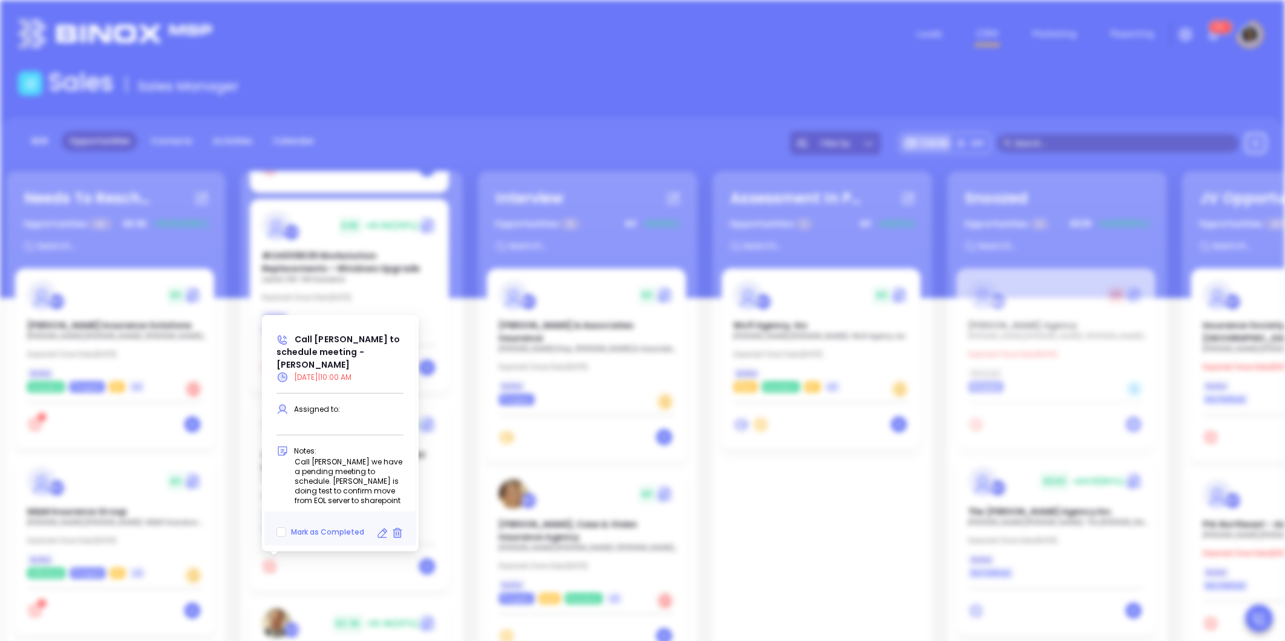
type input "09/17/2025"
type input "Call Lauren to schedule meeting - Lauren Hill"
type input "Call"
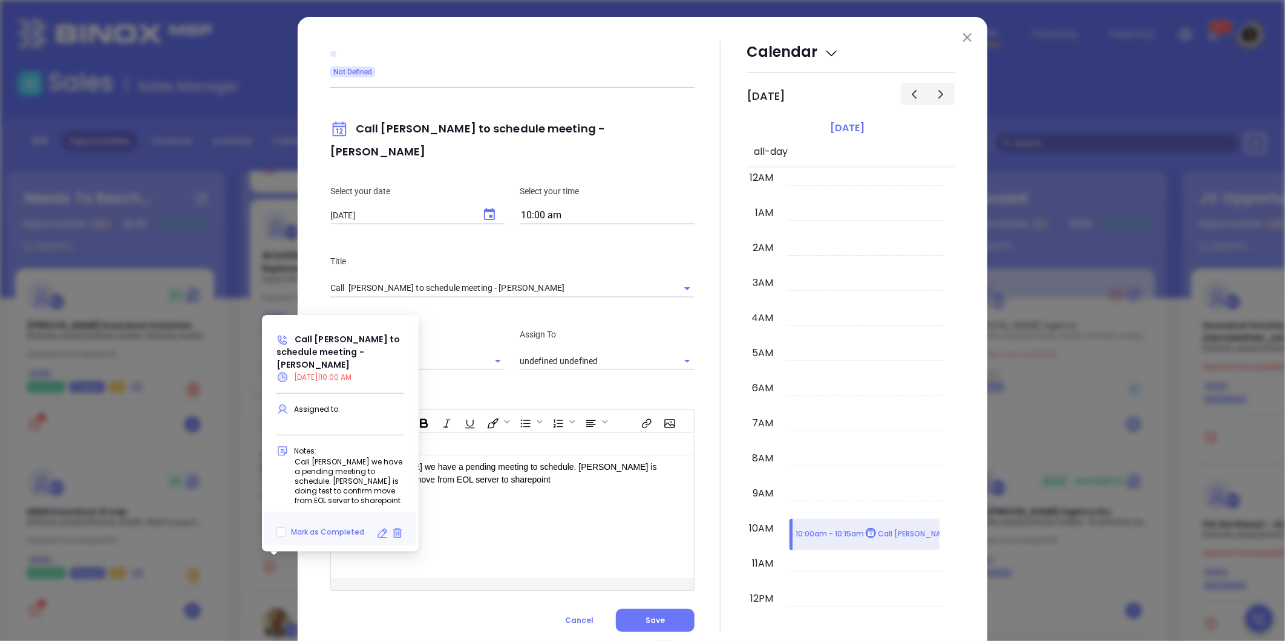
scroll to position [382, 0]
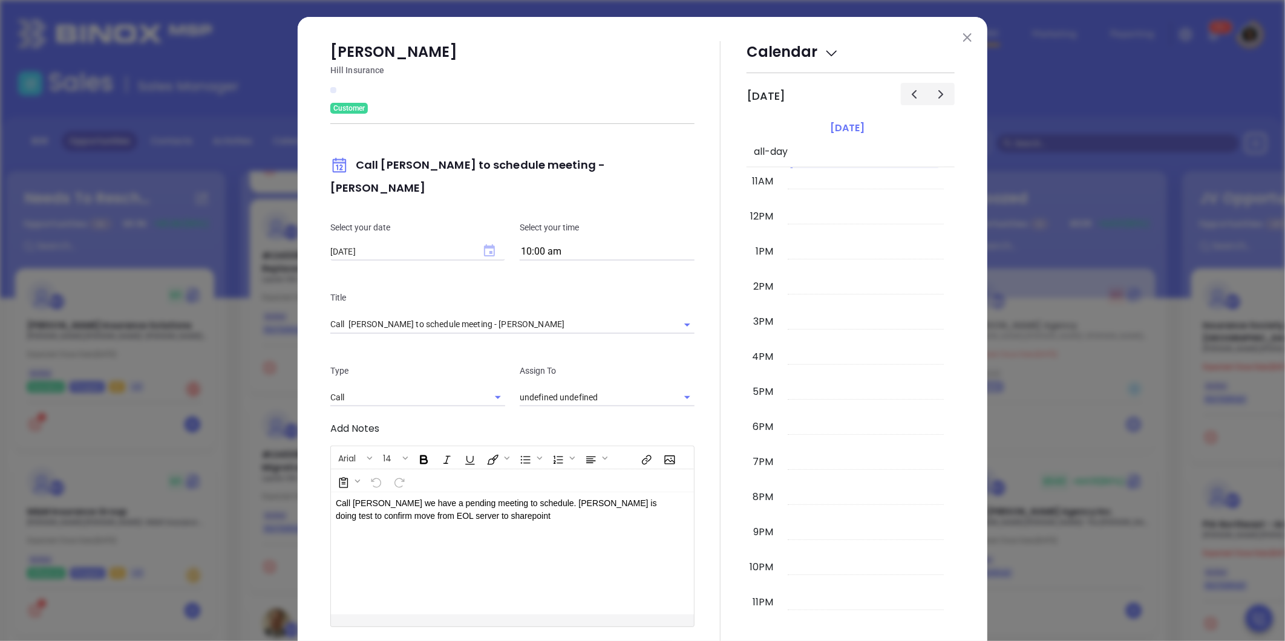
click at [484, 244] on icon "Choose date, selected date is Sep 17, 2025" at bounding box center [489, 250] width 11 height 12
click at [373, 402] on button "29" at bounding box center [374, 402] width 22 height 22
type input "09/29/2025"
click at [678, 422] on p "Add Notes" at bounding box center [512, 429] width 364 height 15
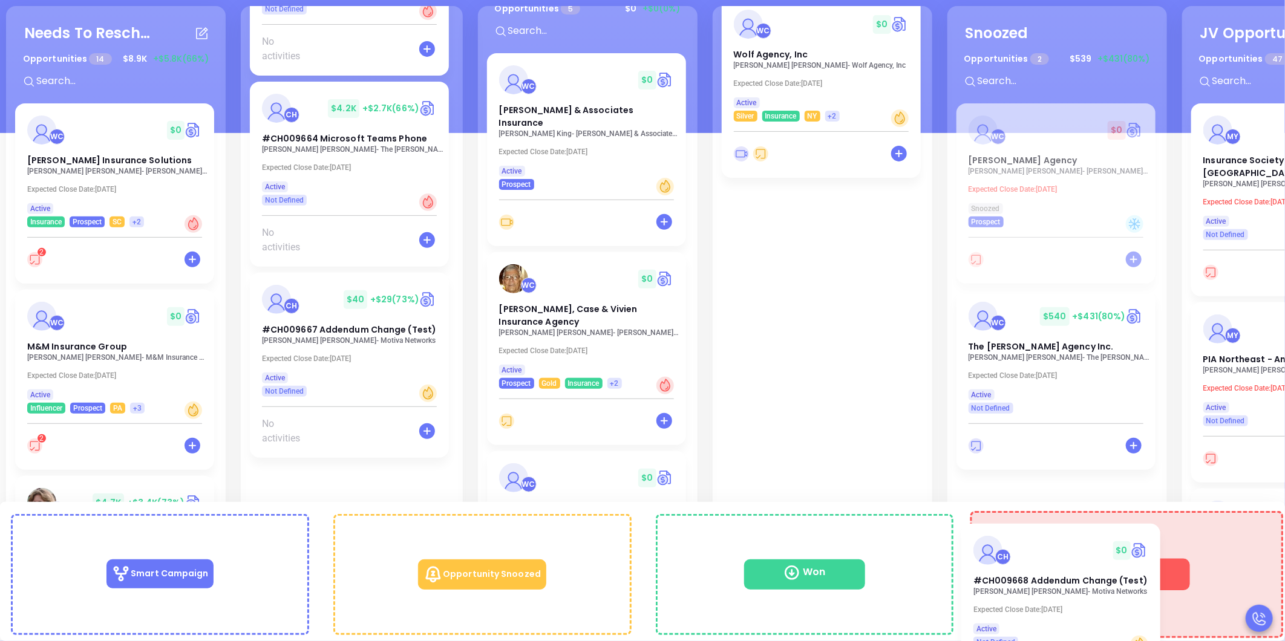
scroll to position [106, 0]
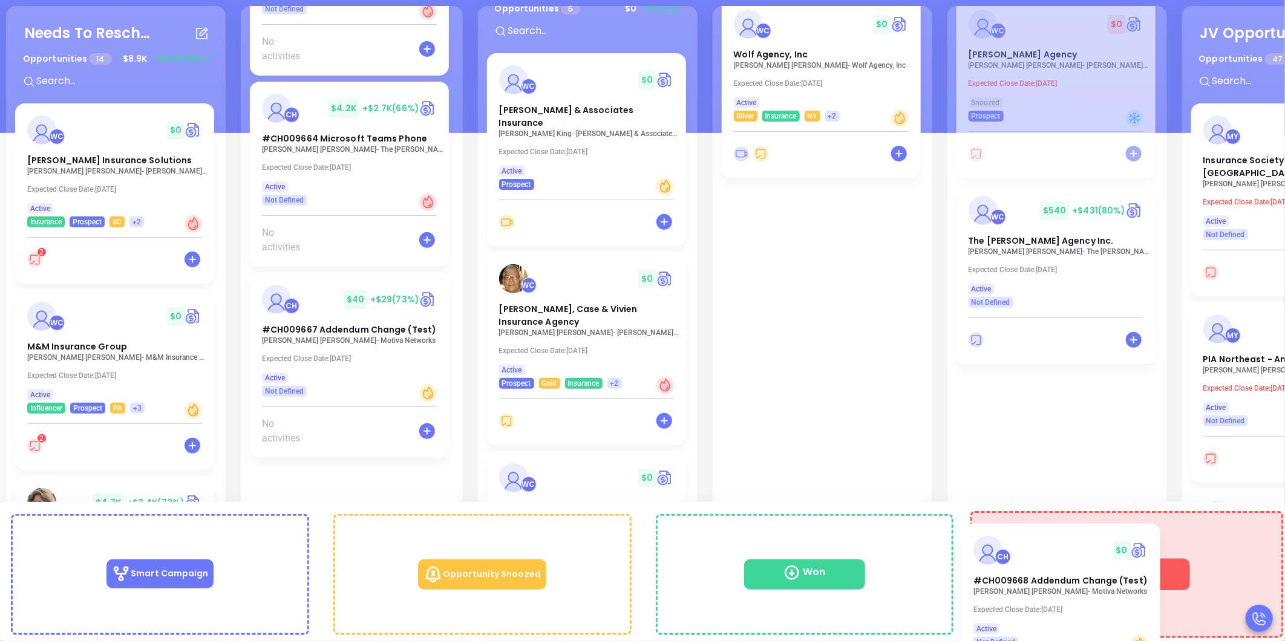
drag, startPoint x: 324, startPoint y: 474, endPoint x: 1049, endPoint y: 557, distance: 729.0
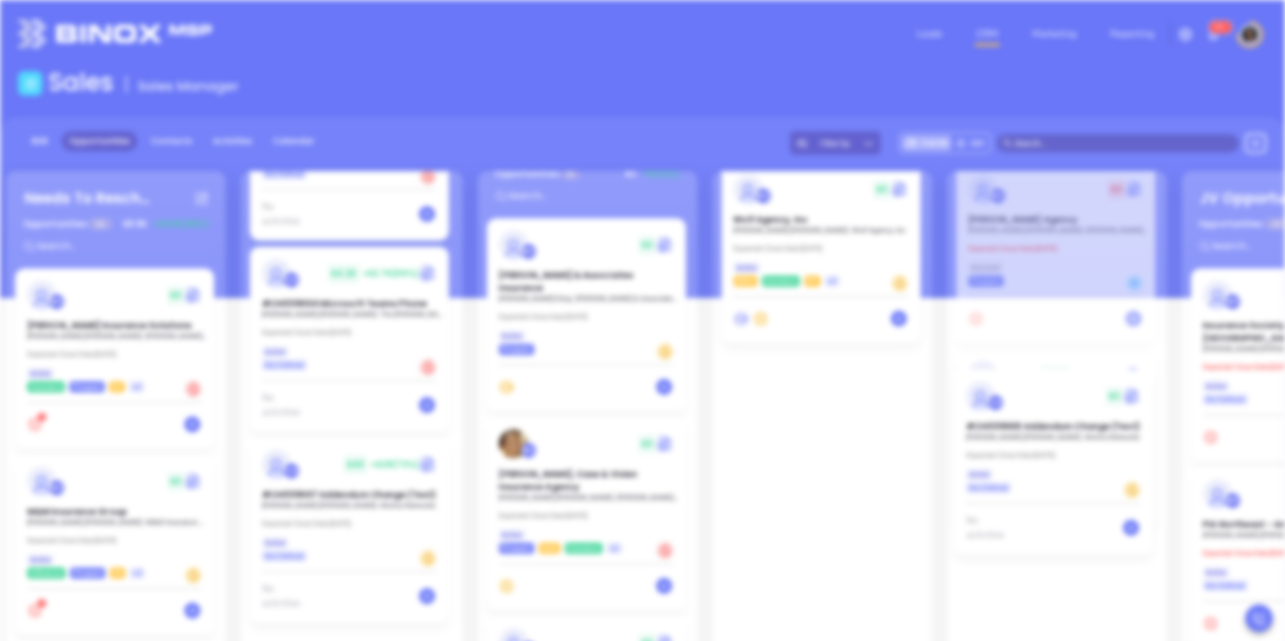
scroll to position [0, 0]
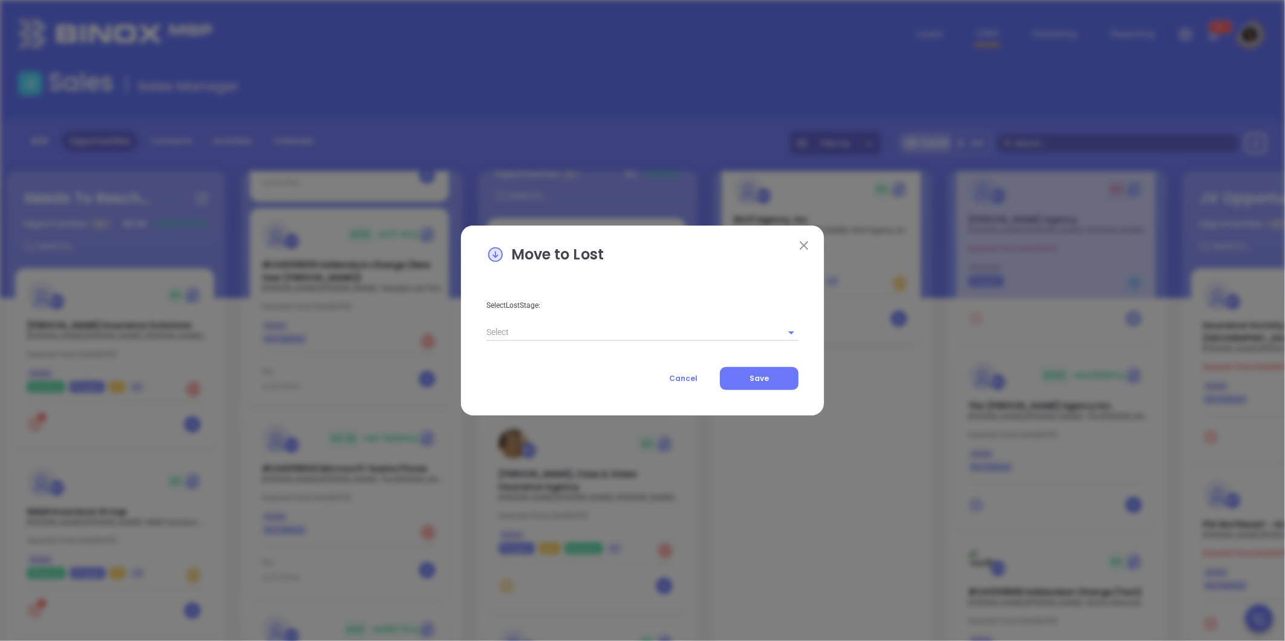
type input "10/17/2025"
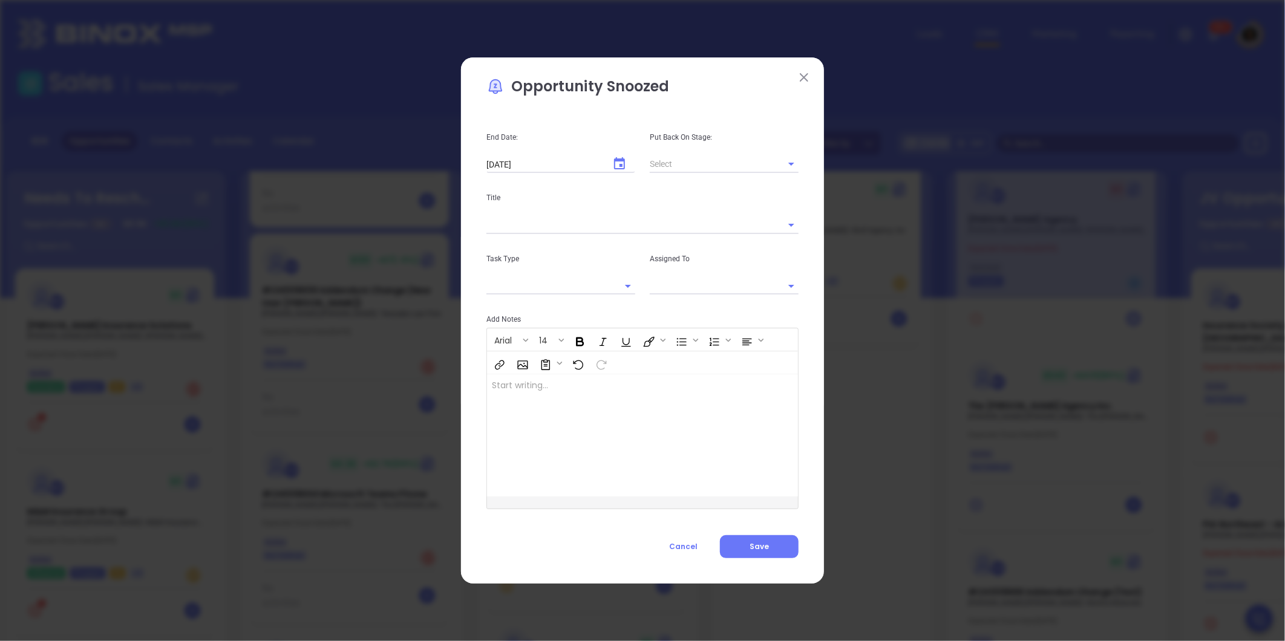
click at [690, 545] on span "Cancel" at bounding box center [683, 547] width 28 height 10
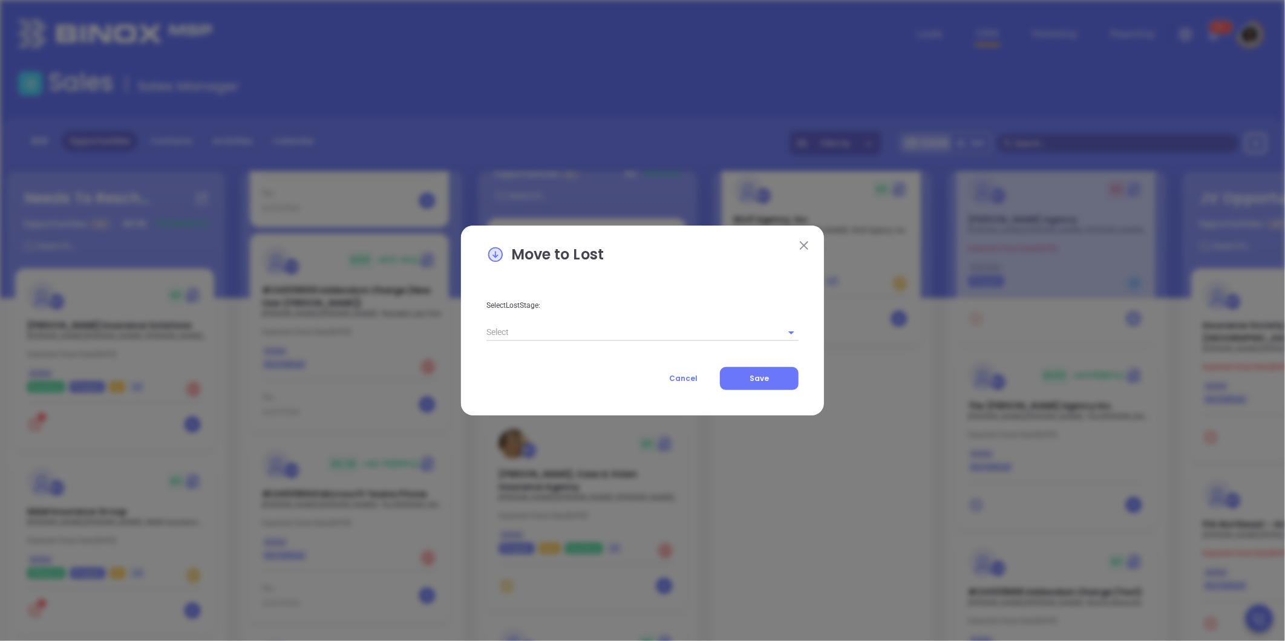
click at [609, 335] on input "text" at bounding box center [626, 333] width 278 height 18
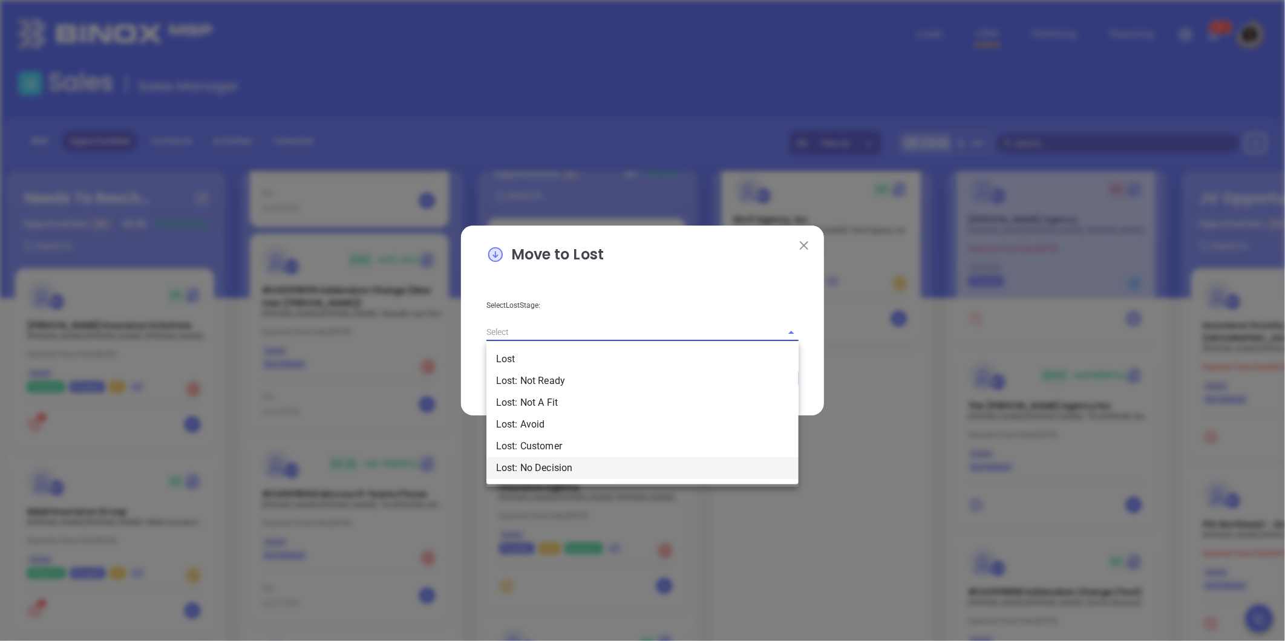
click at [543, 467] on li "Lost: No Decision" at bounding box center [643, 468] width 312 height 22
type input "Lost: No Decision"
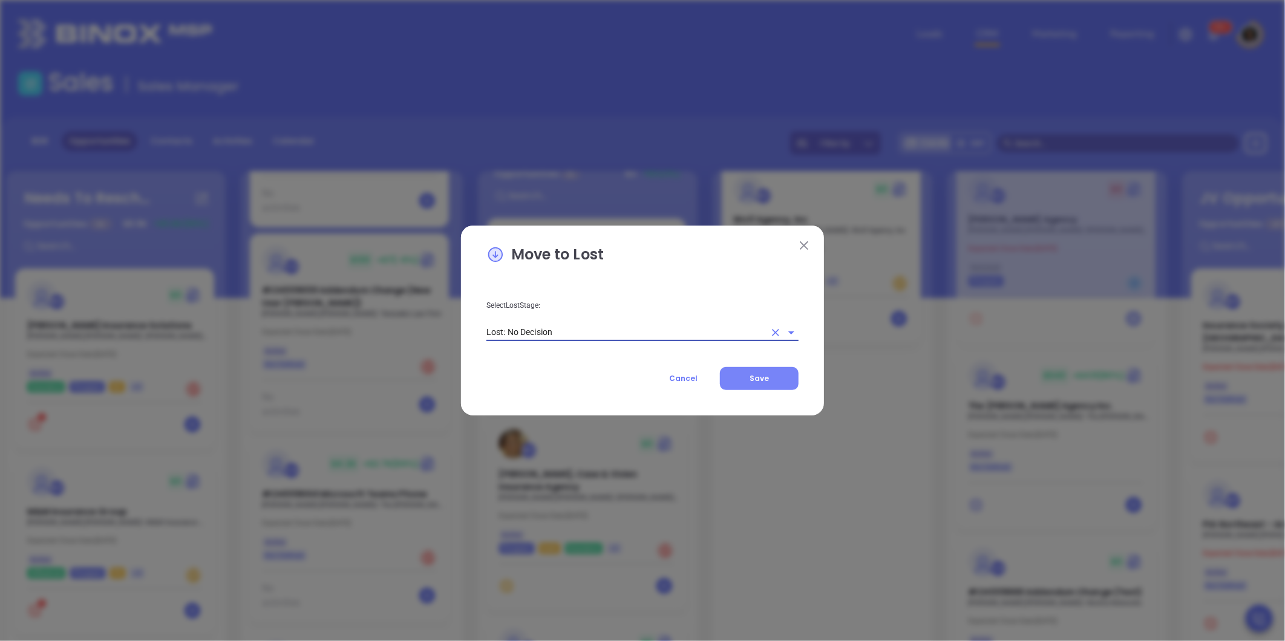
click at [752, 379] on span "Save" at bounding box center [759, 378] width 19 height 10
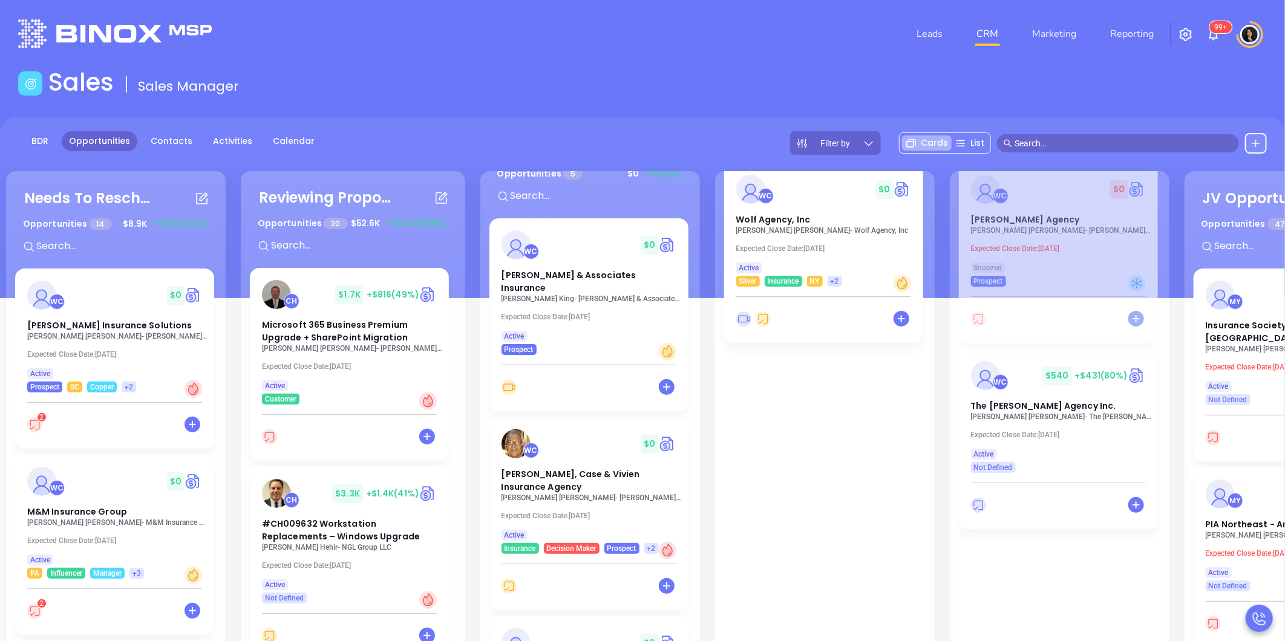
scroll to position [0, 0]
